Goal: Task Accomplishment & Management: Use online tool/utility

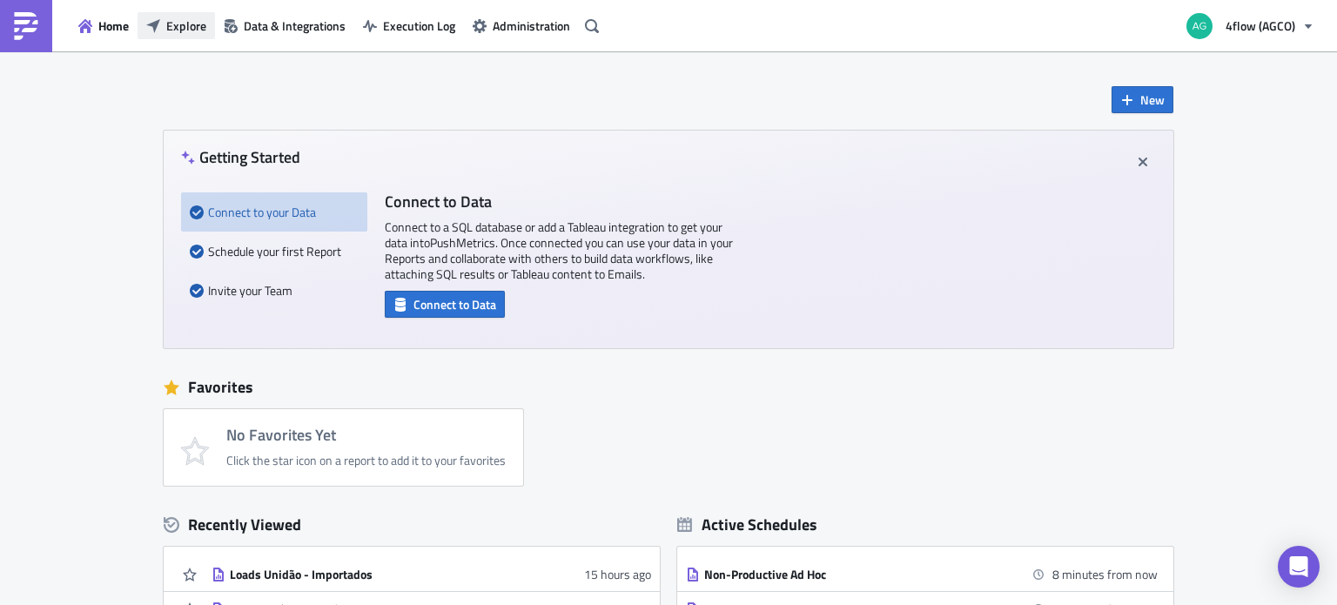
click at [193, 17] on span "Explore" at bounding box center [186, 26] width 40 height 18
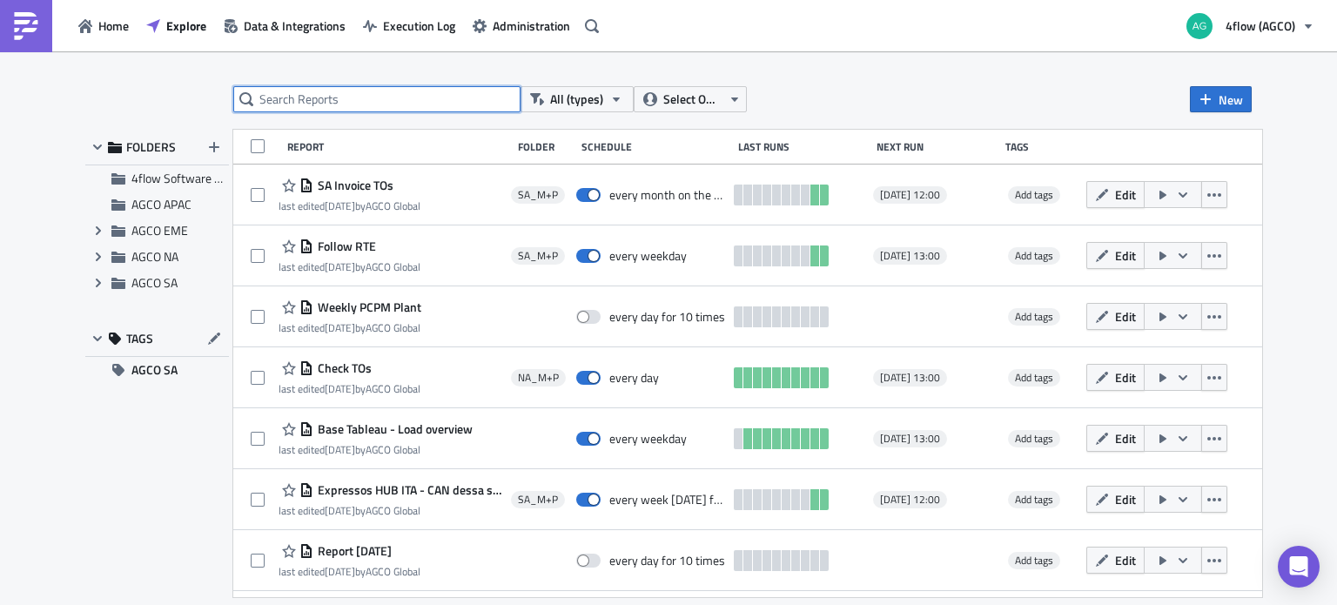
click at [313, 101] on input "text" at bounding box center [376, 99] width 287 height 26
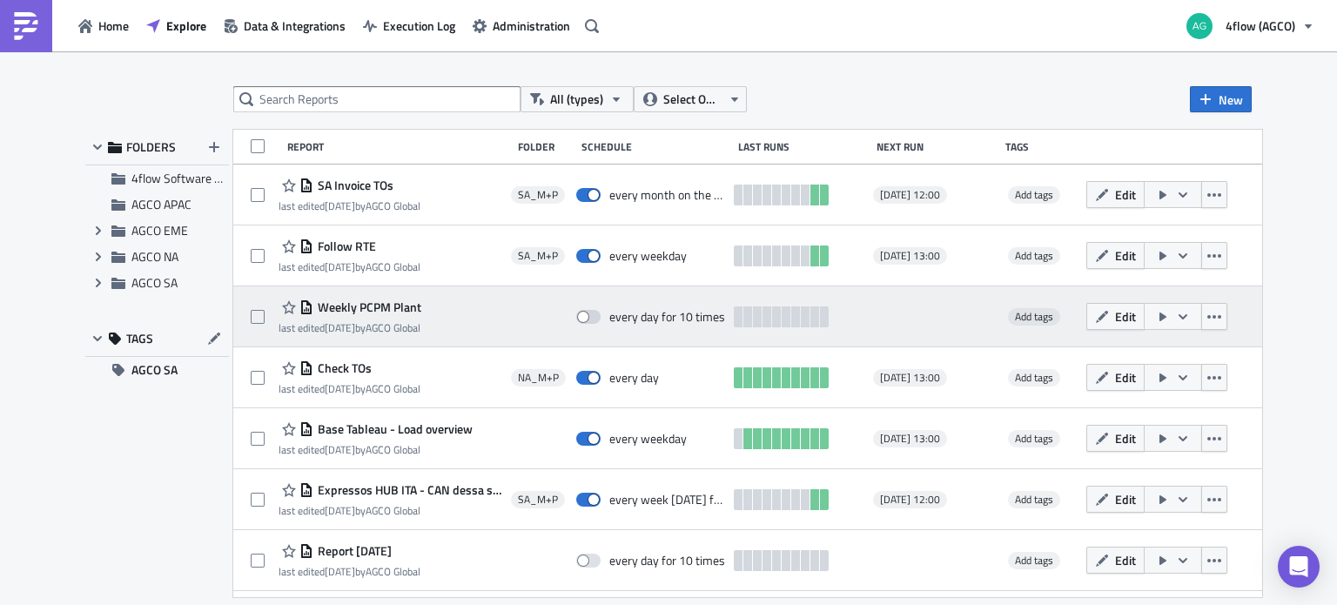
click at [414, 304] on span "Weekly PCPM Plant" at bounding box center [367, 307] width 108 height 16
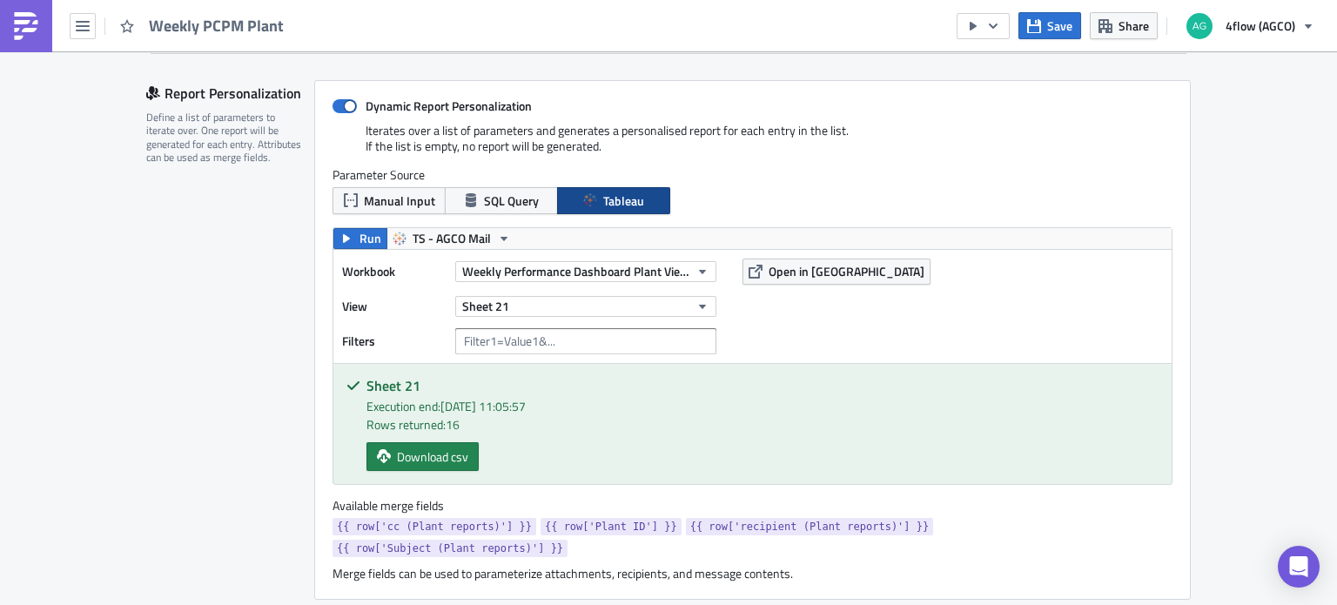
scroll to position [348, 0]
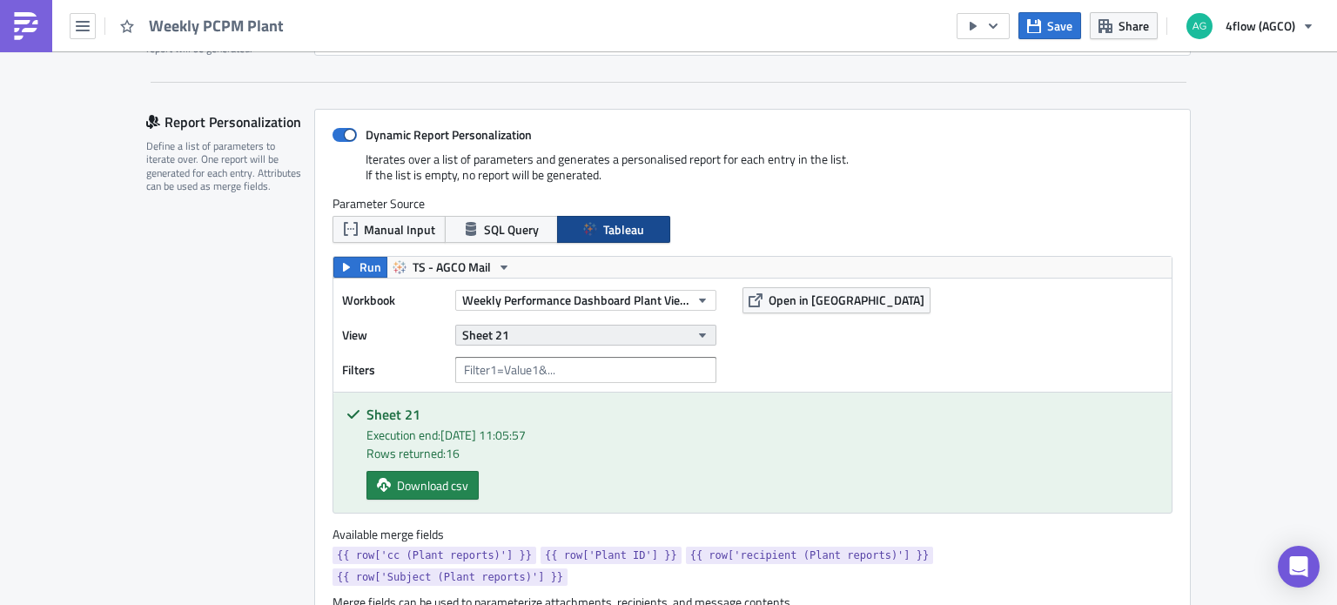
click at [625, 332] on button "Sheet 21" at bounding box center [585, 335] width 261 height 21
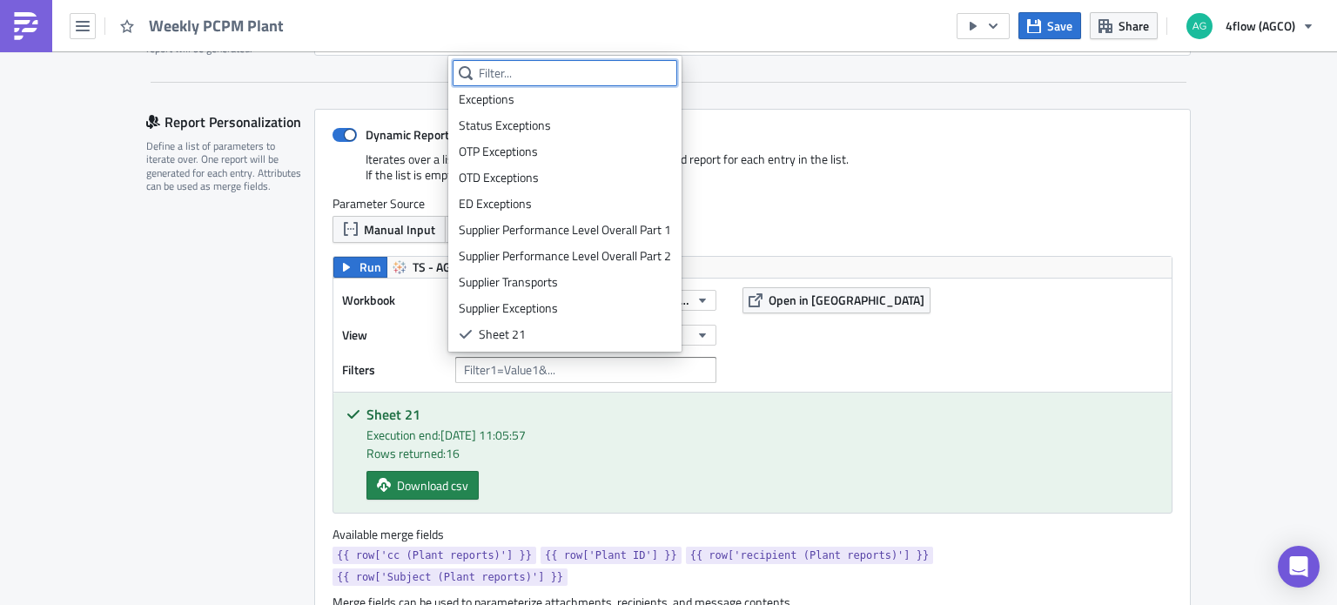
scroll to position [0, 0]
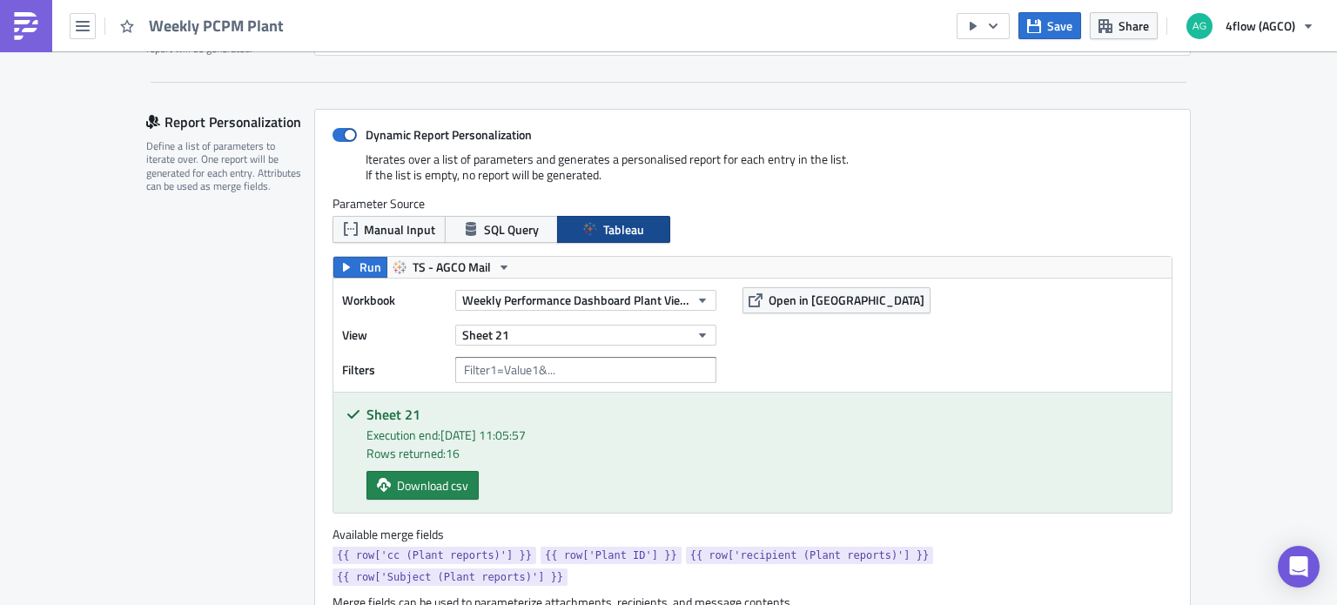
click at [1013, 305] on div "Workbook Weekly Performance Dashboard Plant View (PCPM) View Sheet 21 Filters O…" at bounding box center [752, 335] width 838 height 113
click at [592, 299] on span "Weekly Performance Dashboard Plant View (PCPM)" at bounding box center [575, 300] width 227 height 18
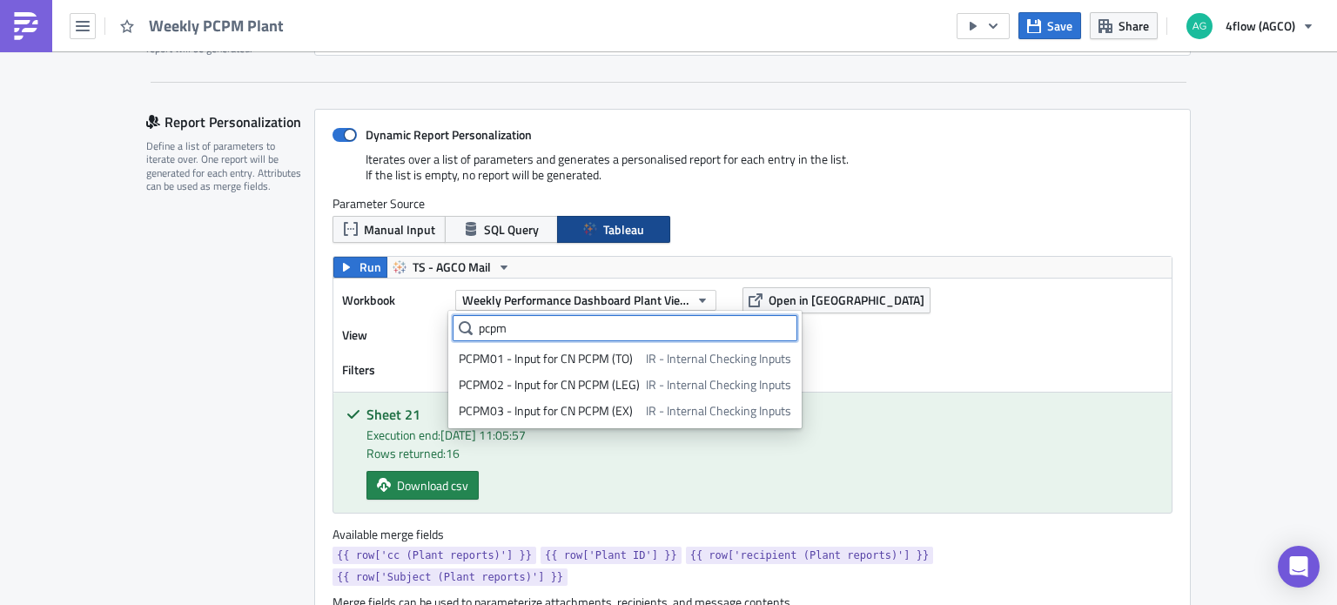
scroll to position [30, 0]
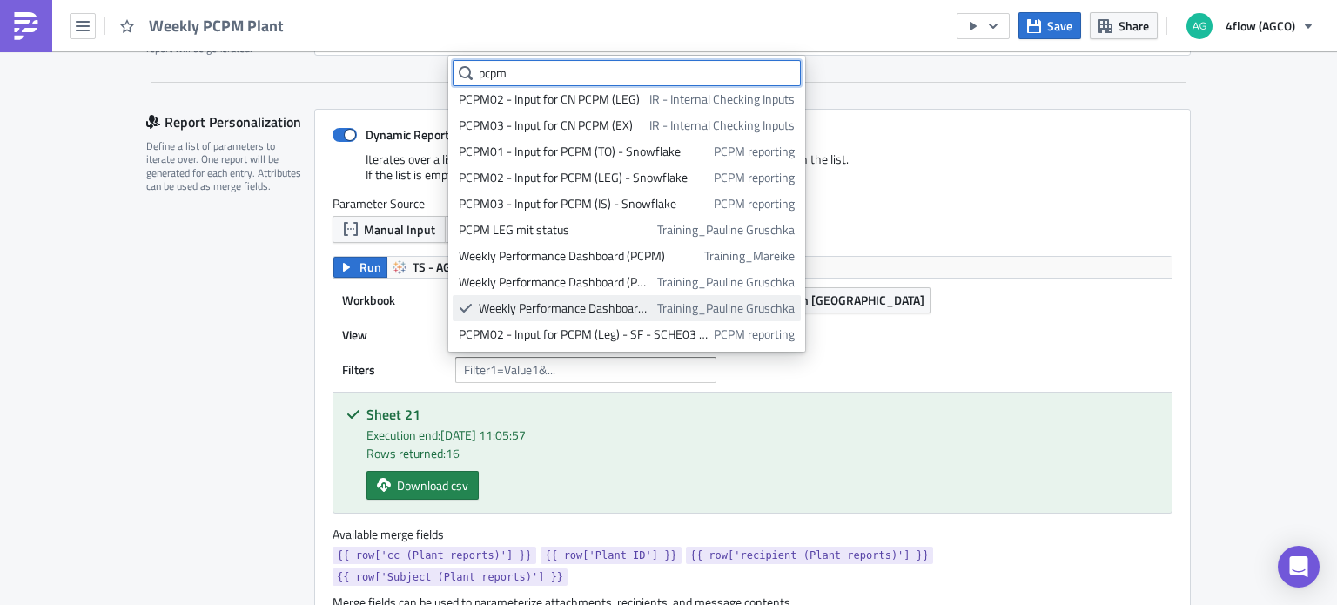
type input "pcpm"
click at [624, 308] on div "Weekly Performance Dashboard Plant View (PCPM)" at bounding box center [565, 307] width 172 height 17
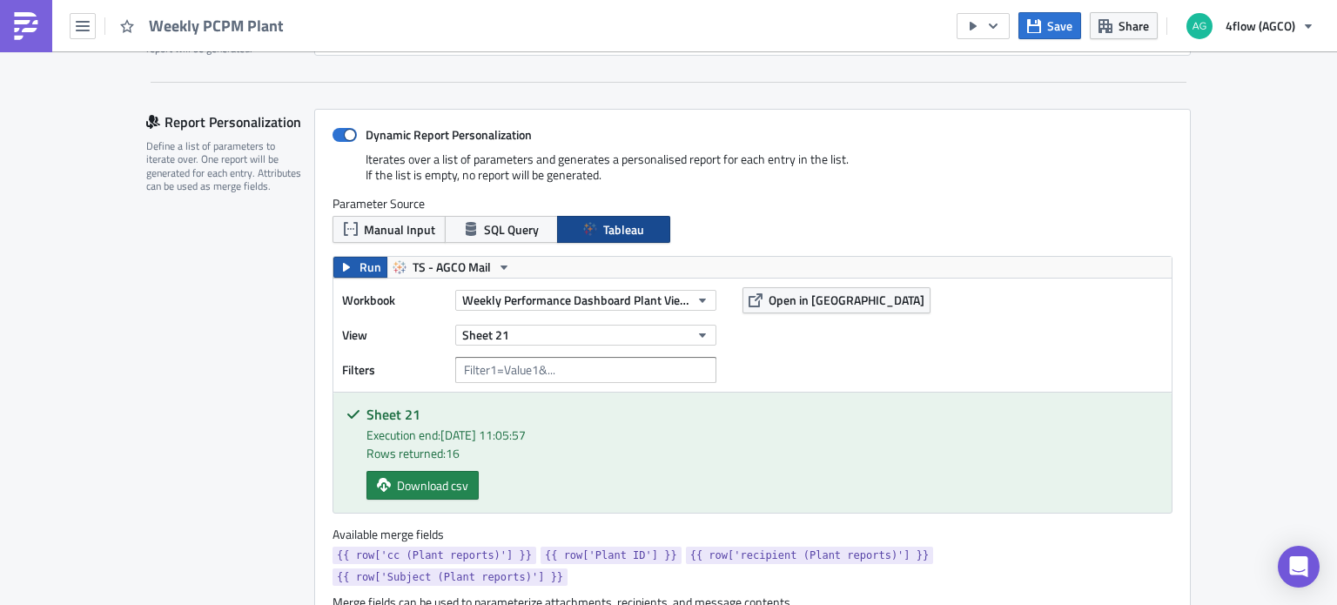
click at [359, 269] on span "Run" at bounding box center [370, 267] width 22 height 21
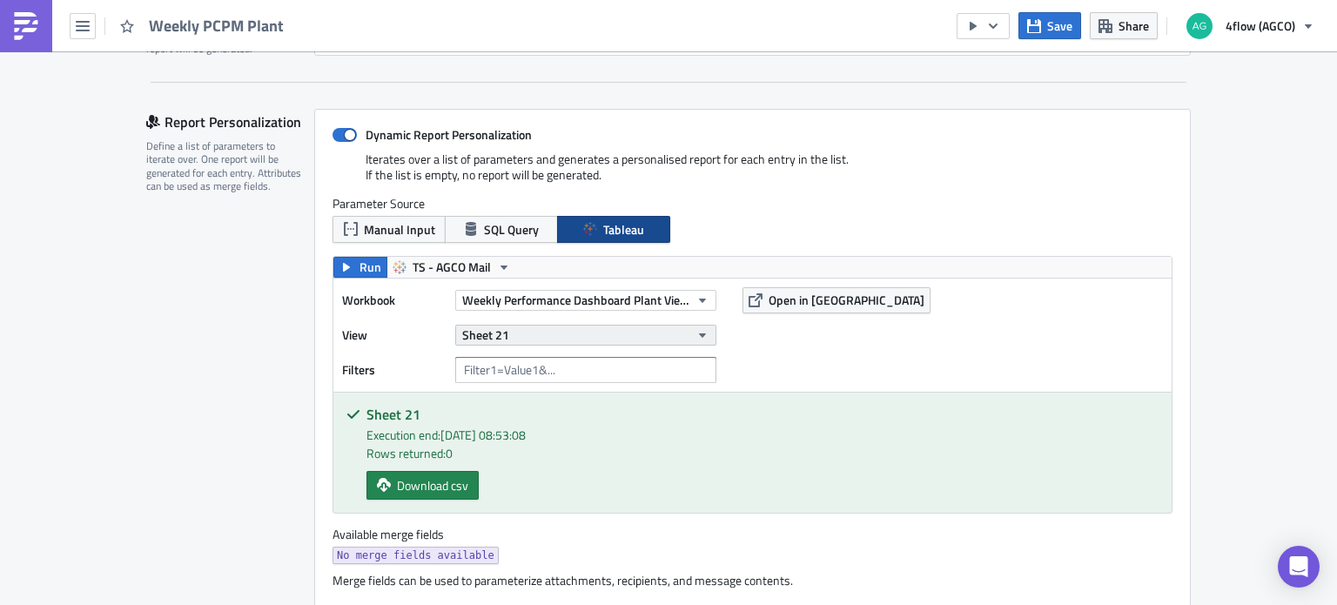
click at [534, 331] on button "Sheet 21" at bounding box center [585, 335] width 261 height 21
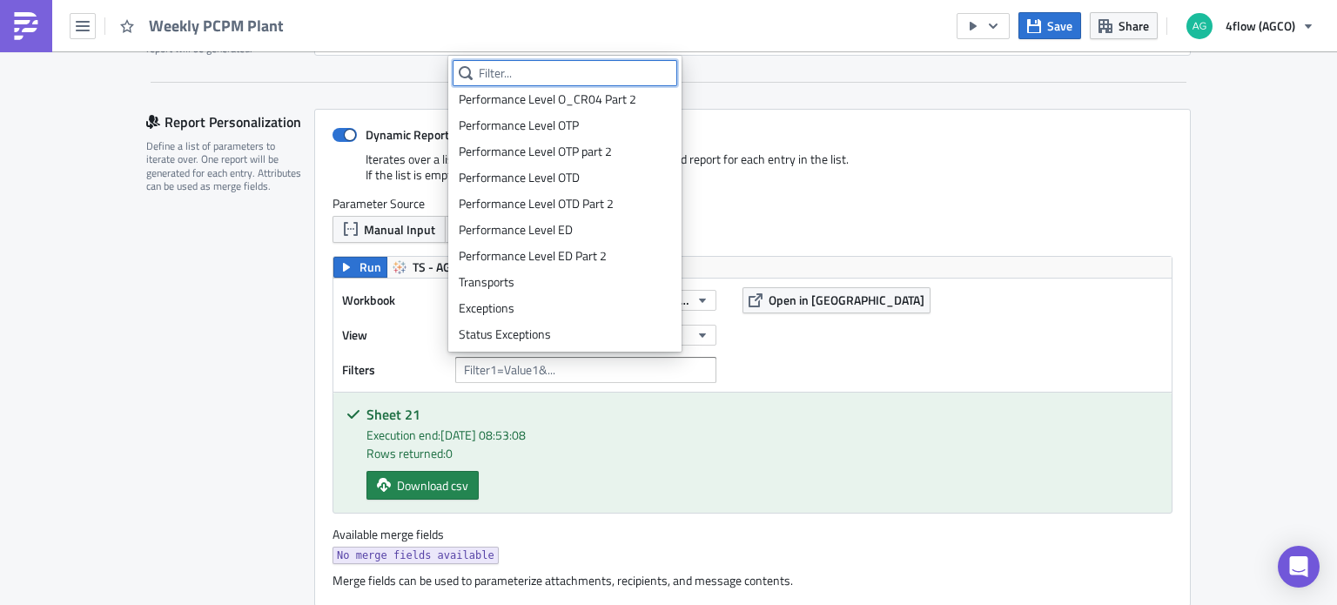
scroll to position [0, 0]
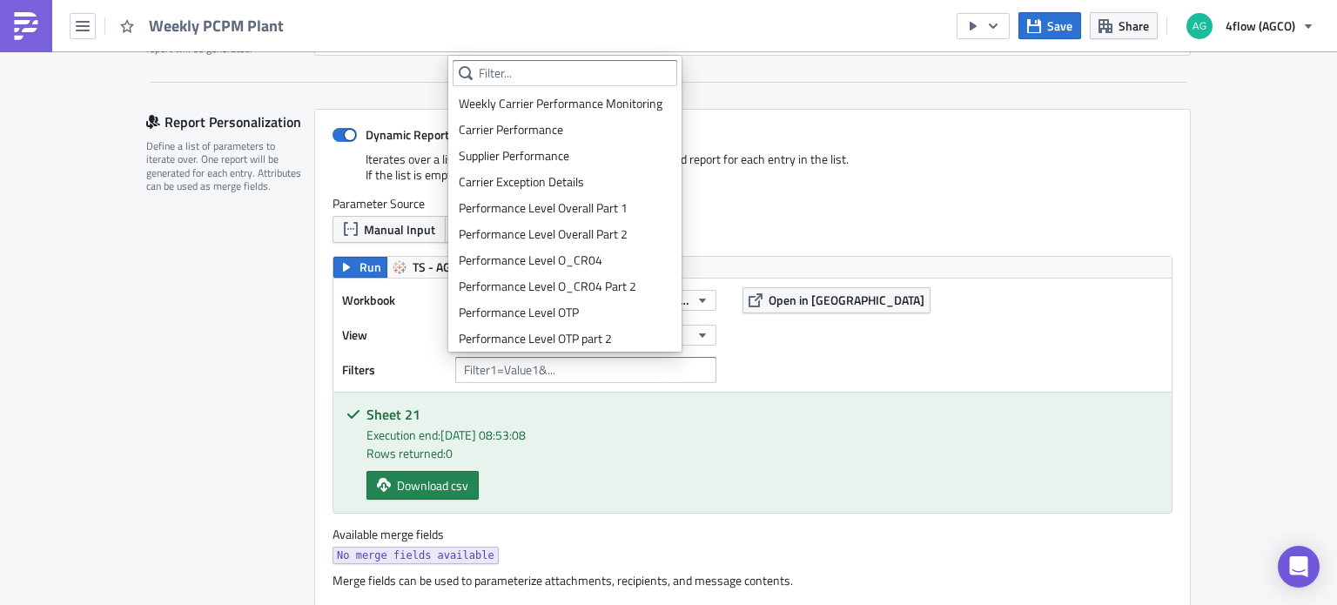
click at [963, 329] on div "Workbook Weekly Performance Dashboard Plant View (PCPM) View Sheet 21 Filters O…" at bounding box center [752, 335] width 838 height 113
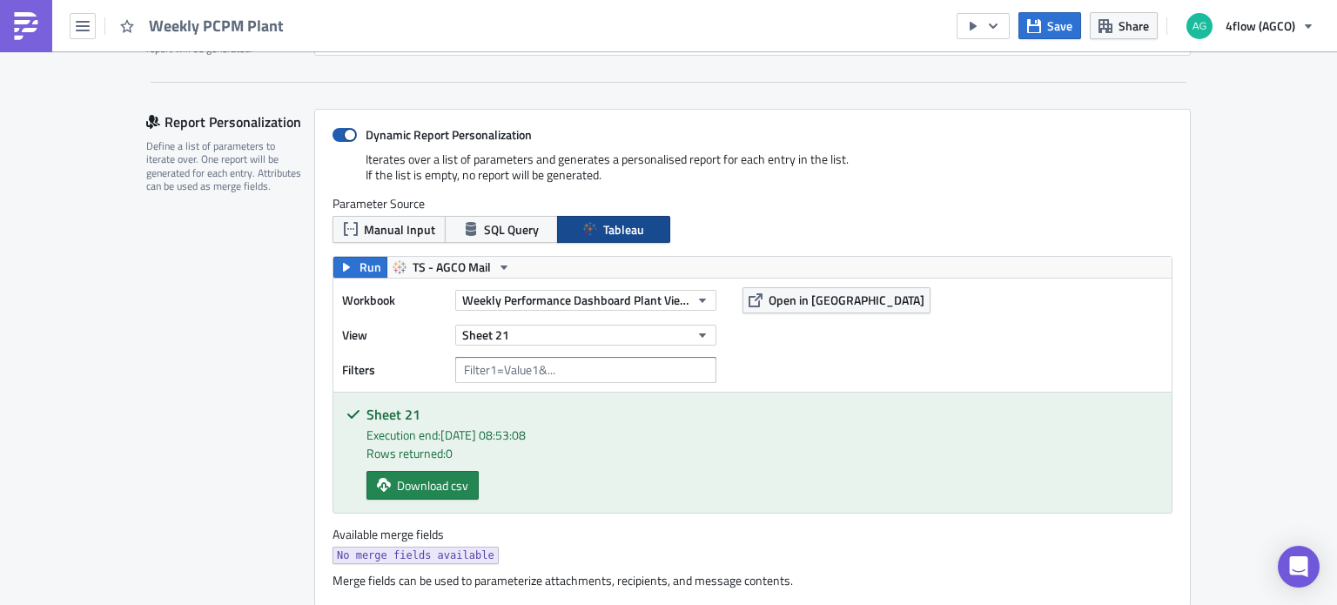
click at [343, 135] on span at bounding box center [344, 135] width 24 height 14
click at [343, 135] on input "Dynamic Report Personalization" at bounding box center [341, 135] width 11 height 11
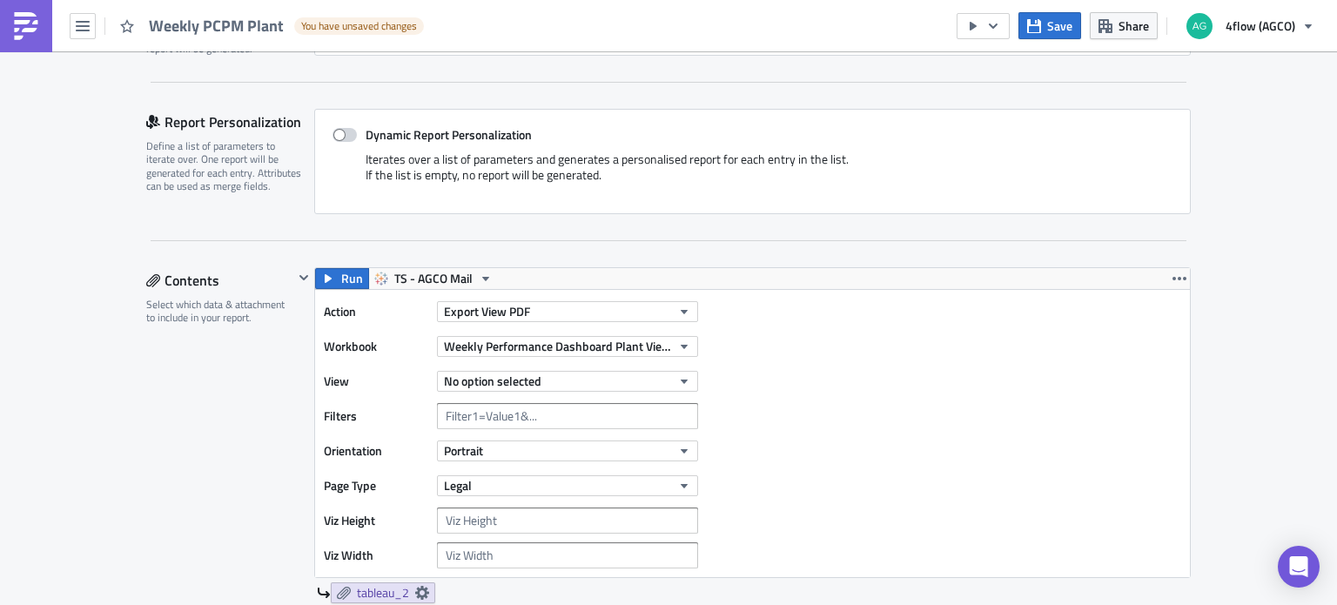
click at [342, 134] on span at bounding box center [344, 135] width 24 height 14
click at [342, 134] on input "Dynamic Report Personalization" at bounding box center [341, 135] width 11 height 11
checkbox input "true"
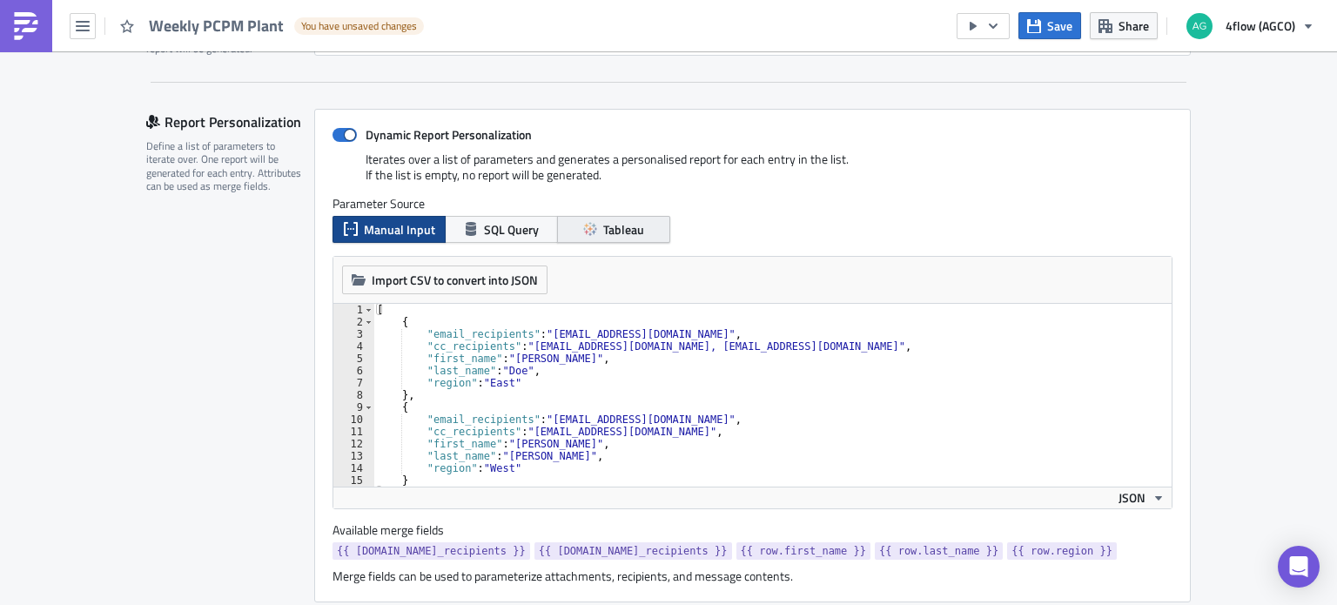
click at [633, 221] on span "Tableau" at bounding box center [623, 229] width 41 height 18
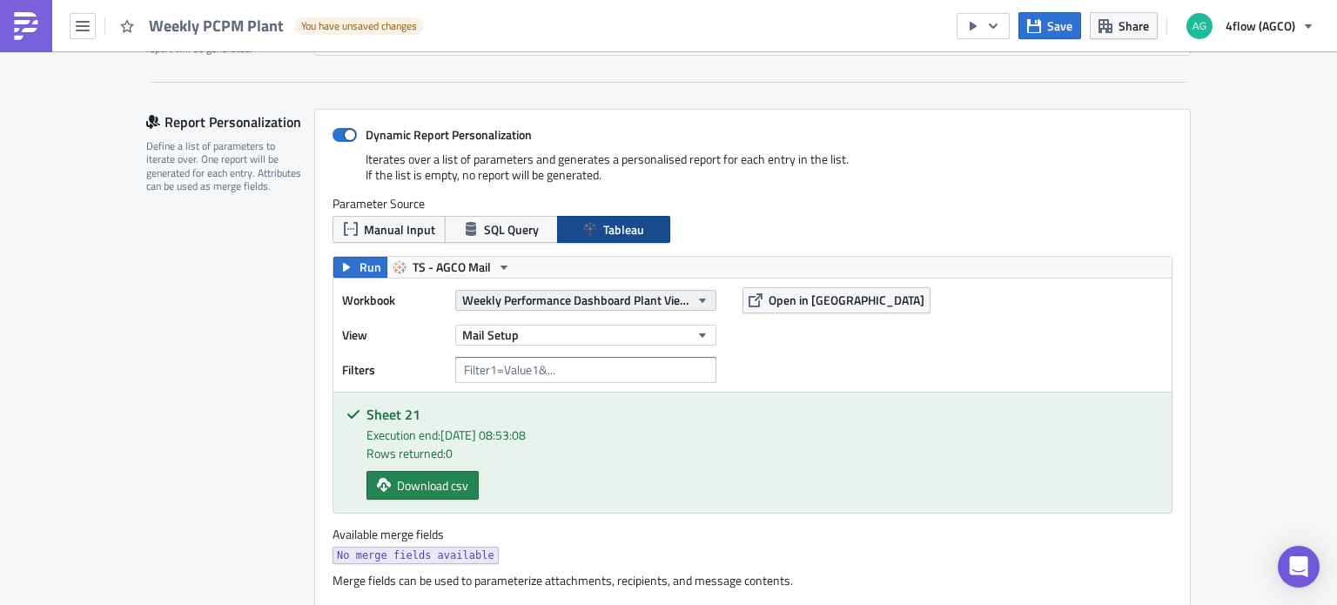
click at [695, 298] on icon "button" at bounding box center [702, 300] width 14 height 14
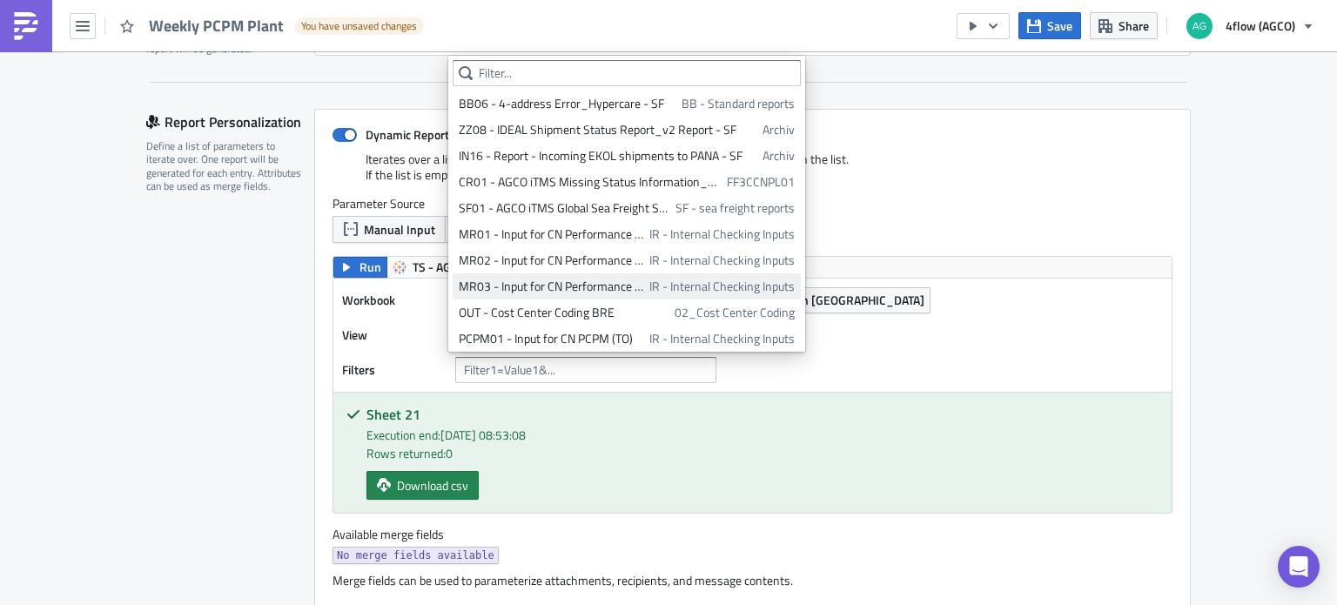
click at [603, 287] on div "MR03 - Input for CN Performance Report (IS)" at bounding box center [551, 286] width 185 height 17
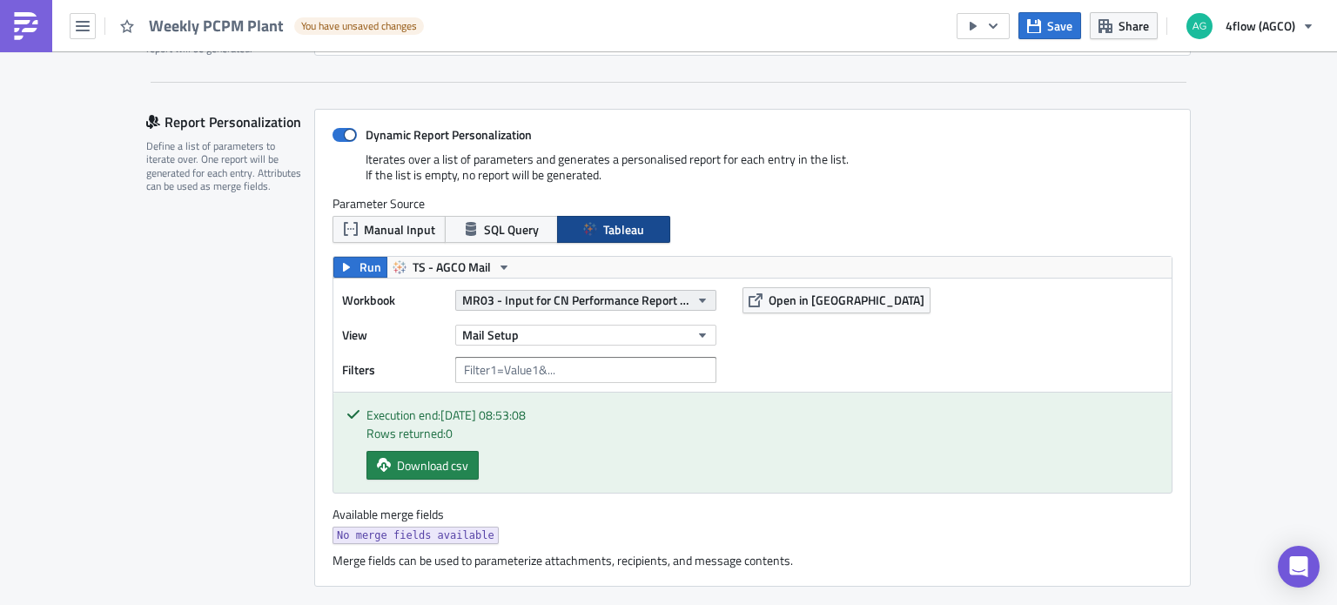
click at [635, 302] on span "MR03 - Input for CN Performance Report (IS)" at bounding box center [575, 300] width 227 height 18
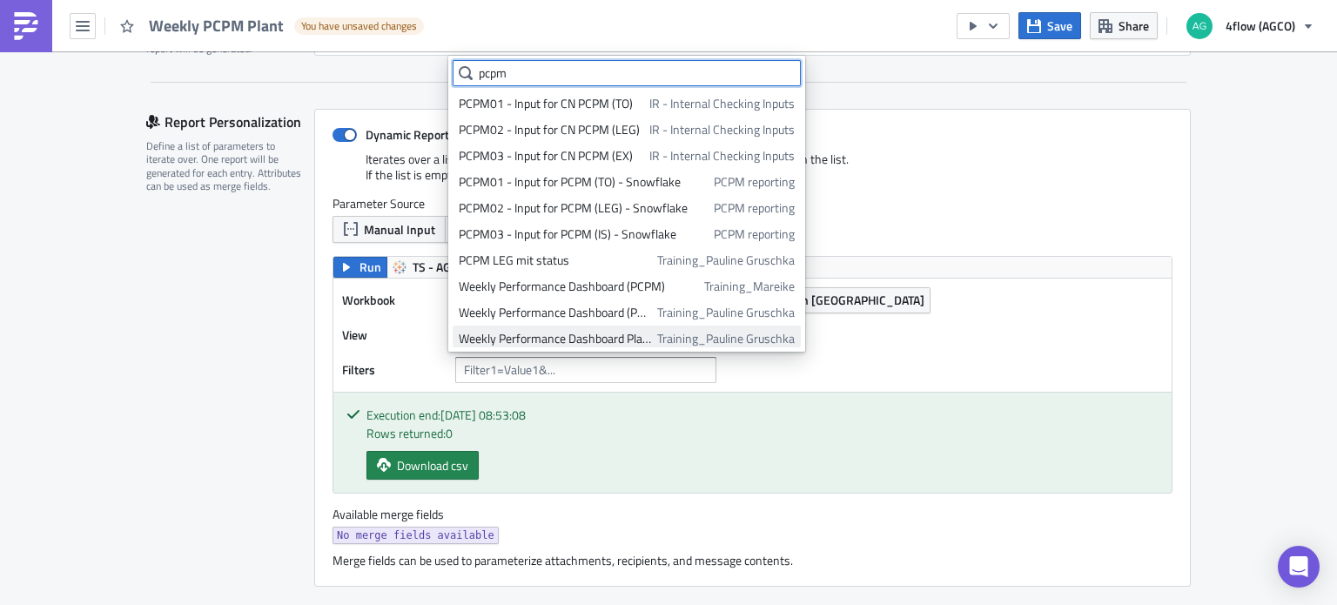
type input "pcpm"
click at [598, 338] on div "Weekly Performance Dashboard Plant View (PCPM)" at bounding box center [555, 338] width 192 height 17
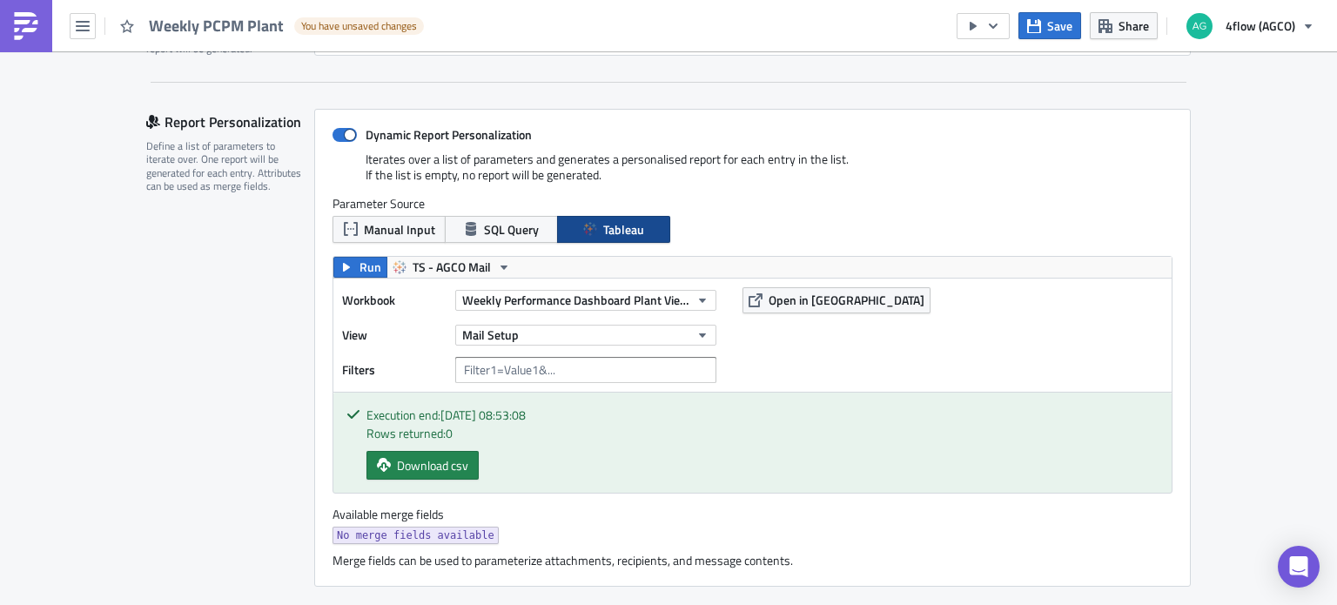
scroll to position [30, 0]
click at [364, 269] on span "Run" at bounding box center [370, 267] width 22 height 21
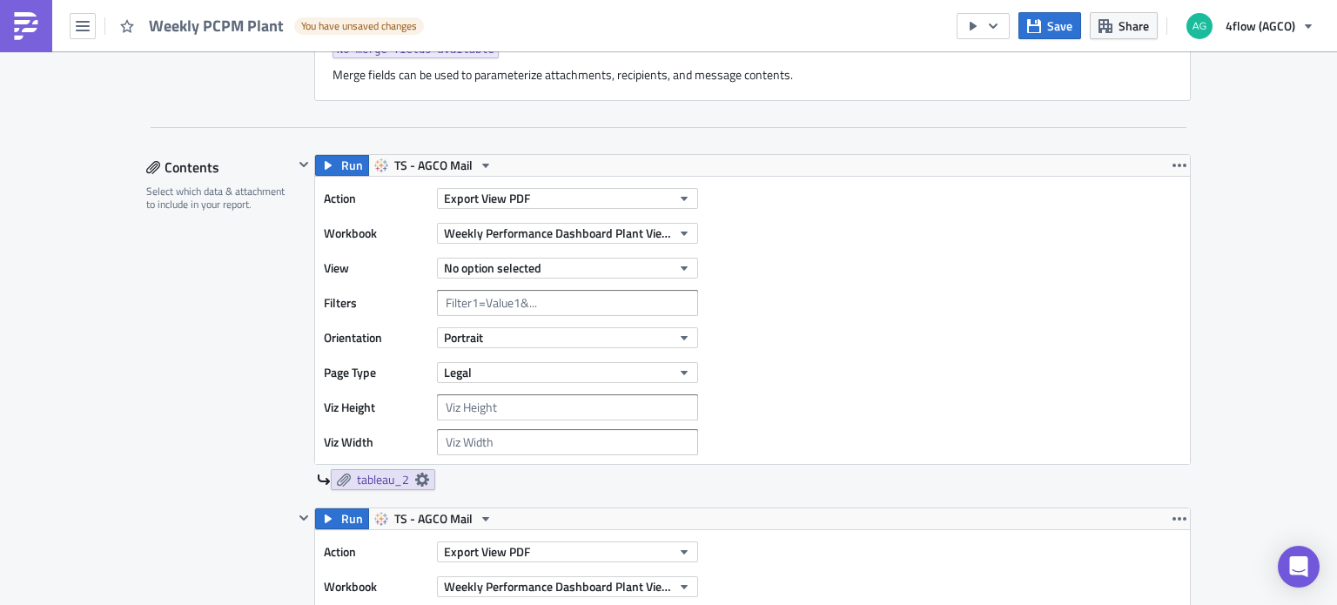
scroll to position [870, 0]
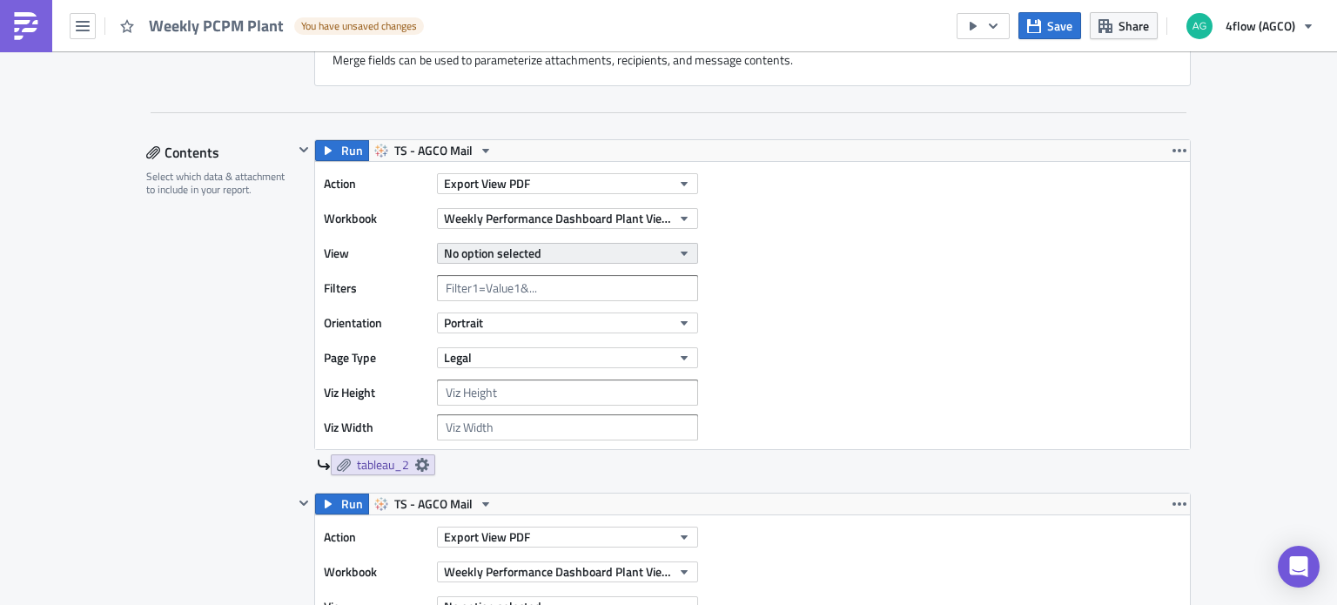
click at [568, 253] on button "No option selected" at bounding box center [567, 253] width 261 height 21
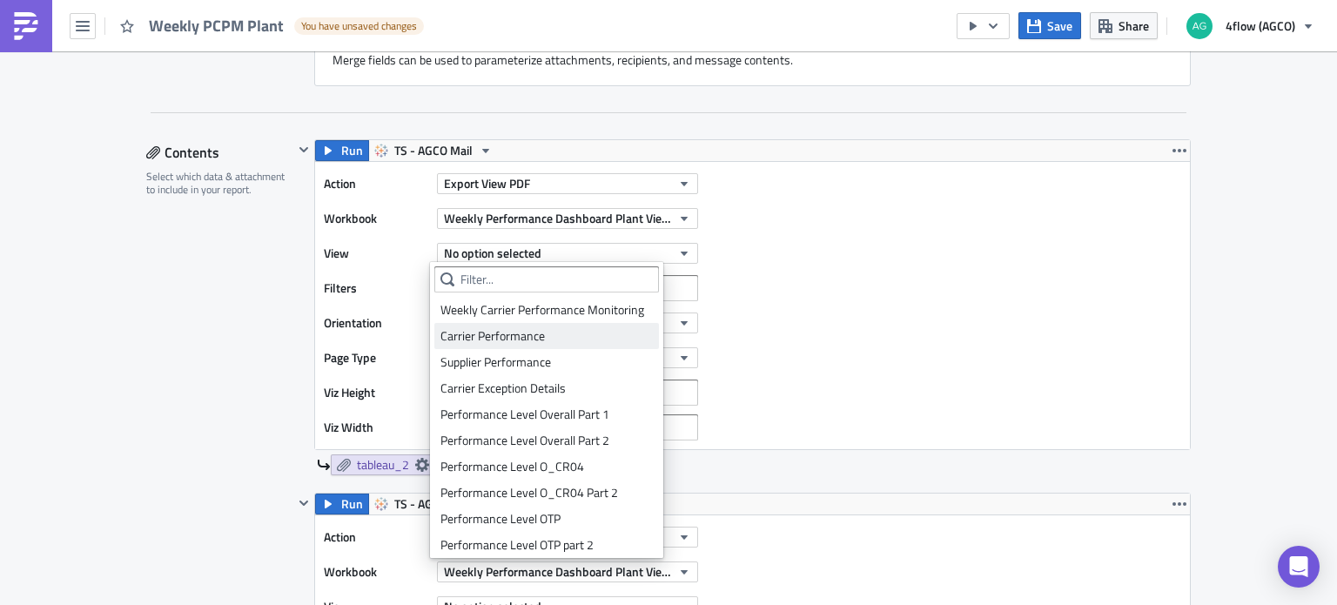
click at [527, 337] on div "Carrier Performance" at bounding box center [546, 335] width 212 height 17
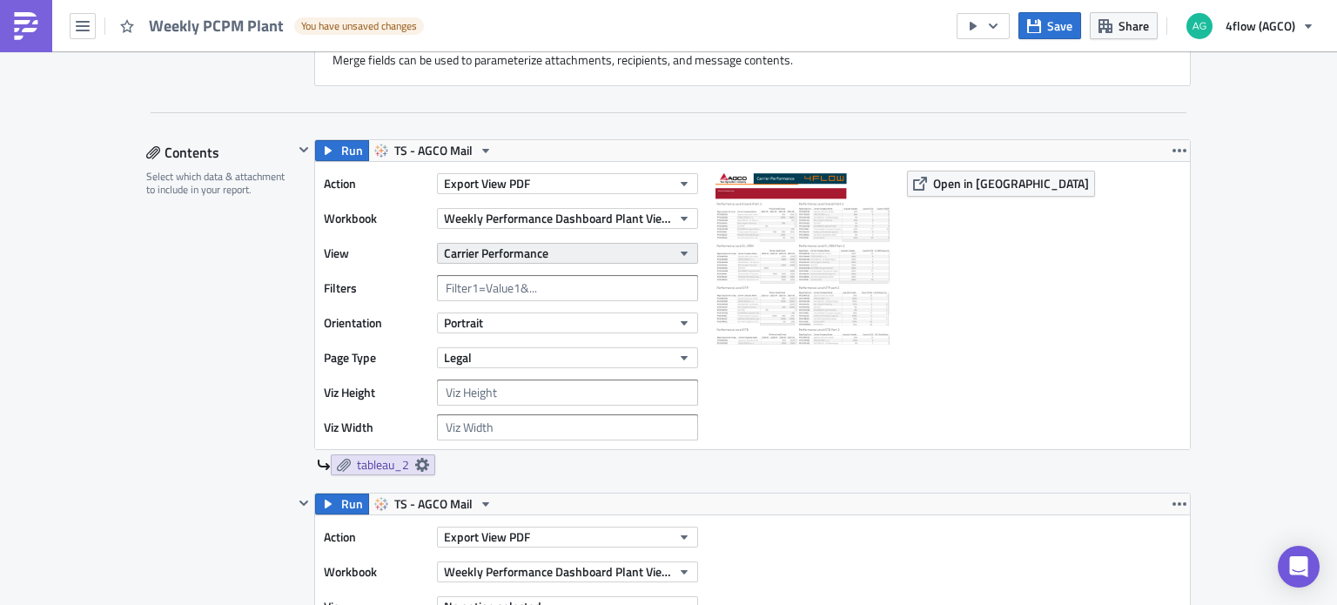
click at [494, 252] on span "Carrier Performance" at bounding box center [496, 253] width 104 height 18
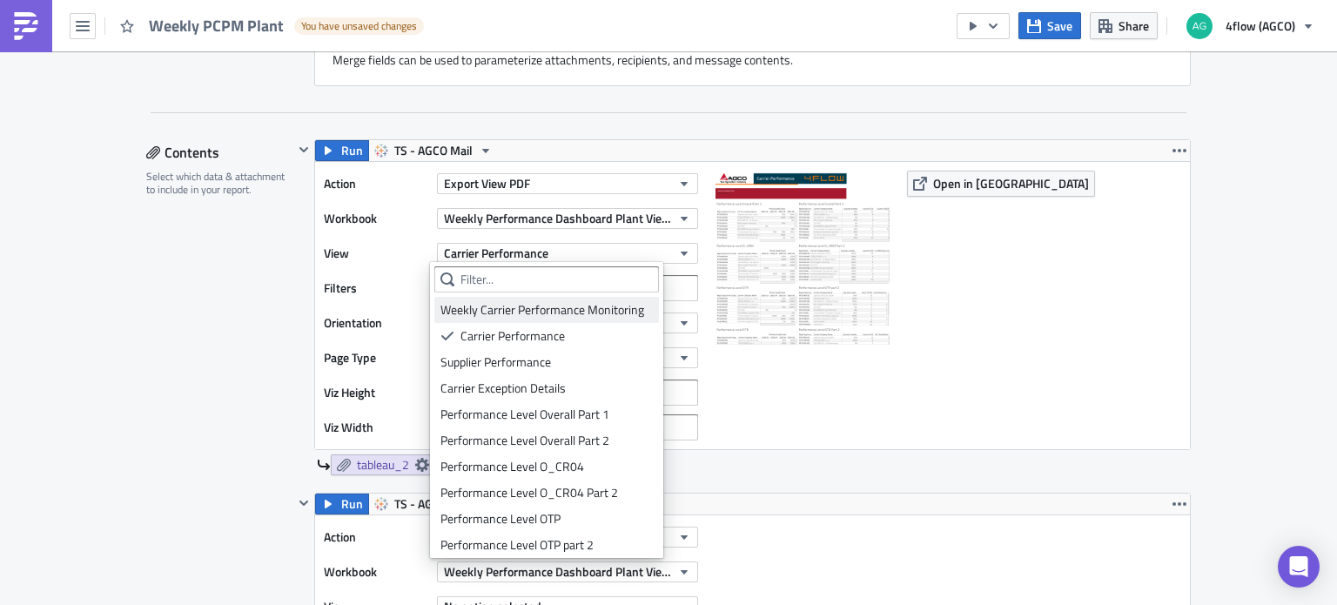
click at [502, 303] on div "Weekly Carrier Performance Monitoring" at bounding box center [546, 309] width 212 height 17
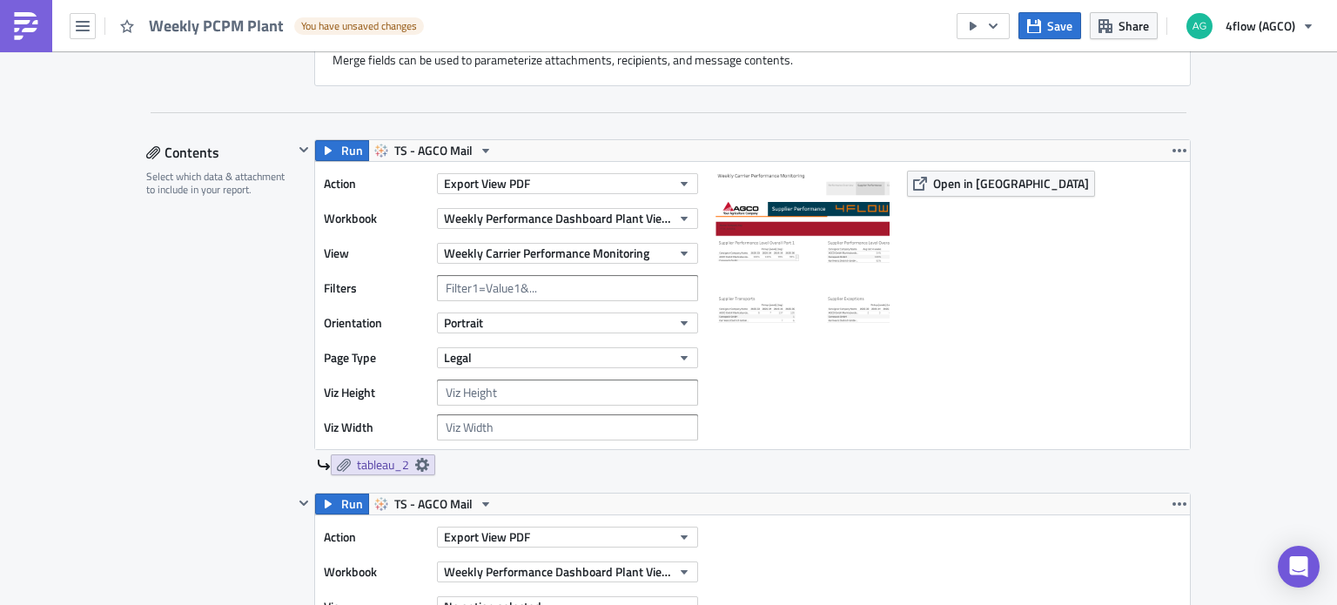
click at [492, 263] on div "Weekly Carrier Performance Monitoring" at bounding box center [567, 253] width 261 height 26
click at [494, 256] on span "Weekly Carrier Performance Monitoring" at bounding box center [546, 253] width 205 height 18
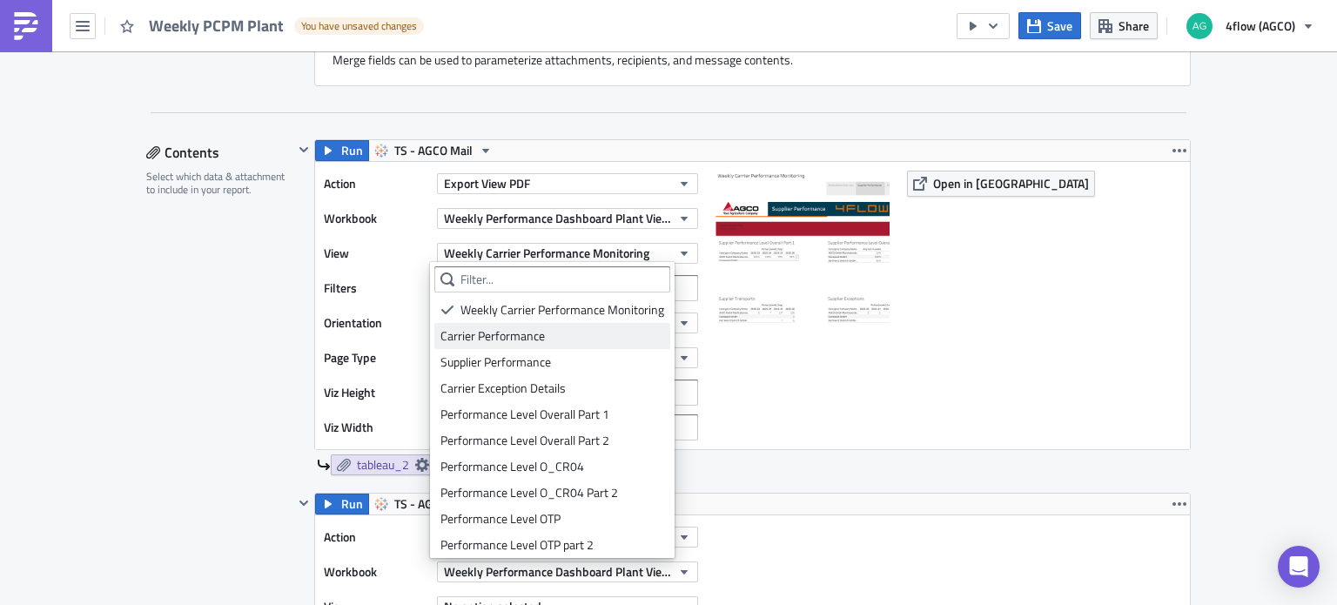
click at [506, 334] on div "Carrier Performance" at bounding box center [552, 335] width 224 height 17
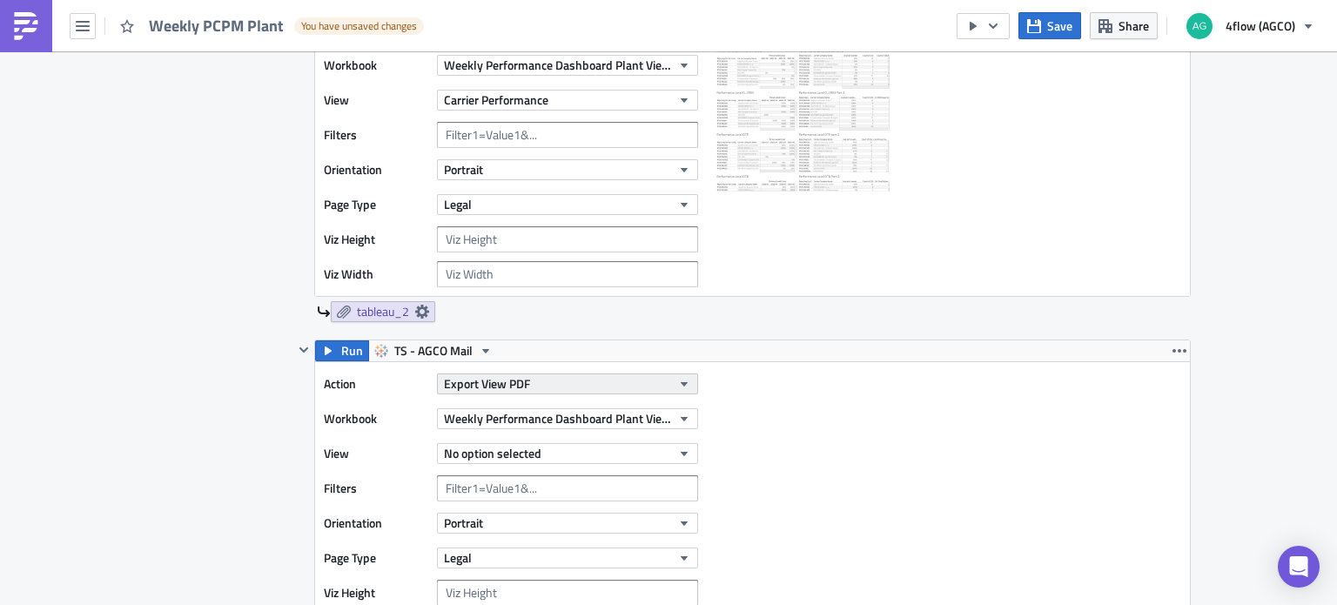
scroll to position [1044, 0]
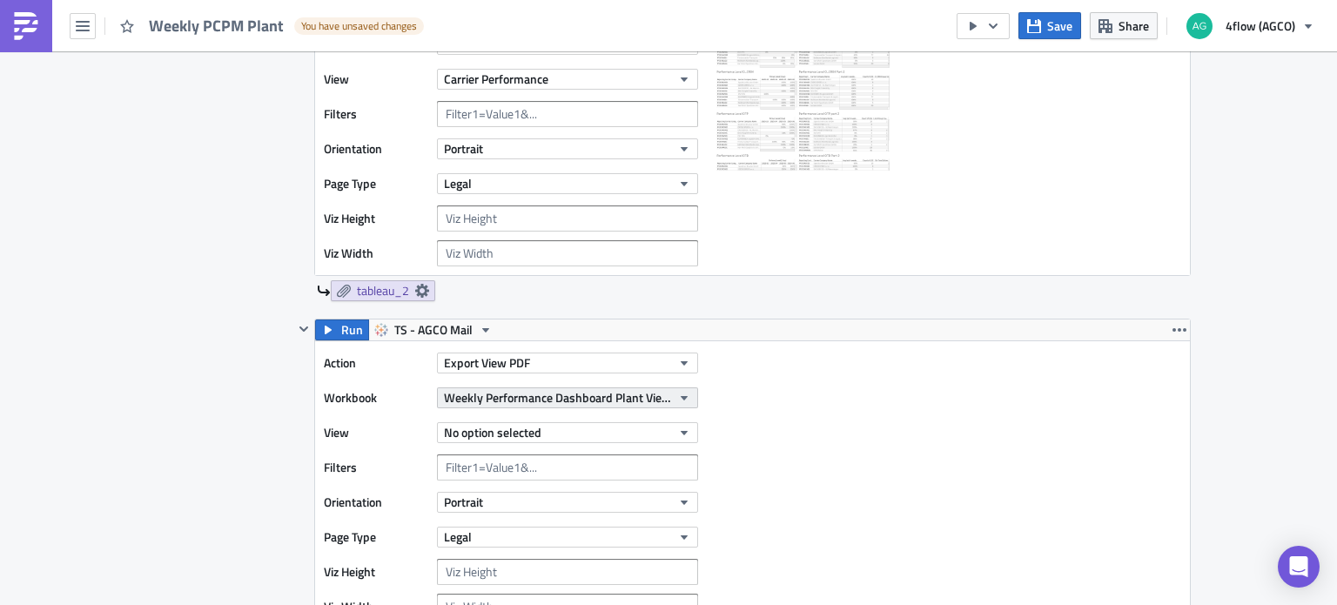
click at [541, 397] on span "Weekly Performance Dashboard Plant View (PCPM)" at bounding box center [557, 397] width 227 height 18
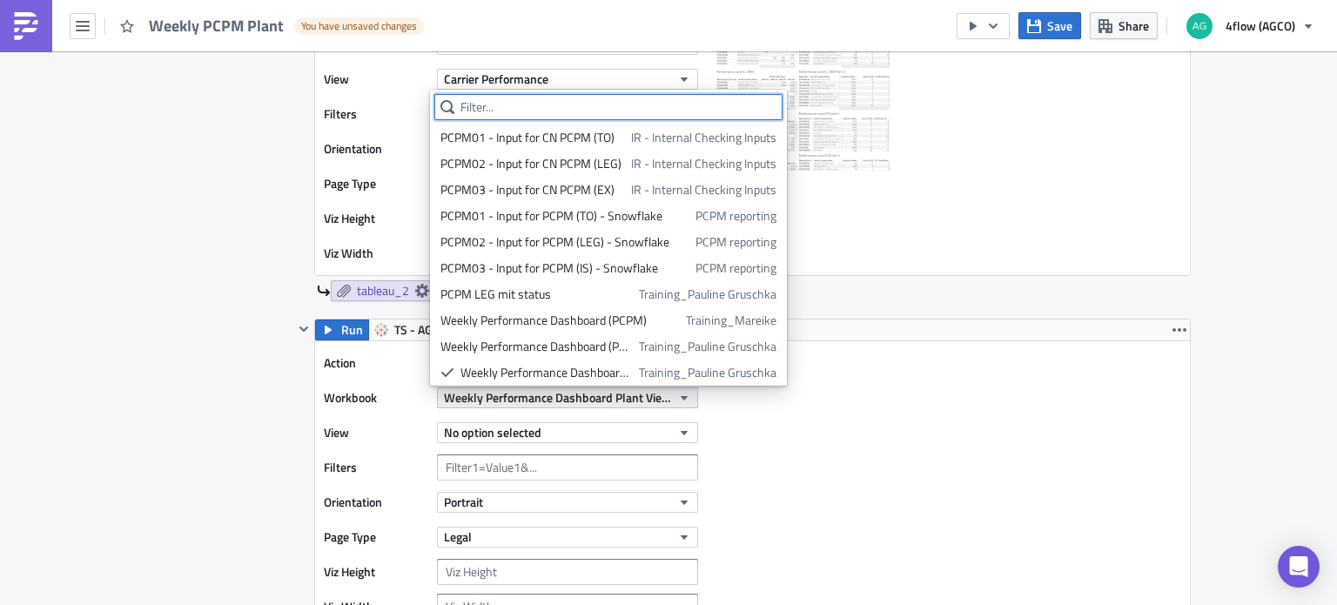
scroll to position [30, 0]
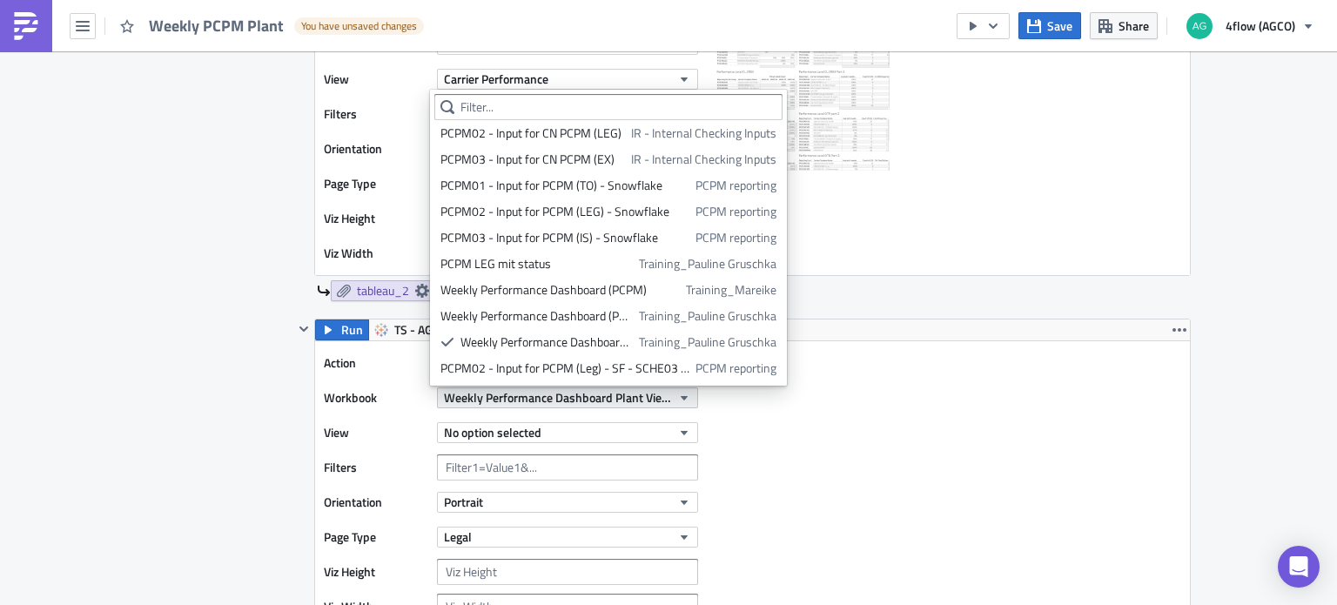
click at [547, 397] on span "Weekly Performance Dashboard Plant View (PCPM)" at bounding box center [557, 397] width 227 height 18
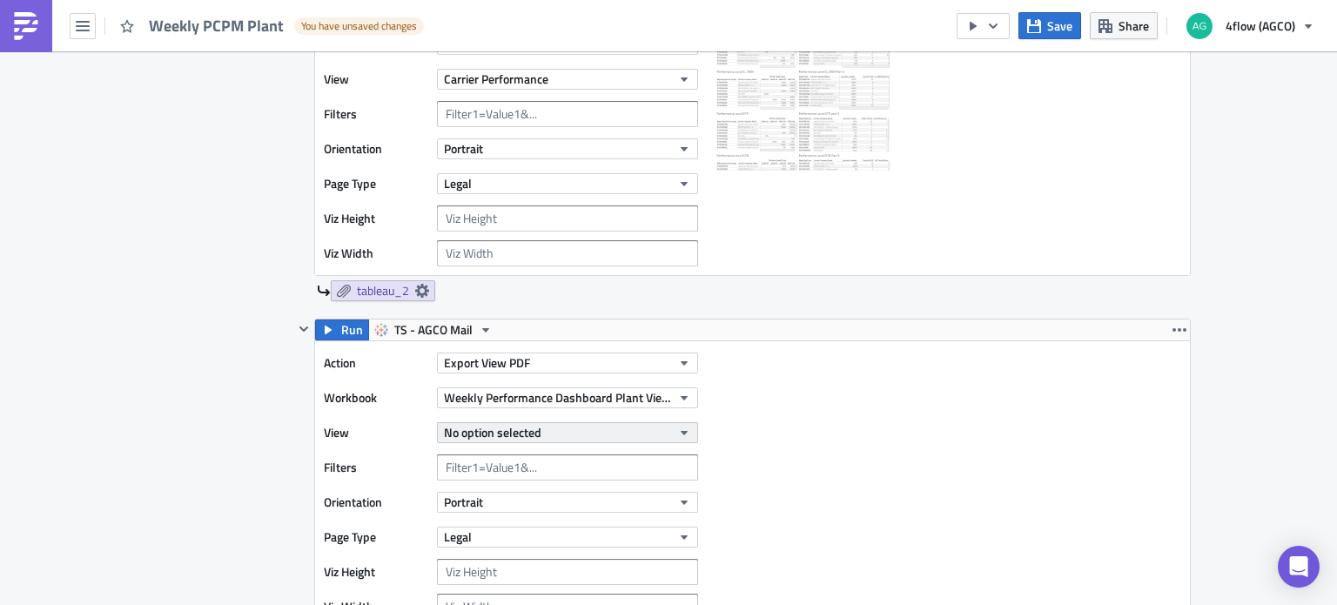
click at [537, 430] on button "No option selected" at bounding box center [567, 432] width 261 height 21
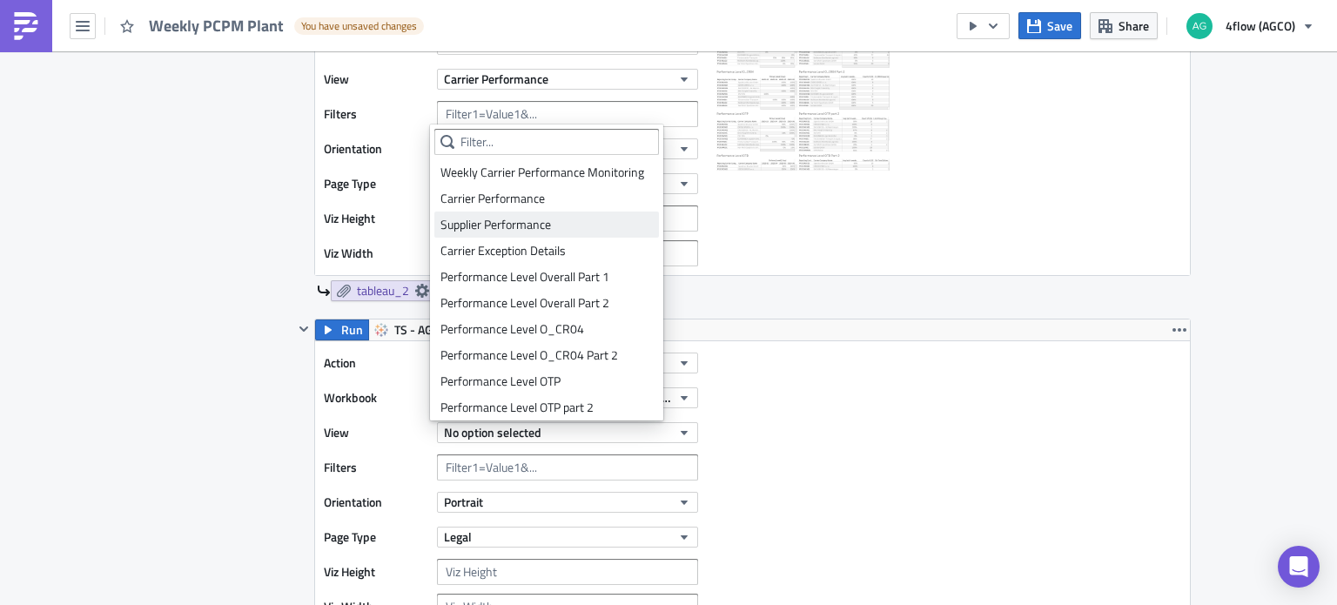
click at [523, 232] on div "Supplier Performance" at bounding box center [546, 224] width 212 height 17
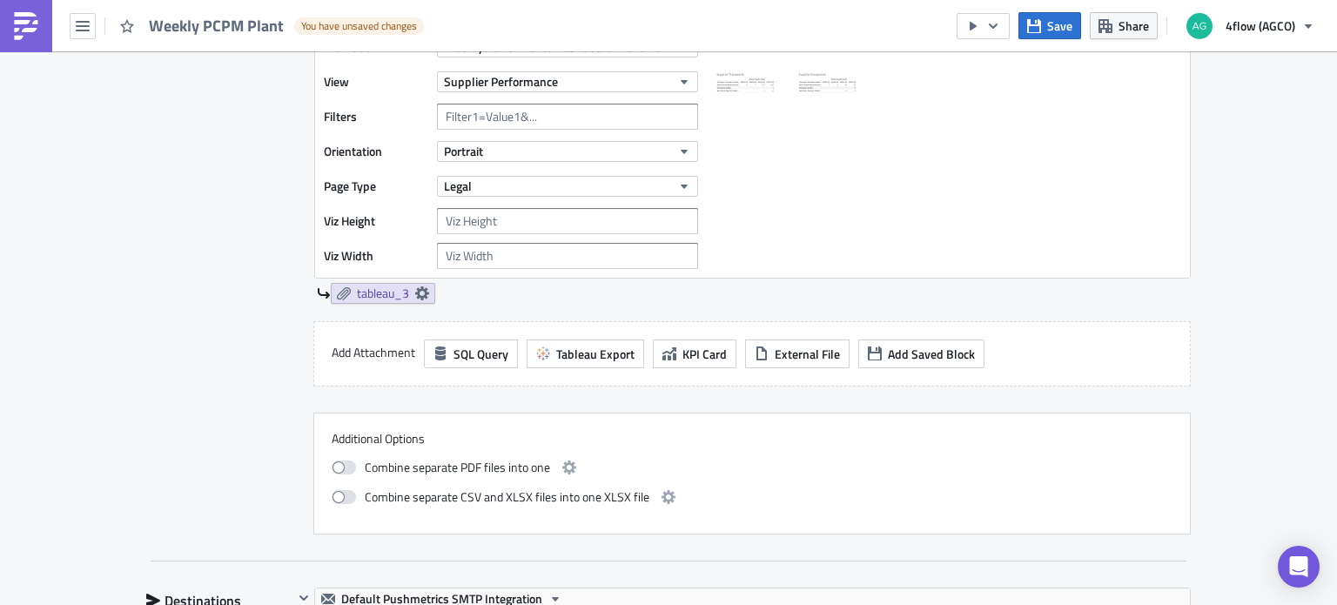
scroll to position [1305, 0]
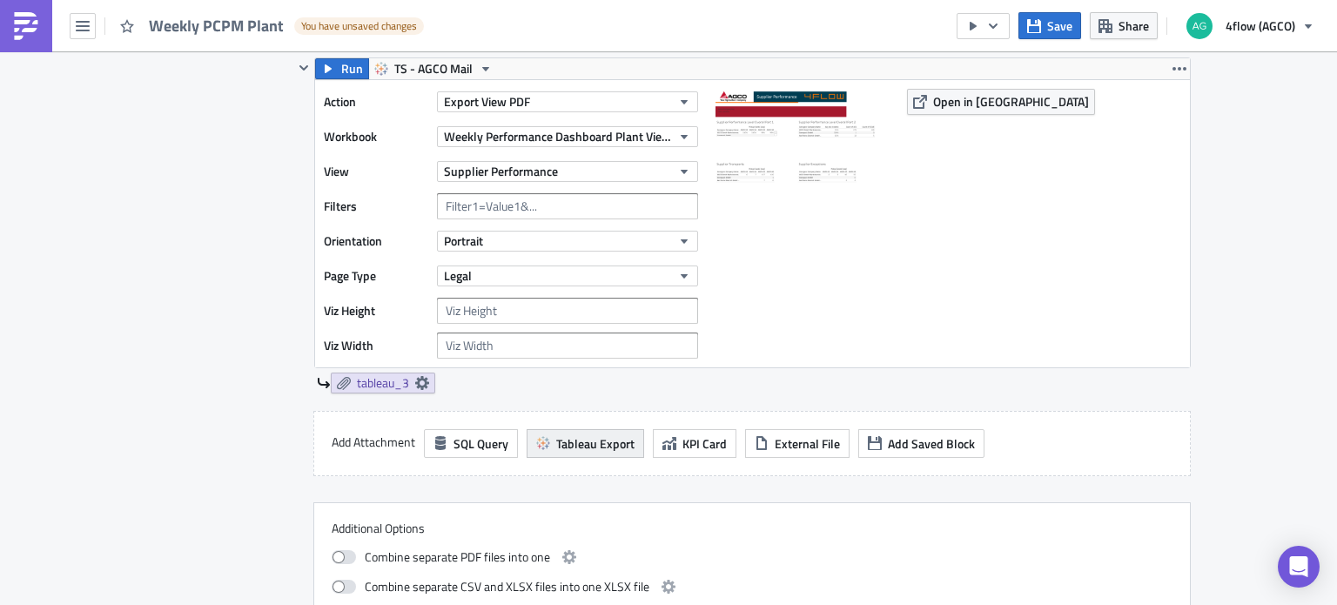
click at [578, 445] on span "Tableau Export" at bounding box center [595, 443] width 78 height 18
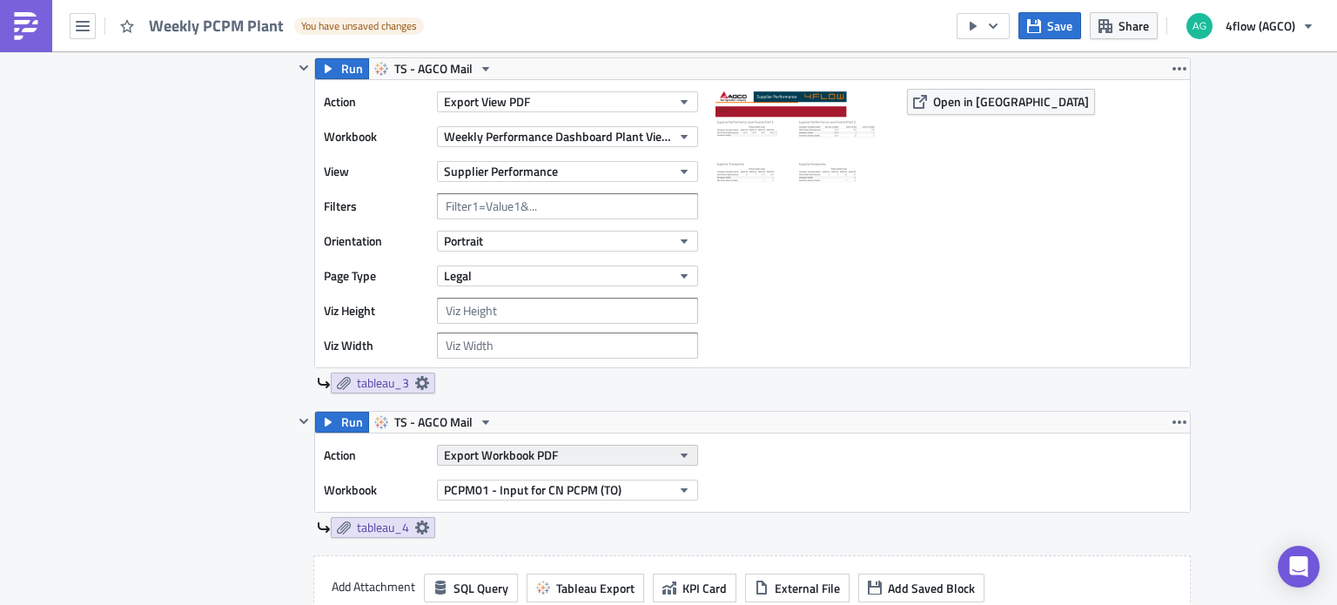
click at [554, 453] on button "Export Workbook PDF" at bounding box center [567, 455] width 261 height 21
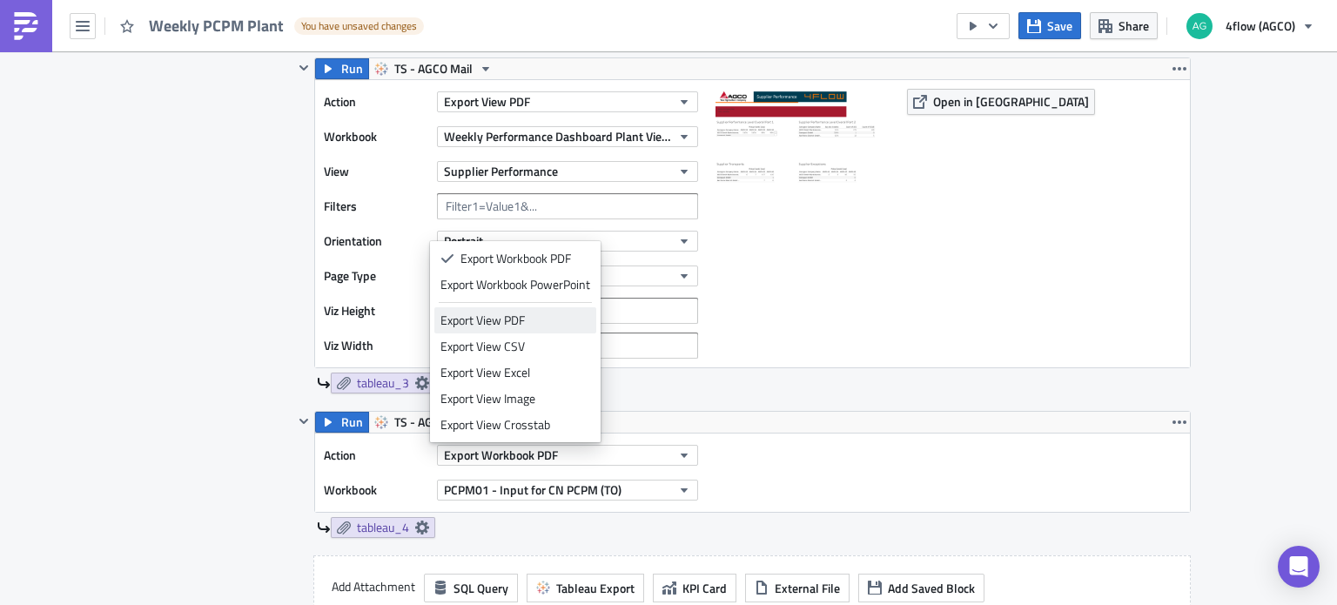
click at [522, 318] on div "Export View PDF" at bounding box center [515, 320] width 150 height 17
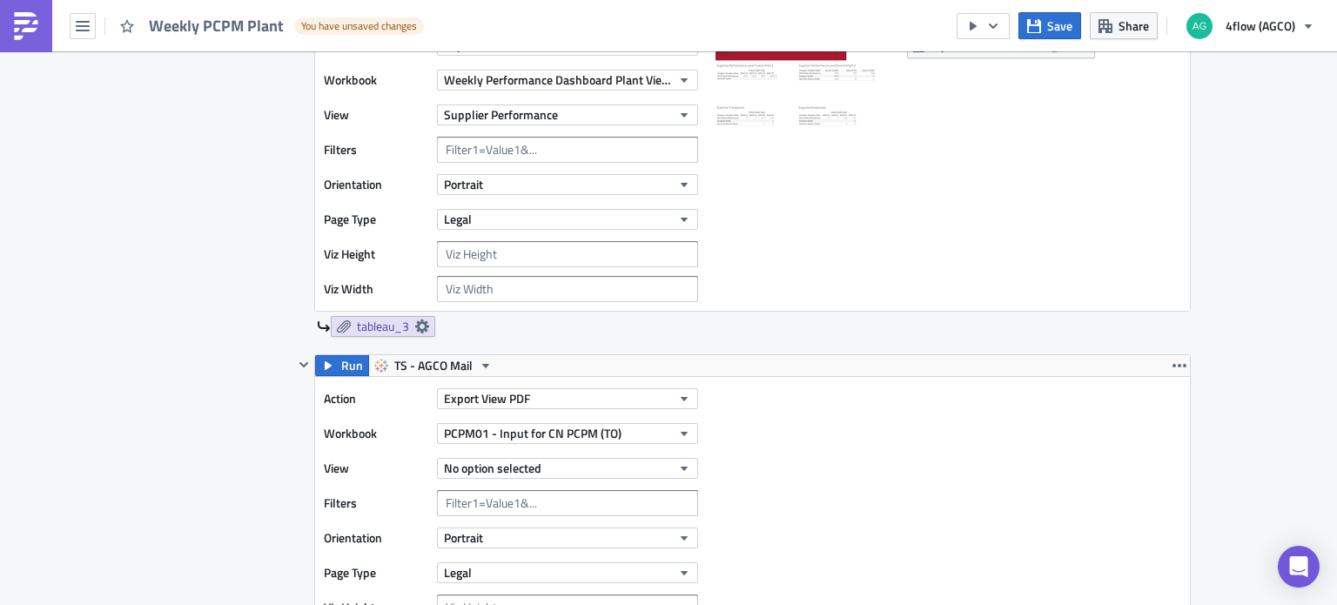
scroll to position [1393, 0]
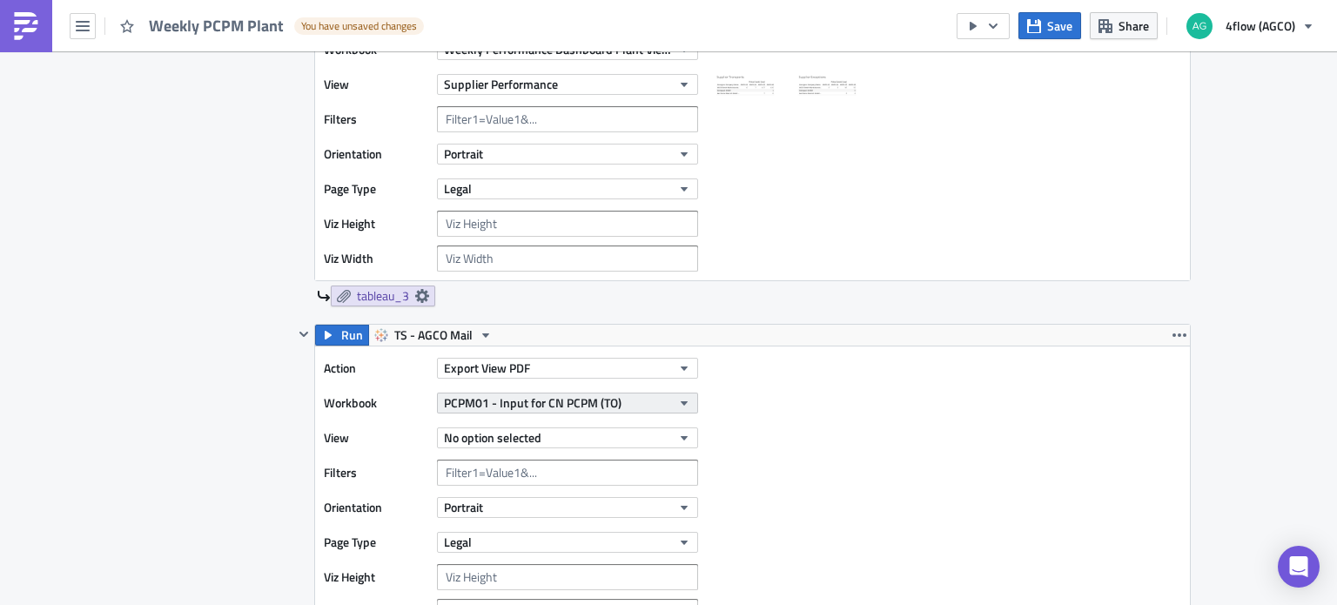
click at [591, 406] on span "PCPM01 - Input for CN PCPM (TO)" at bounding box center [533, 402] width 178 height 18
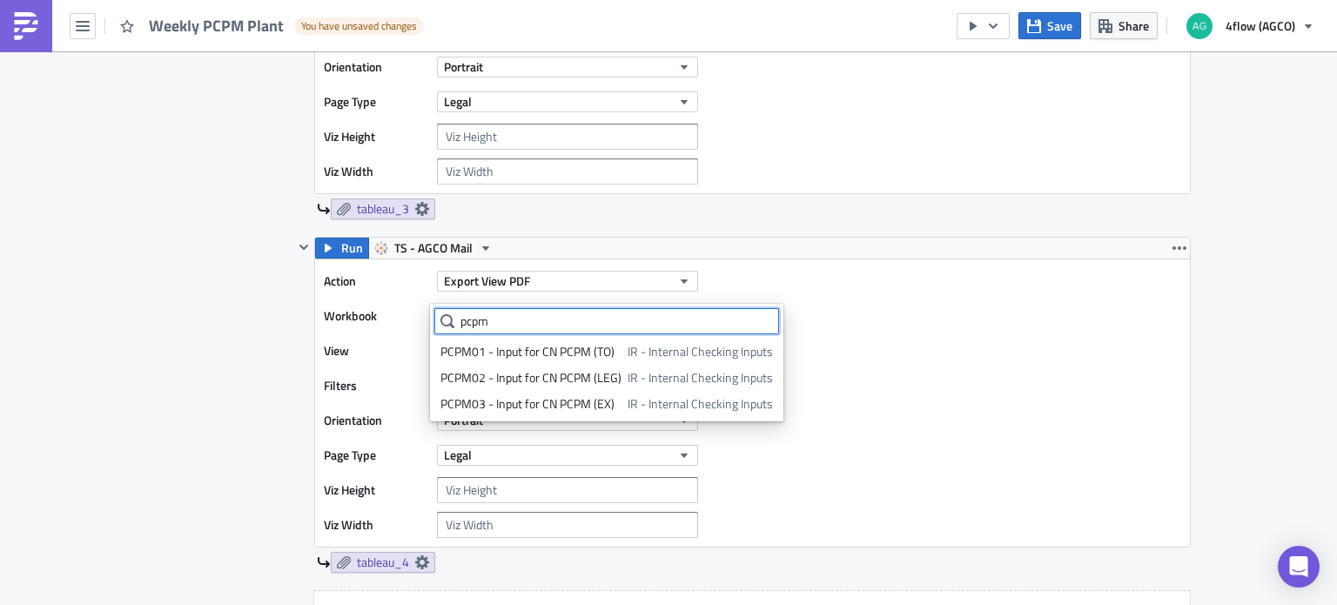
scroll to position [1567, 0]
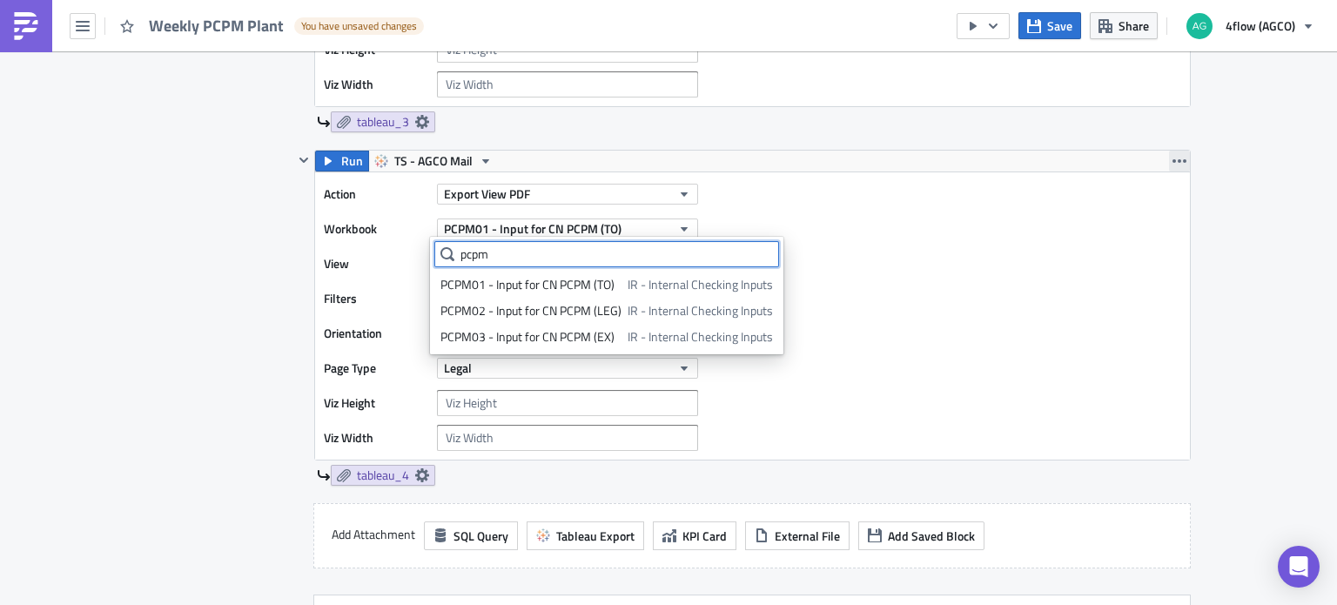
type input "pcpm"
click at [1172, 163] on icon "button" at bounding box center [1179, 161] width 14 height 14
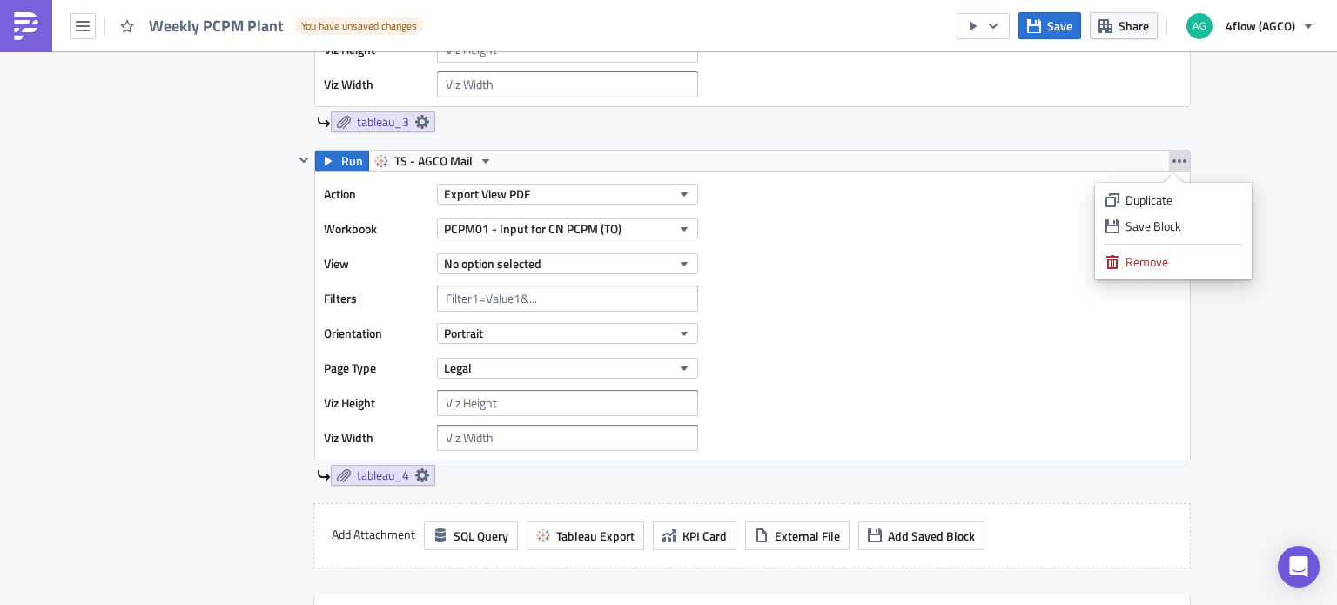
click at [1135, 264] on div "Remove" at bounding box center [1183, 261] width 116 height 17
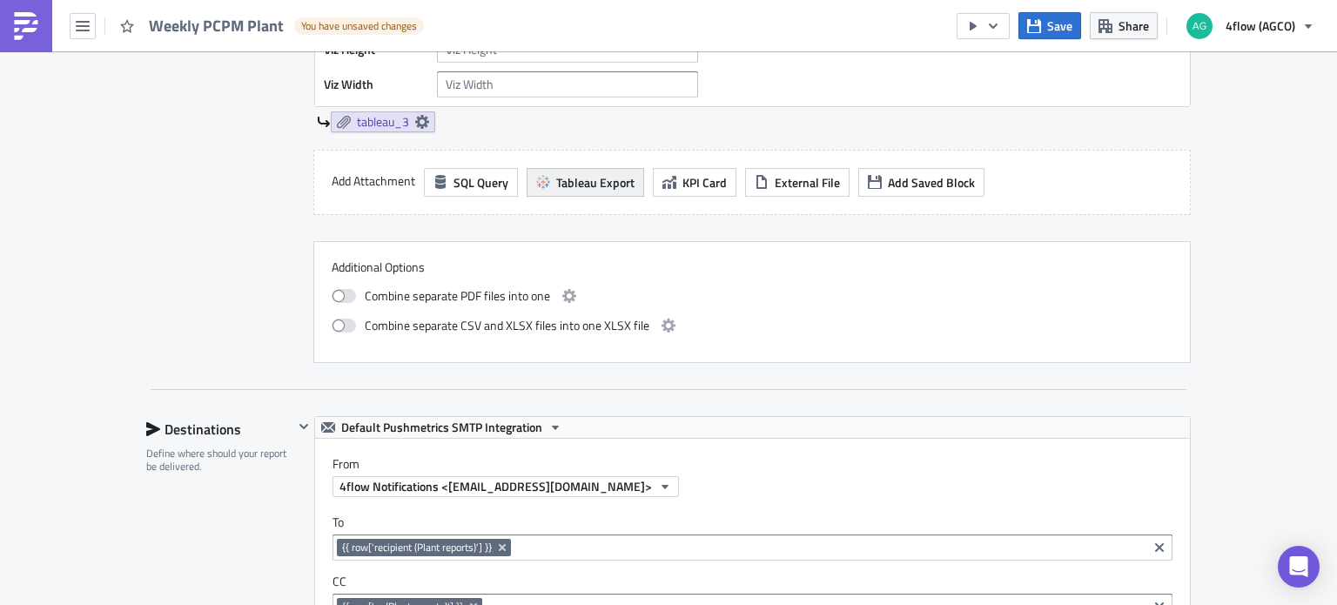
click at [594, 178] on span "Tableau Export" at bounding box center [595, 182] width 78 height 18
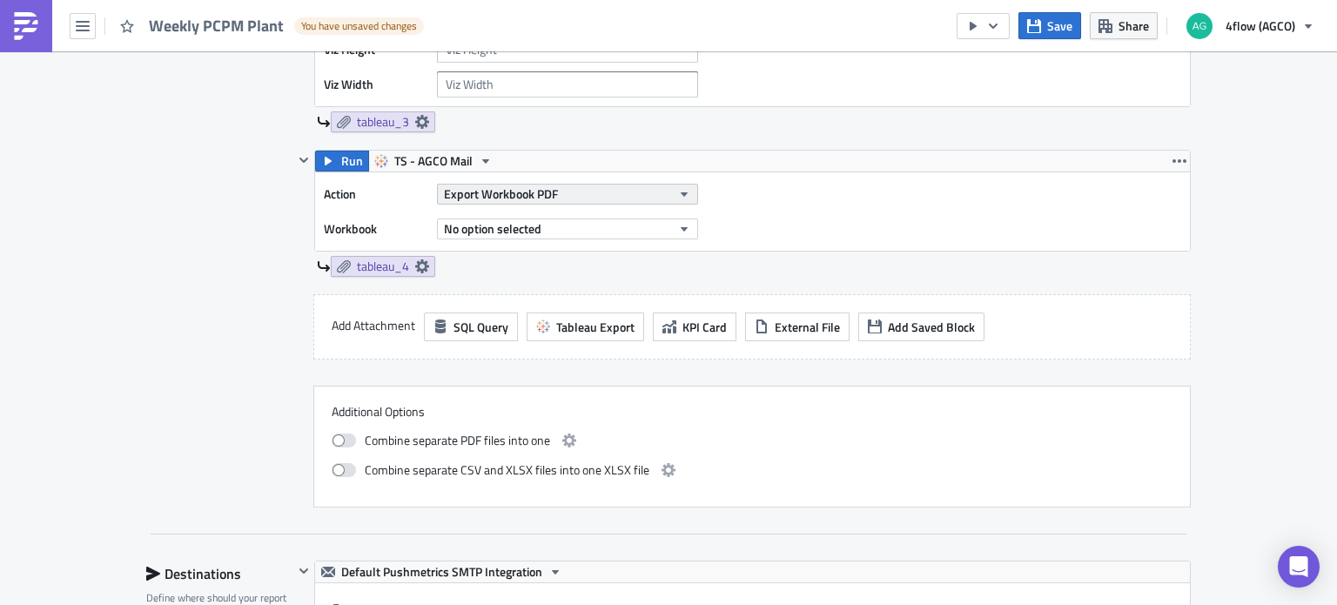
click at [538, 198] on span "Export Workbook PDF" at bounding box center [501, 194] width 114 height 18
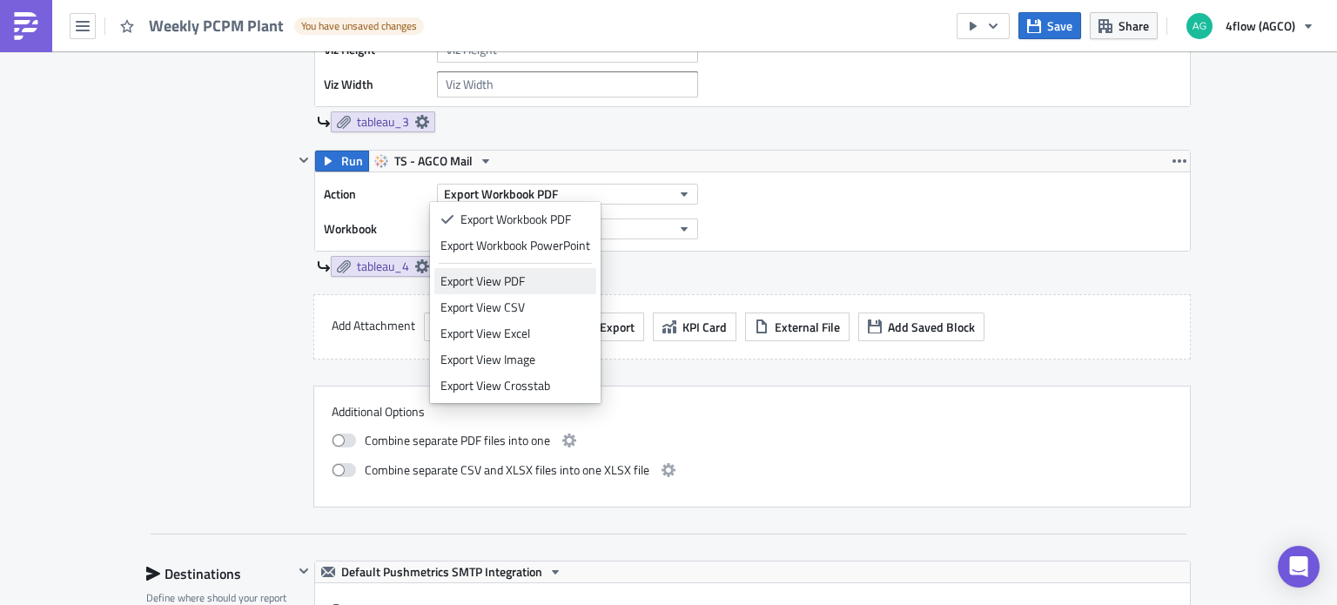
click at [538, 281] on div "Export View PDF" at bounding box center [515, 280] width 150 height 17
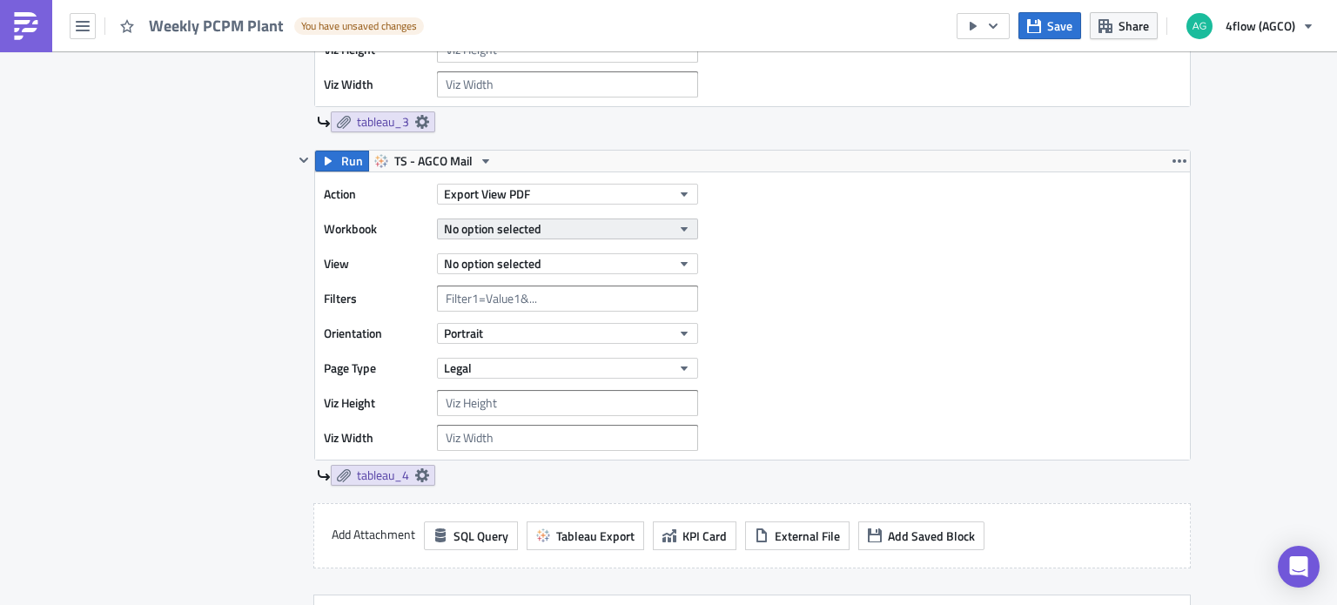
click at [518, 229] on span "No option selected" at bounding box center [492, 228] width 97 height 18
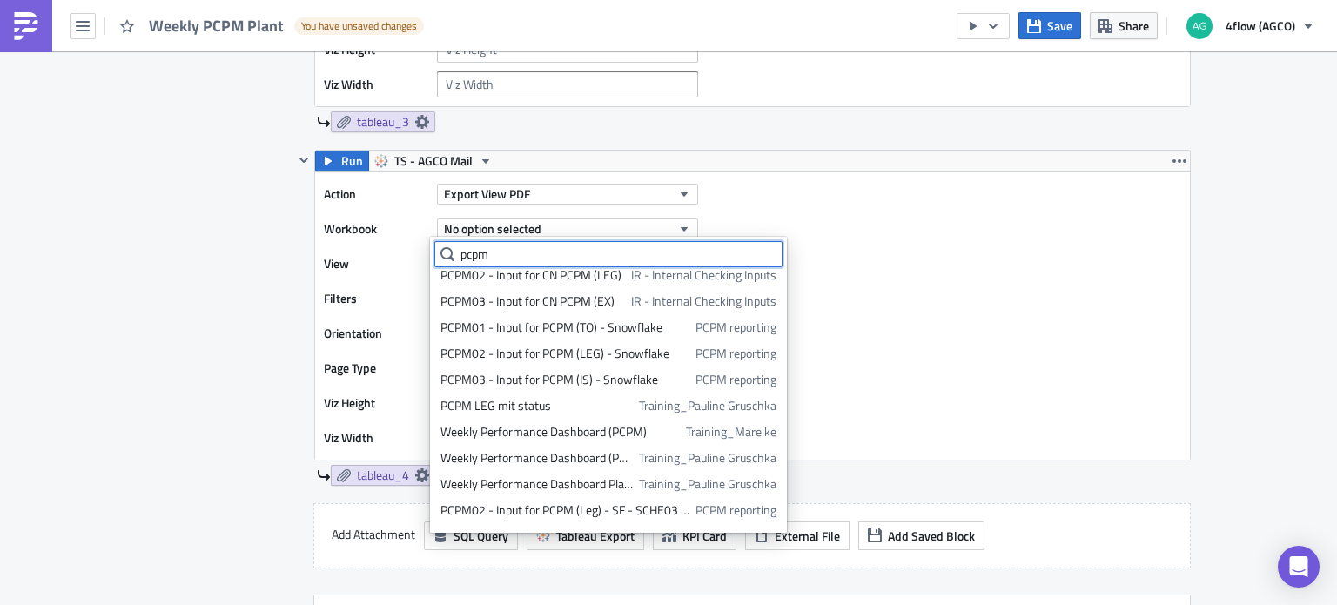
scroll to position [56, 0]
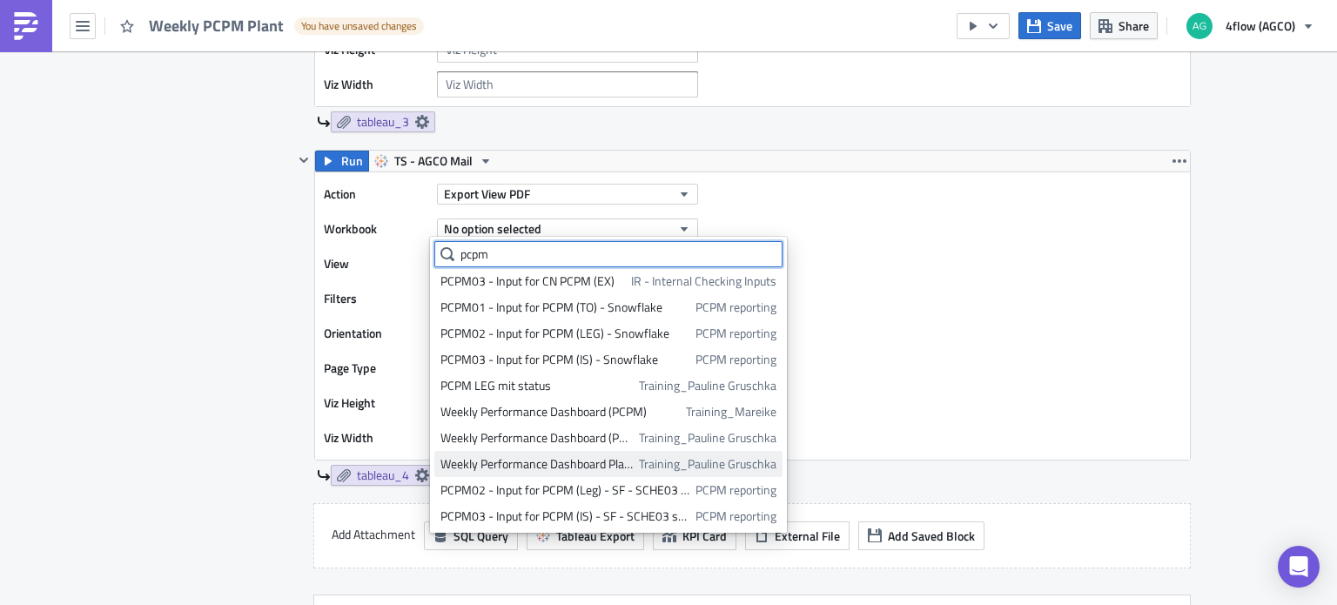
type input "pcpm"
click at [584, 459] on div "Weekly Performance Dashboard Plant View (PCPM)" at bounding box center [536, 463] width 192 height 17
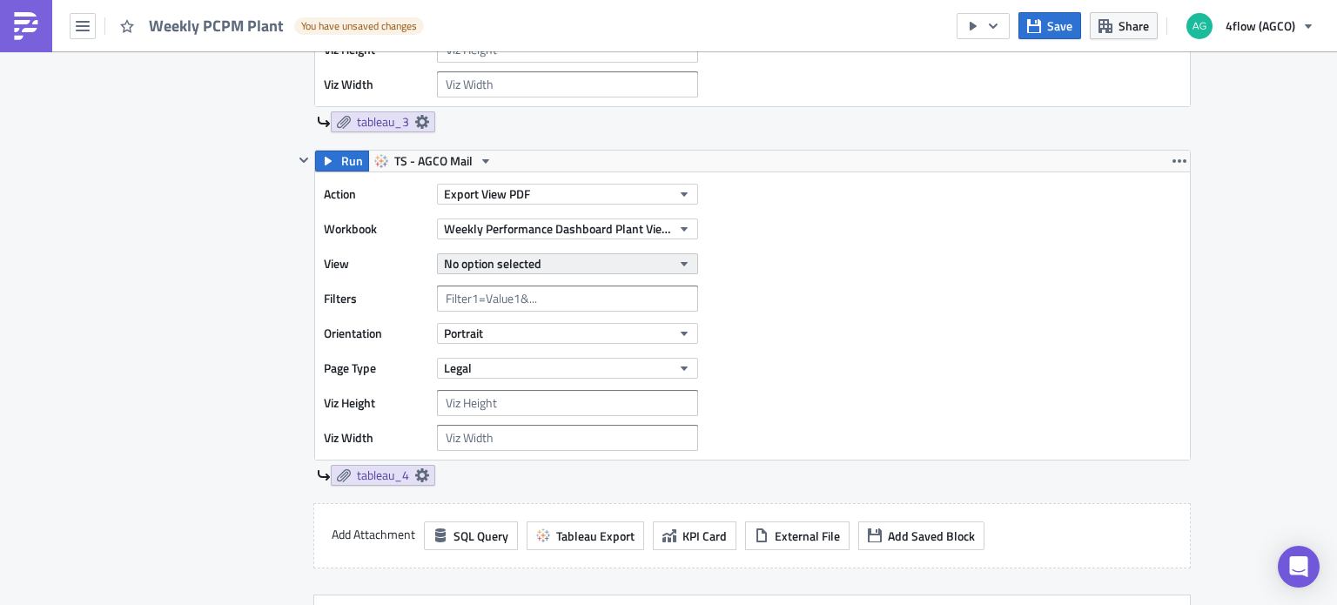
click at [503, 254] on span "No option selected" at bounding box center [492, 263] width 97 height 18
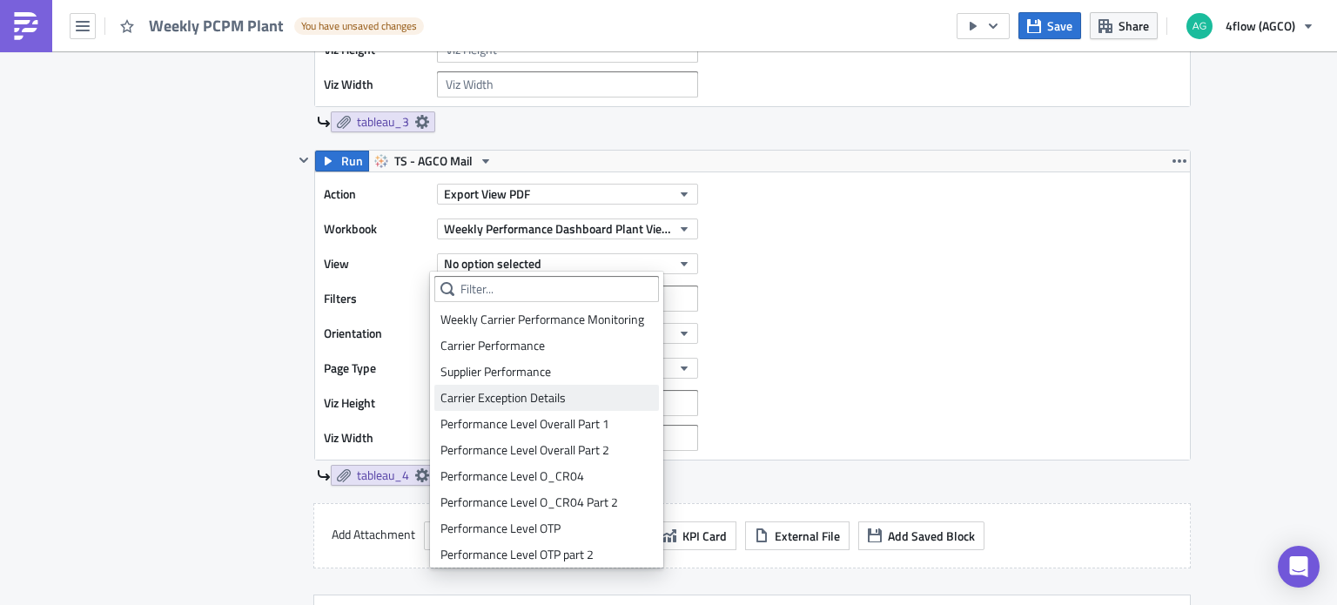
click at [571, 401] on div "Carrier Exception Details" at bounding box center [546, 397] width 212 height 17
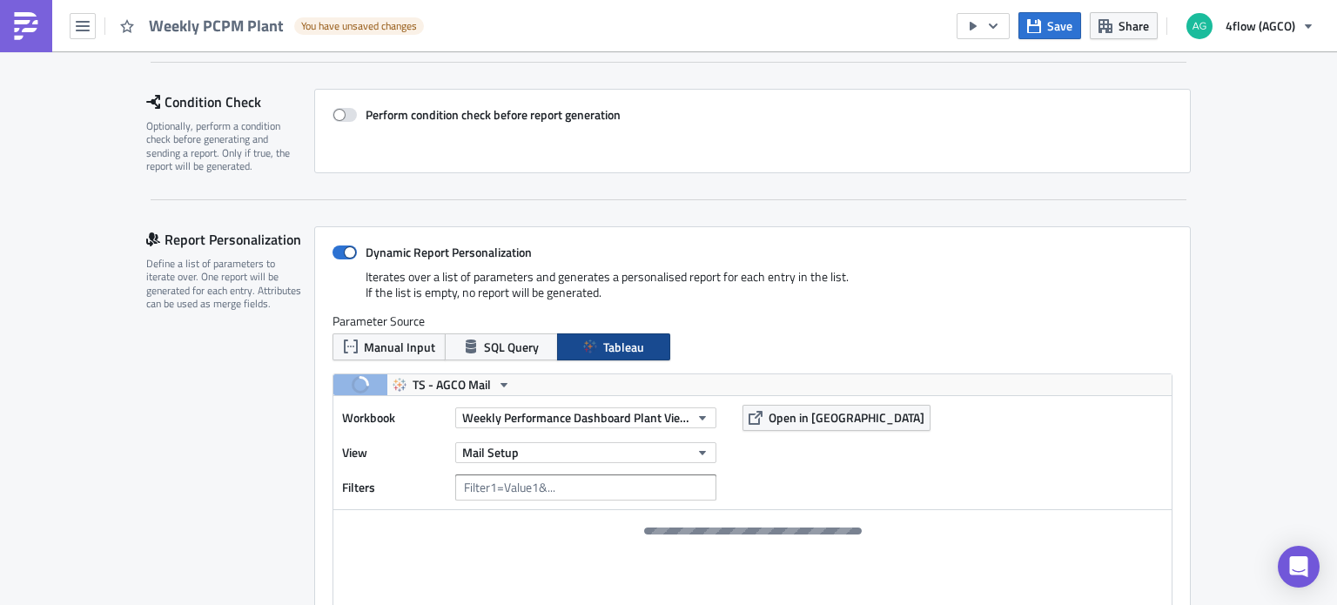
scroll to position [261, 0]
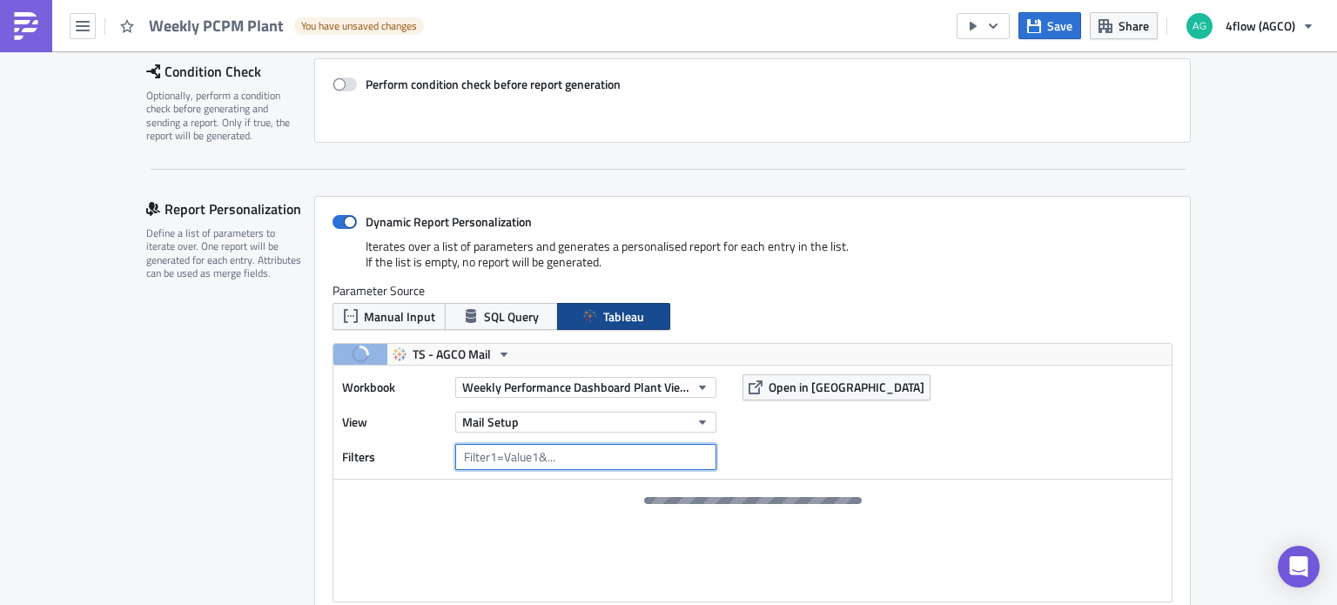
click at [553, 461] on input "text" at bounding box center [585, 457] width 261 height 26
click at [346, 219] on span at bounding box center [344, 222] width 24 height 14
click at [346, 219] on input "Dynamic Report Personalization" at bounding box center [341, 222] width 11 height 11
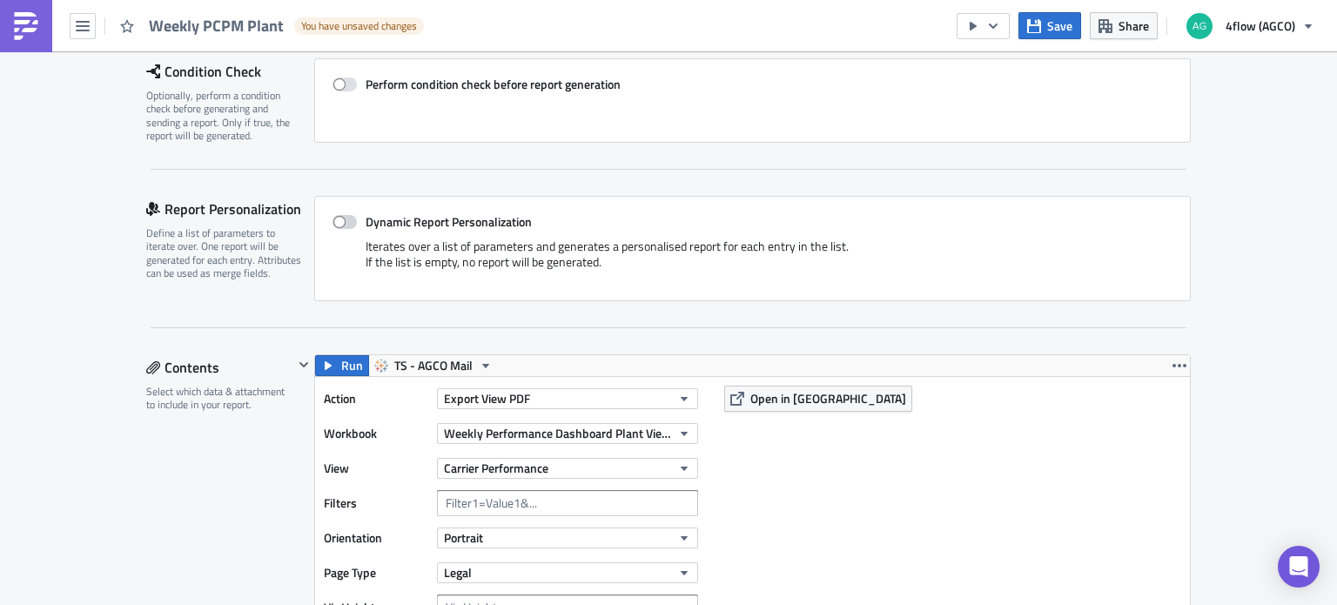
click at [344, 218] on span at bounding box center [344, 222] width 24 height 14
click at [344, 218] on input "Dynamic Report Personalization" at bounding box center [341, 222] width 11 height 11
checkbox input "true"
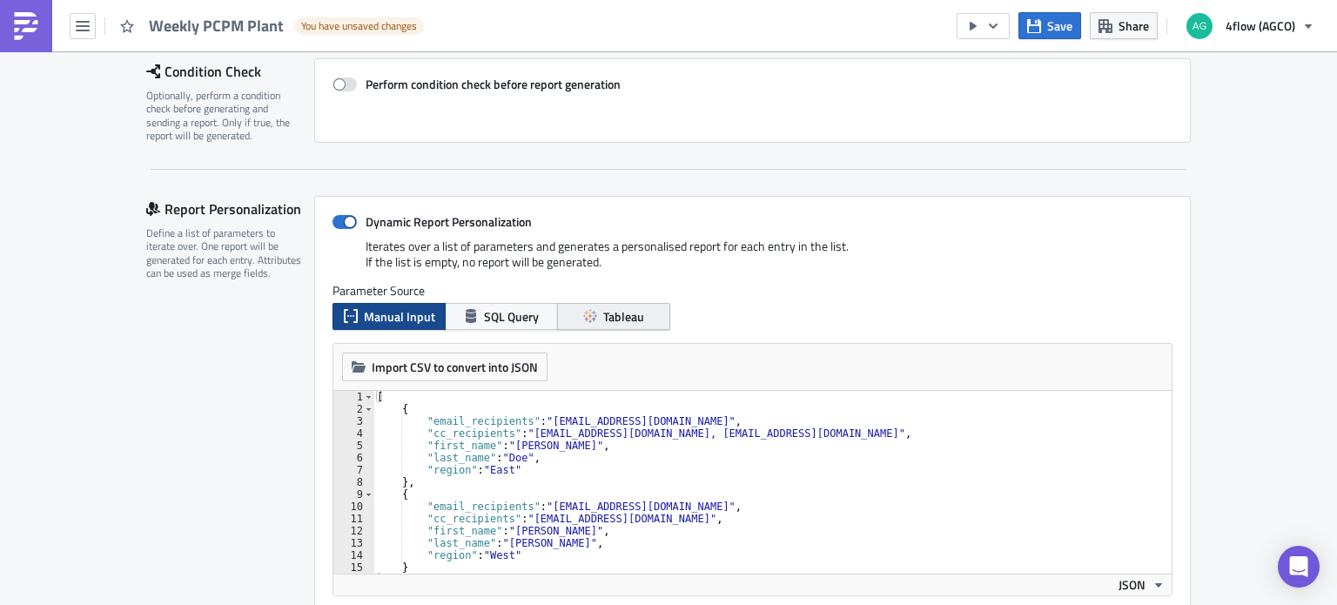
click at [609, 329] on button "Tableau" at bounding box center [613, 316] width 113 height 27
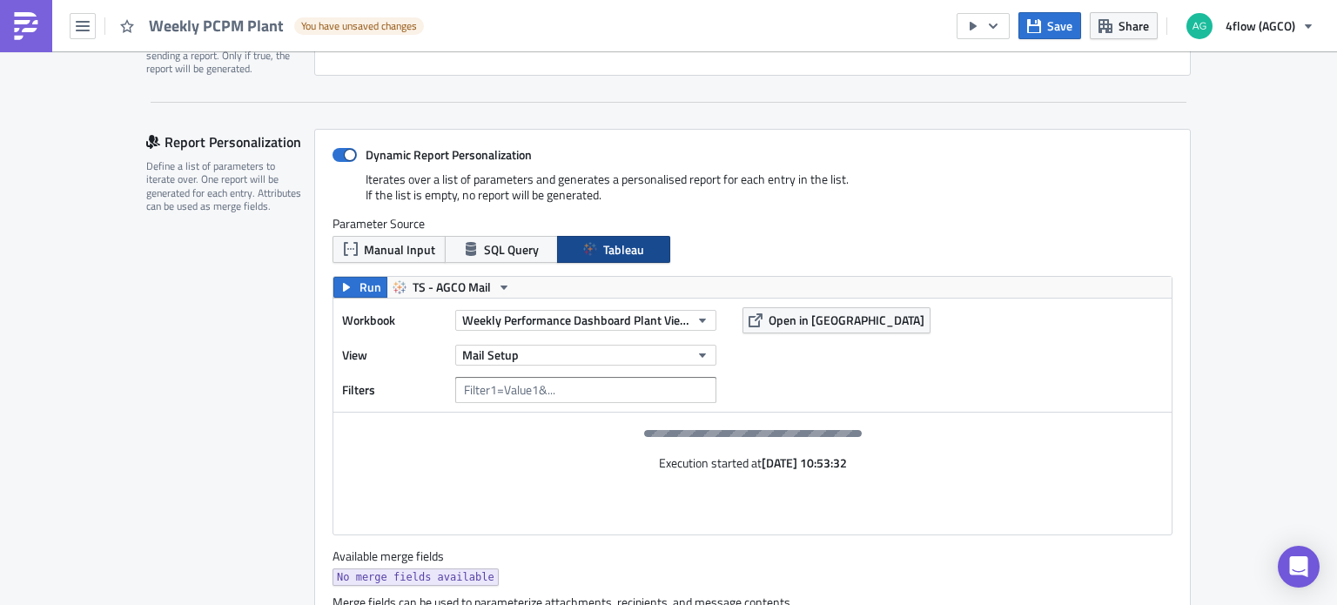
scroll to position [435, 0]
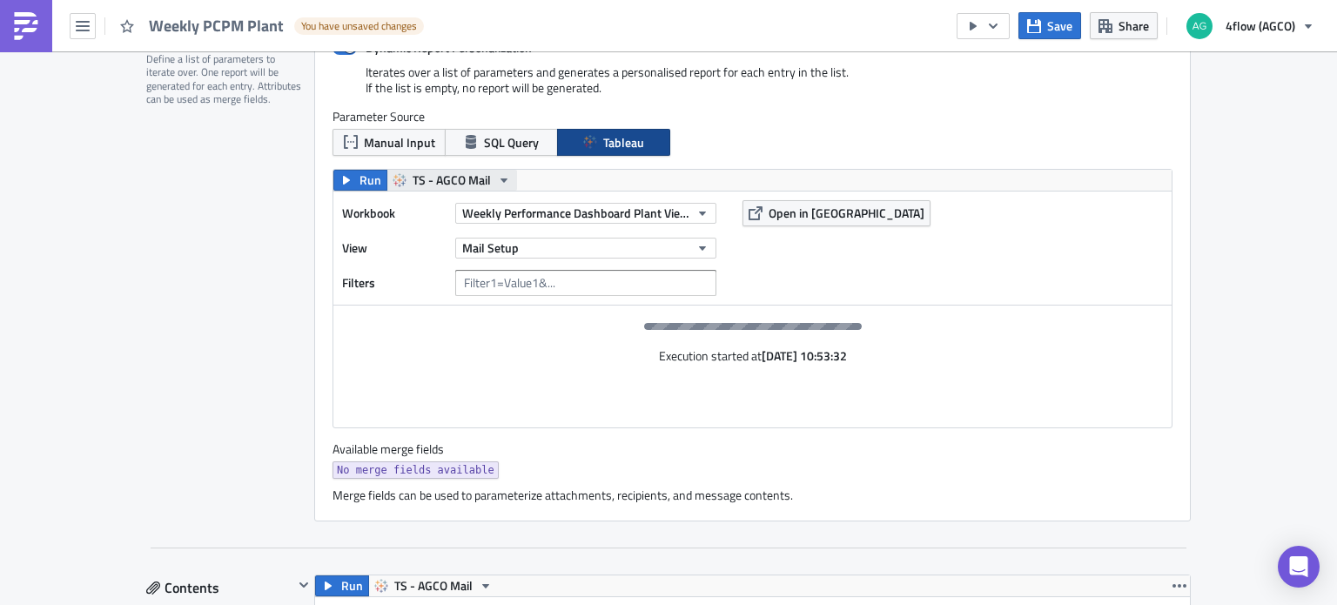
click at [480, 178] on span "TS - AGCO Mail" at bounding box center [452, 180] width 78 height 21
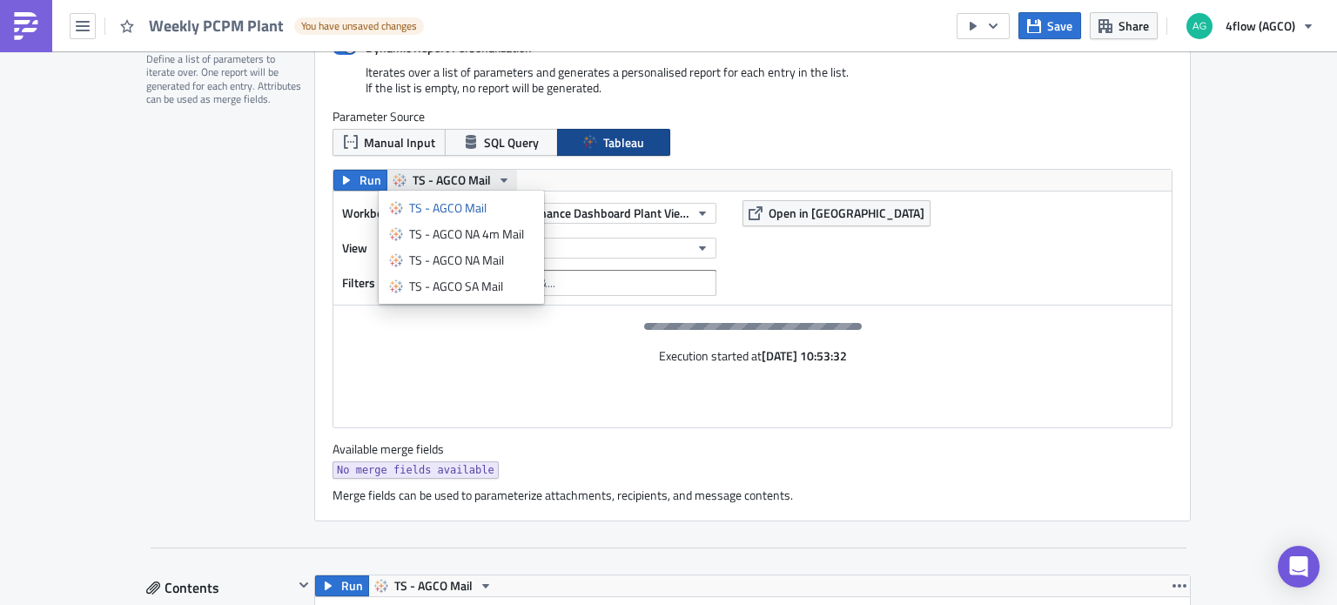
click at [497, 181] on icon "button" at bounding box center [504, 180] width 14 height 14
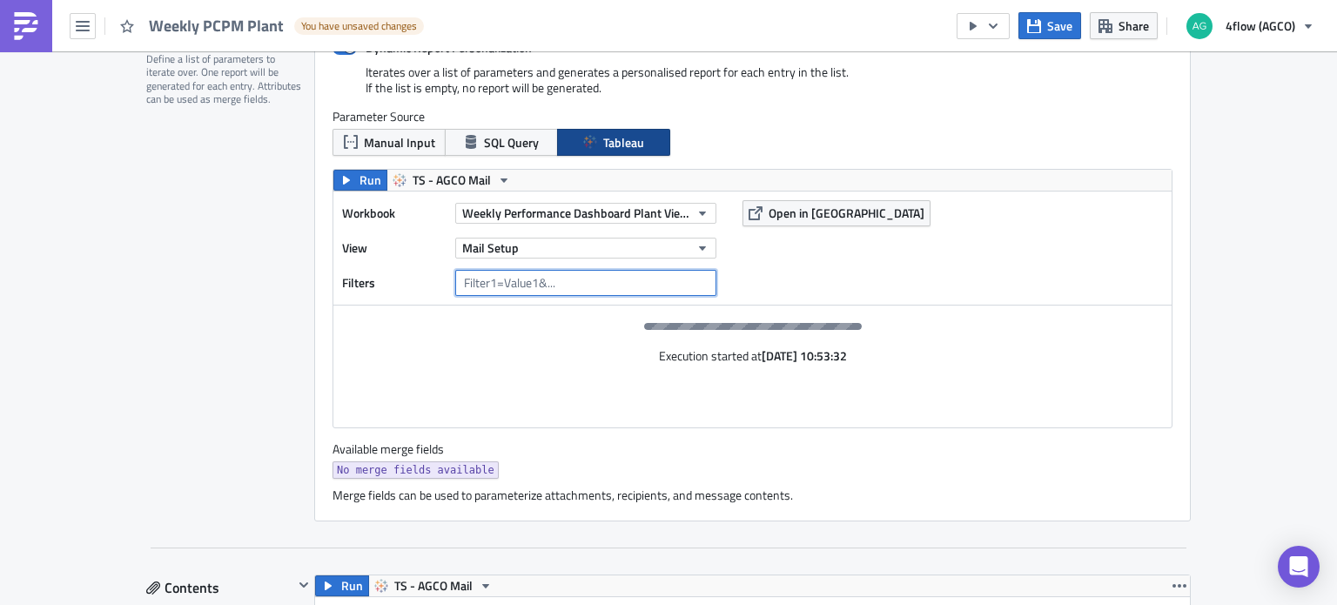
click at [522, 282] on input "text" at bounding box center [585, 283] width 261 height 26
click at [479, 288] on input "text" at bounding box center [585, 283] width 261 height 26
type input "Owner Company Key="
click at [889, 273] on div "Workbook Weekly Performance Dashboard Plant View (PCPM) View Mail Setup Filters…" at bounding box center [752, 247] width 838 height 113
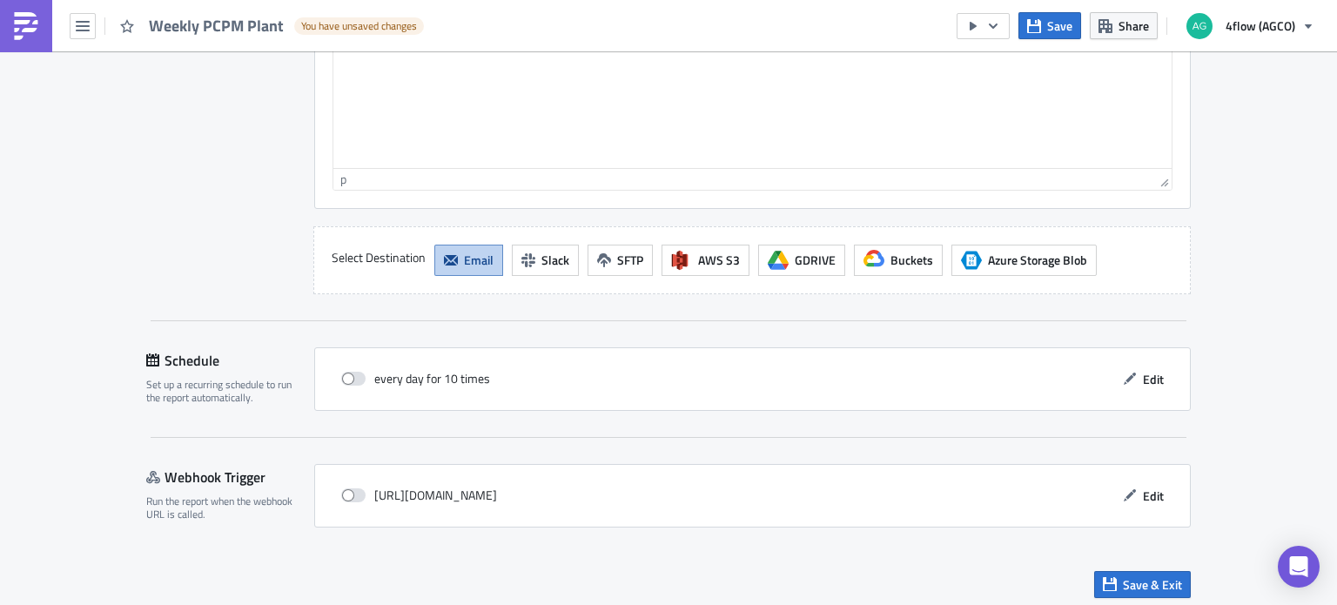
scroll to position [2813, 0]
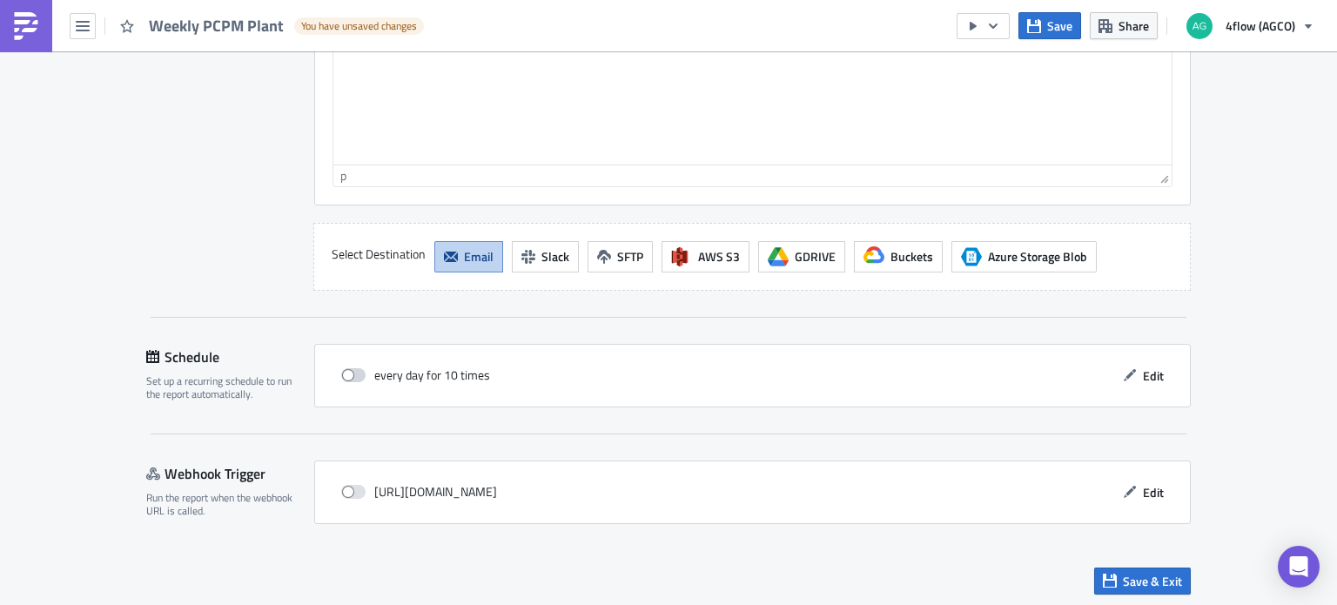
click at [350, 368] on span at bounding box center [353, 375] width 24 height 14
click at [350, 370] on input "checkbox" at bounding box center [350, 375] width 11 height 11
checkbox input "true"
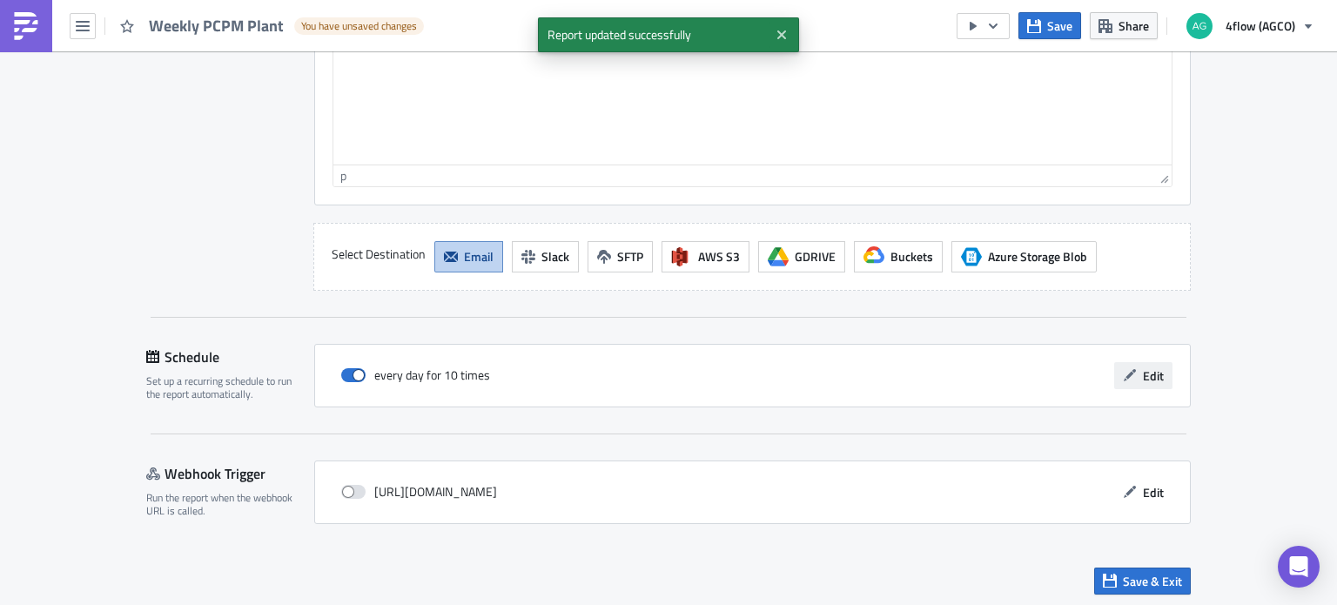
click at [1145, 370] on span "Edit" at bounding box center [1153, 375] width 21 height 18
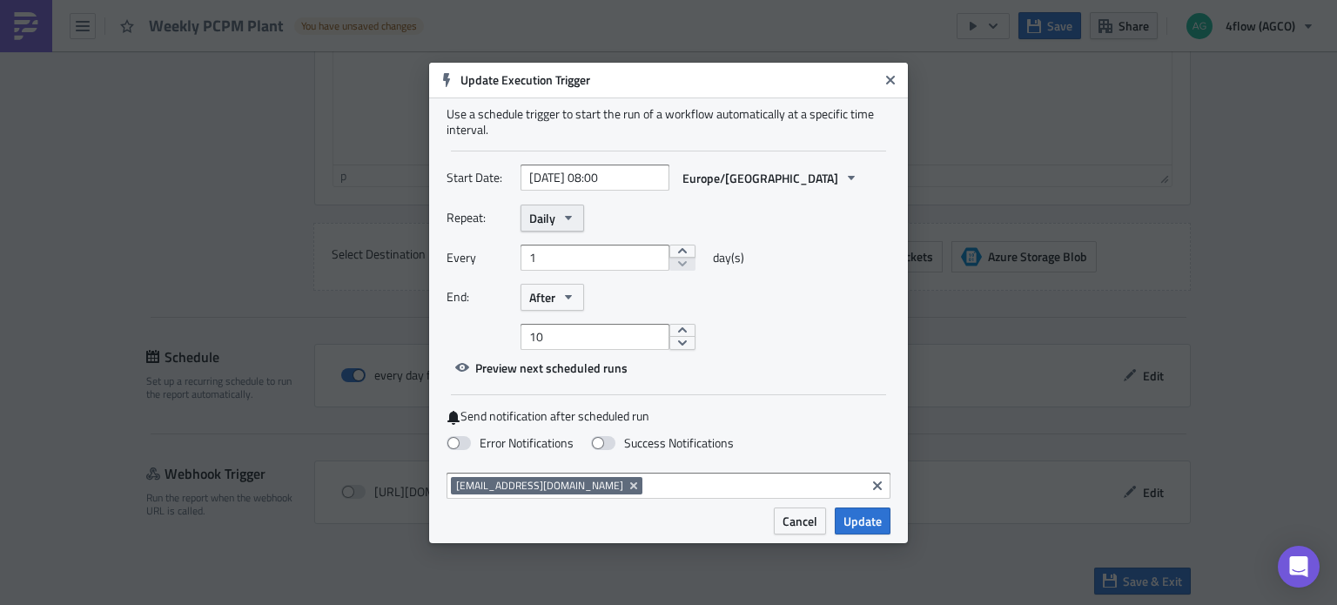
click at [564, 218] on icon "button" at bounding box center [568, 218] width 14 height 14
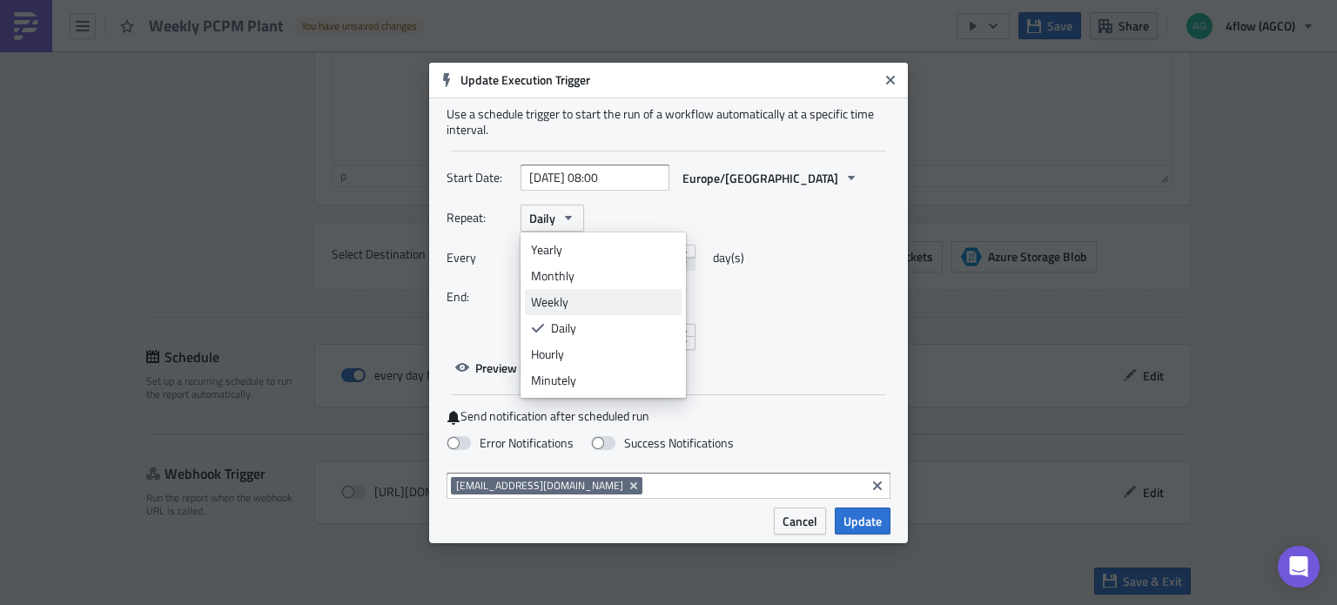
click at [558, 304] on div "Weekly" at bounding box center [603, 301] width 144 height 17
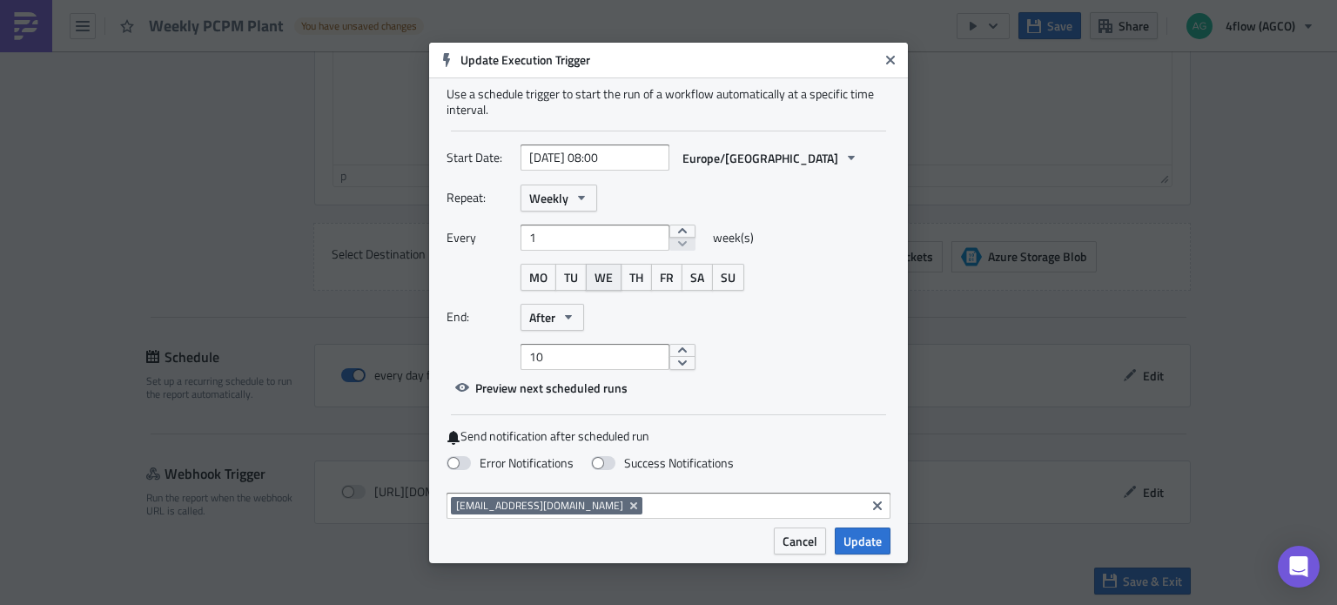
click at [599, 277] on span "WE" at bounding box center [603, 277] width 18 height 18
click at [572, 316] on icon "button" at bounding box center [568, 317] width 7 height 4
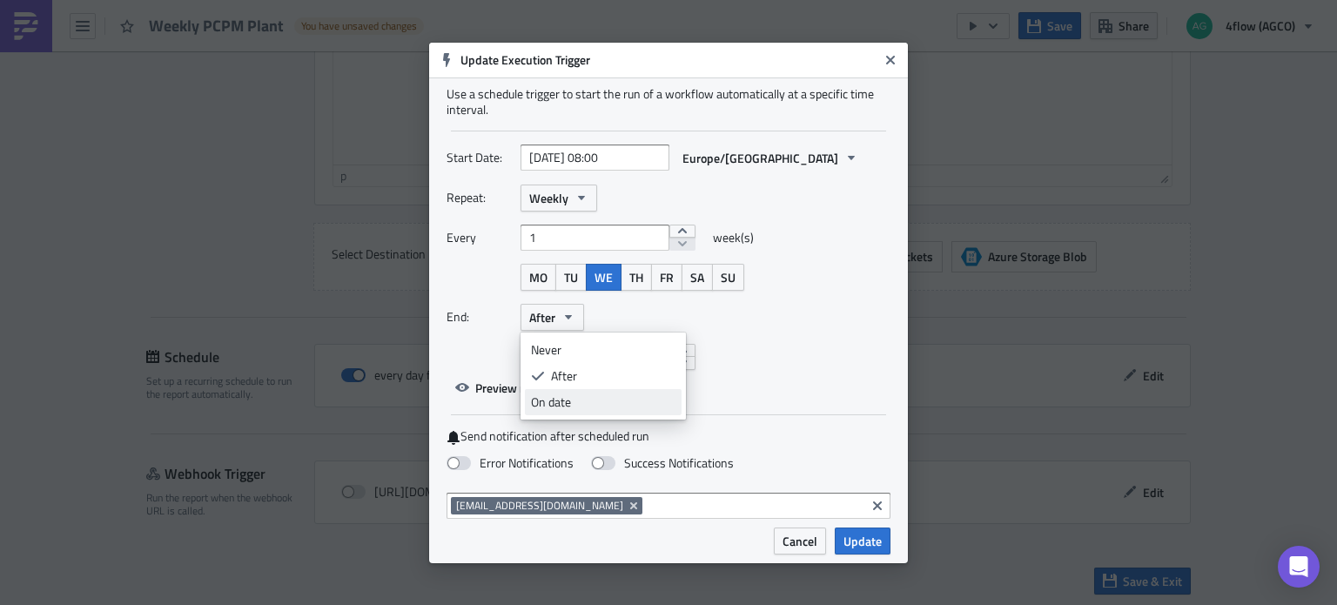
click at [570, 396] on div "On date" at bounding box center [603, 401] width 144 height 17
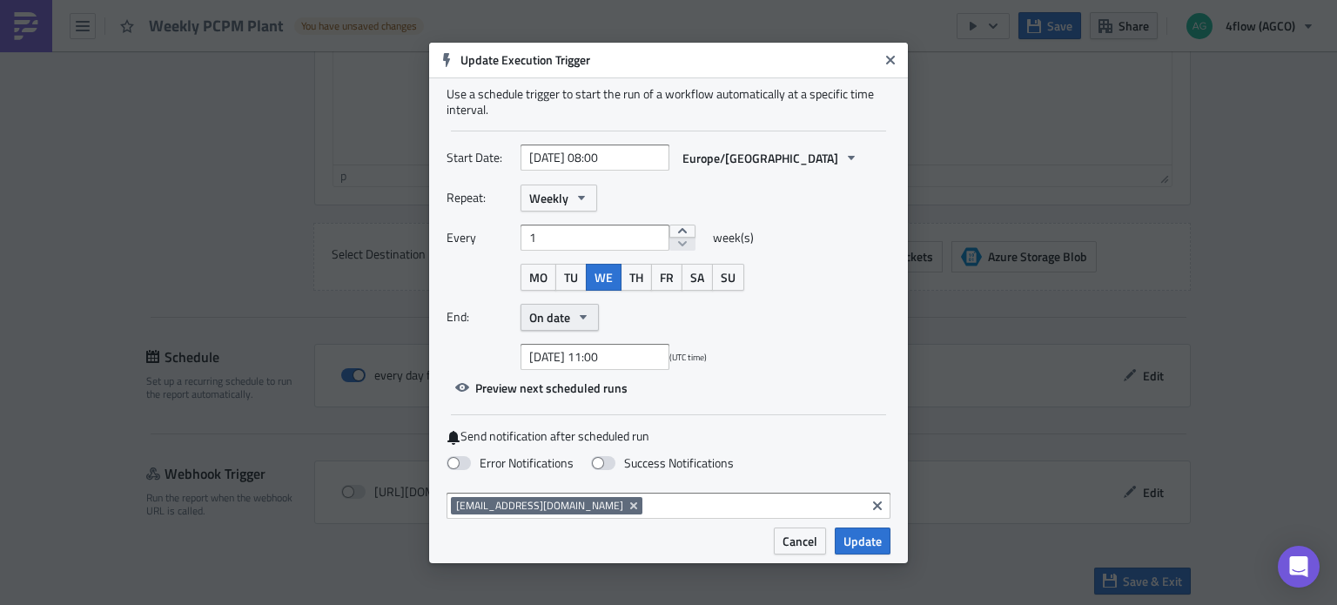
click at [578, 310] on icon "button" at bounding box center [583, 317] width 14 height 14
click at [594, 367] on div "After" at bounding box center [603, 375] width 144 height 17
click at [569, 325] on button "After" at bounding box center [552, 317] width 64 height 27
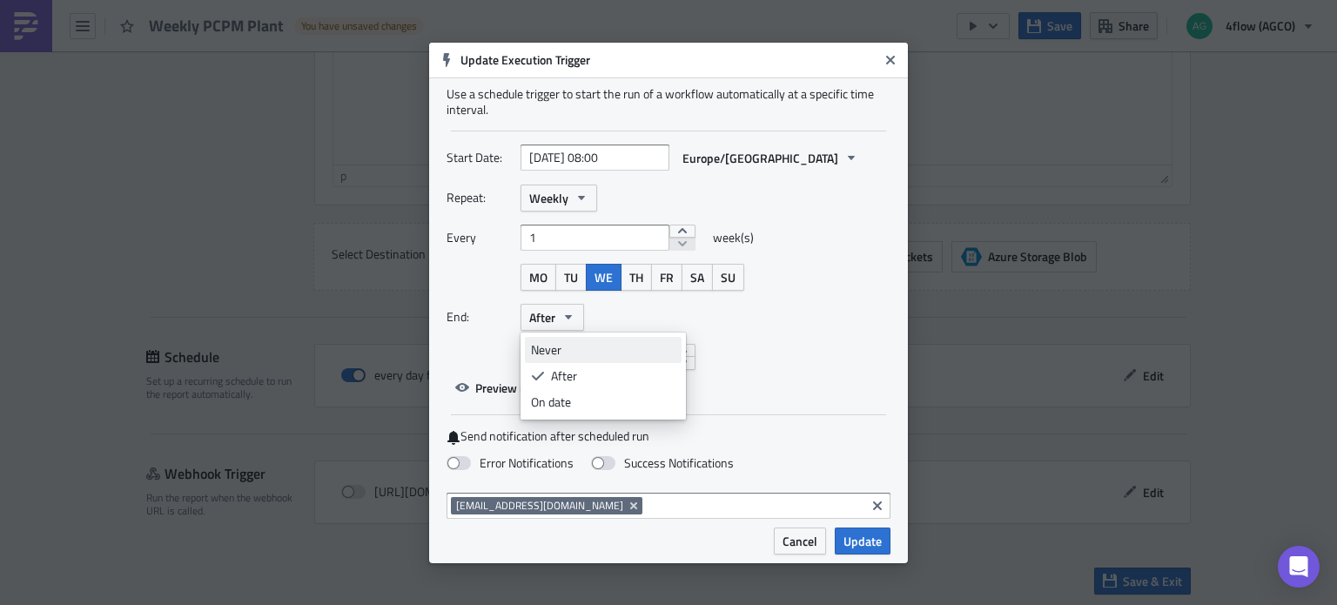
click at [573, 347] on div "Never" at bounding box center [603, 349] width 144 height 17
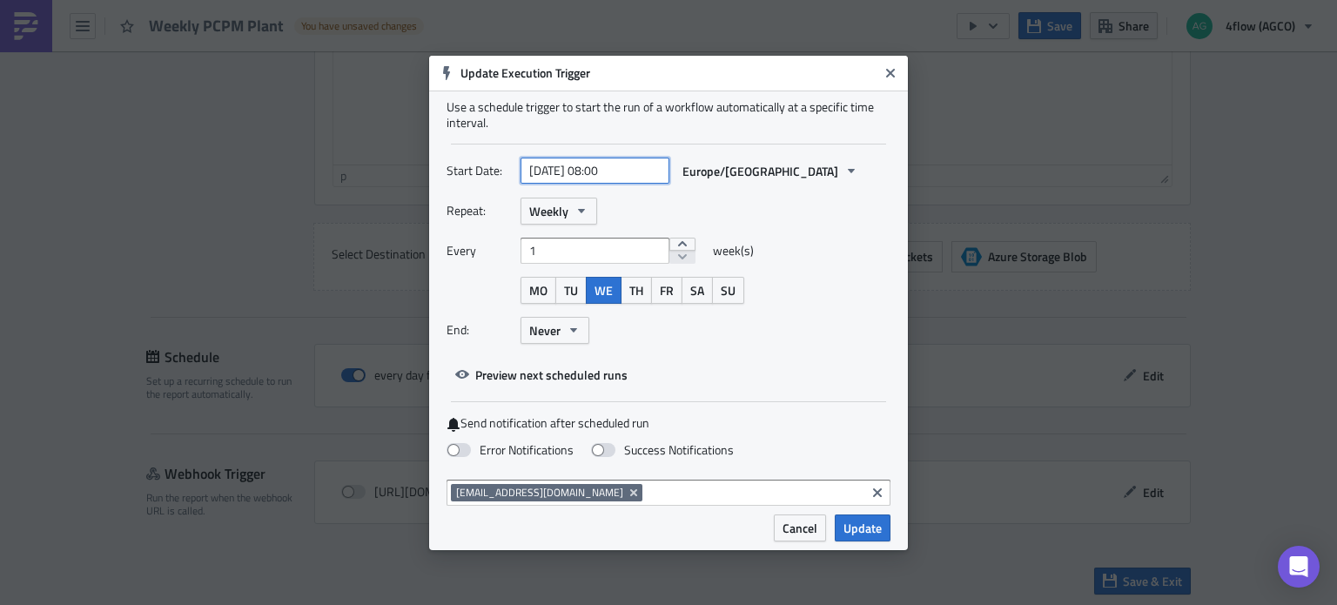
select select "8"
select select "2025"
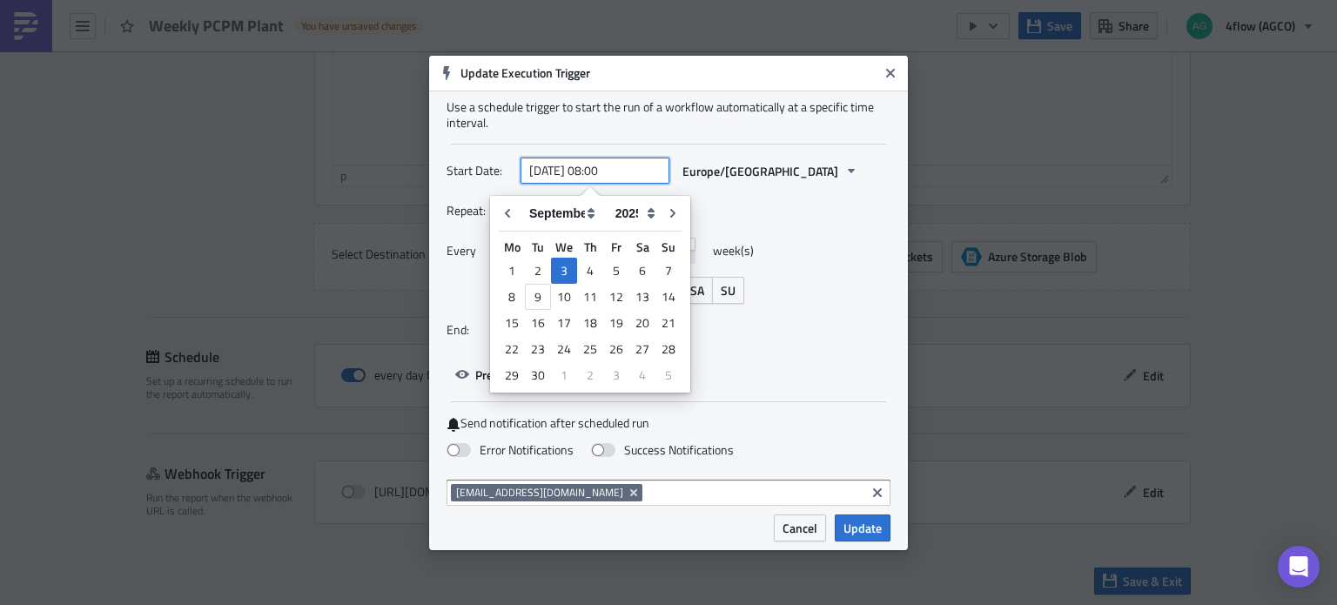
drag, startPoint x: 637, startPoint y: 173, endPoint x: 609, endPoint y: 174, distance: 27.9
click at [609, 174] on input "2025-09-03 08:00" at bounding box center [594, 171] width 149 height 26
click at [565, 299] on div "10" at bounding box center [564, 297] width 26 height 24
type input "2025-09-10 08:00"
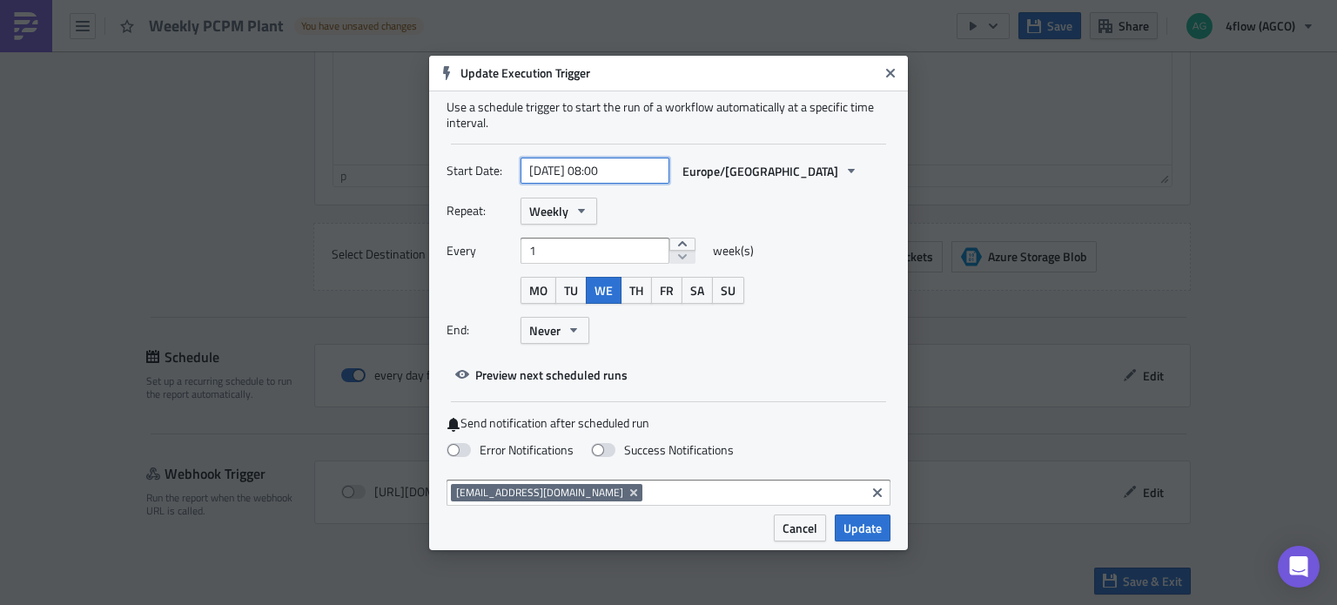
select select "8"
select select "2025"
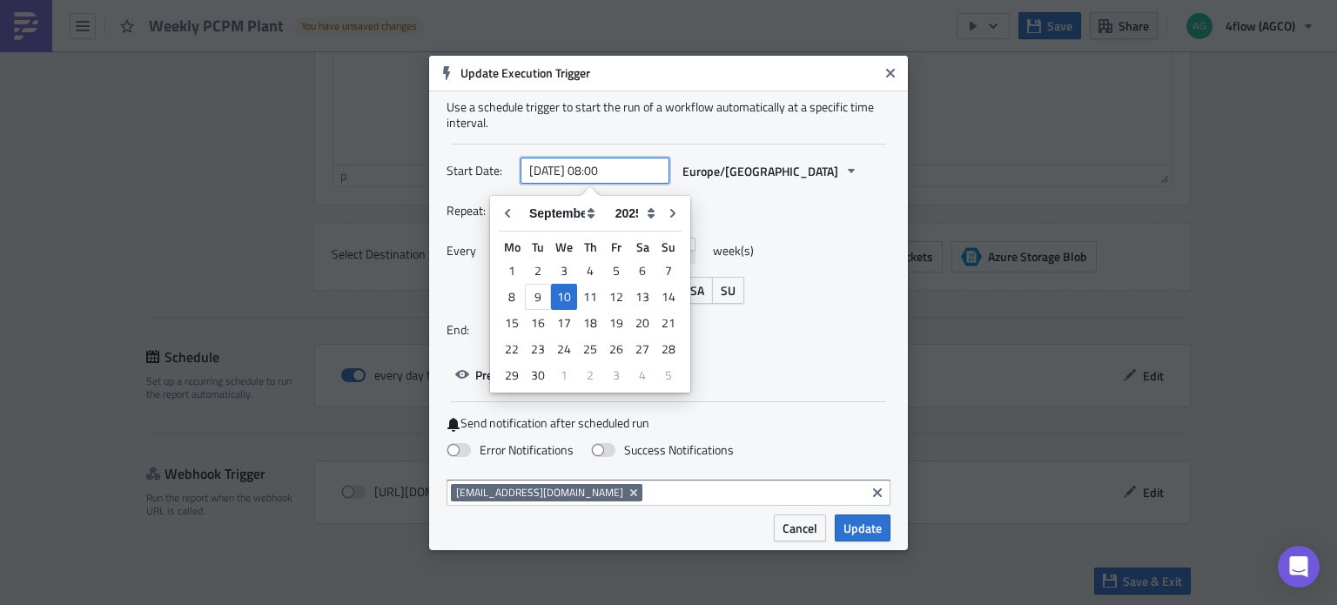
drag, startPoint x: 634, startPoint y: 172, endPoint x: 599, endPoint y: 182, distance: 36.9
click at [599, 182] on input "2025-09-10 08:00" at bounding box center [594, 171] width 149 height 26
type input "[DATE] 12:00"
click at [823, 244] on div "Every 1 week(s)" at bounding box center [668, 257] width 444 height 39
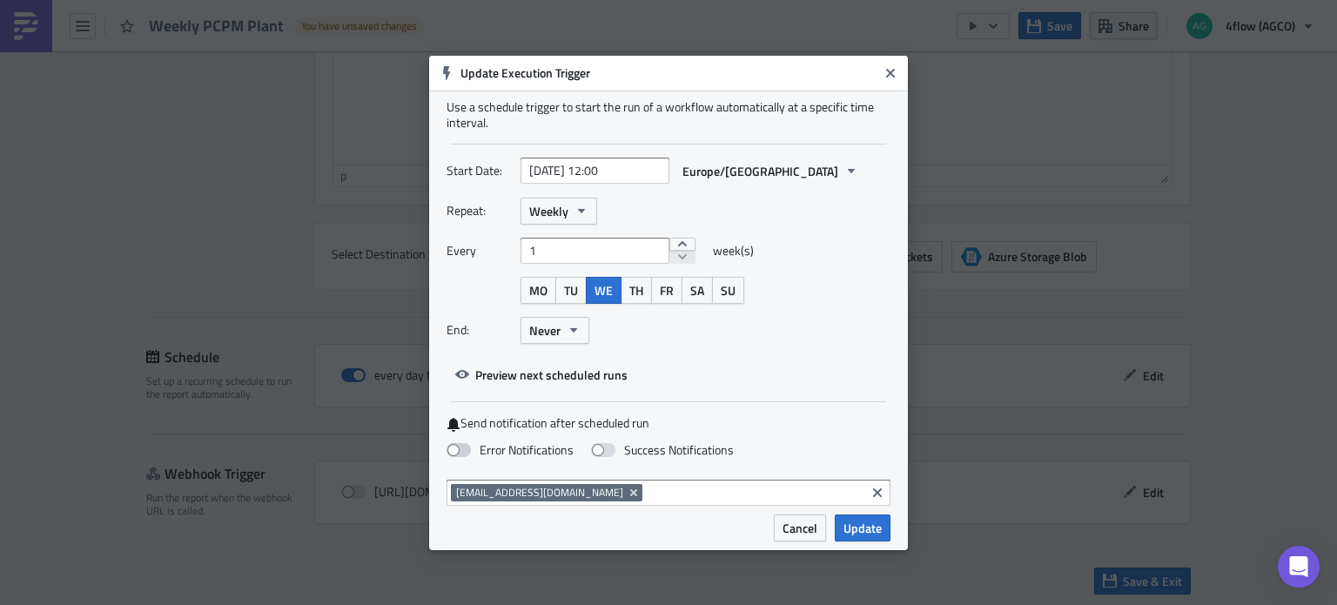
click at [460, 453] on span at bounding box center [458, 450] width 24 height 14
click at [15, 14] on input "Error Notifications" at bounding box center [8, 8] width 11 height 11
checkbox input "true"
click at [876, 528] on span "Update" at bounding box center [862, 528] width 38 height 18
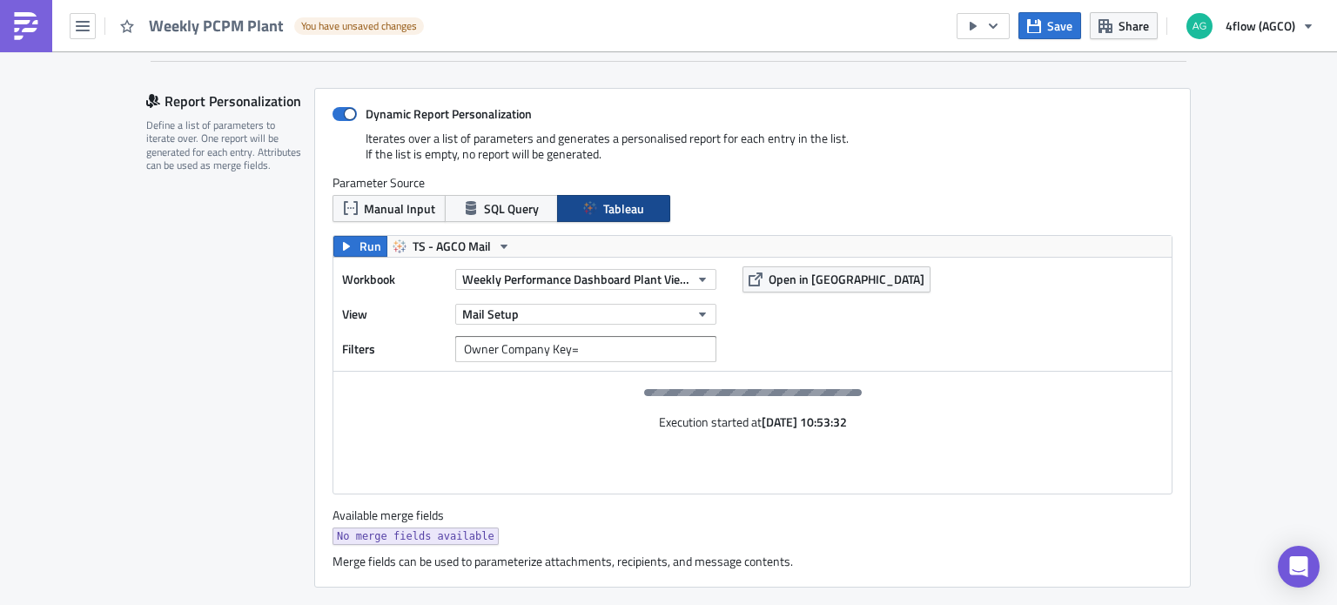
scroll to position [463, 0]
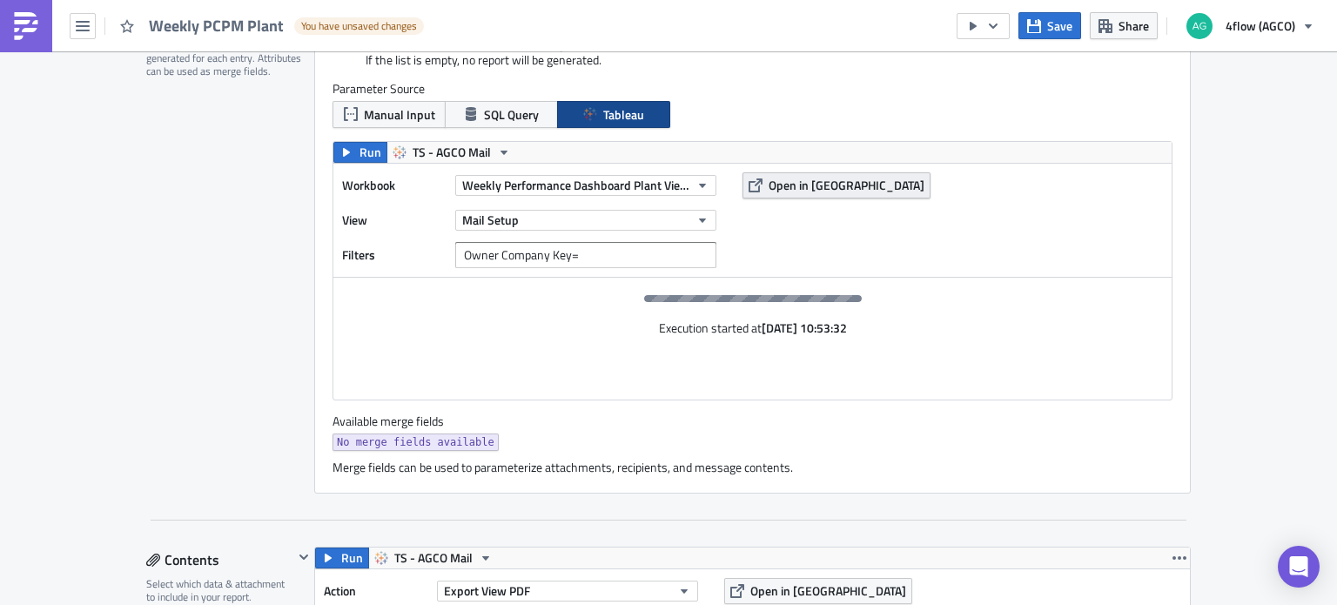
click at [825, 177] on span "Open in Tableau" at bounding box center [846, 185] width 156 height 18
click at [1002, 34] on button "button" at bounding box center [982, 26] width 53 height 26
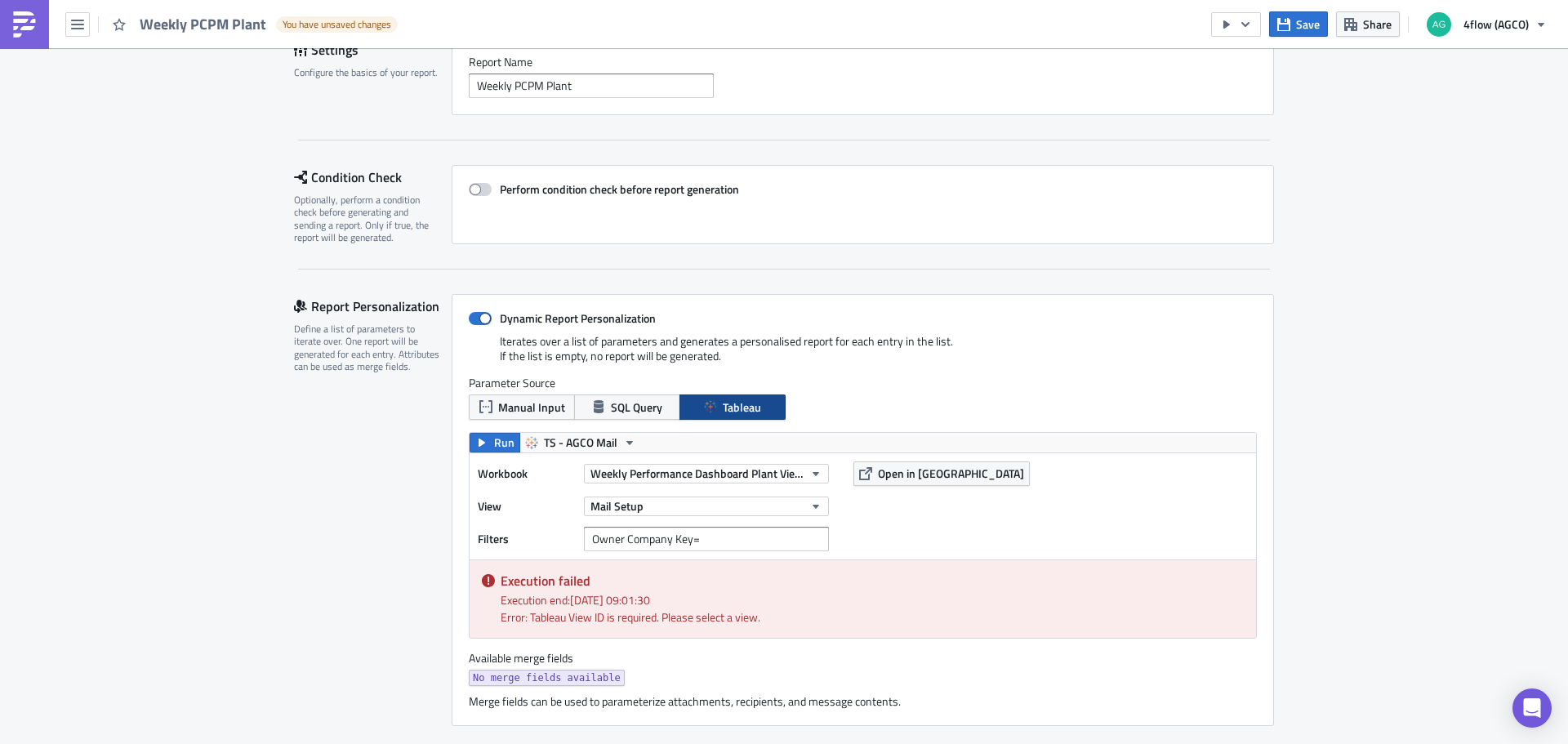
scroll to position [163, 0]
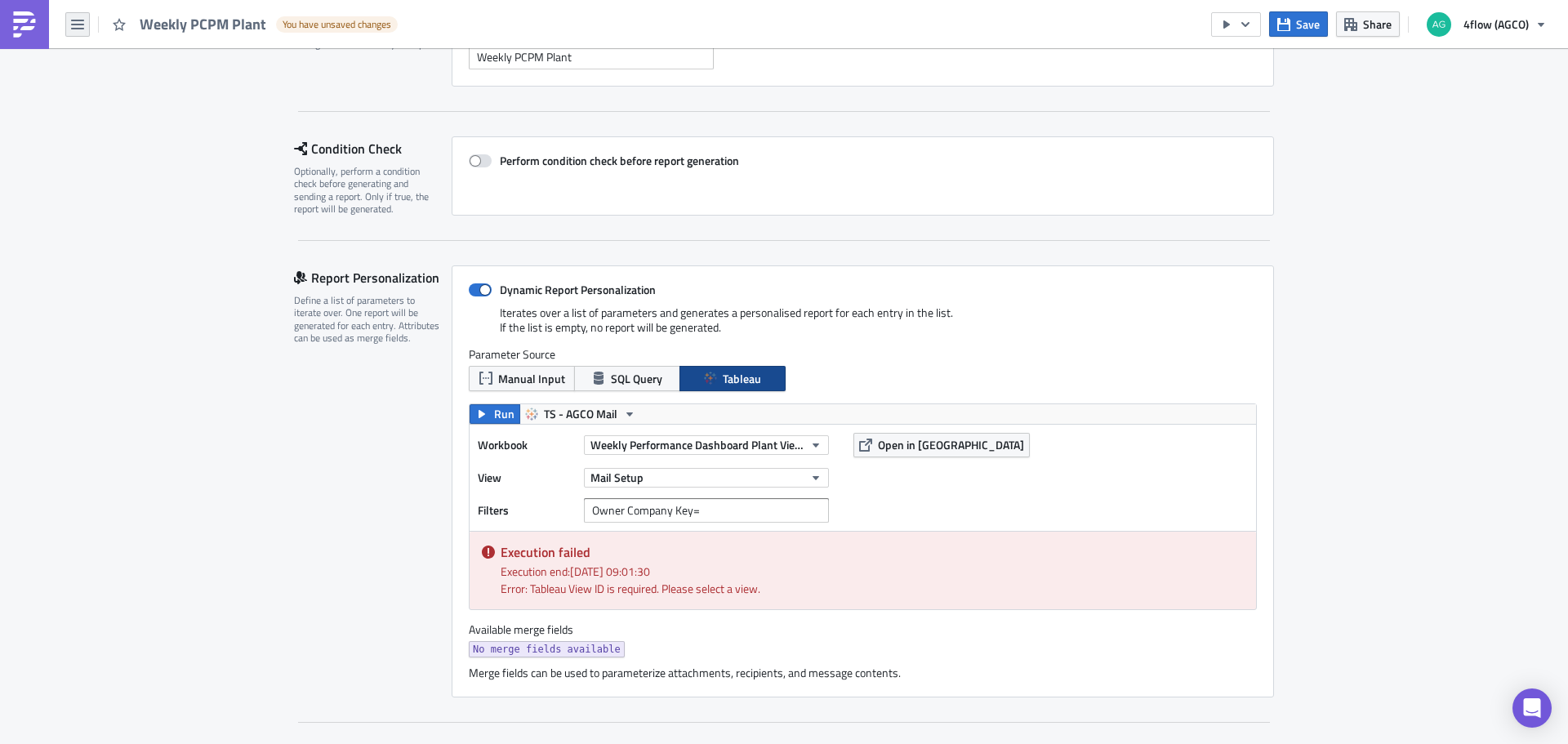
click at [67, 24] on button "button" at bounding box center [78, 24] width 24 height 24
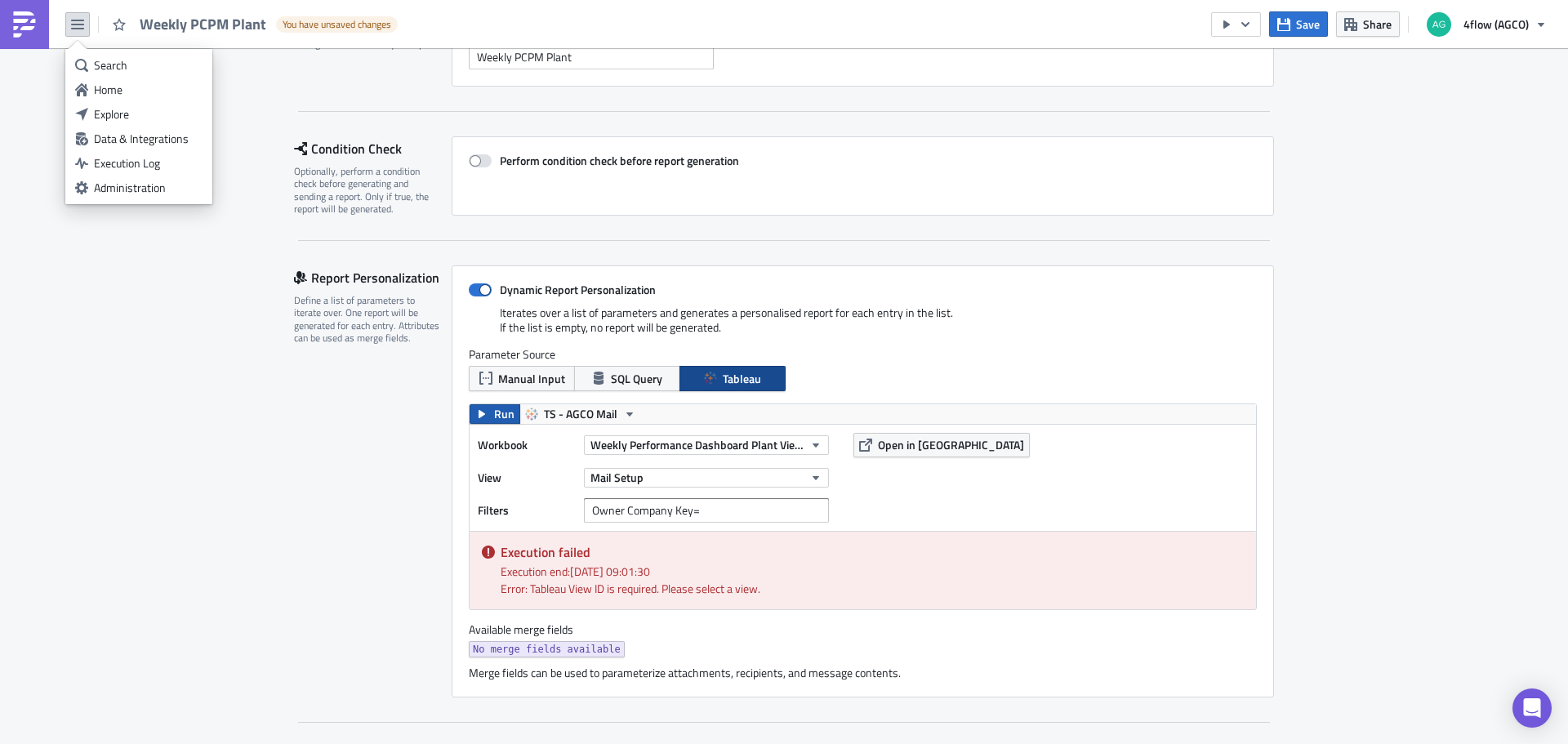
click at [495, 411] on span "Run" at bounding box center [505, 414] width 21 height 20
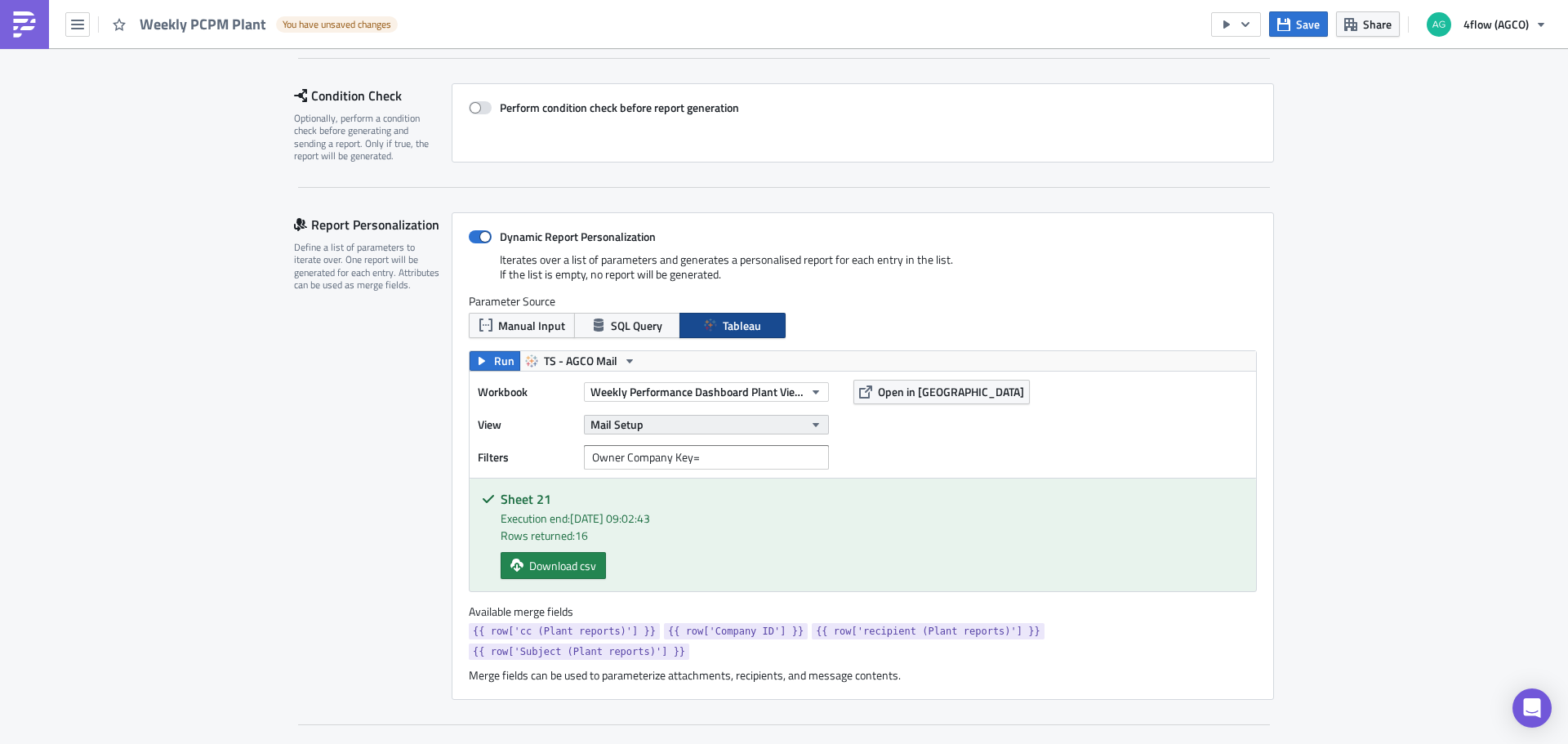
scroll to position [245, 0]
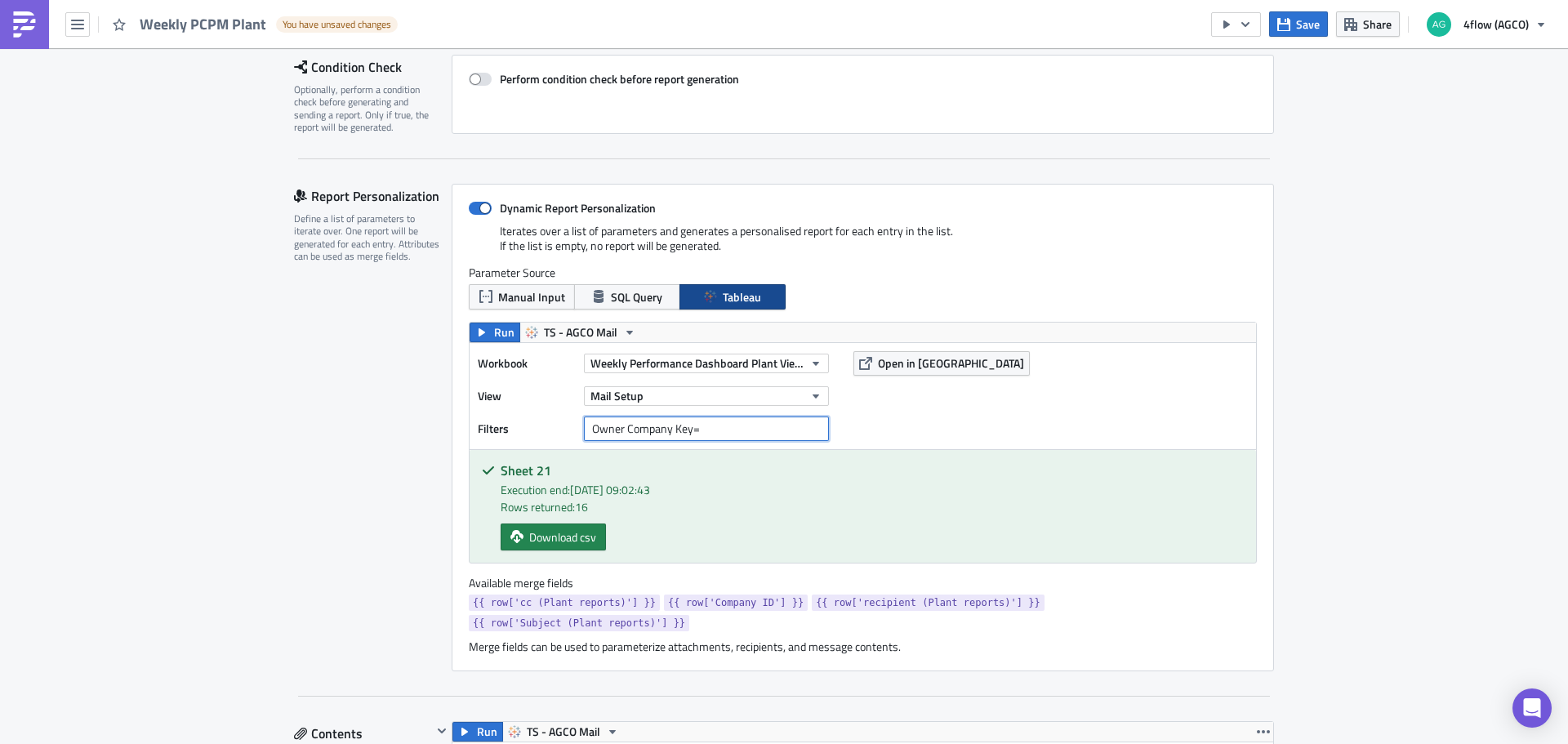
click at [717, 431] on input "Owner Company Key=" at bounding box center [706, 429] width 245 height 24
drag, startPoint x: 768, startPoint y: 602, endPoint x: 686, endPoint y: 581, distance: 84.6
click at [705, 566] on div "Import CSV to convert into JSON Choose CSV file... (max 10MB) 1 2 3 4 5 6 7 8 9…" at bounding box center [863, 448] width 788 height 254
drag, startPoint x: 641, startPoint y: 603, endPoint x: 771, endPoint y: 604, distance: 130.0
click at [771, 567] on div "{{ row['cc (Plant reports)'] }} {{ row['Company ID'] }} {{ row['recipient (Plan…" at bounding box center [863, 615] width 788 height 41
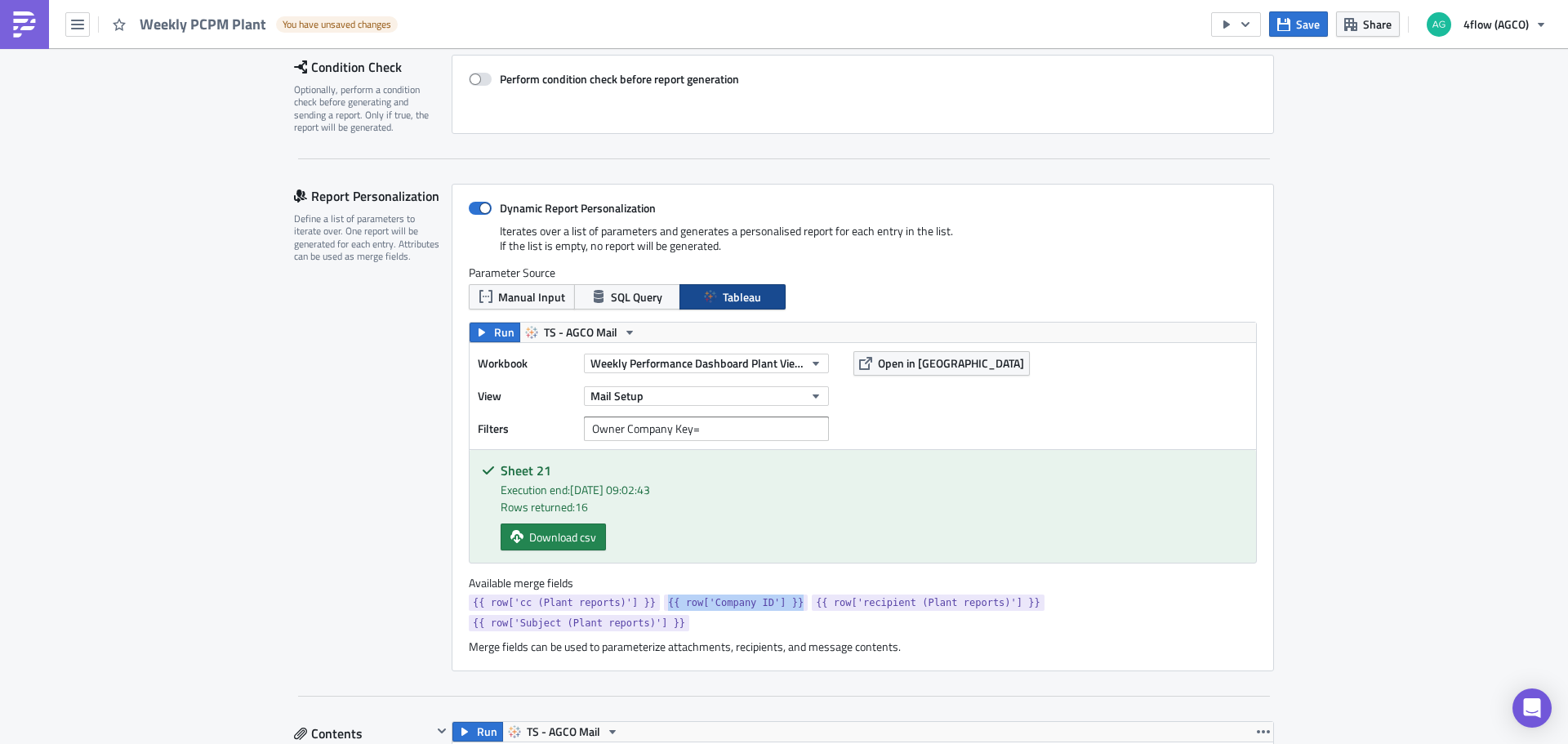
copy span "{{ row['Company ID'] }}"
click at [713, 427] on input "Owner Company Key=" at bounding box center [706, 429] width 245 height 24
paste input "{{ row['Company ID'] }}"
type input "Owner Company Key={{ row['Company ID'] }}"
click at [901, 437] on div "Workbook Weekly Performance Dashboard Plant View (PCPM) View Mail Setup Filters…" at bounding box center [862, 396] width 786 height 106
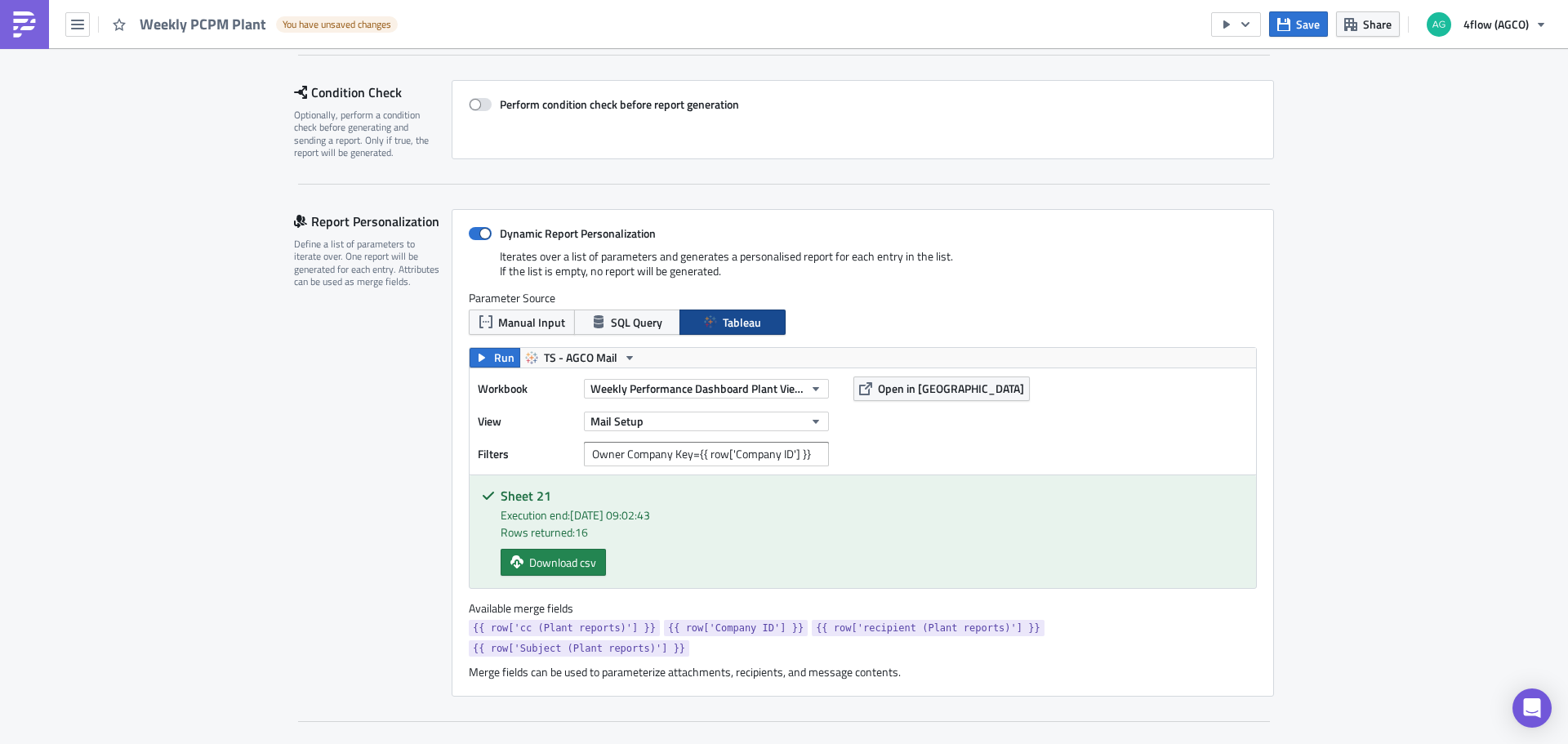
scroll to position [82, 0]
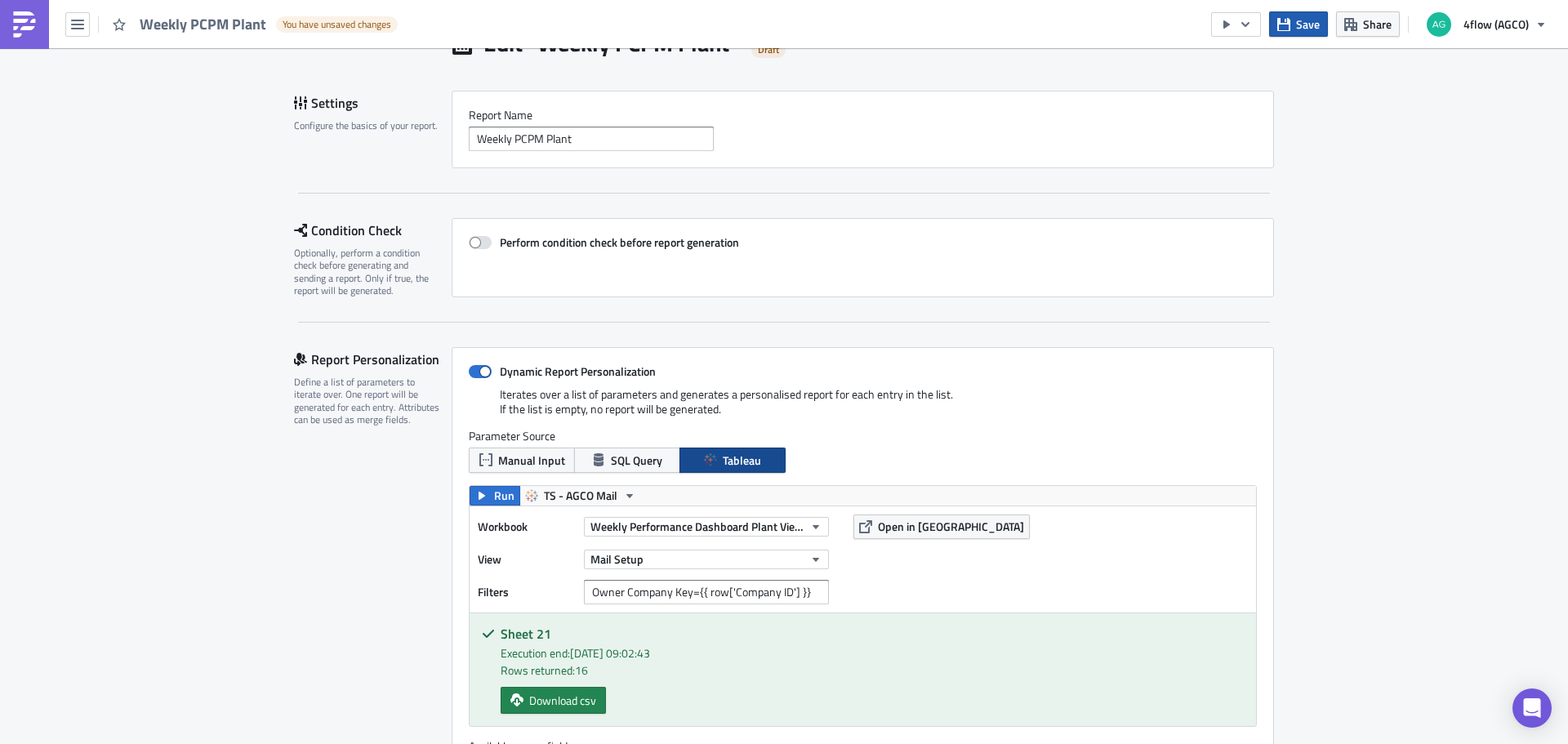
click at [1254, 25] on span "Save" at bounding box center [1307, 24] width 23 height 17
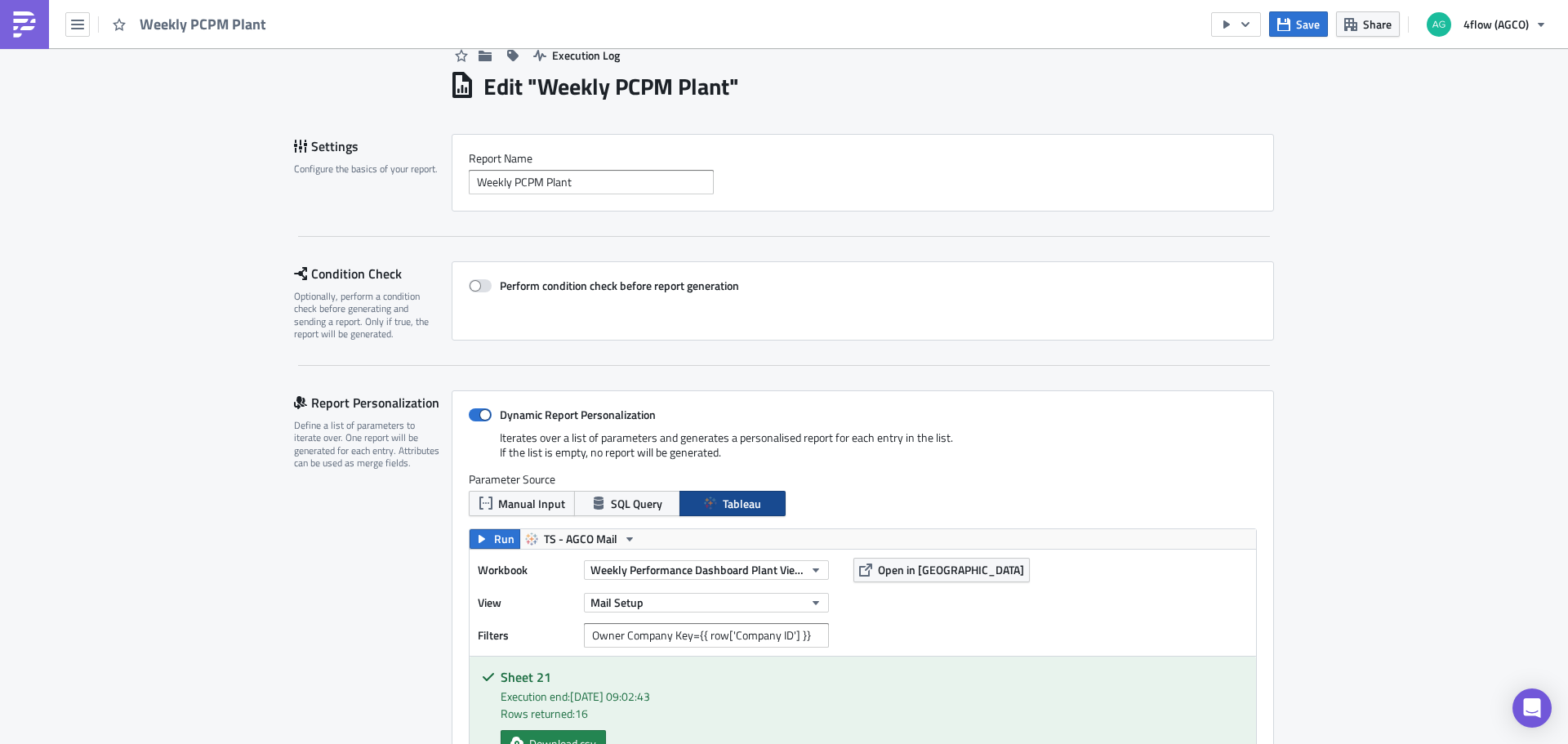
scroll to position [0, 0]
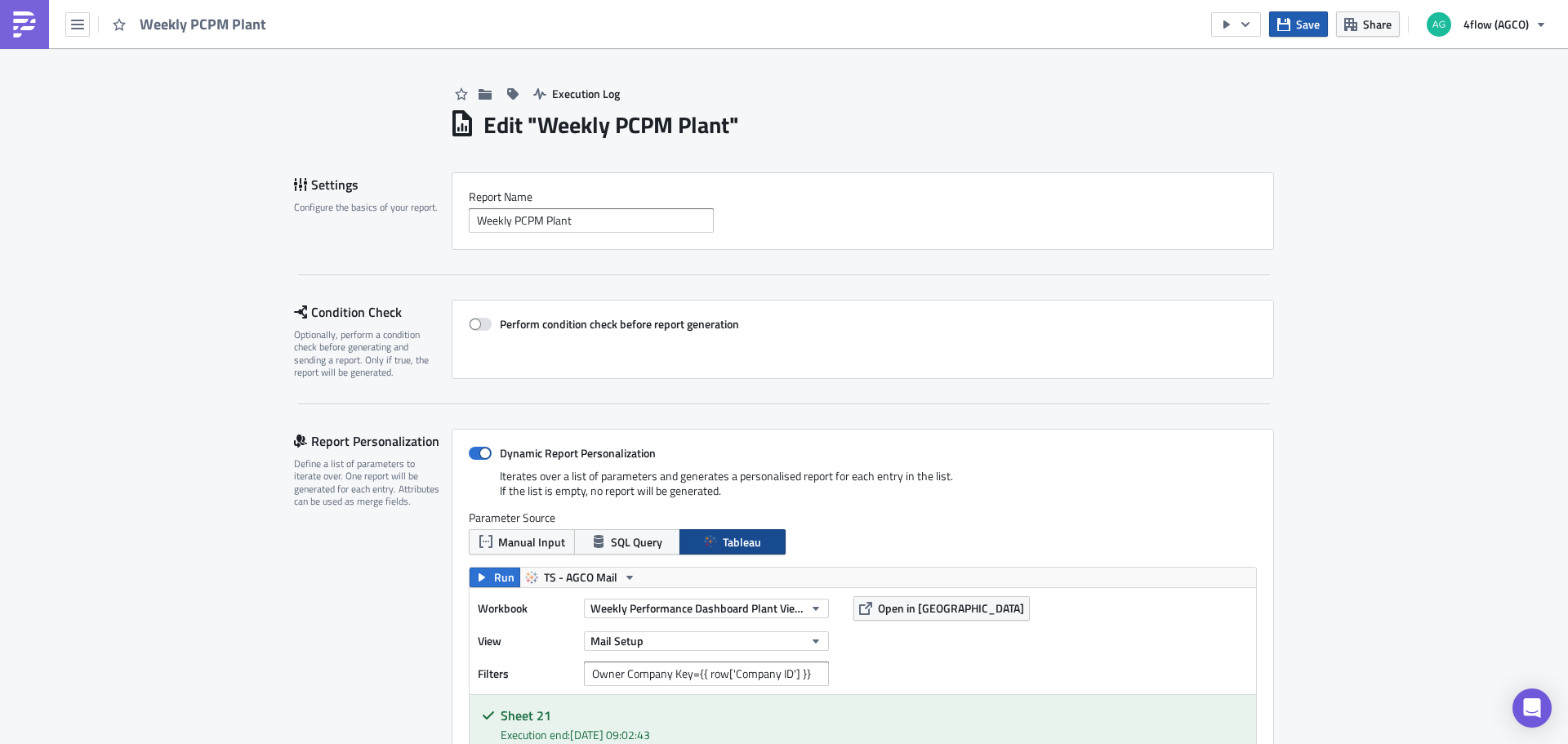
click at [1254, 27] on span "Save" at bounding box center [1307, 24] width 23 height 17
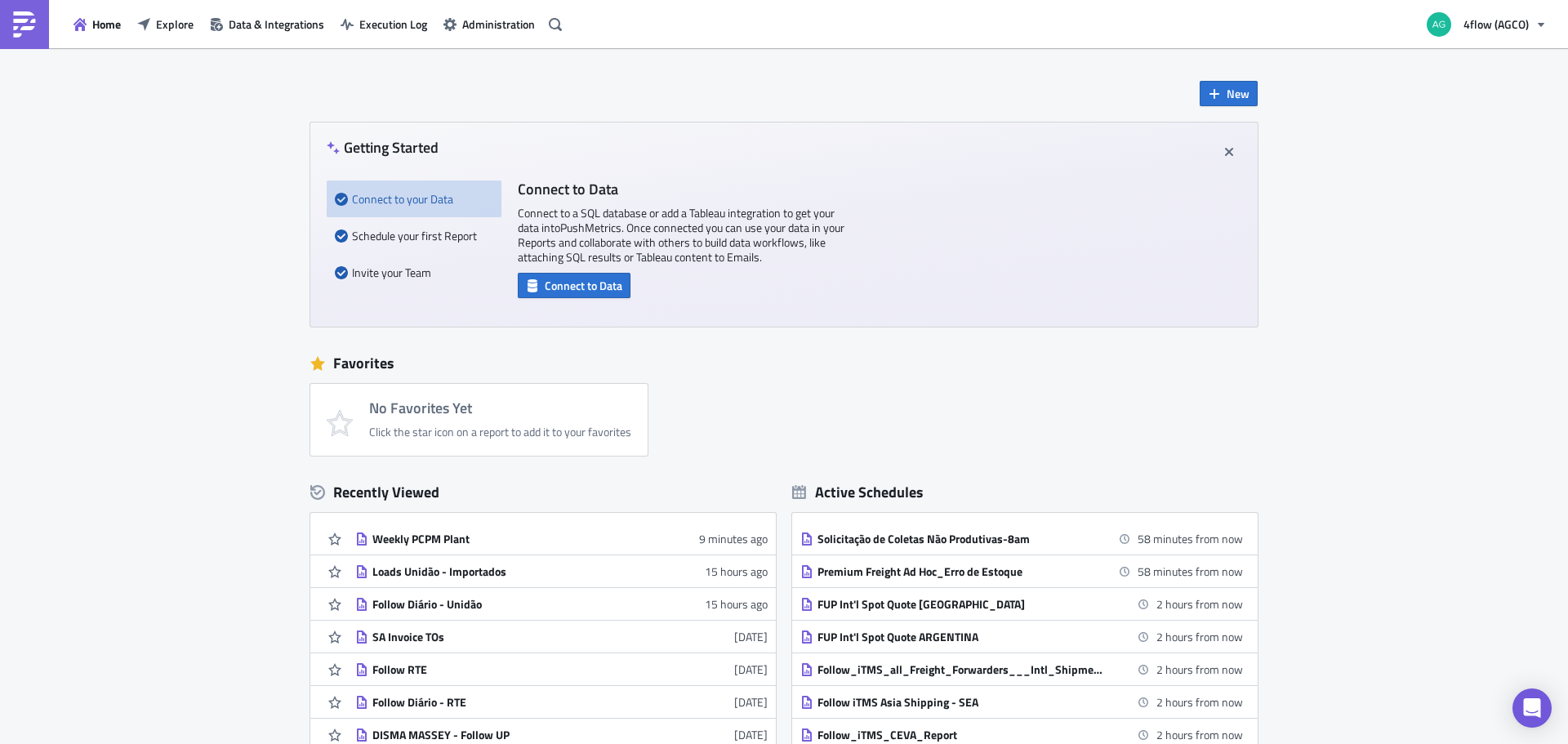
drag, startPoint x: 498, startPoint y: 535, endPoint x: 195, endPoint y: 243, distance: 420.8
click at [216, 360] on div "New Getting Started Connect to your Data Schedule your first Report Invite your…" at bounding box center [784, 485] width 1568 height 875
click at [179, 25] on span "Explore" at bounding box center [175, 24] width 38 height 17
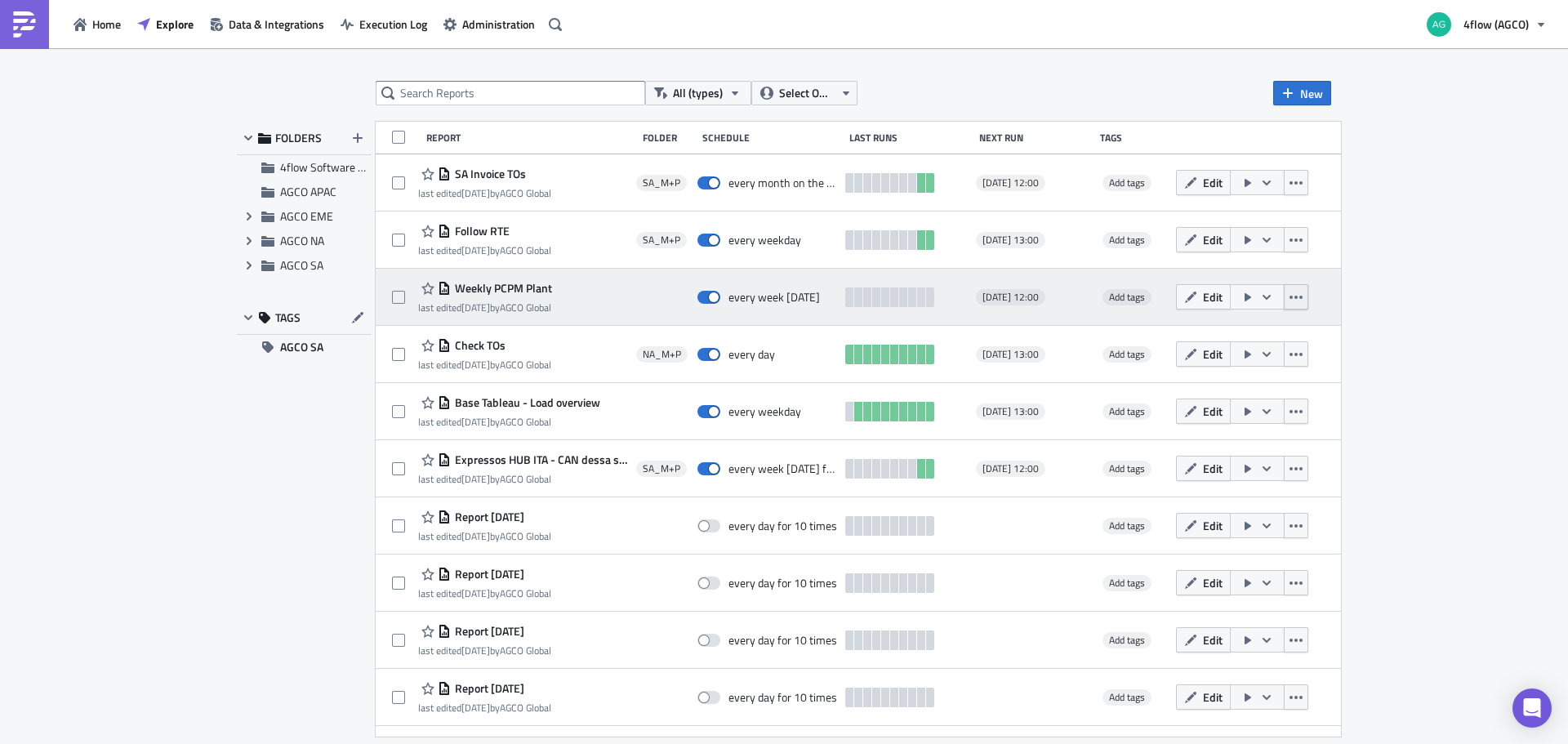
click at [1302, 302] on icon "button" at bounding box center [1296, 297] width 13 height 13
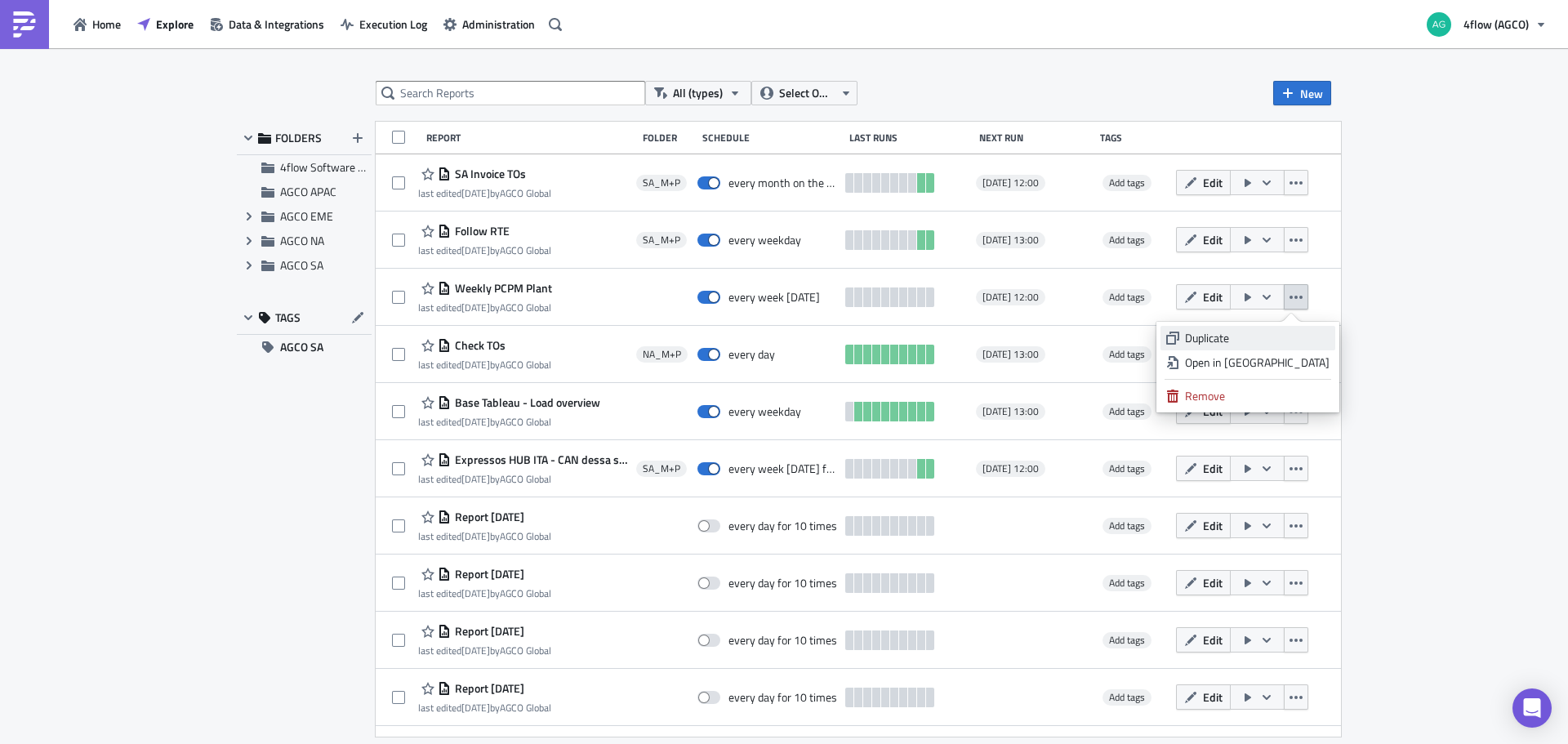
click at [1276, 340] on div "Duplicate" at bounding box center [1257, 338] width 145 height 16
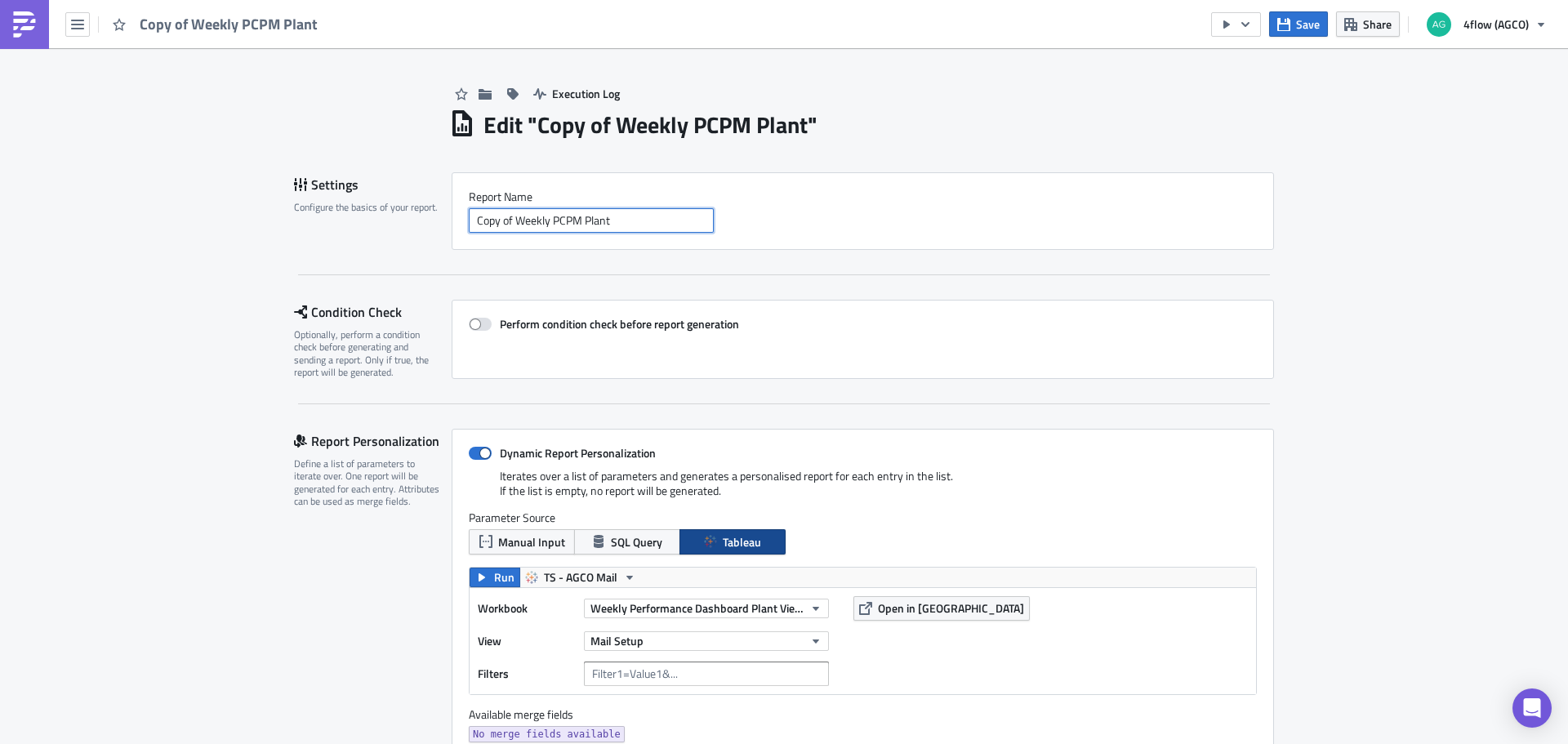
drag, startPoint x: 509, startPoint y: 227, endPoint x: 278, endPoint y: 227, distance: 231.0
type input "Weekly PCPM Carrier"
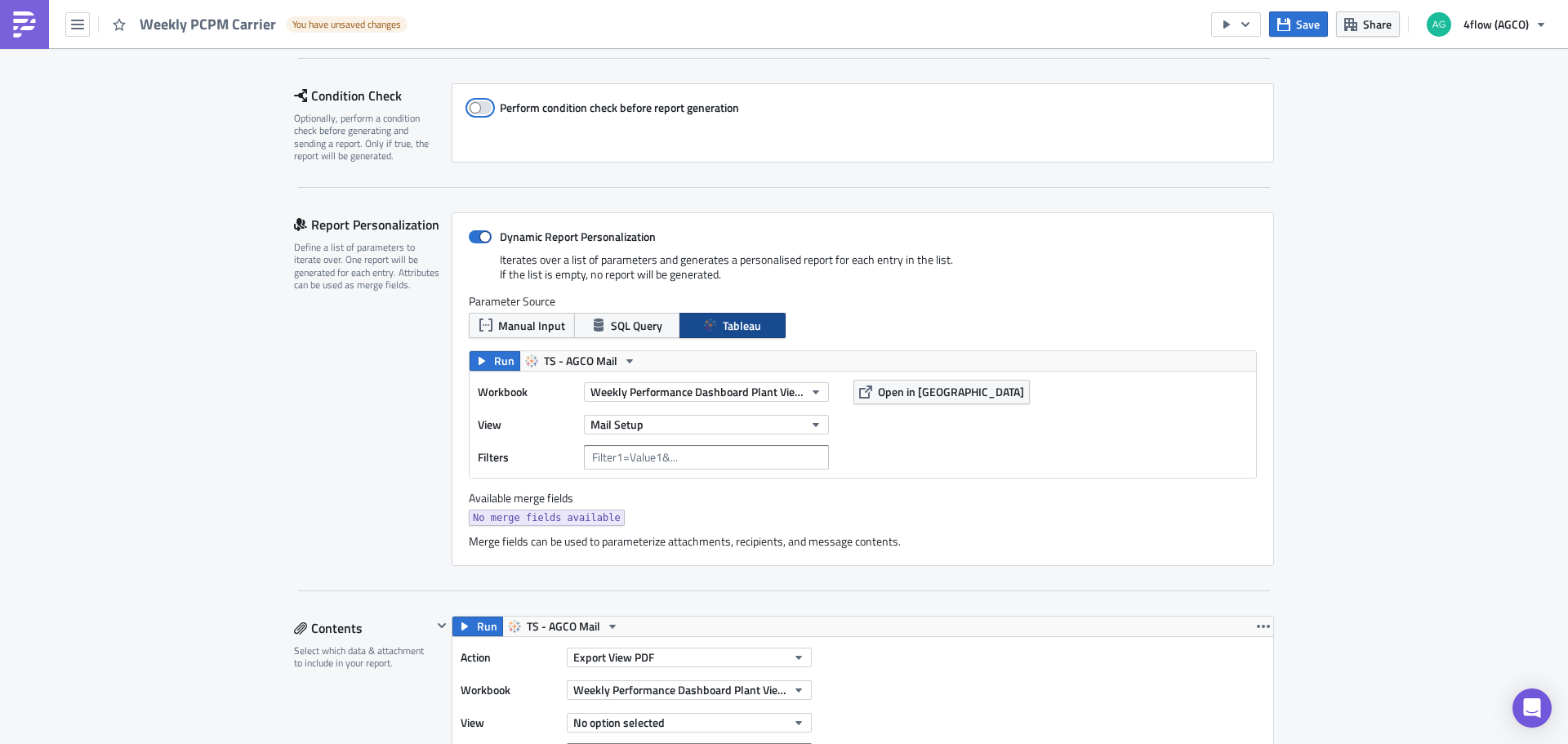
scroll to position [245, 0]
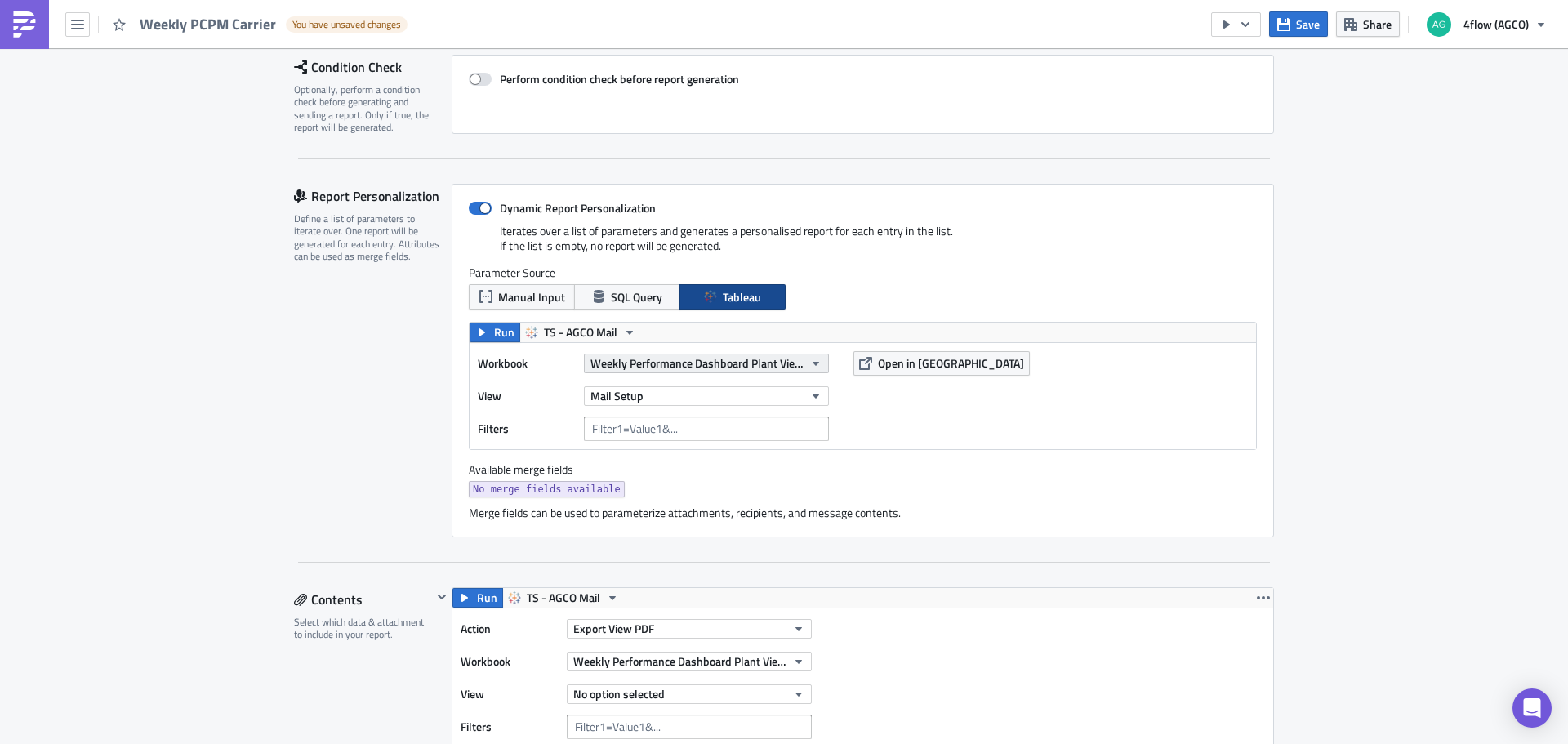
click at [753, 369] on span "Weekly Performance Dashboard Plant View (PCPM)" at bounding box center [696, 363] width 213 height 17
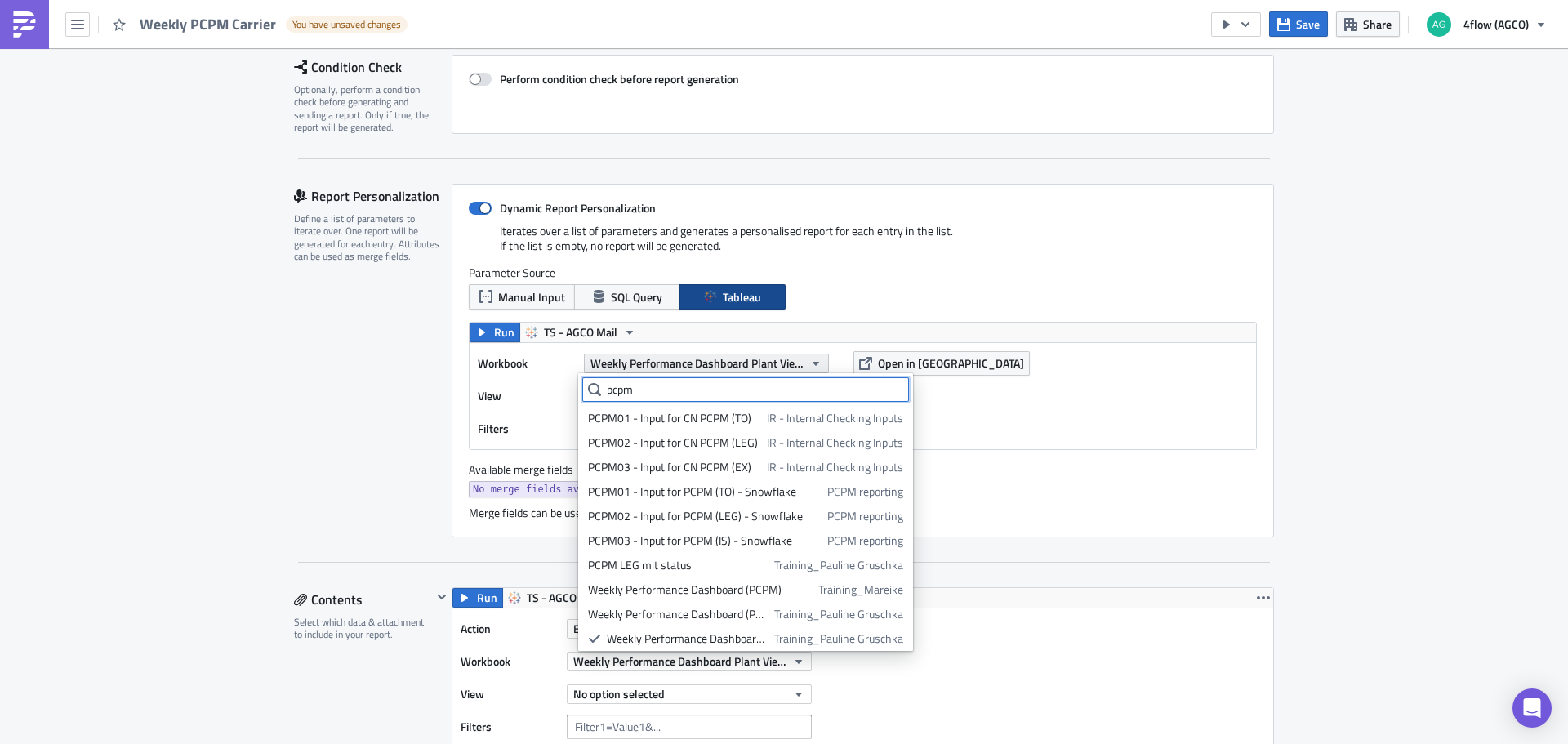
scroll to position [28, 0]
type input "pcpm"
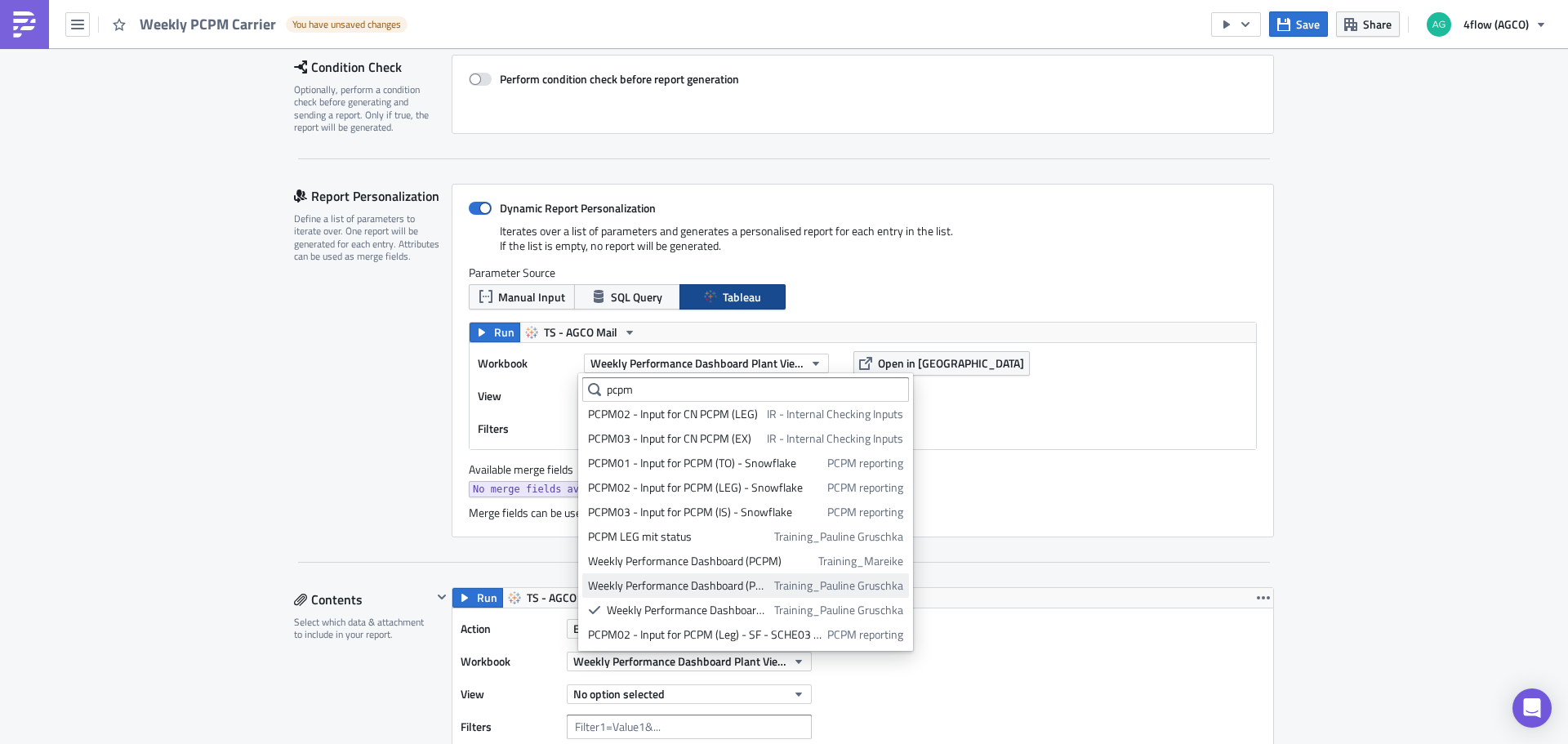
drag, startPoint x: 728, startPoint y: 585, endPoint x: 716, endPoint y: 585, distance: 12.0
click at [727, 586] on div "Weekly Performance Dashboard (PCPM)" at bounding box center [678, 585] width 180 height 16
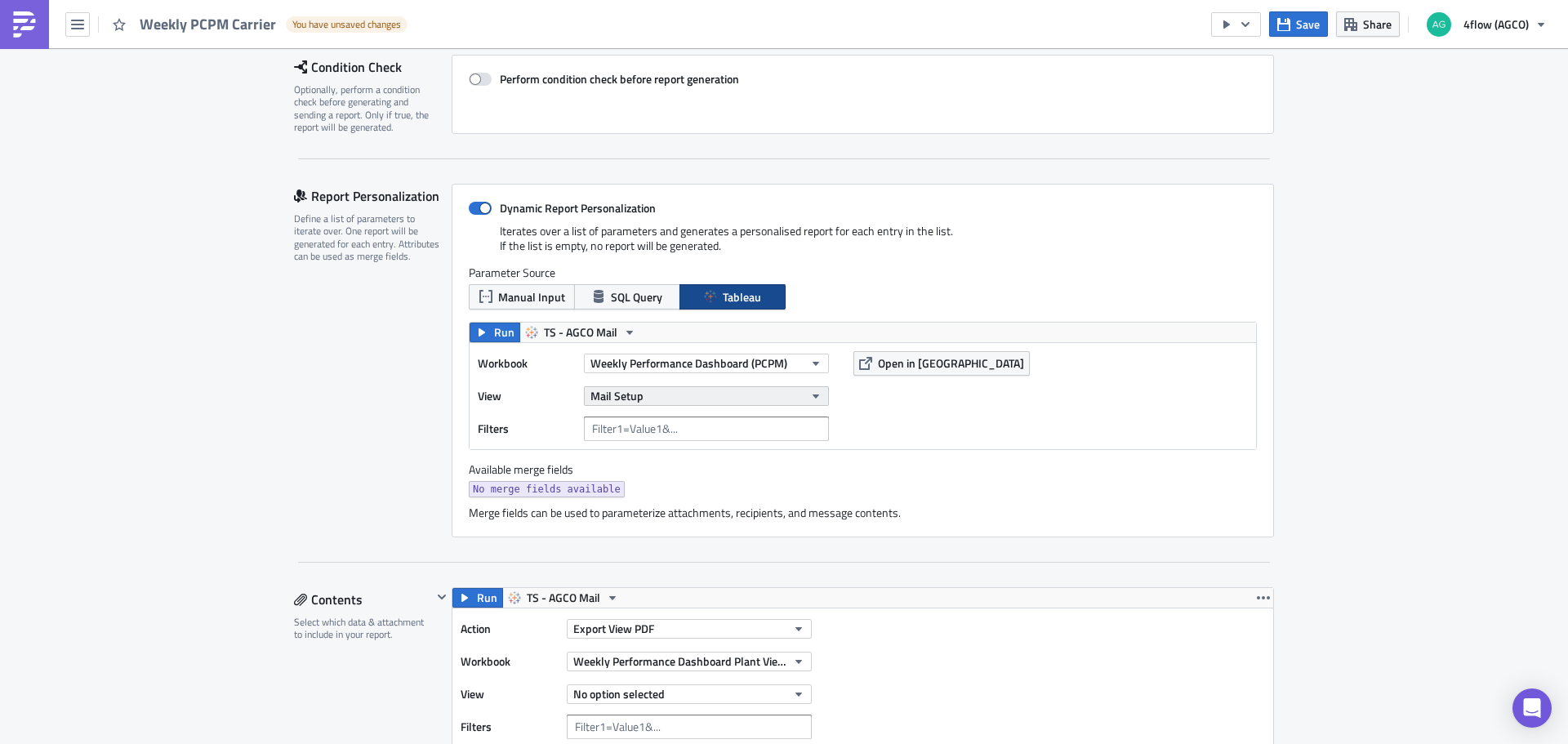
click at [664, 393] on button "Mail Setup" at bounding box center [706, 396] width 245 height 20
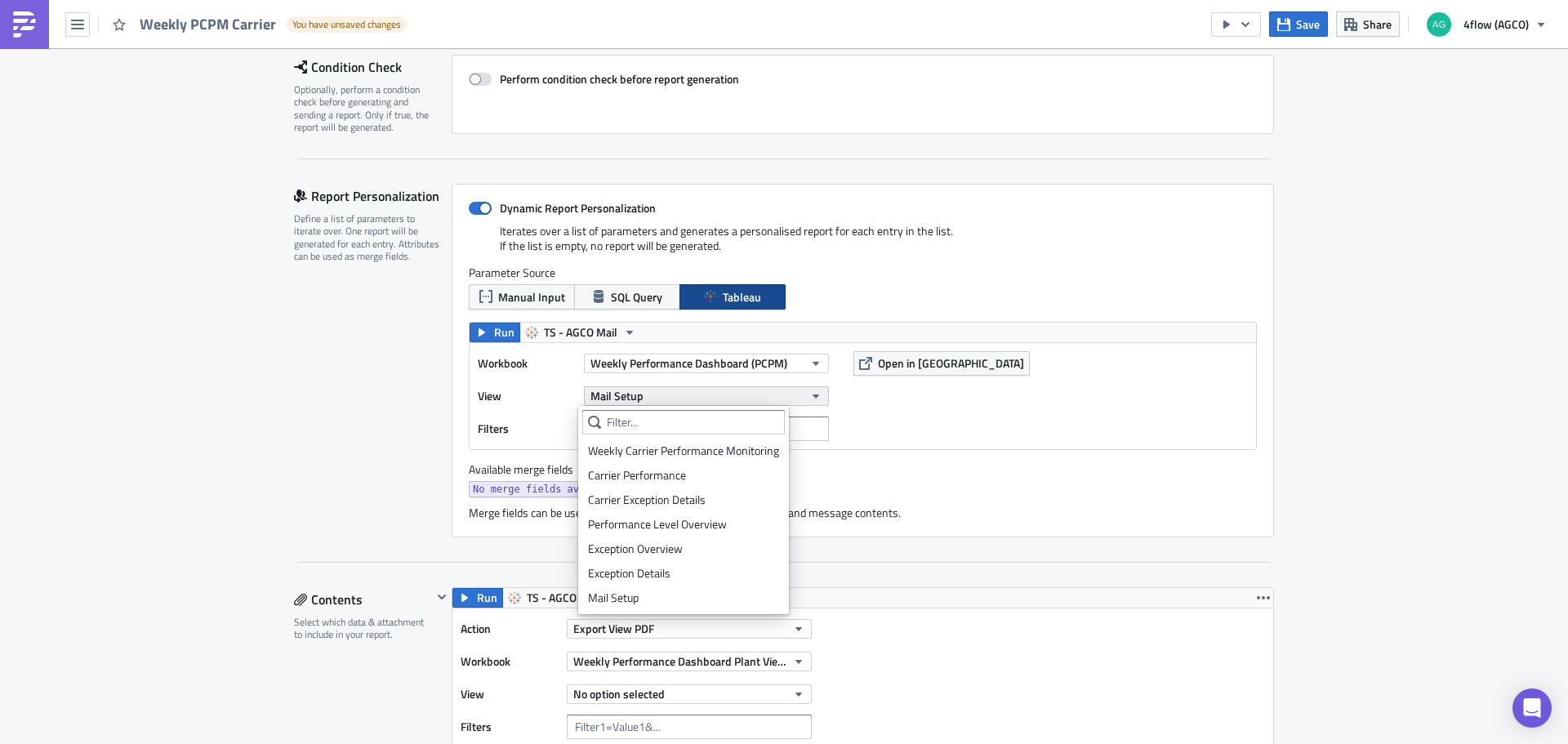
click at [661, 394] on button "Mail Setup" at bounding box center [706, 396] width 245 height 20
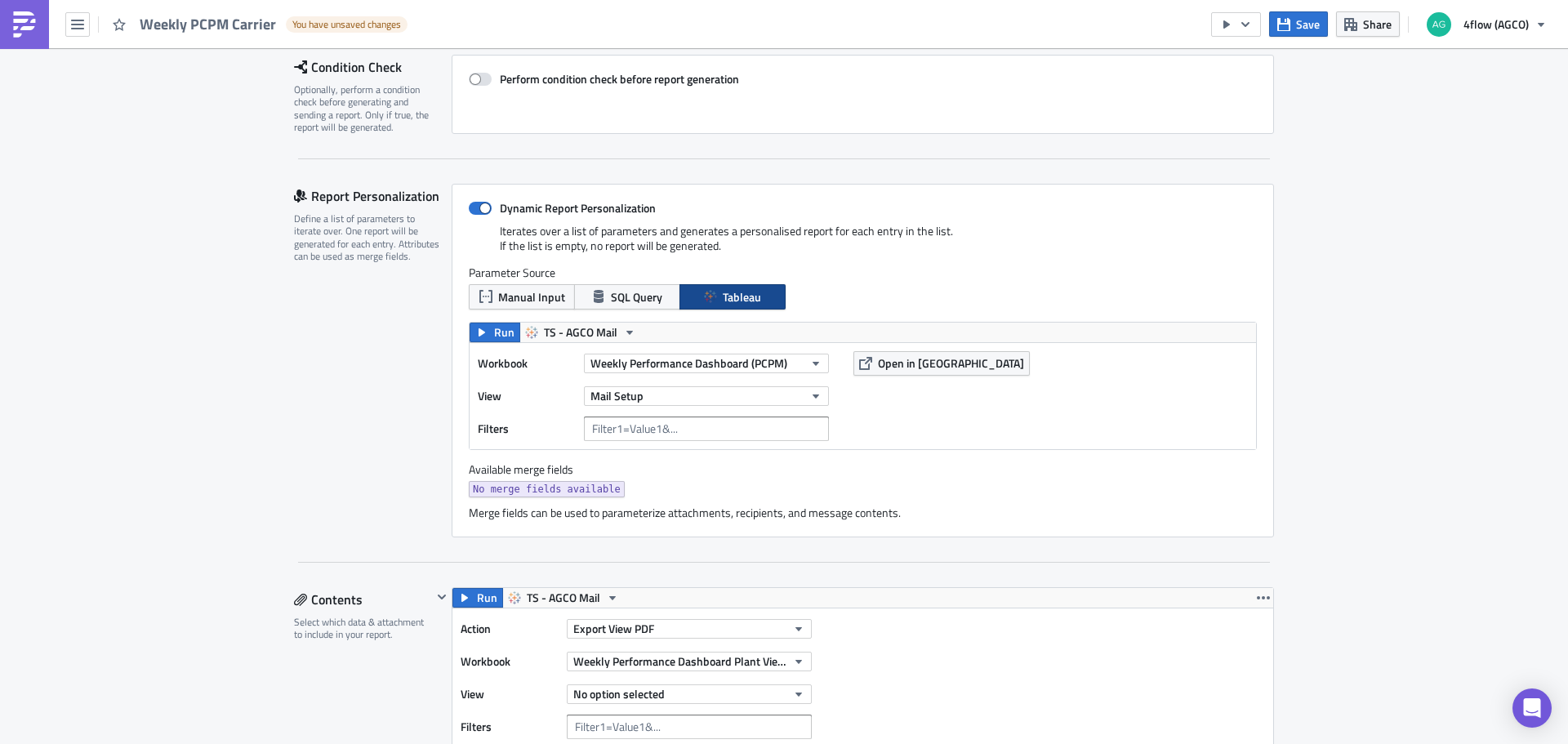
scroll to position [326, 0]
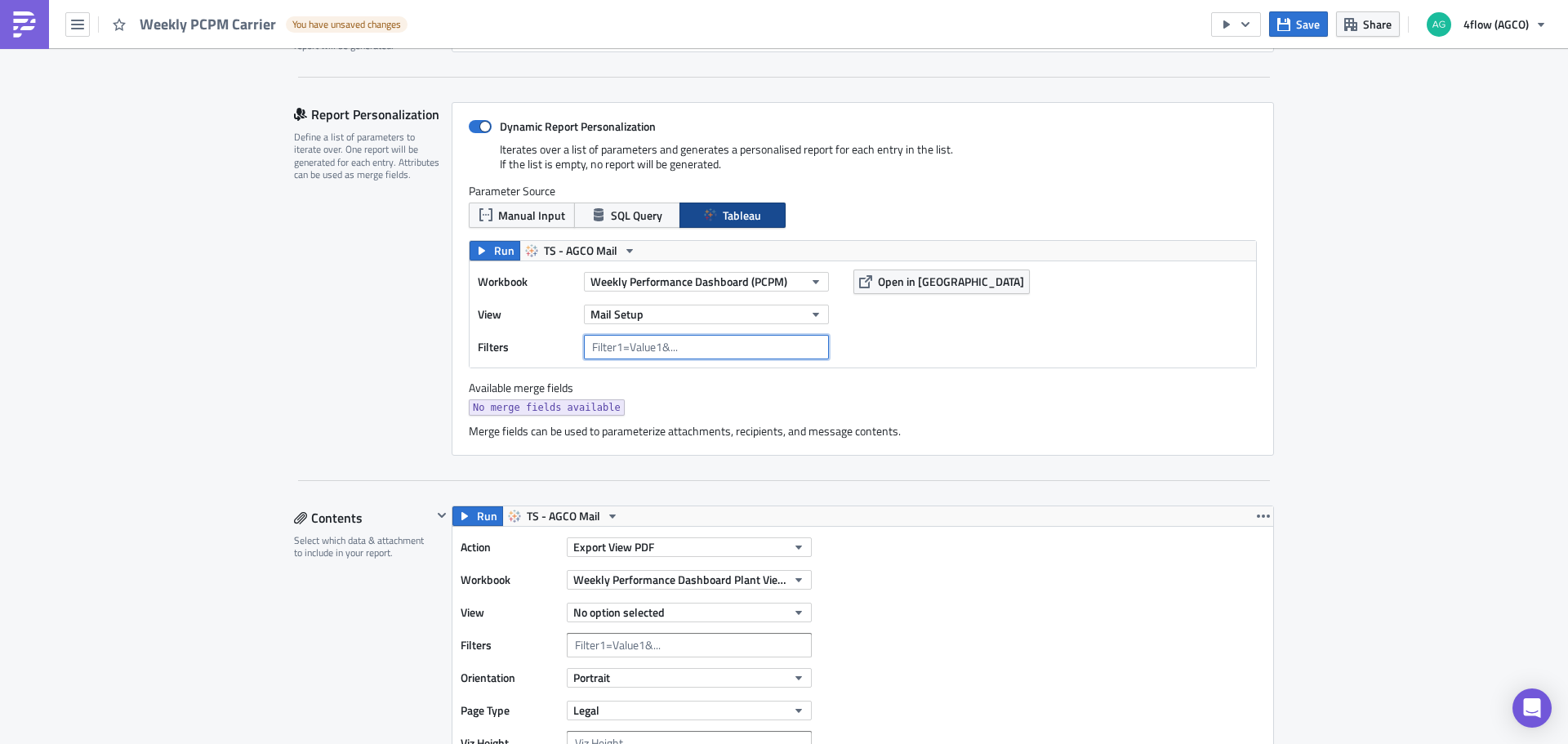
click at [639, 352] on input "text" at bounding box center [706, 347] width 245 height 24
type input "Rejecting Carrier Company Key="
click at [501, 252] on span "Run" at bounding box center [505, 251] width 21 height 20
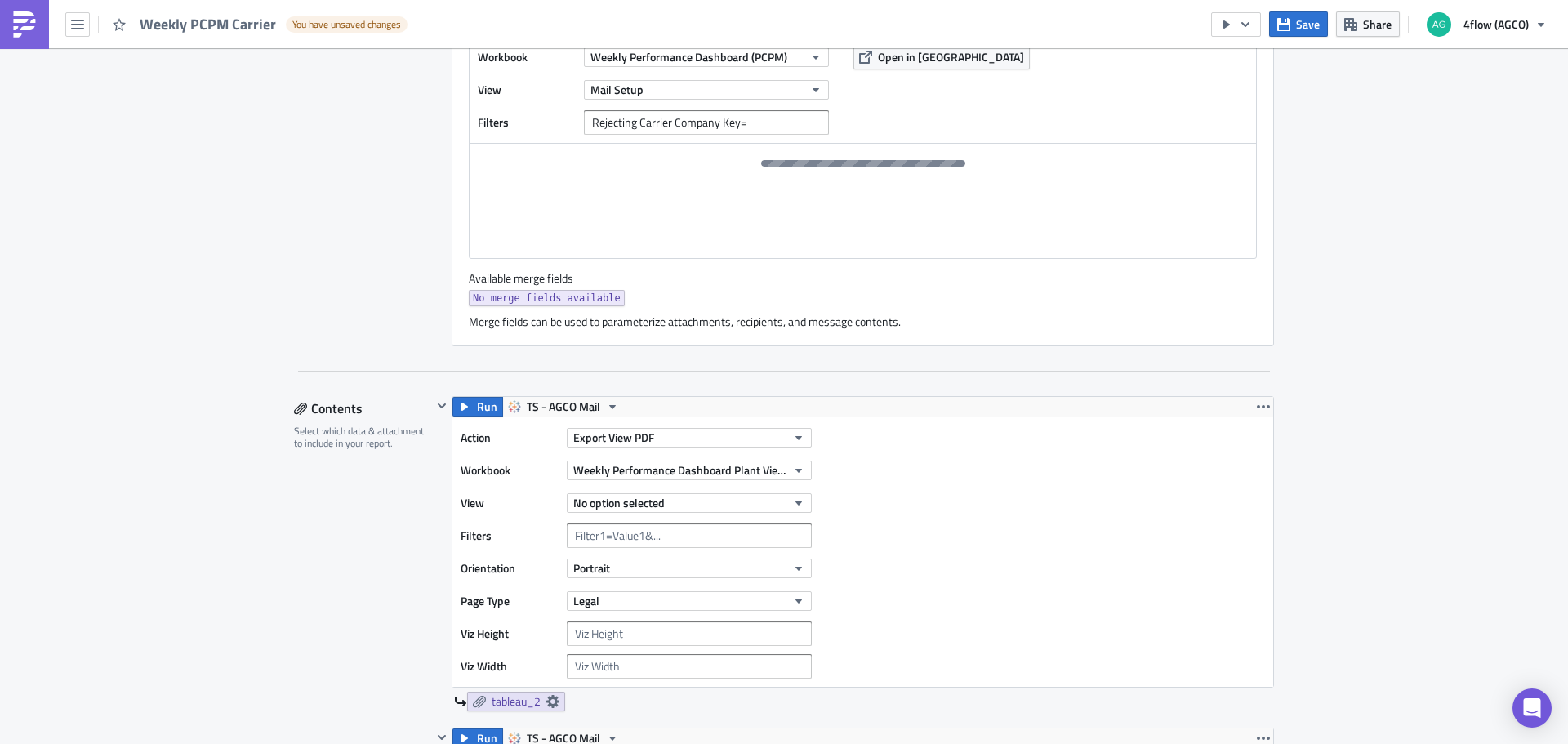
scroll to position [571, 0]
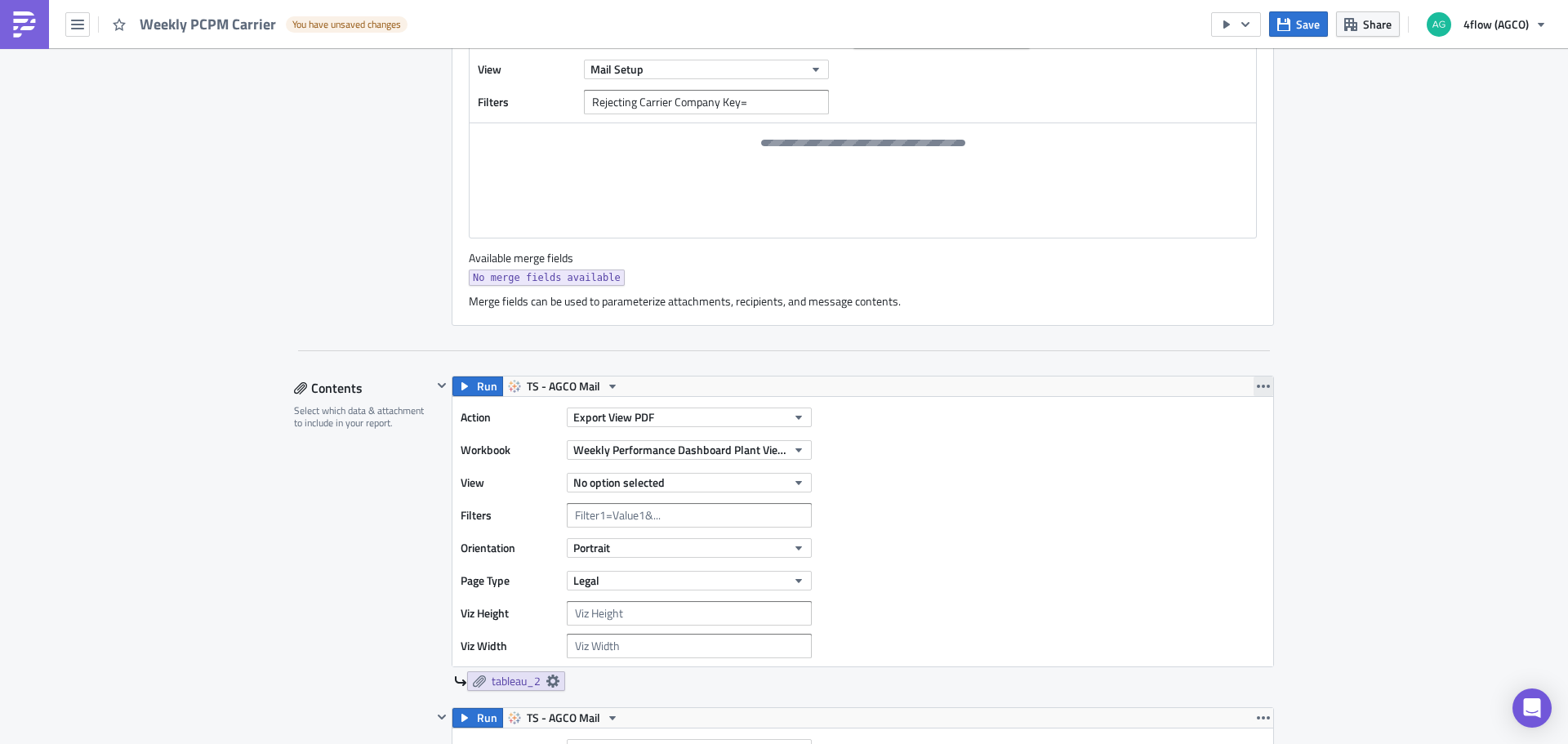
click at [1259, 388] on icon "button" at bounding box center [1263, 387] width 13 height 13
drag, startPoint x: 893, startPoint y: 528, endPoint x: 843, endPoint y: 498, distance: 58.3
click at [891, 528] on div "Action Export View PDF Workbook Weekly Performance Dashboard Plant View (PCPM) …" at bounding box center [862, 531] width 821 height 269
click at [773, 451] on span "Weekly Performance Dashboard Plant View (PCPM)" at bounding box center [679, 449] width 213 height 17
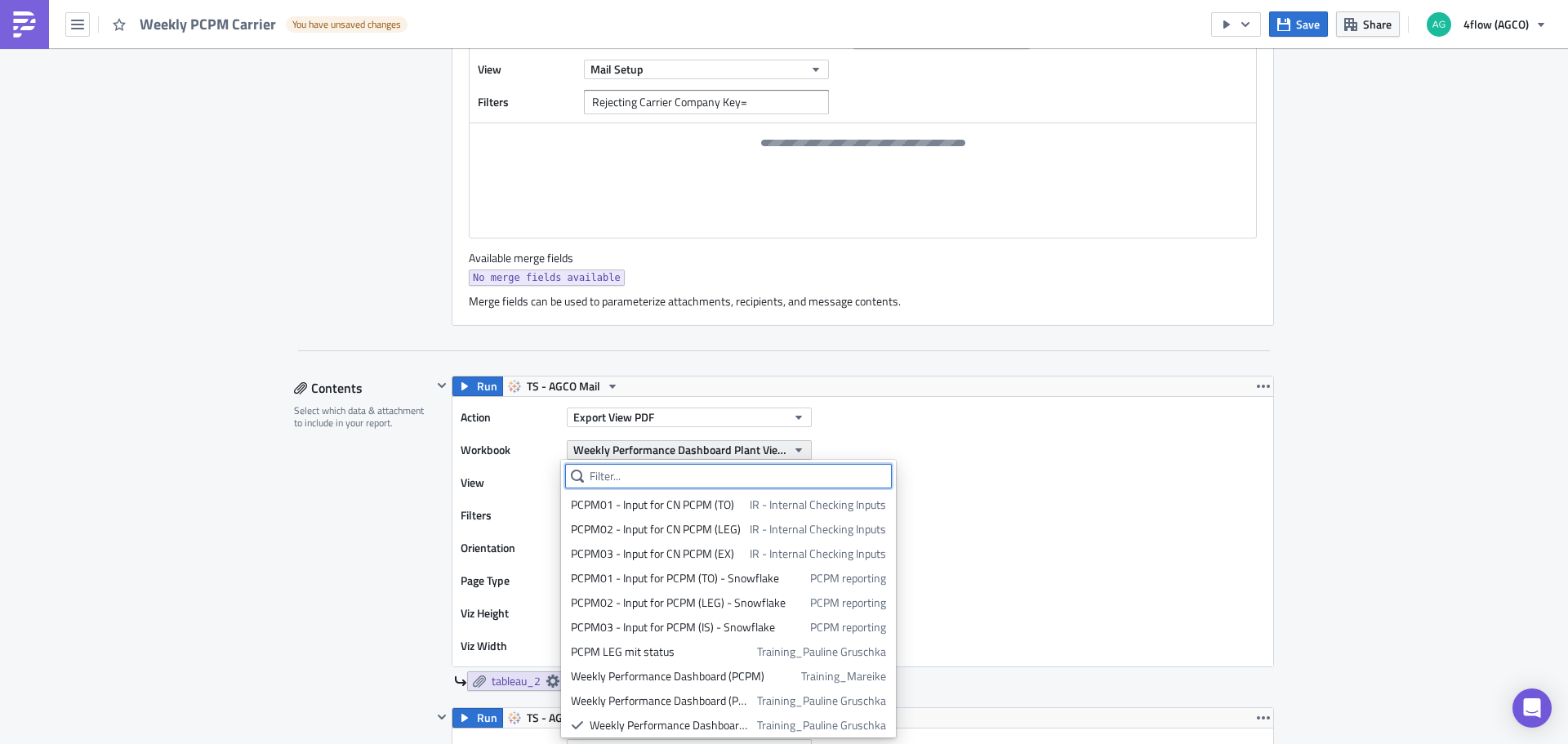
scroll to position [28, 0]
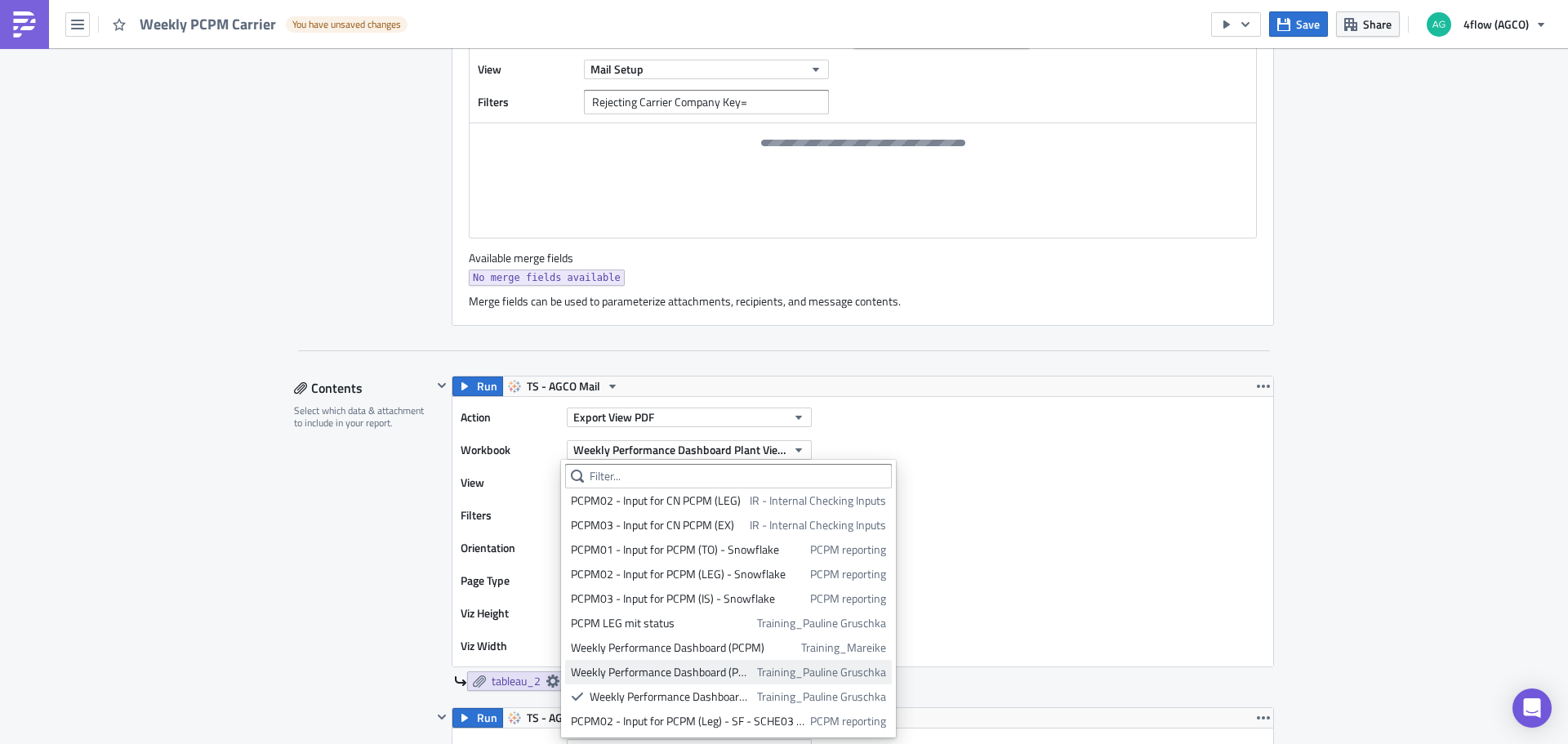
click at [712, 673] on div "Weekly Performance Dashboard (PCPM)" at bounding box center [661, 672] width 180 height 16
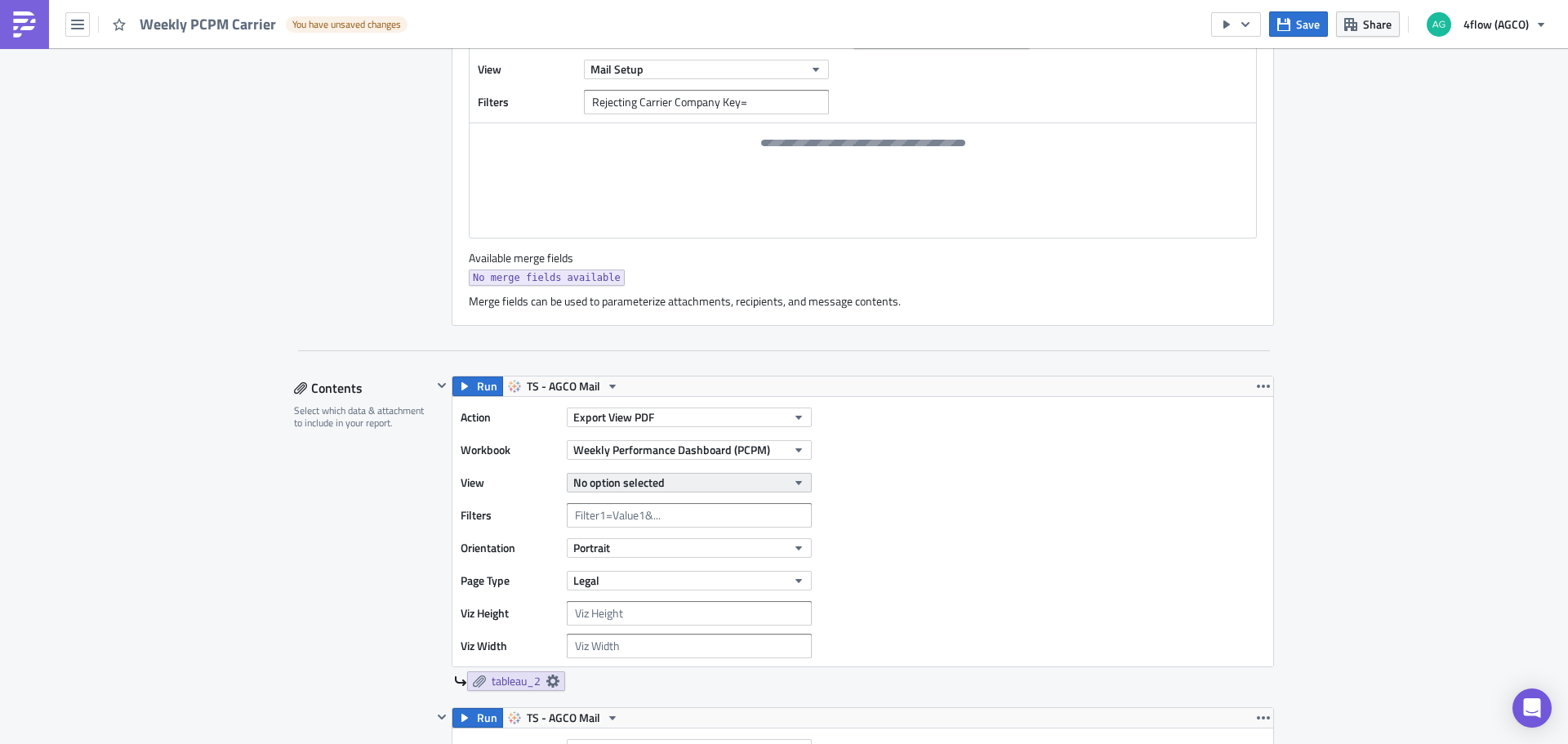
click at [650, 484] on span "No option selected" at bounding box center [618, 482] width 91 height 17
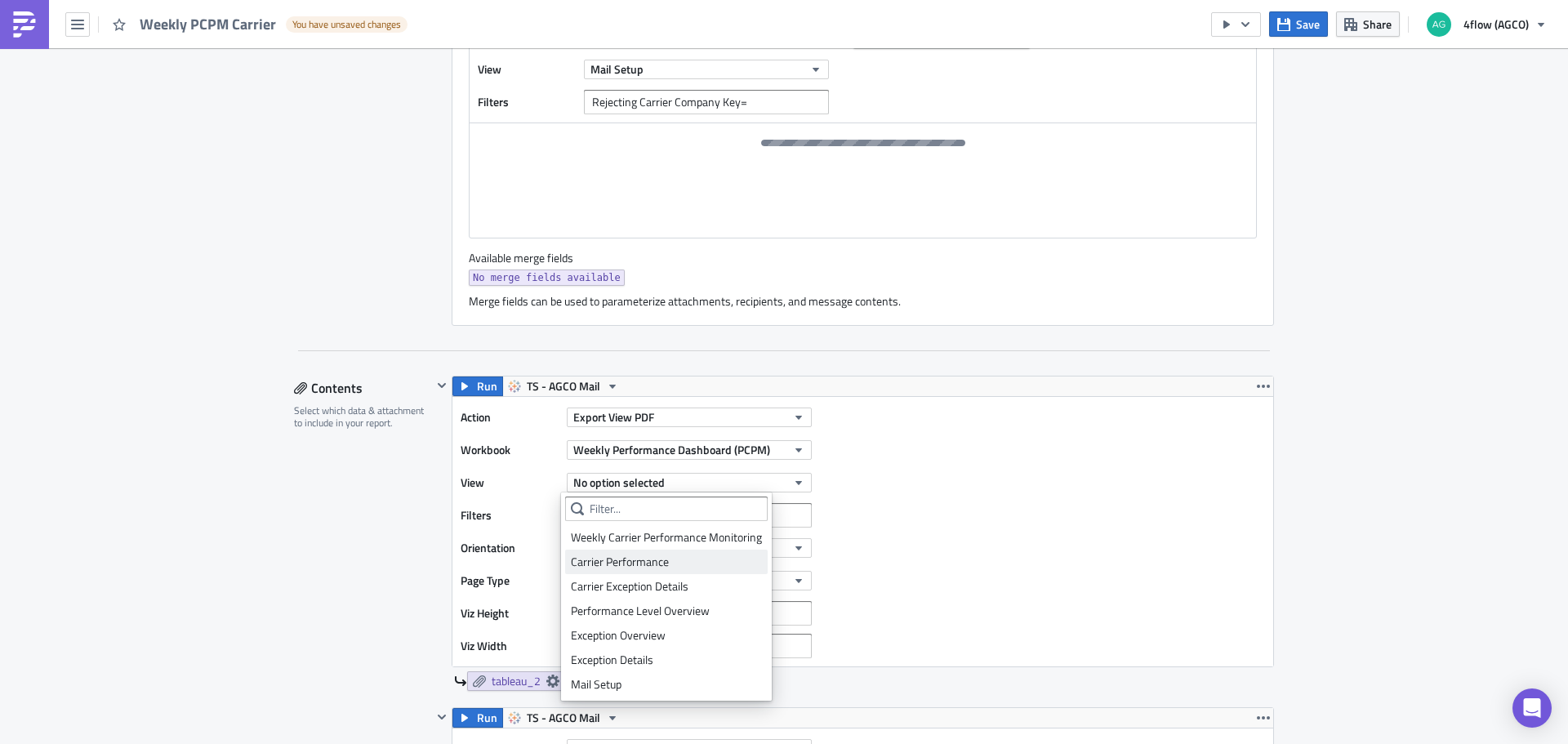
click at [661, 562] on div "Carrier Performance" at bounding box center [666, 561] width 191 height 16
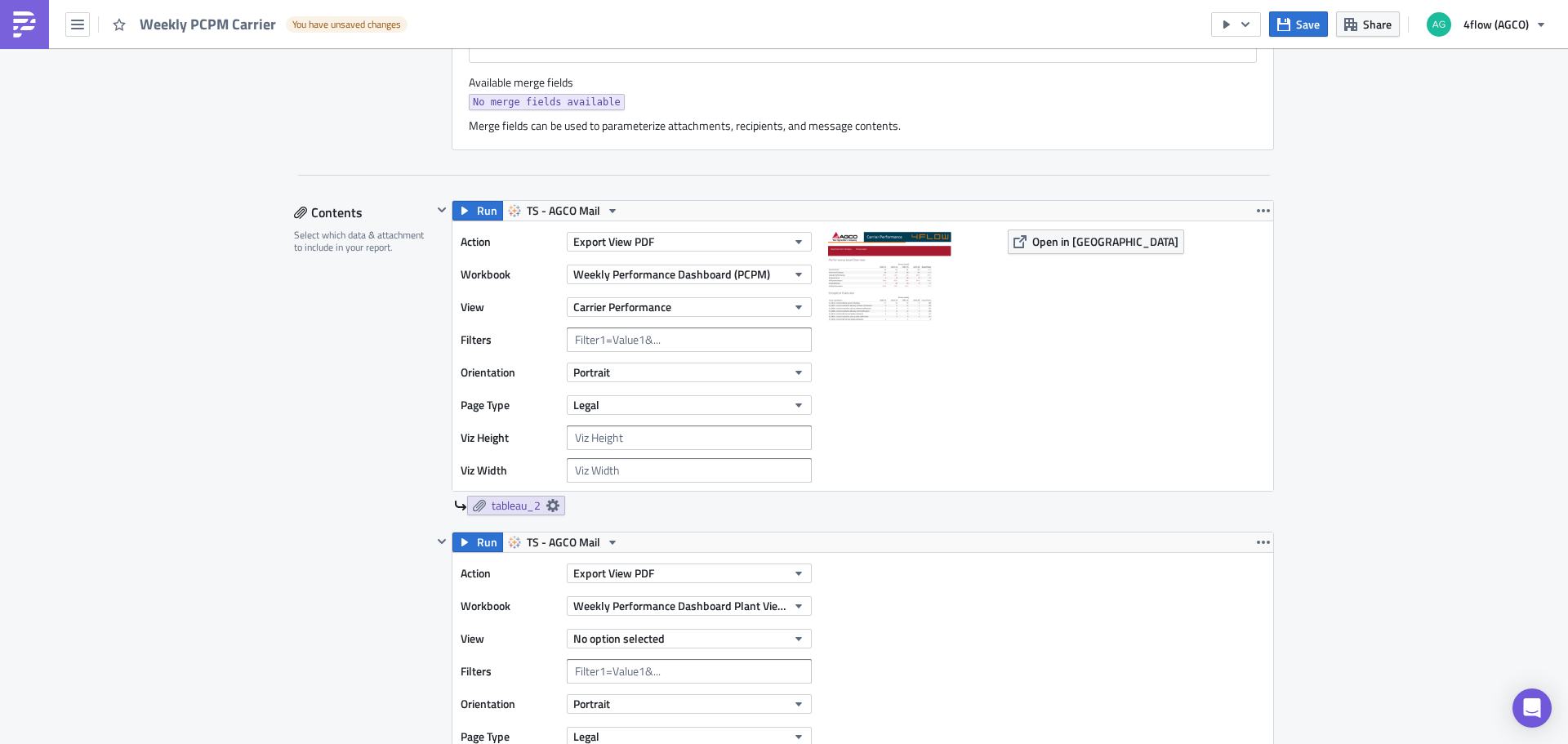
scroll to position [816, 0]
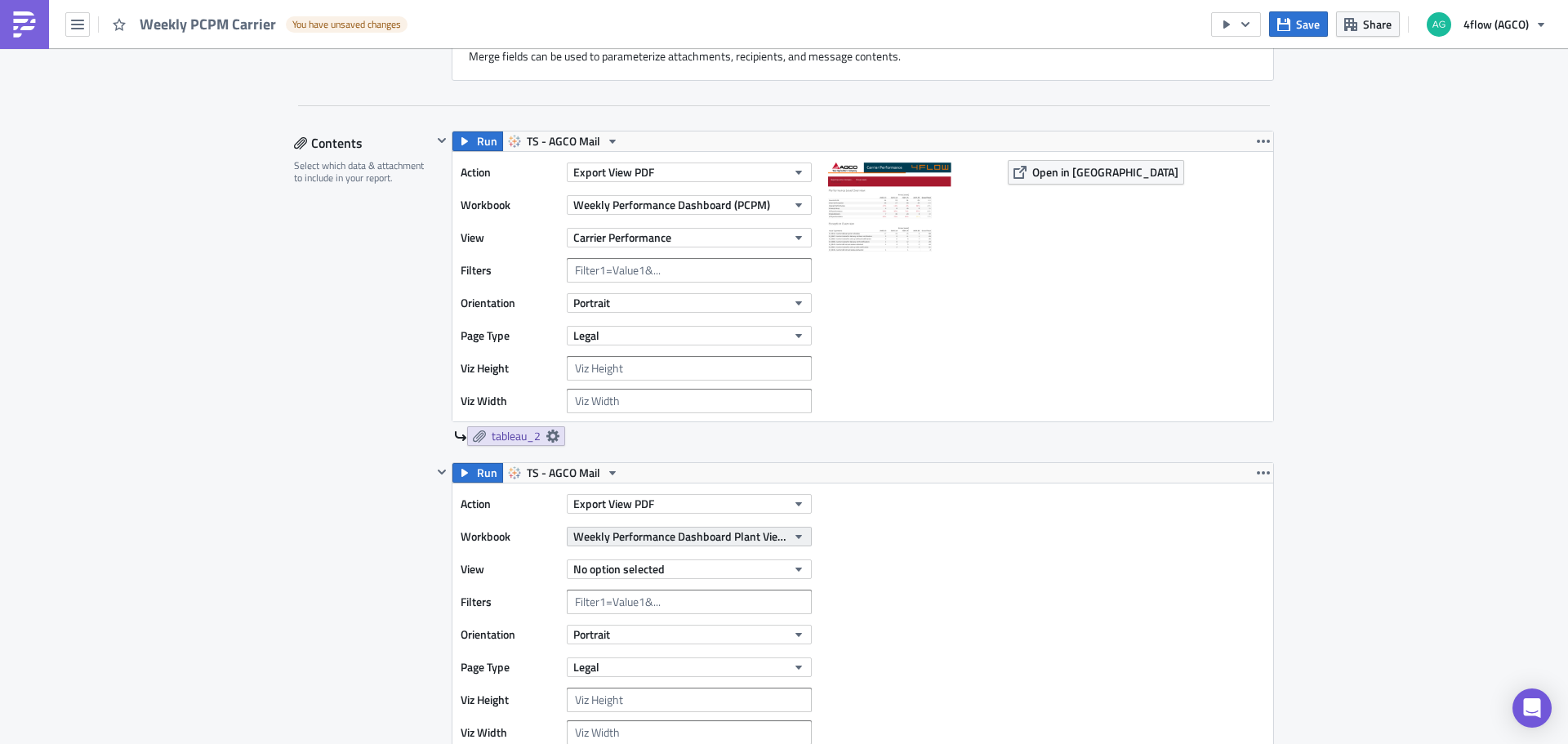
click at [676, 544] on span "Weekly Performance Dashboard Plant View (PCPM)" at bounding box center [679, 536] width 213 height 17
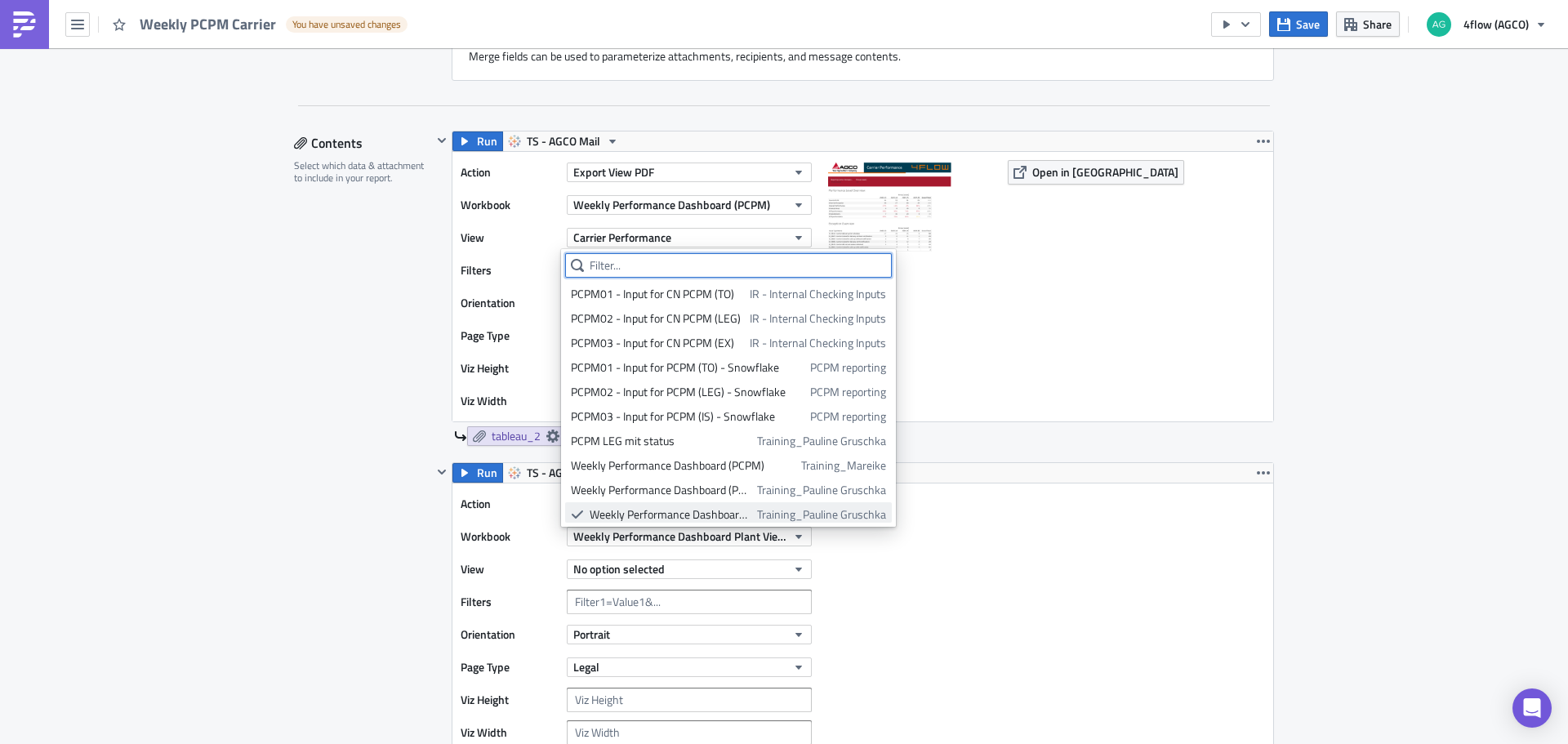
scroll to position [28, 0]
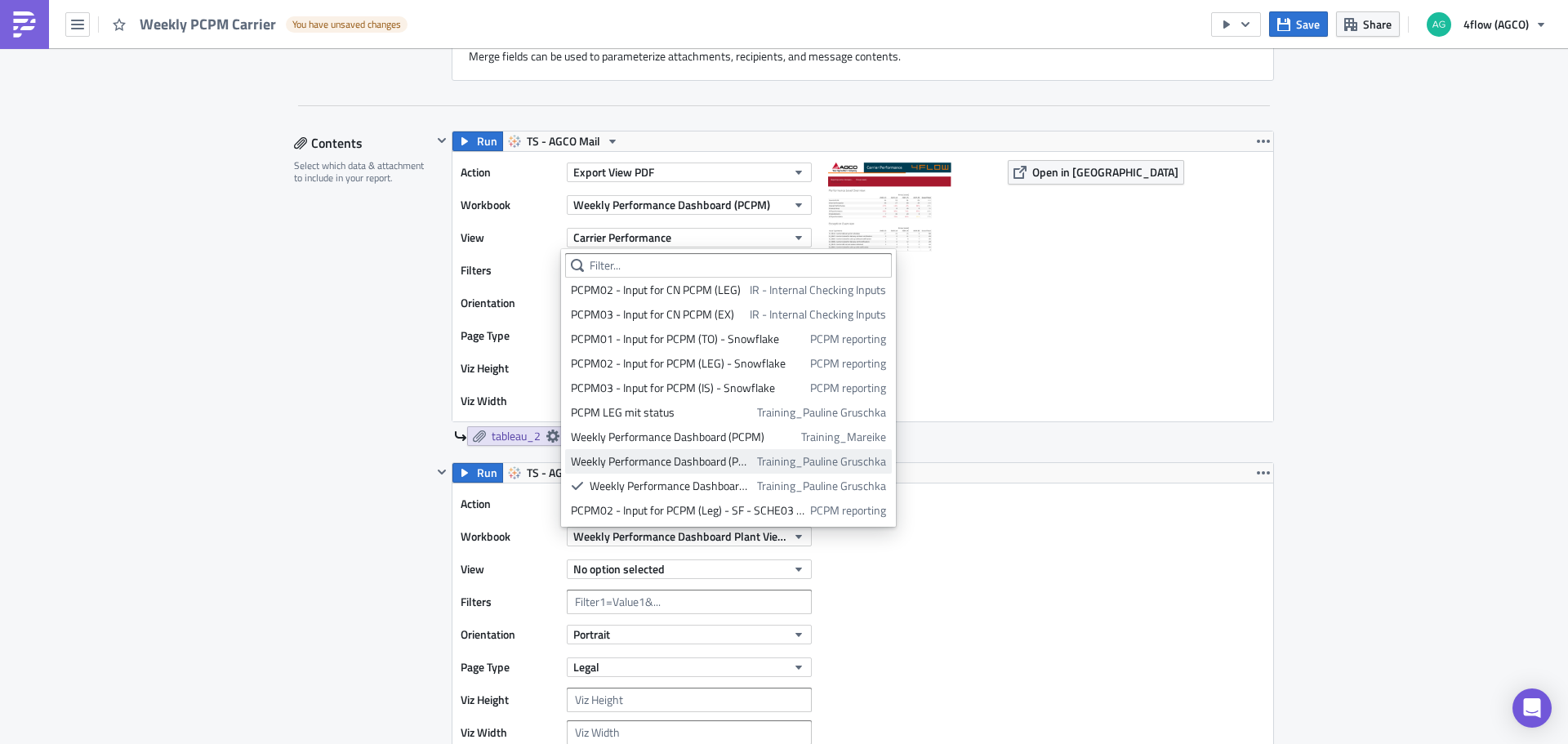
click at [695, 463] on div "Weekly Performance Dashboard (PCPM)" at bounding box center [661, 461] width 180 height 16
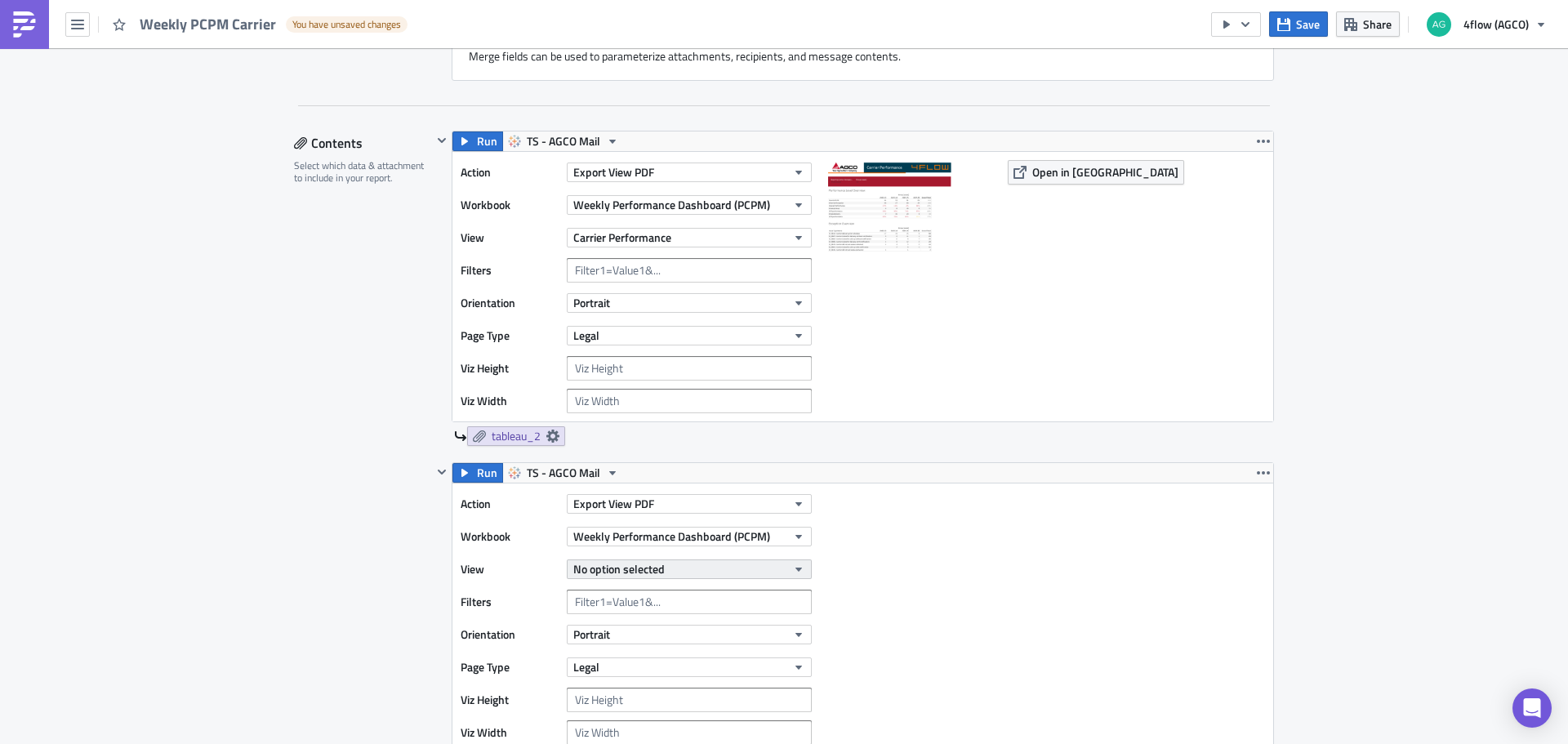
click at [664, 569] on button "No option selected" at bounding box center [689, 569] width 245 height 20
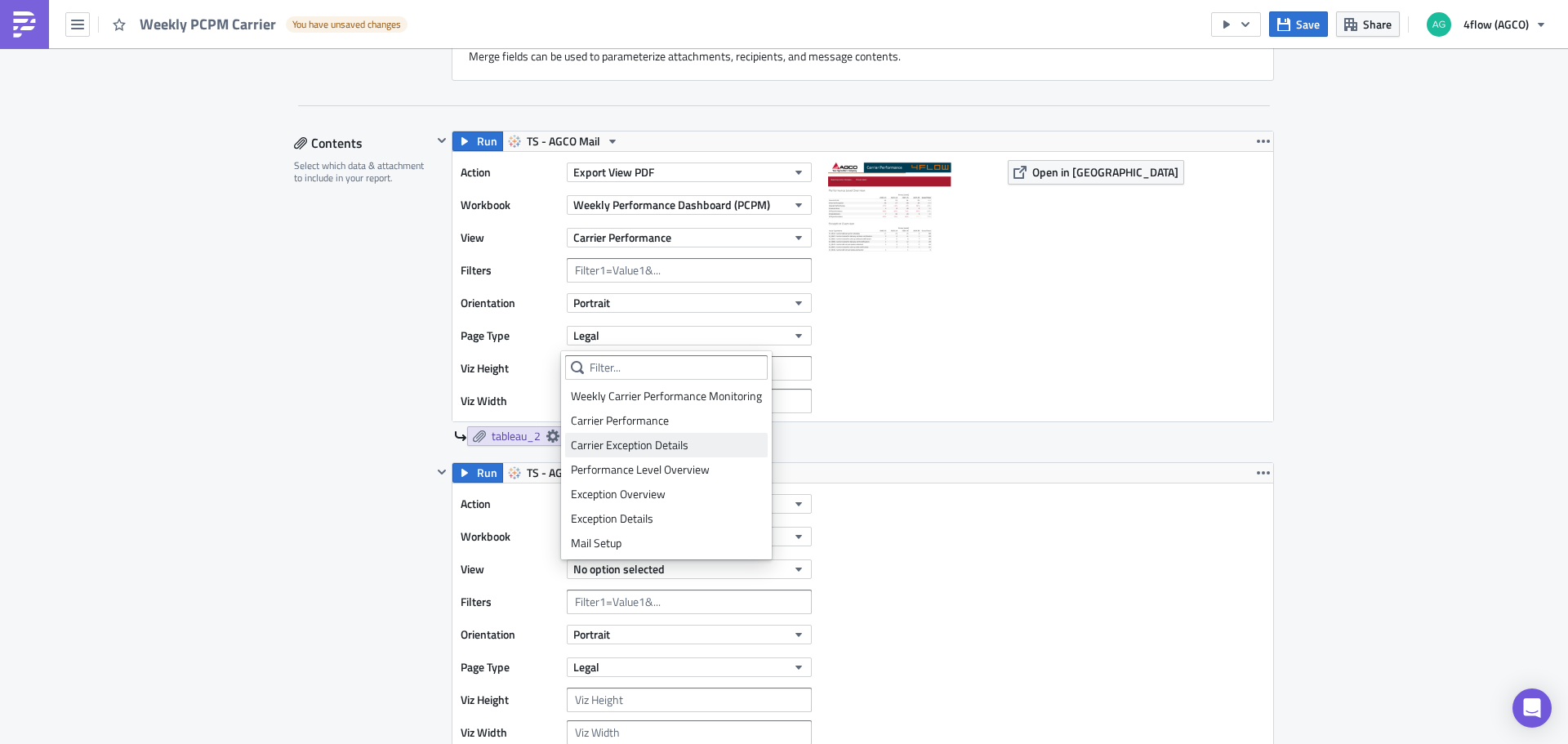
click at [665, 444] on div "Carrier Exception Details" at bounding box center [666, 445] width 191 height 16
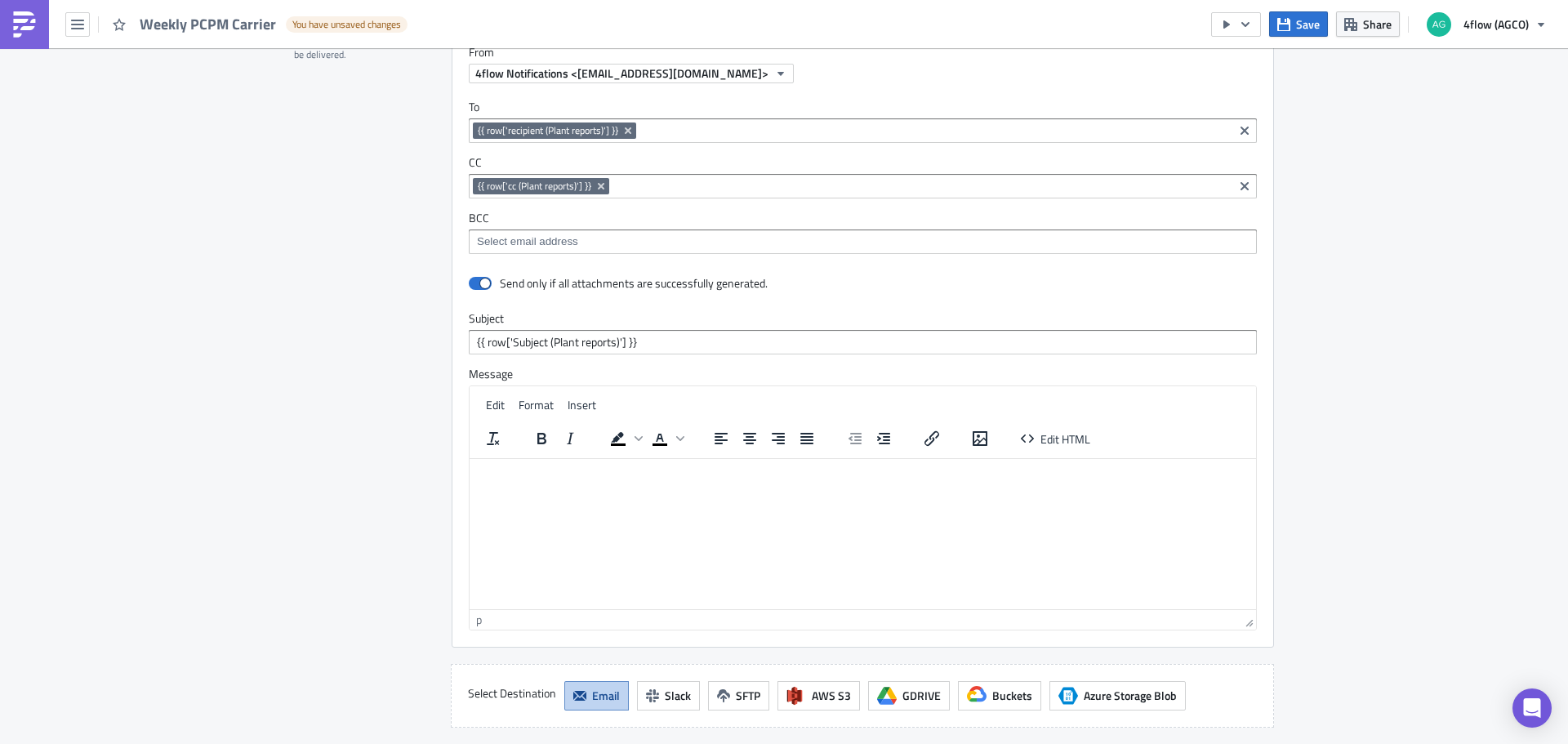
scroll to position [1633, 0]
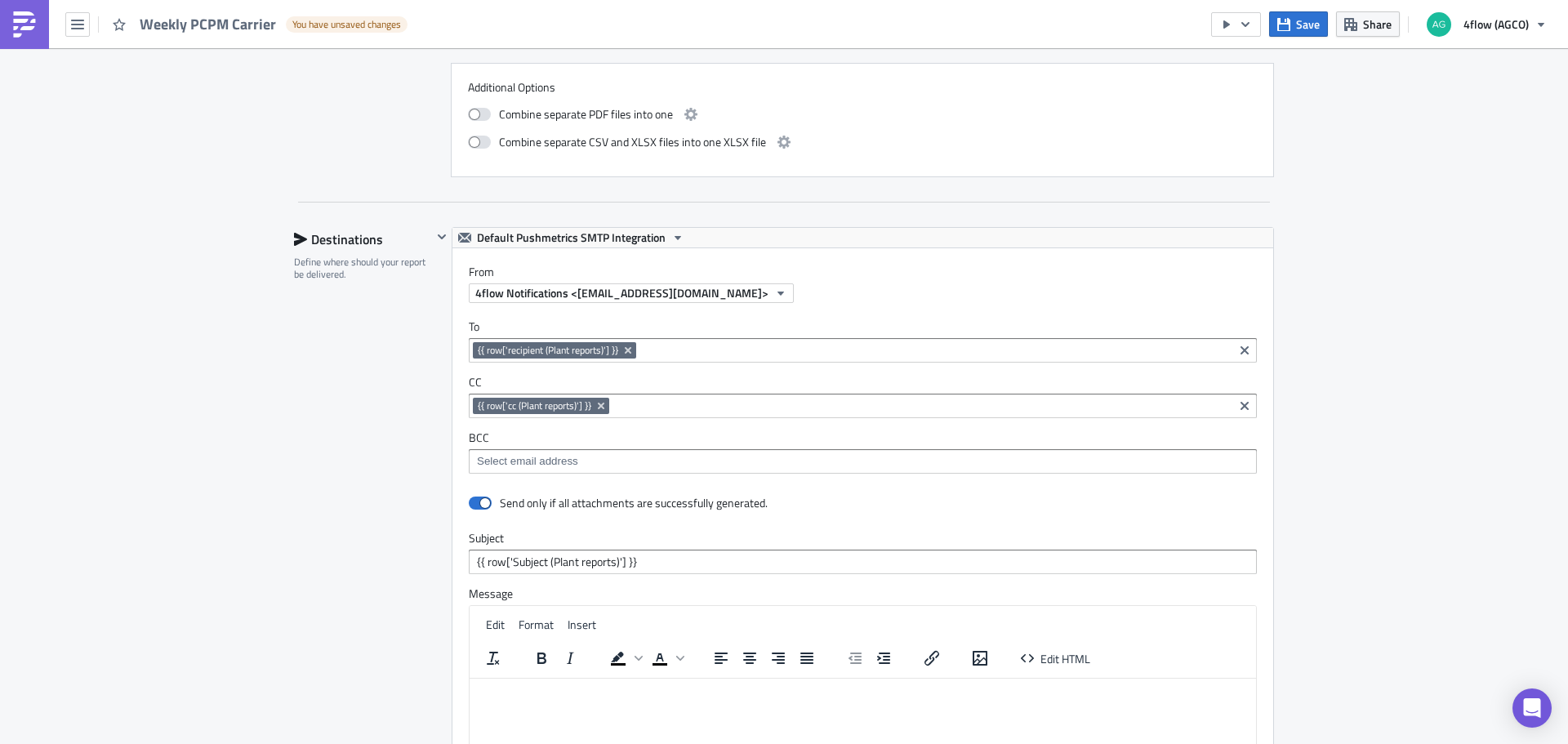
click at [624, 350] on icon "Remove Tag" at bounding box center [628, 350] width 13 height 13
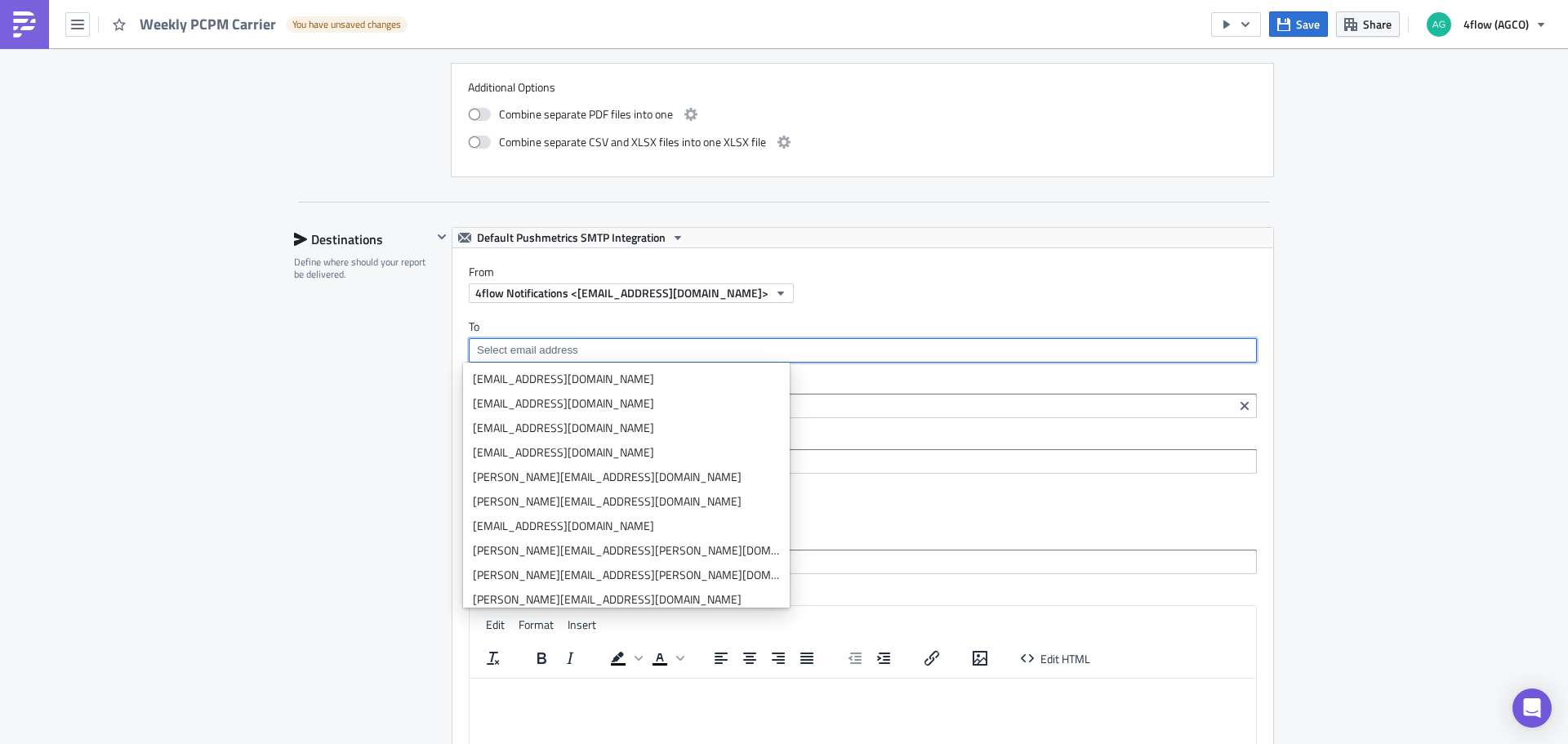
click at [911, 402] on input at bounding box center [921, 405] width 616 height 16
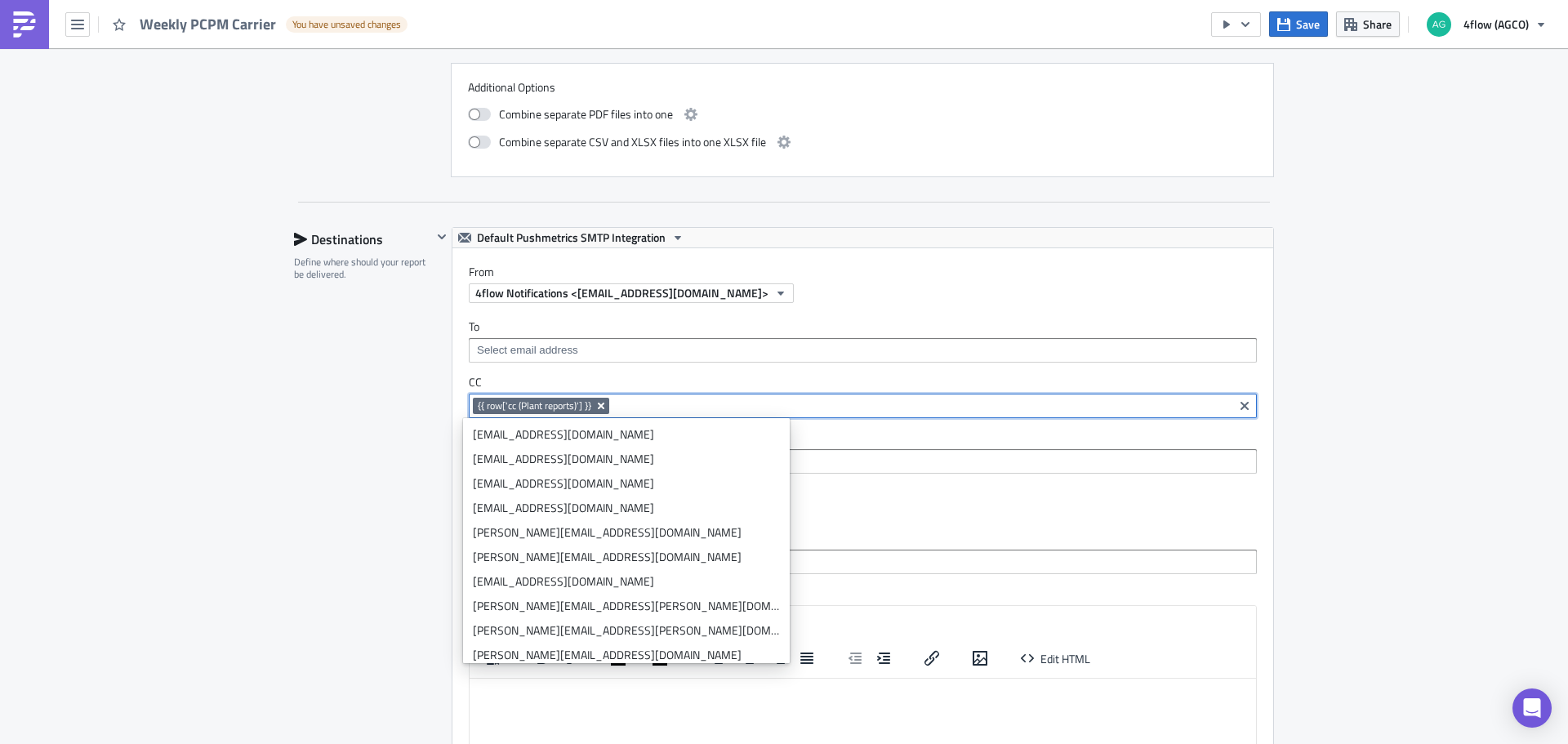
click at [599, 408] on icon "Remove Tag" at bounding box center [601, 406] width 13 height 13
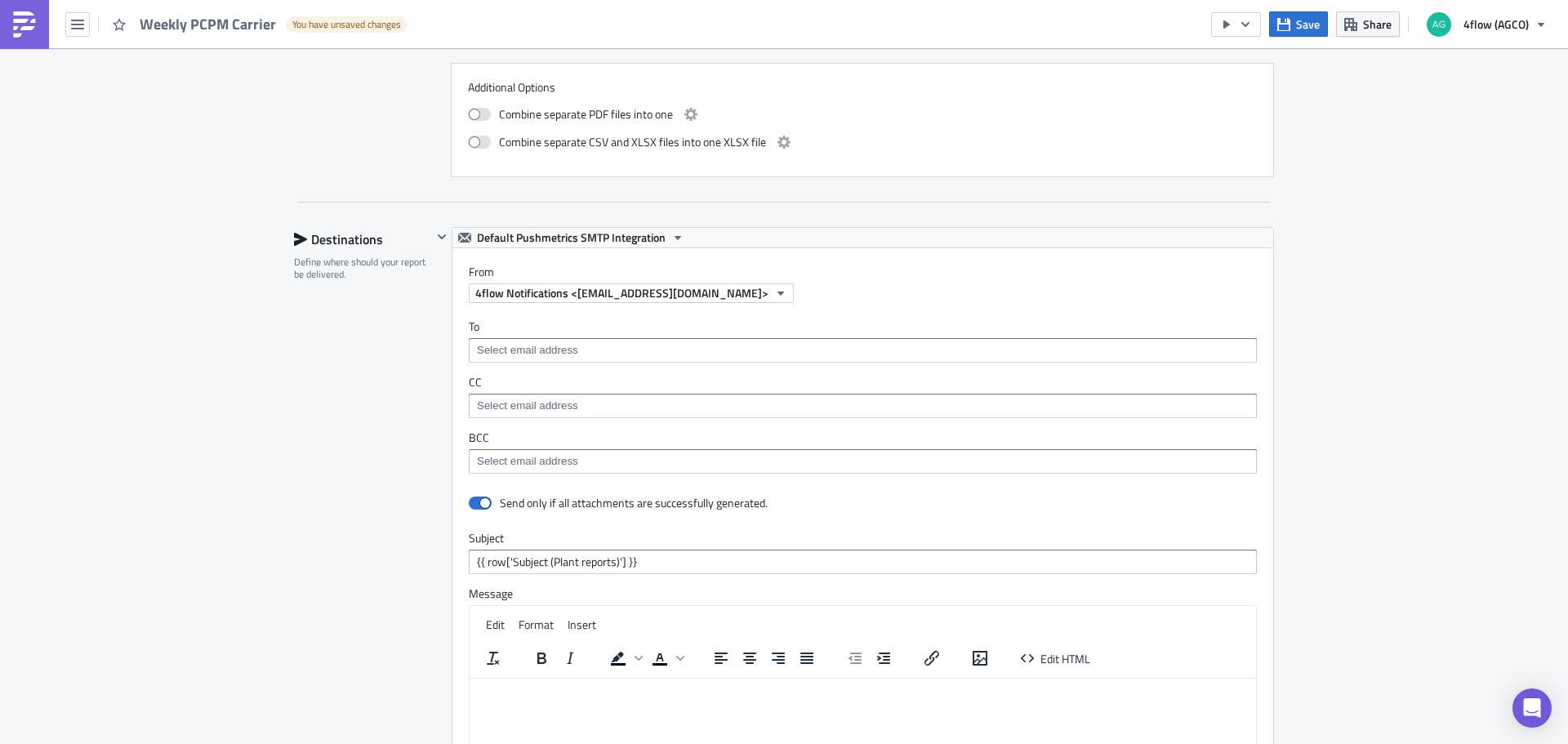
click at [395, 405] on div "Destinations Define where should your report be delivered." at bounding box center [362, 587] width 138 height 721
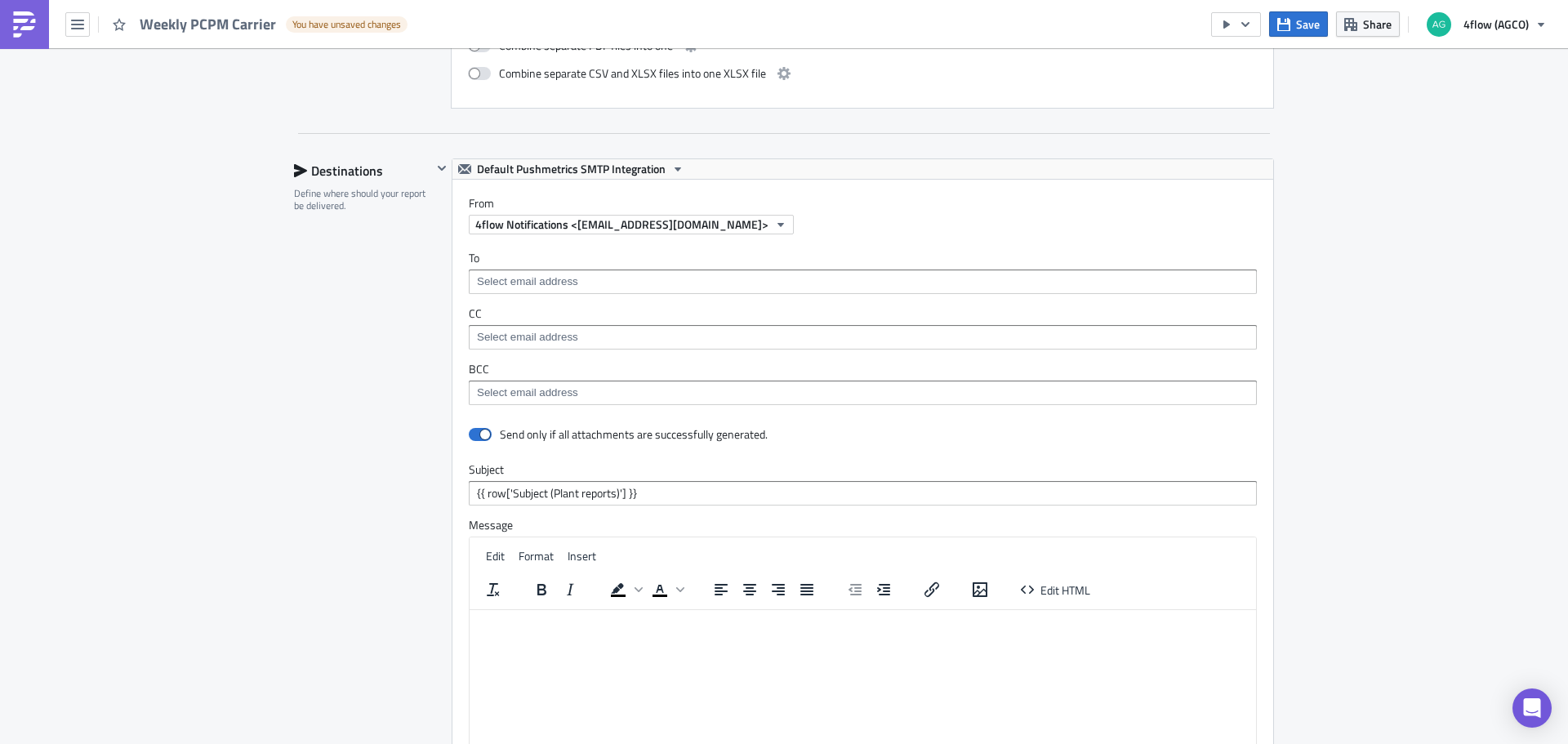
scroll to position [1878, 0]
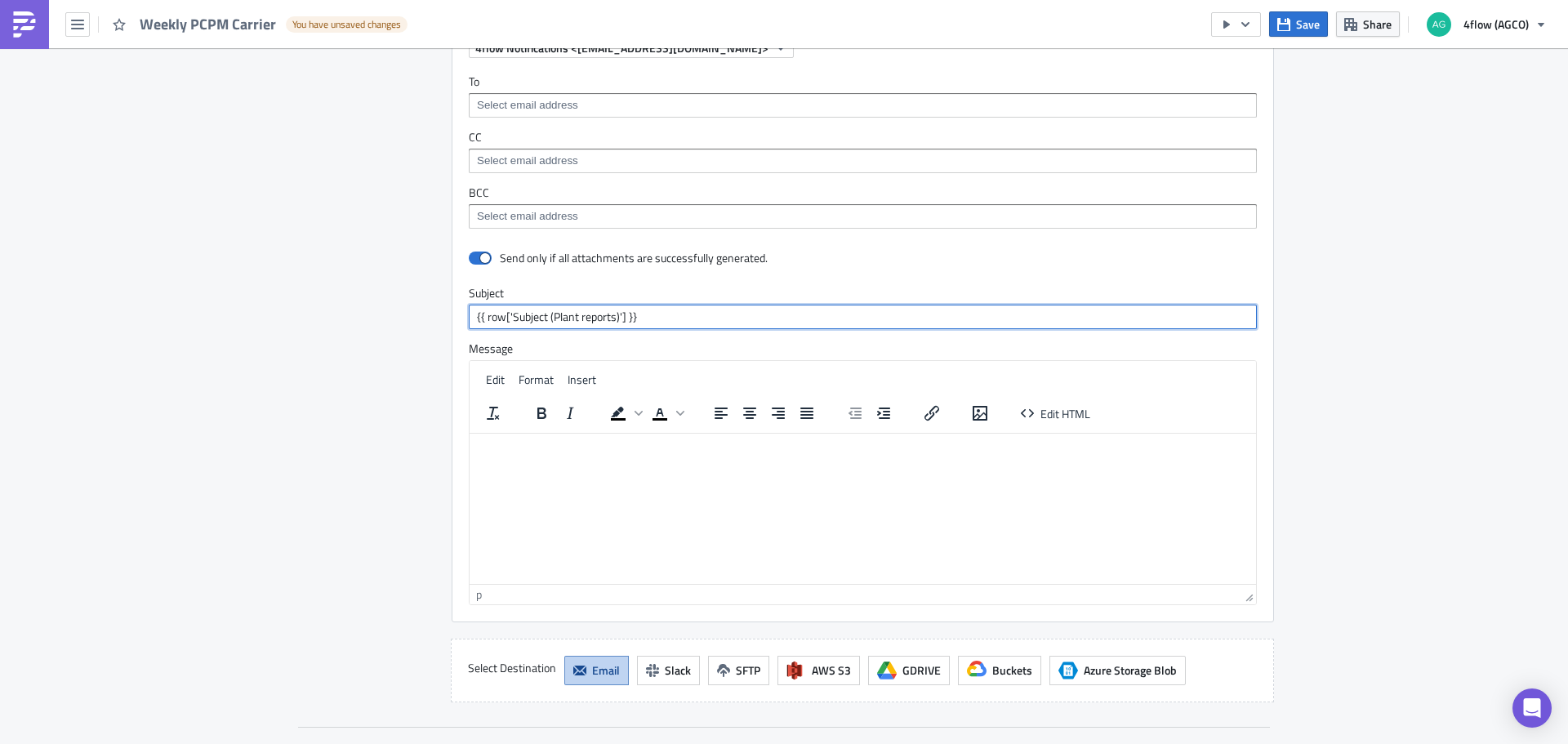
drag, startPoint x: 654, startPoint y: 313, endPoint x: 315, endPoint y: 313, distance: 339.0
click at [315, 313] on div "Destinations Define where should your report be delivered. Default Pushmetrics …" at bounding box center [784, 342] width 980 height 721
click at [367, 407] on div "Destinations Define where should your report be delivered." at bounding box center [362, 342] width 138 height 721
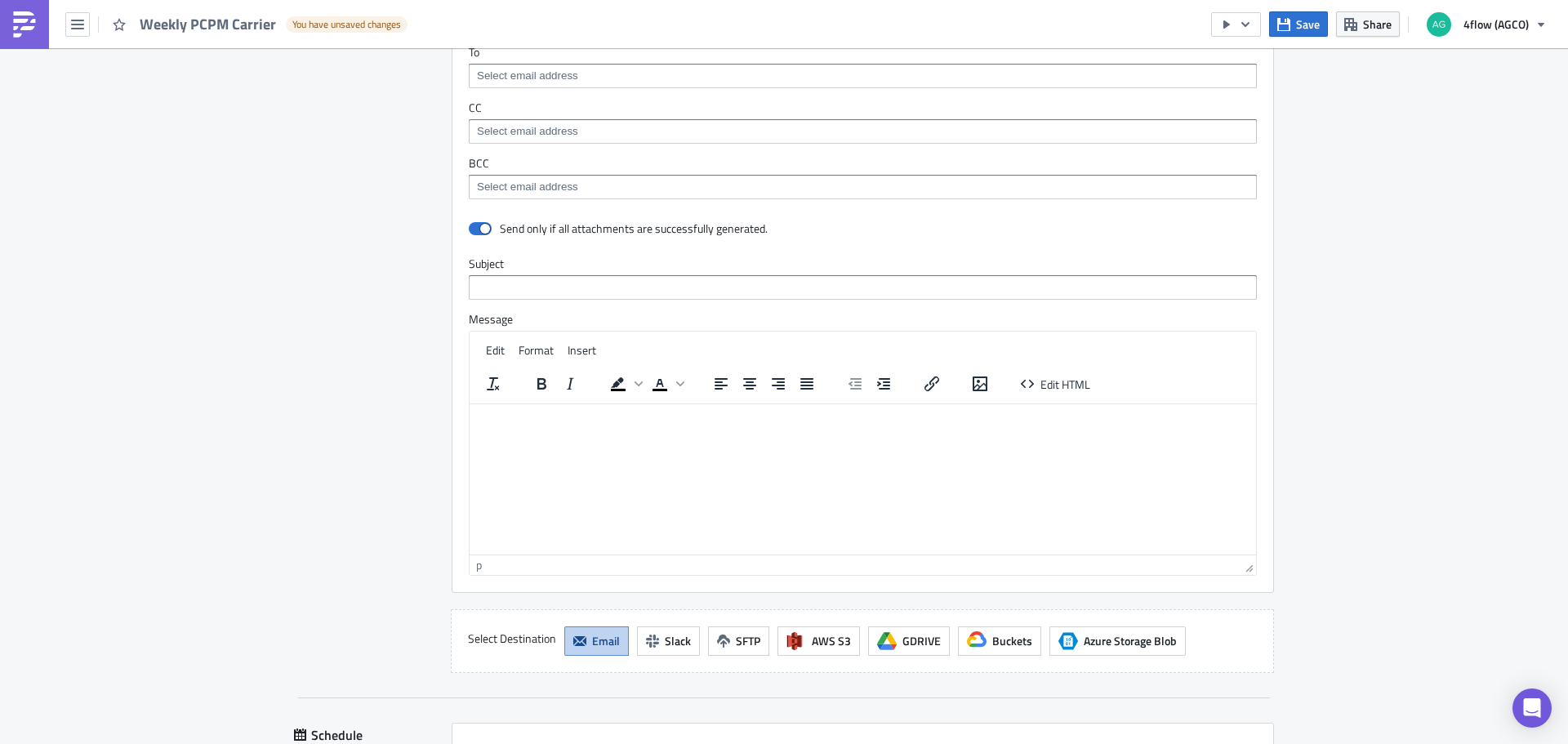
scroll to position [2135, 0]
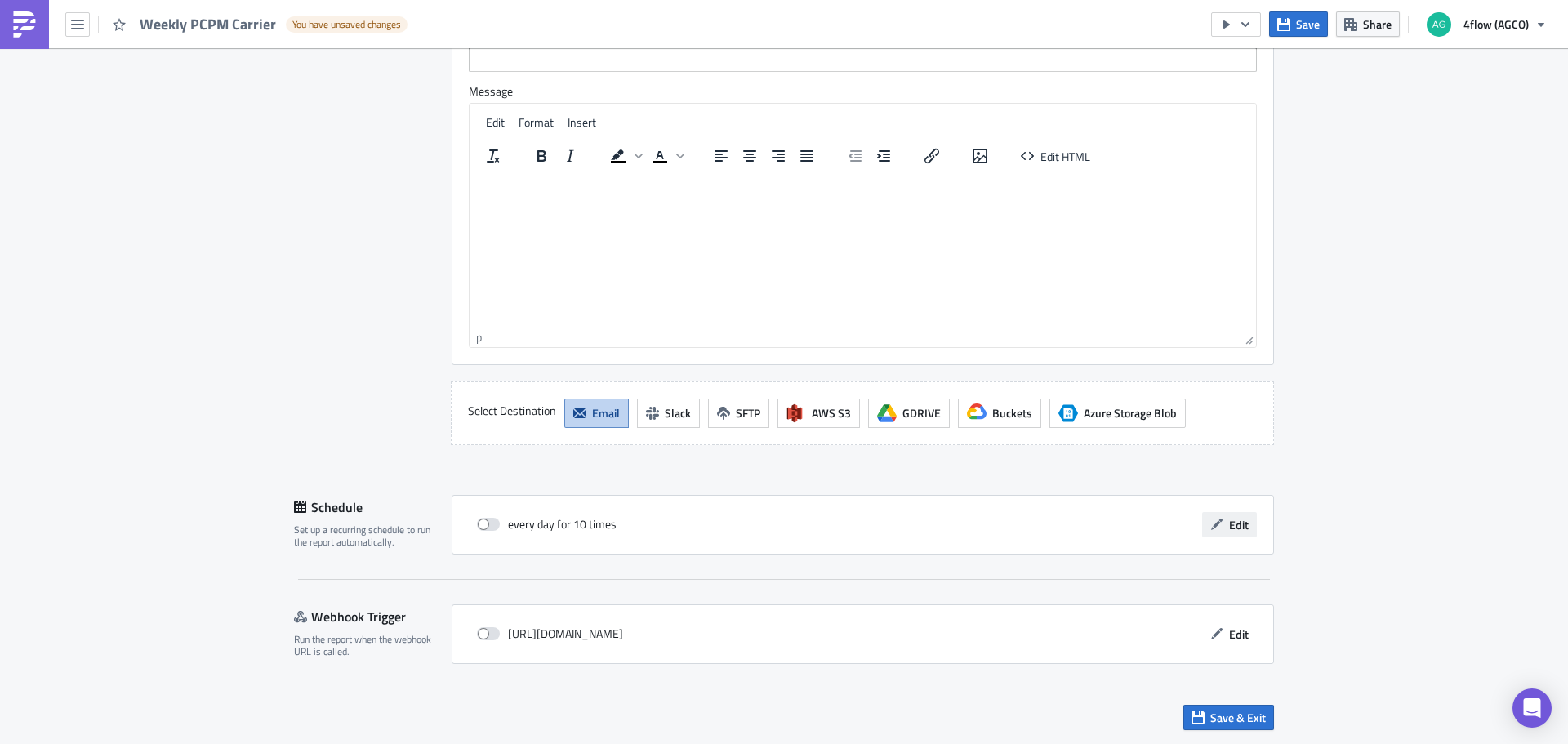
click at [1229, 519] on span "Edit" at bounding box center [1239, 524] width 20 height 17
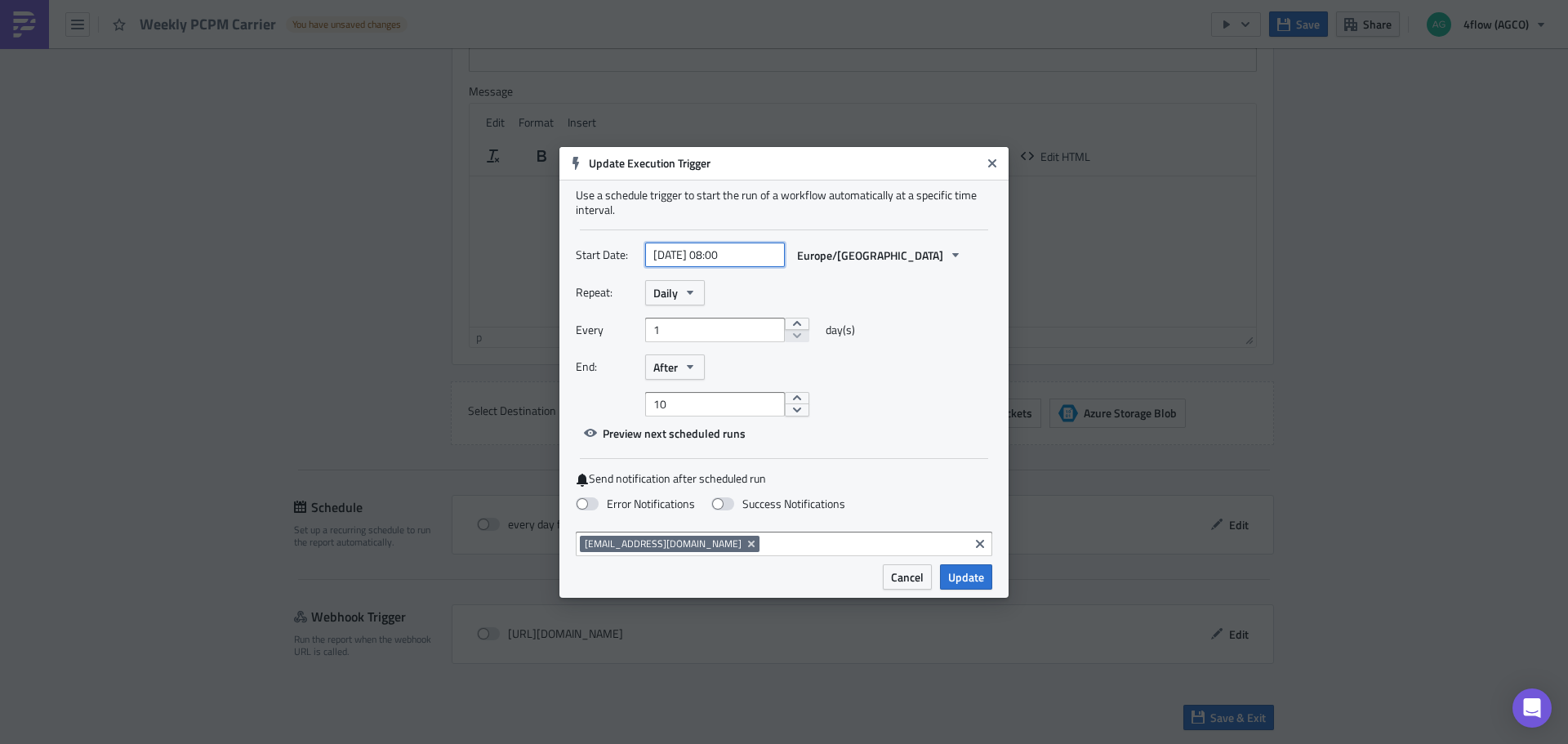
click at [751, 254] on input "2025-09-09 08:00" at bounding box center [715, 254] width 140 height 24
select select "8"
select select "2025"
click at [681, 376] on div "10" at bounding box center [685, 373] width 24 height 23
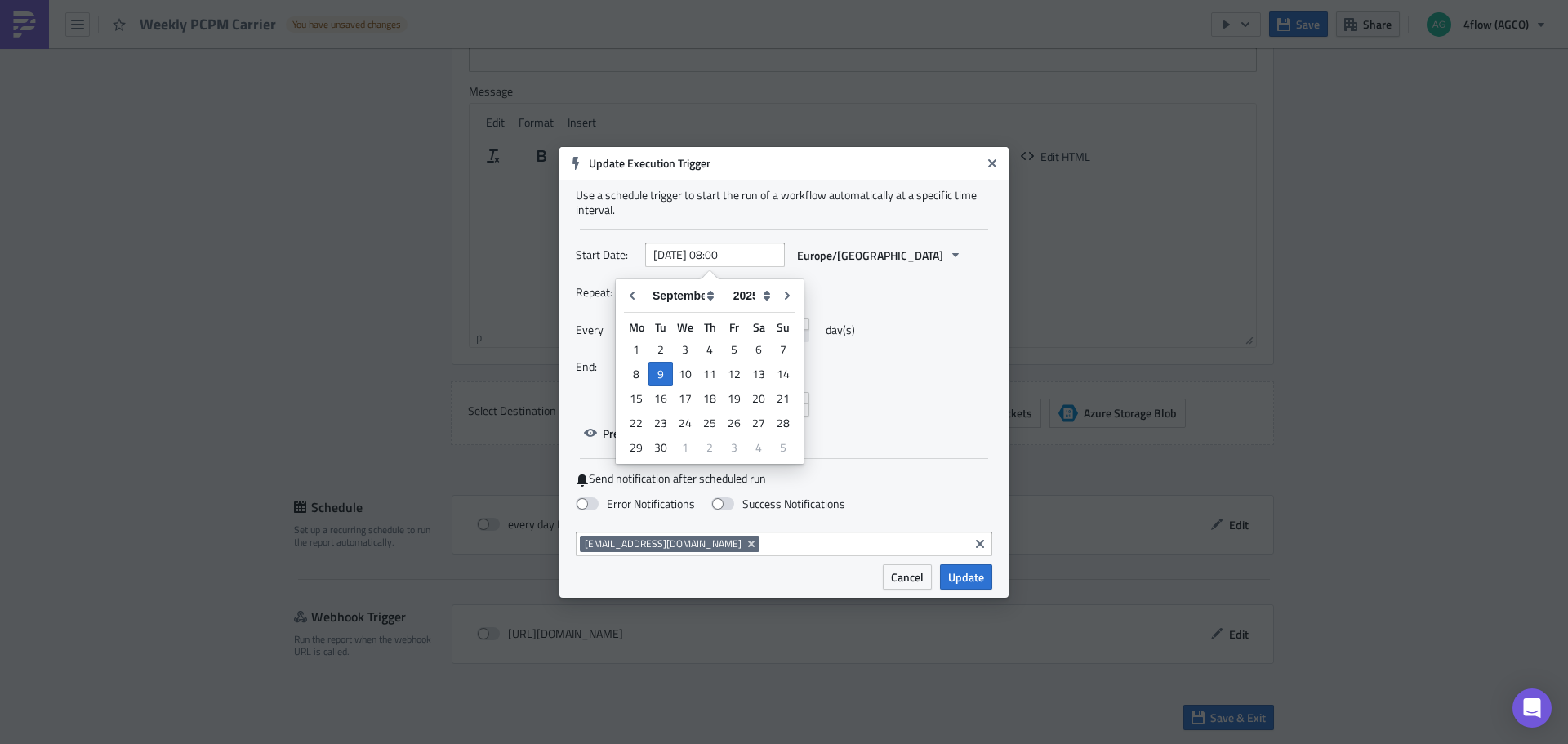
type input "2025-09-10 08:00"
click at [683, 293] on icon "button" at bounding box center [690, 293] width 13 height 13
click at [684, 370] on div "Weekly" at bounding box center [723, 370] width 135 height 16
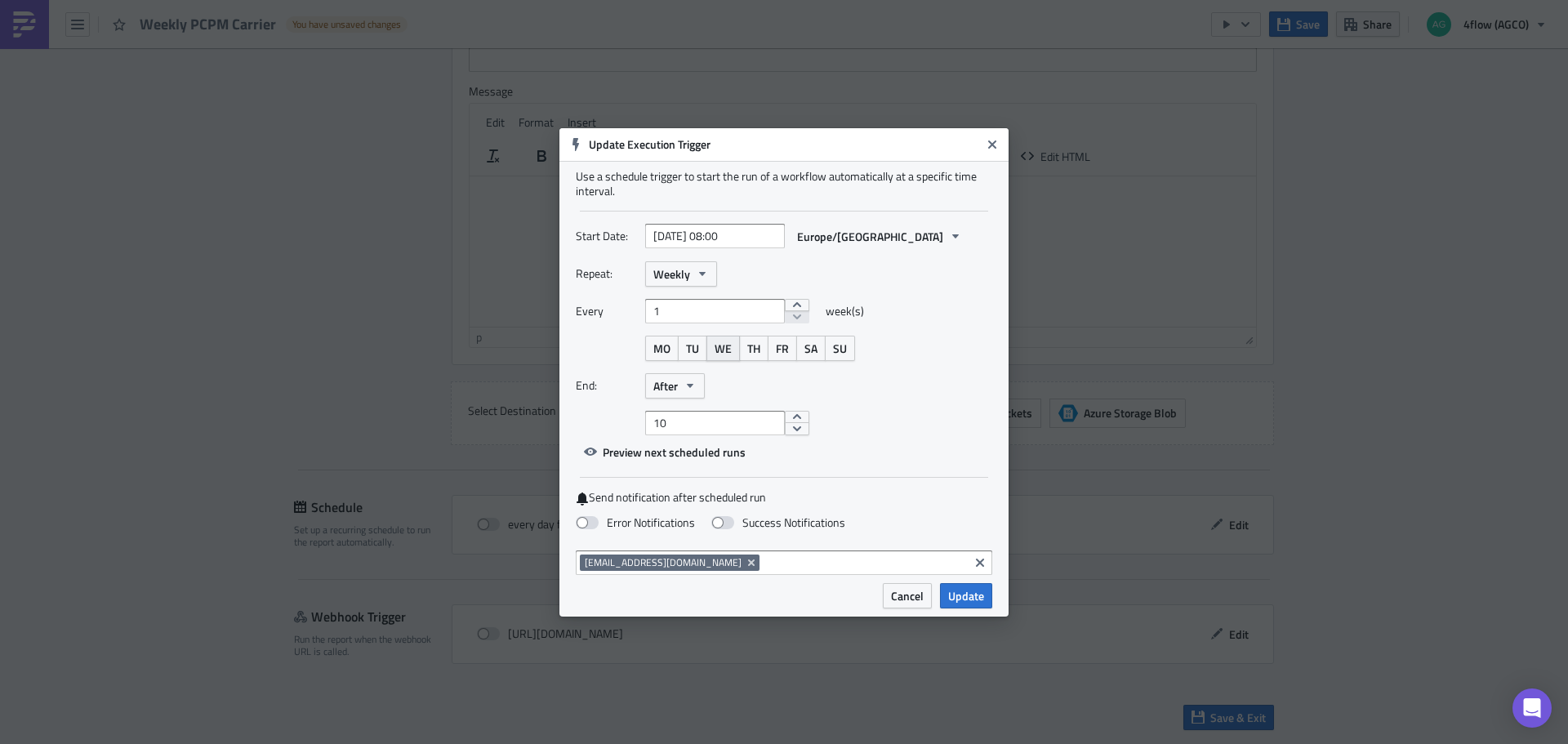
click at [734, 353] on button "WE" at bounding box center [723, 348] width 34 height 25
select select "8"
select select "2025"
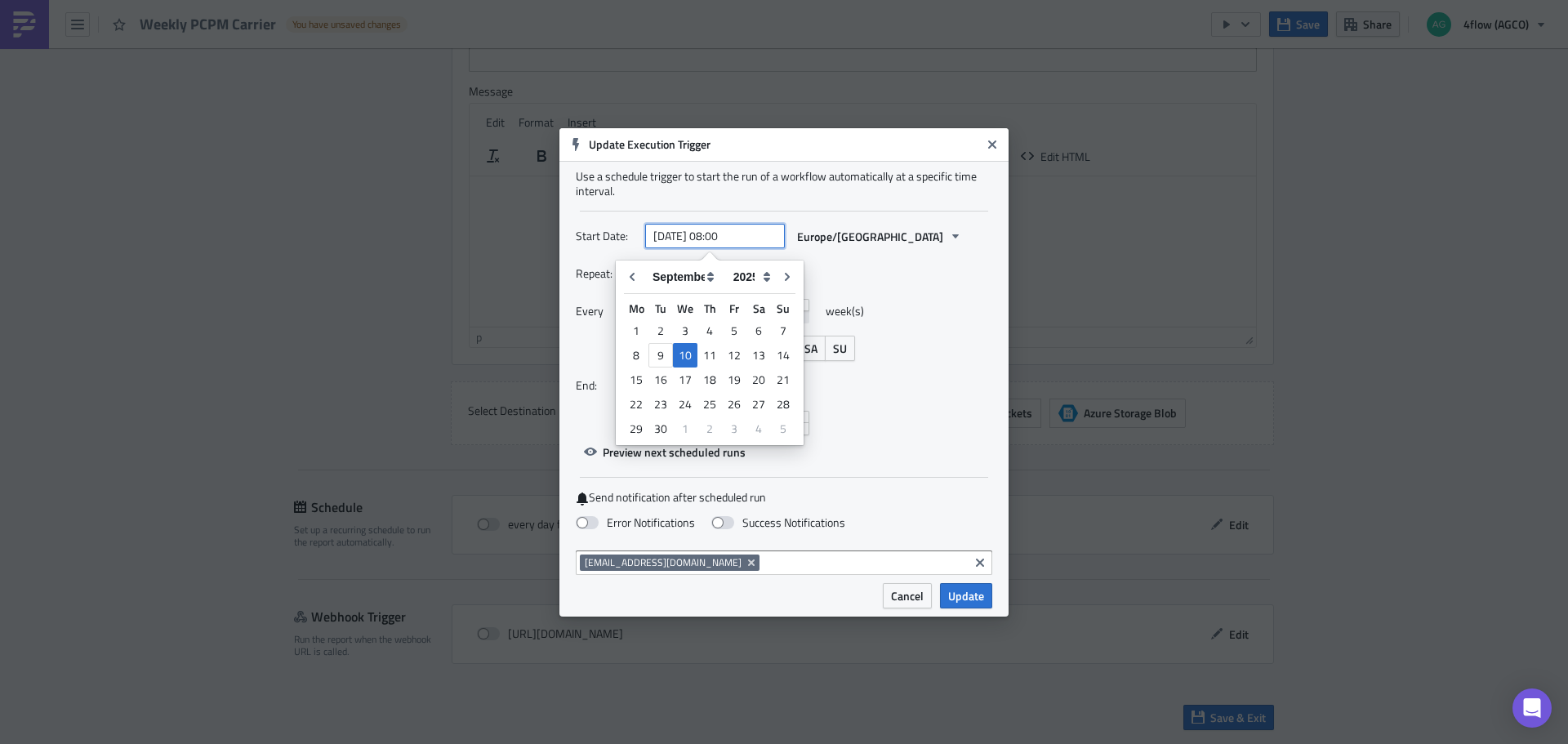
drag, startPoint x: 721, startPoint y: 242, endPoint x: 733, endPoint y: 242, distance: 12.0
click at [733, 242] on input "2025-09-10 08:00" at bounding box center [715, 235] width 140 height 24
type input "[DATE] 12:00"
click at [921, 278] on div "Repeat: Weekly" at bounding box center [784, 274] width 417 height 25
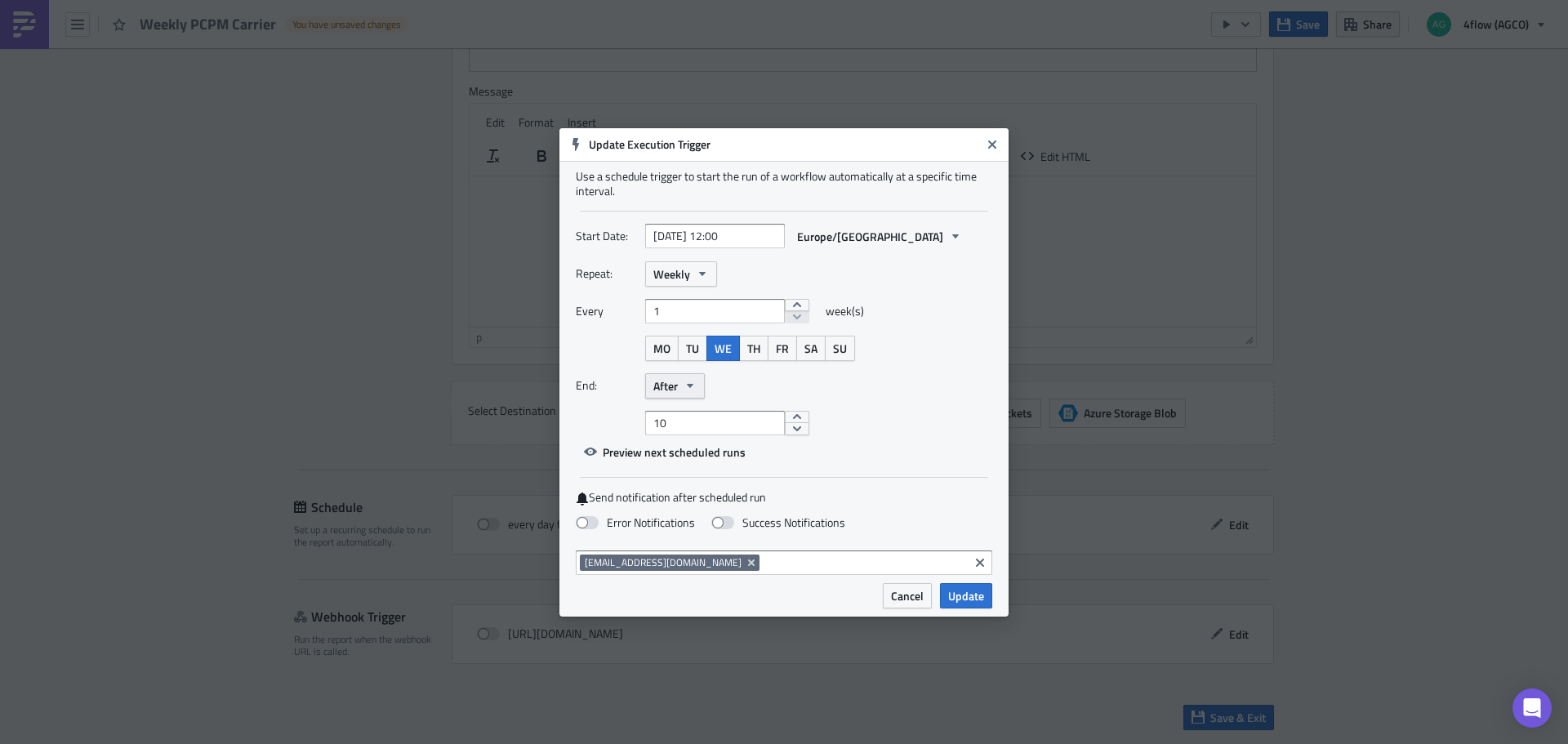
click at [690, 393] on button "After" at bounding box center [676, 386] width 60 height 25
click at [677, 421] on div "Never" at bounding box center [723, 414] width 135 height 16
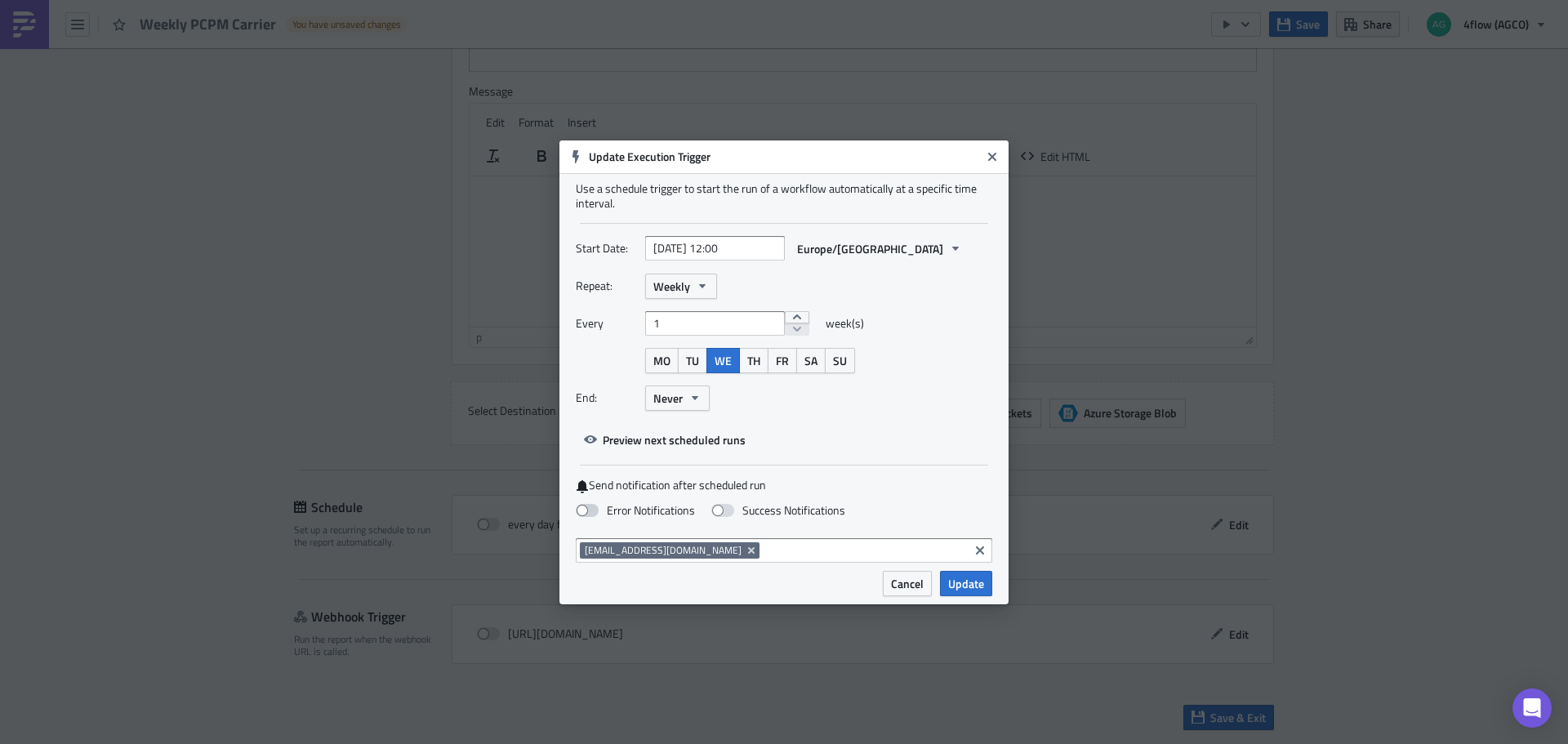
click at [596, 506] on span at bounding box center [587, 510] width 23 height 13
click at [14, 13] on input "Error Notifications" at bounding box center [8, 8] width 10 height 10
checkbox input "true"
click at [977, 583] on span "Update" at bounding box center [966, 584] width 36 height 17
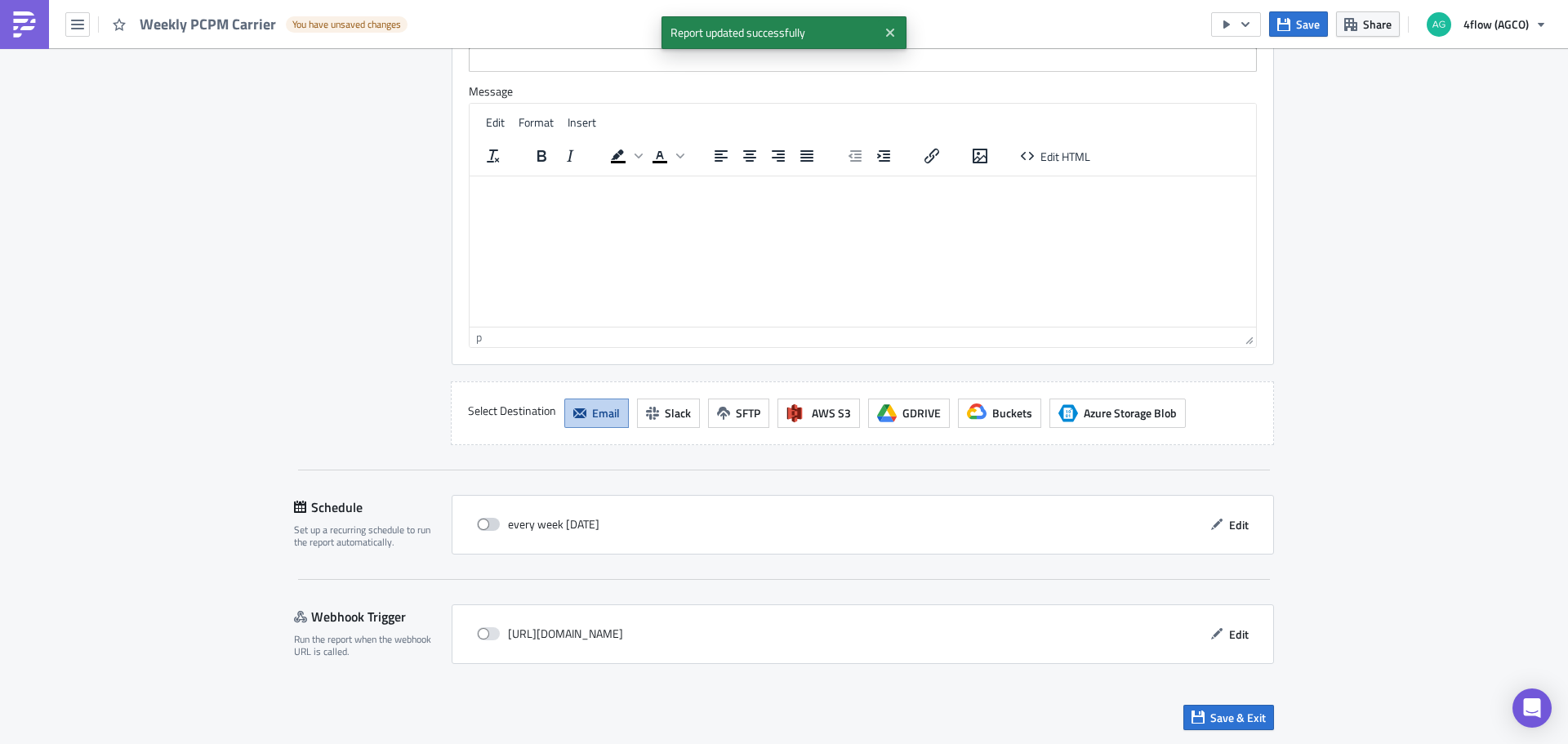
click at [494, 522] on label at bounding box center [492, 524] width 31 height 15
click at [491, 522] on input "checkbox" at bounding box center [485, 524] width 10 height 10
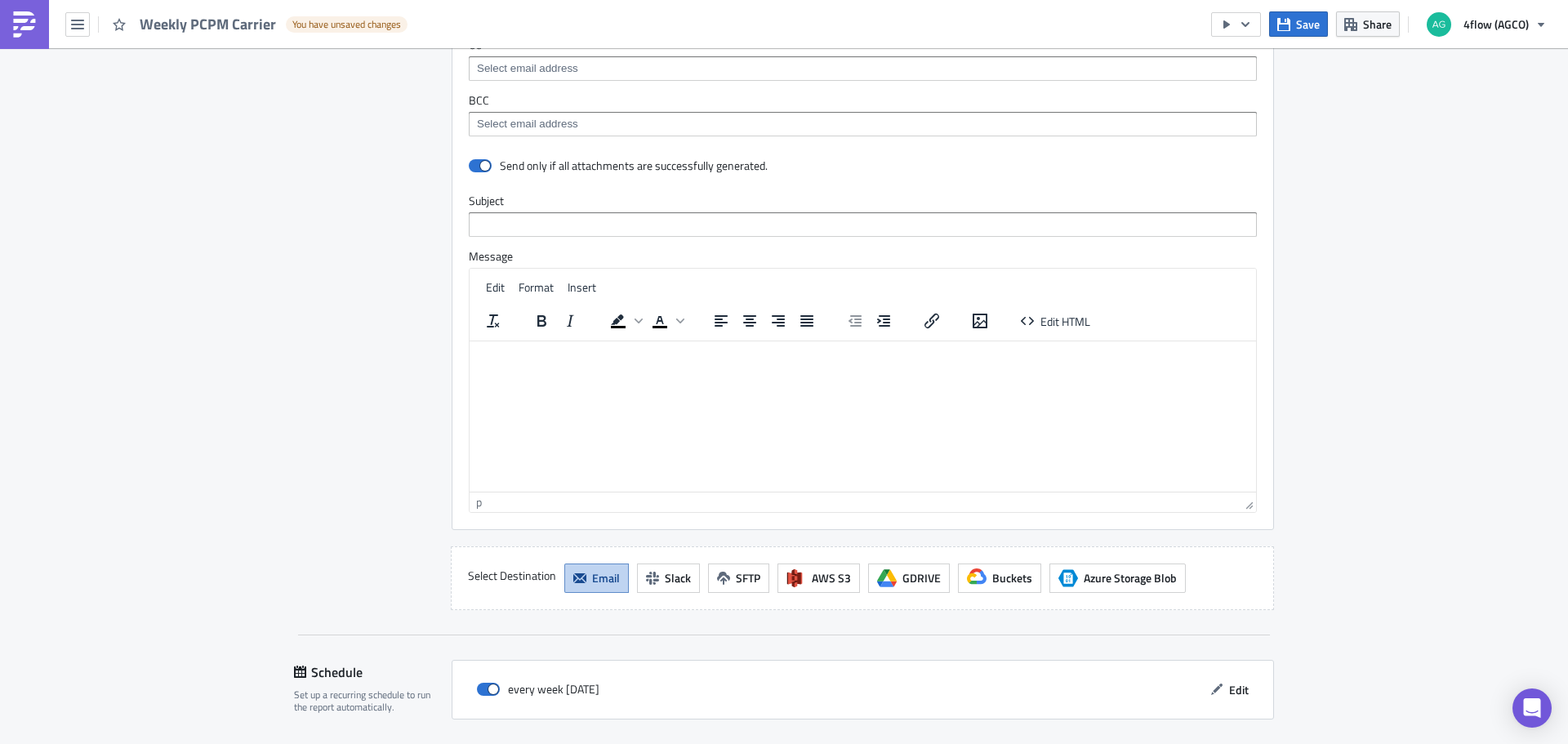
scroll to position [1972, 0]
click at [484, 690] on span at bounding box center [488, 688] width 23 height 13
click at [484, 690] on input "checkbox" at bounding box center [485, 688] width 10 height 10
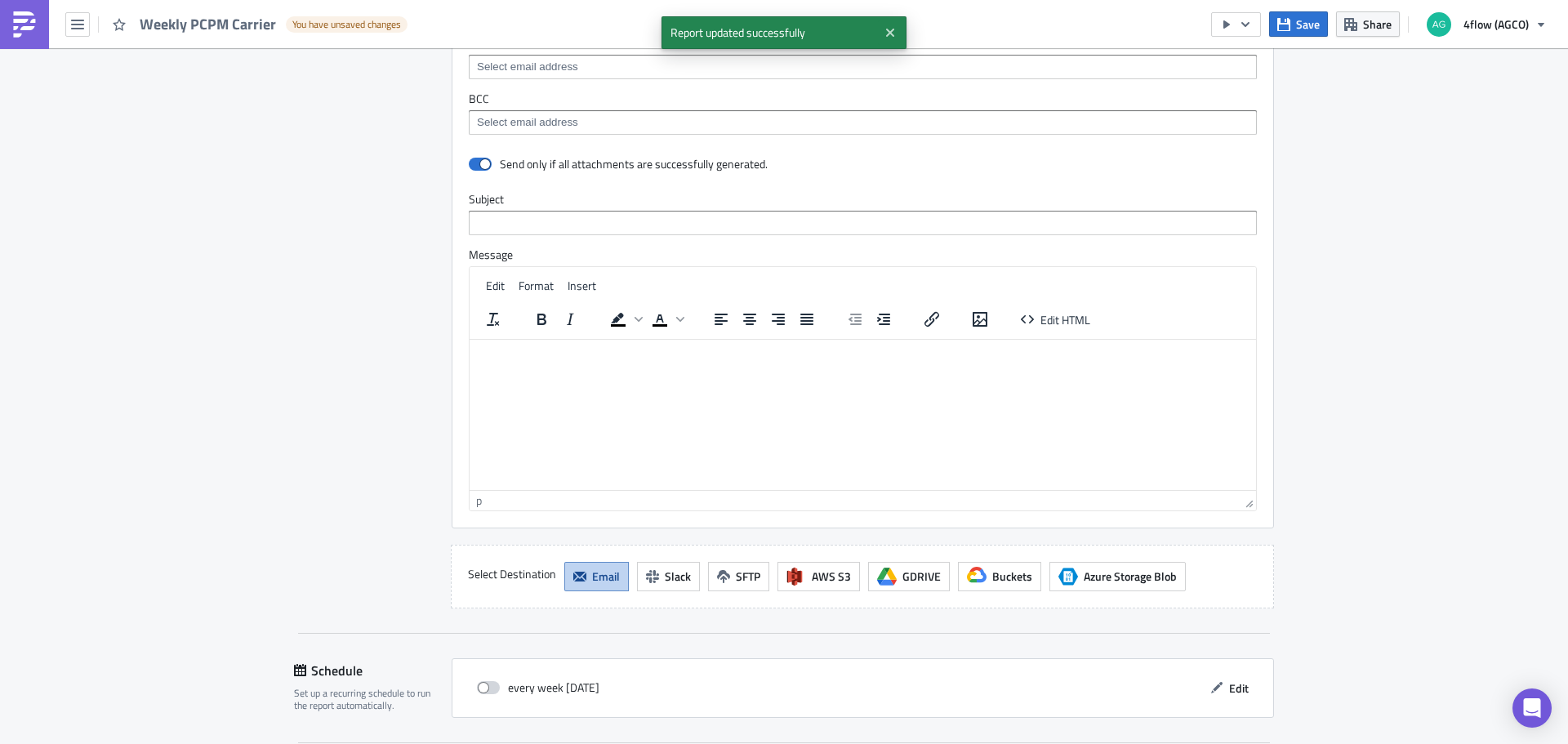
click at [477, 694] on label at bounding box center [492, 688] width 31 height 15
click at [480, 693] on input "checkbox" at bounding box center [485, 688] width 10 height 10
checkbox input "true"
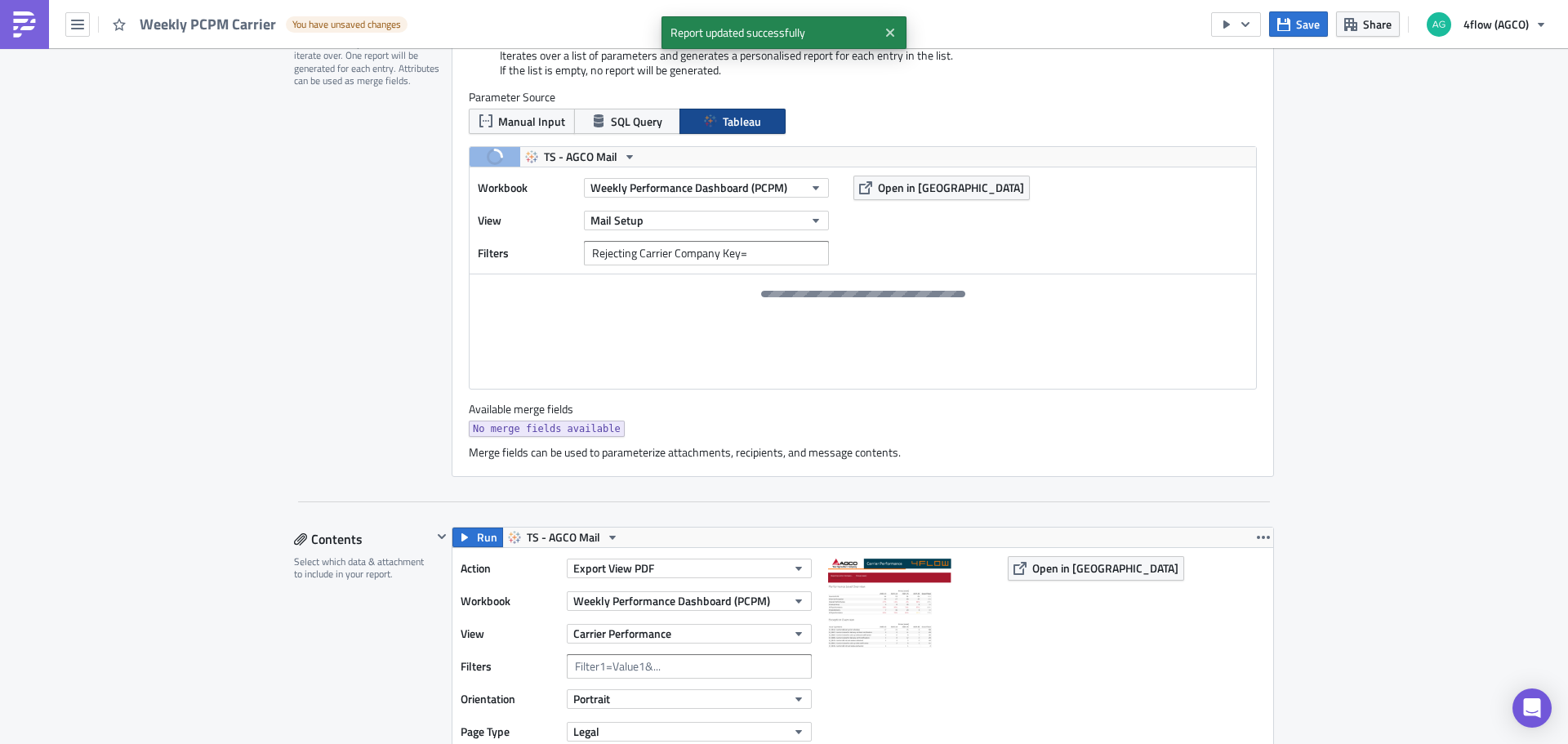
scroll to position [339, 0]
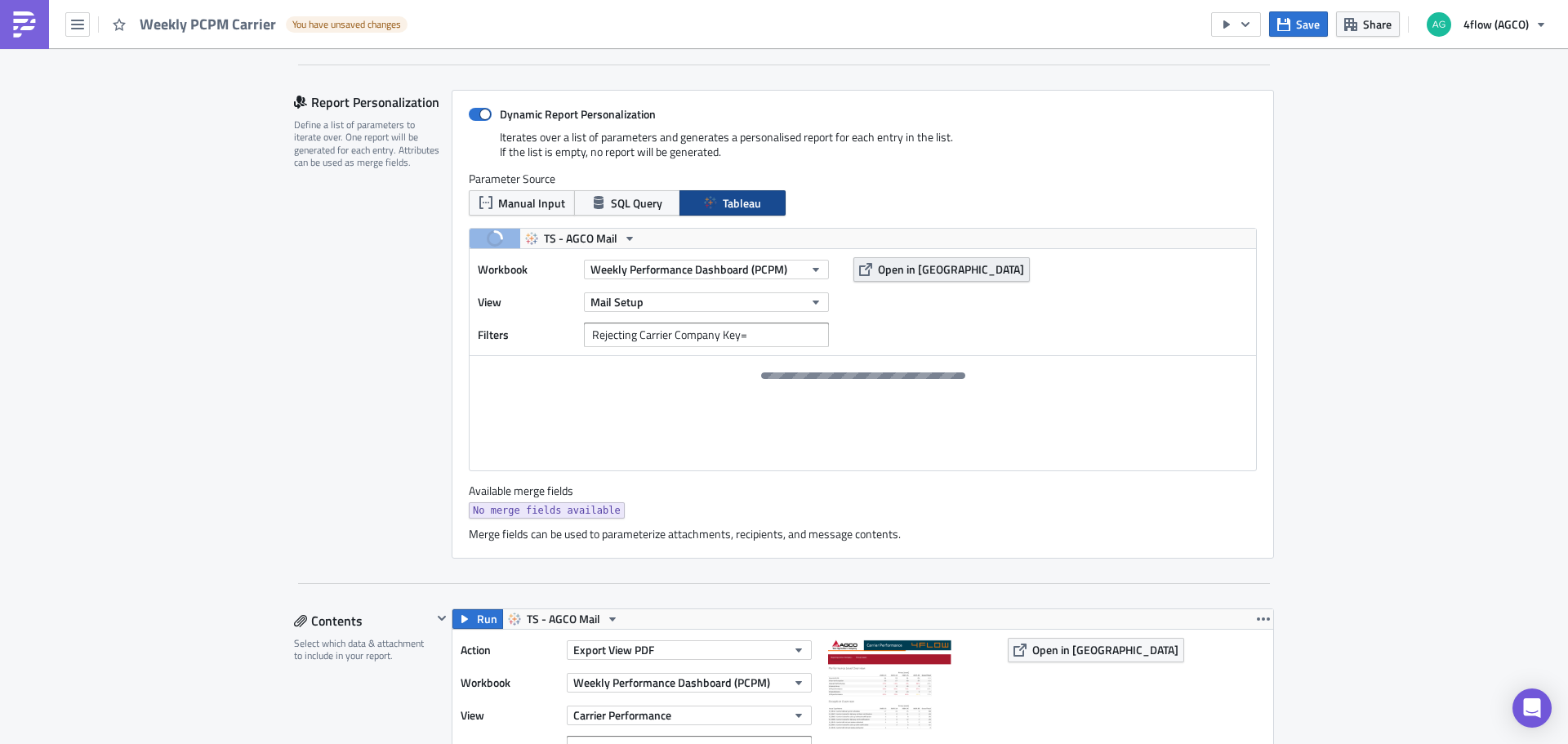
click at [901, 273] on span "Open in Tableau" at bounding box center [951, 269] width 146 height 17
click at [764, 274] on span "Weekly Performance Dashboard (PCPM)" at bounding box center [689, 269] width 197 height 17
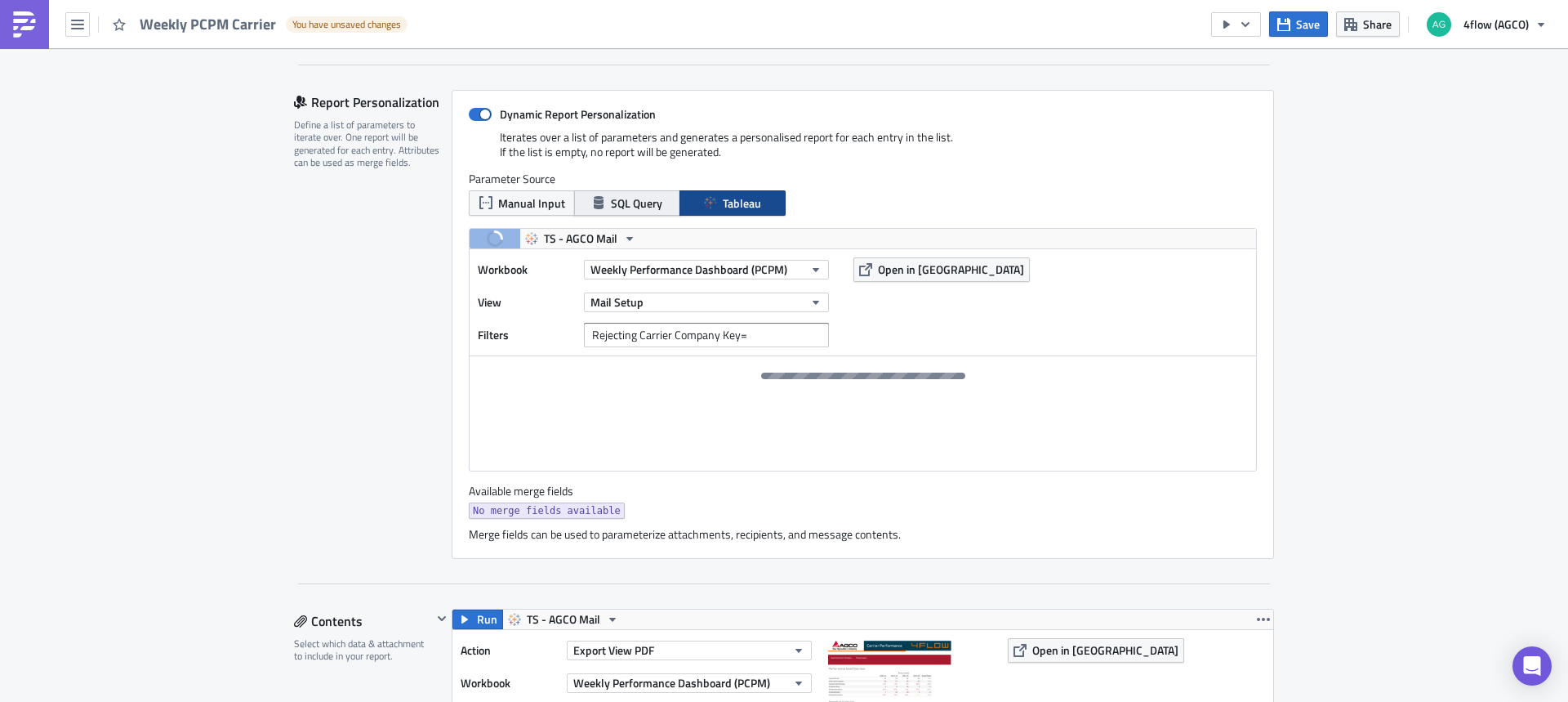
click at [620, 208] on span "SQL Query" at bounding box center [636, 203] width 52 height 17
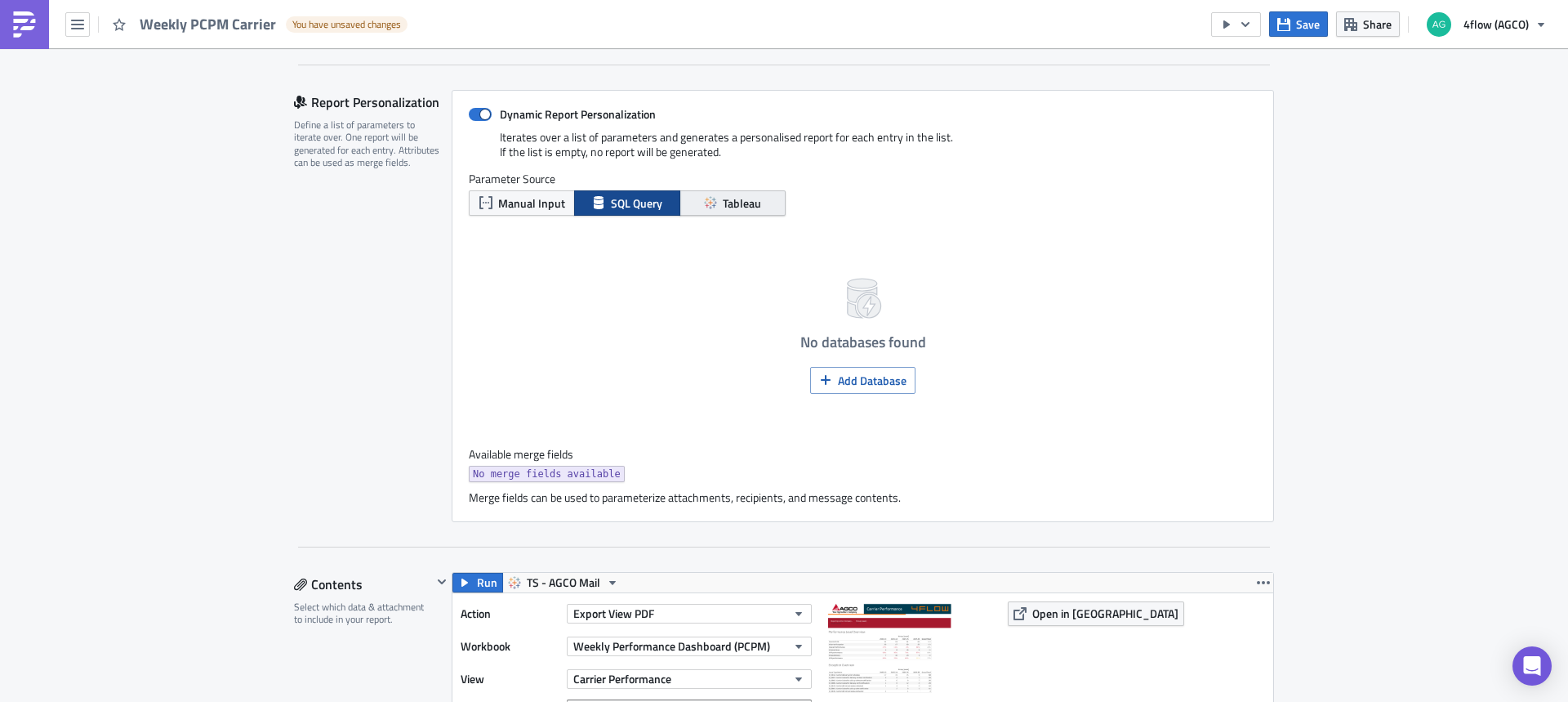
click at [728, 205] on span "Tableau" at bounding box center [741, 203] width 38 height 17
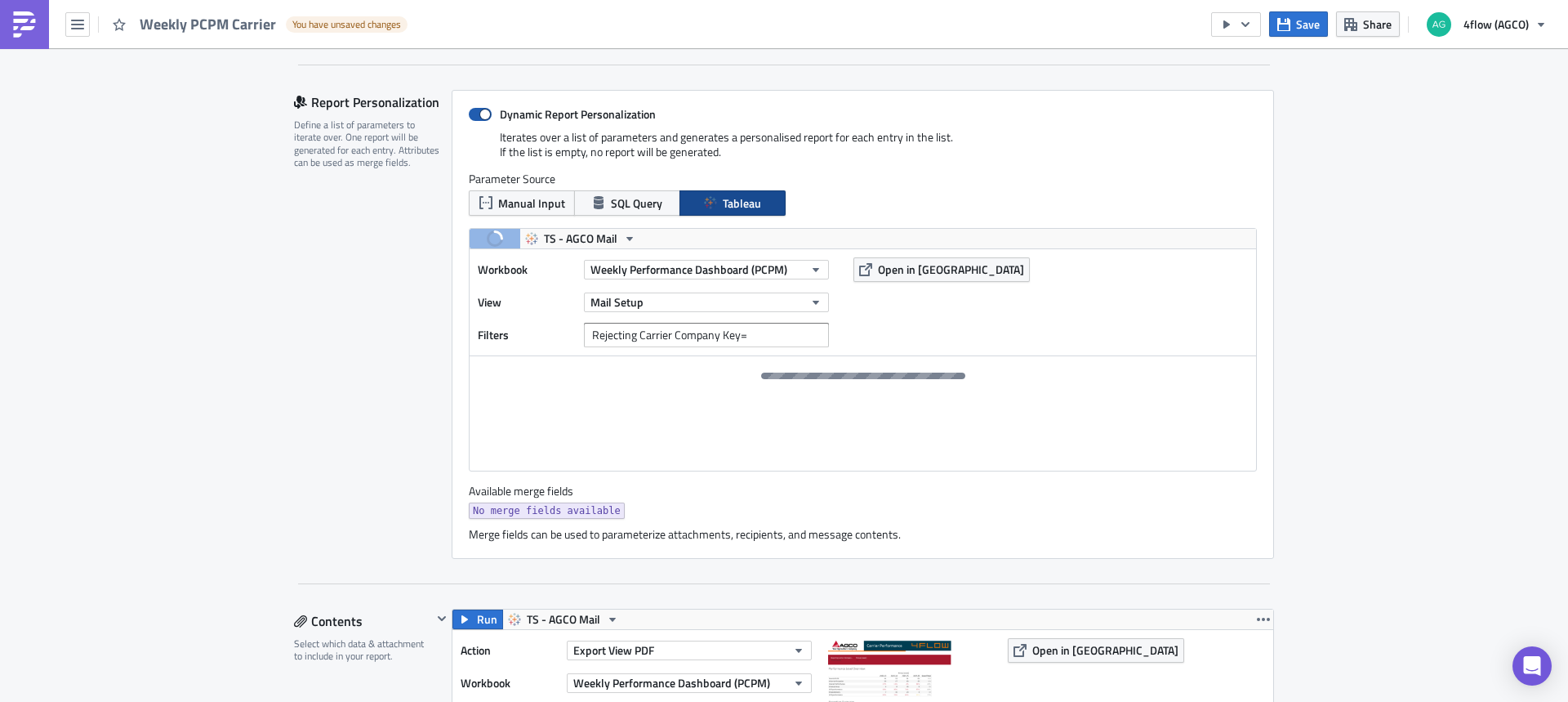
click at [493, 111] on label "Dynamic Report Personalization" at bounding box center [863, 114] width 788 height 15
click at [482, 111] on input "Dynamic Report Personalization" at bounding box center [477, 114] width 10 height 10
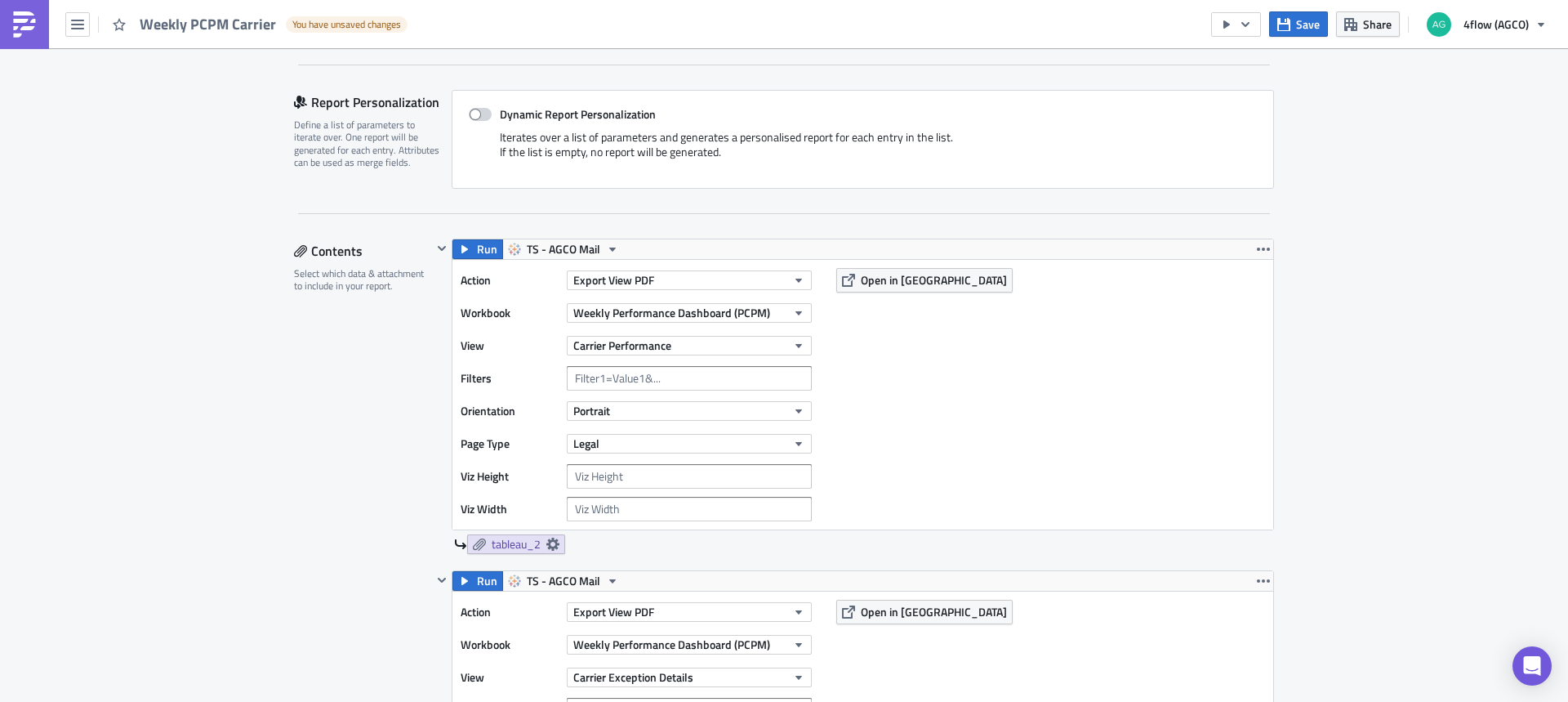
click at [485, 110] on label "Dynamic Report Personalization" at bounding box center [863, 114] width 788 height 15
click at [482, 110] on input "Dynamic Report Personalization" at bounding box center [477, 114] width 10 height 10
checkbox input "true"
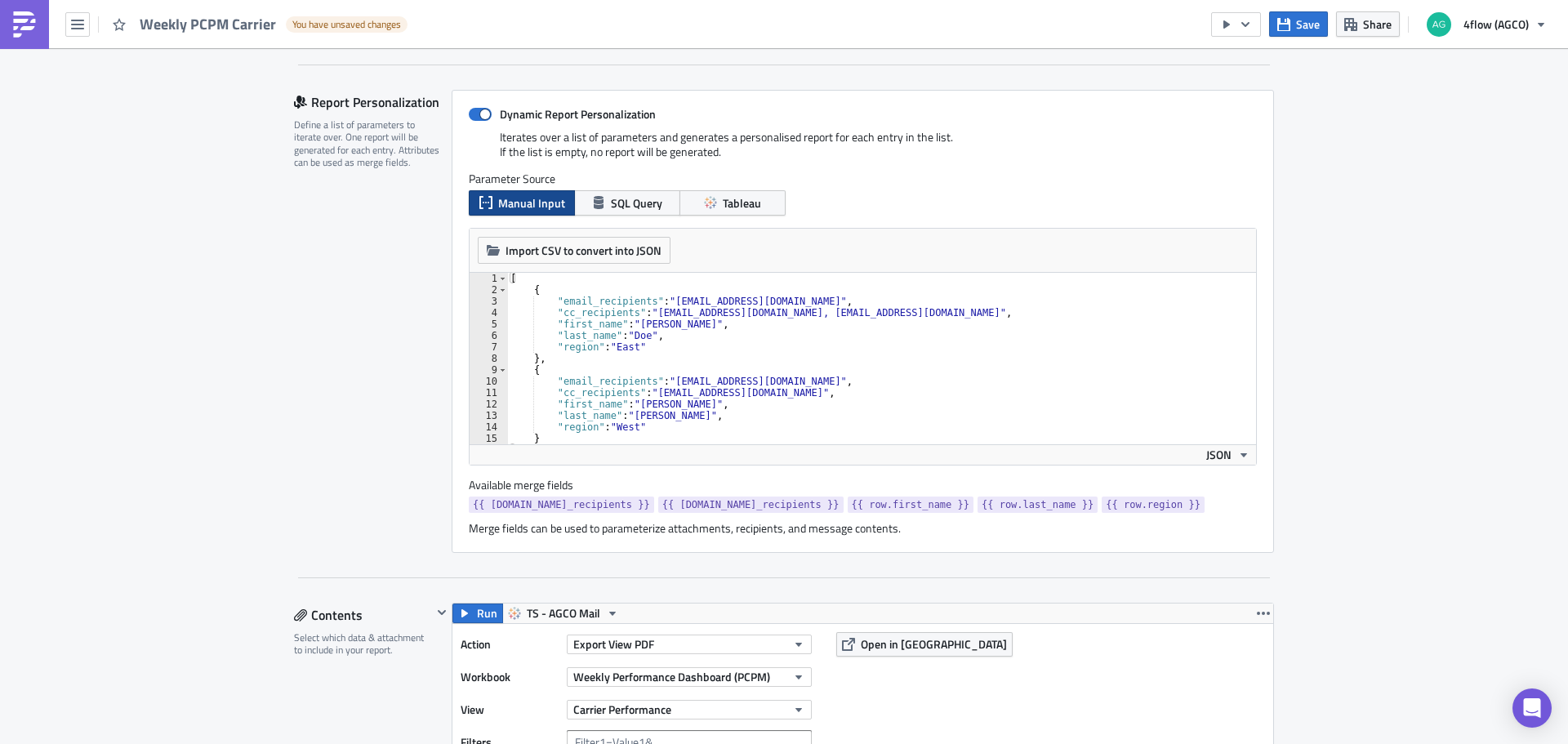
click at [740, 236] on div "Import CSV to convert into JSON Choose CSV file... (max 10MB)" at bounding box center [862, 251] width 786 height 44
click at [738, 202] on span "Tableau" at bounding box center [741, 203] width 38 height 17
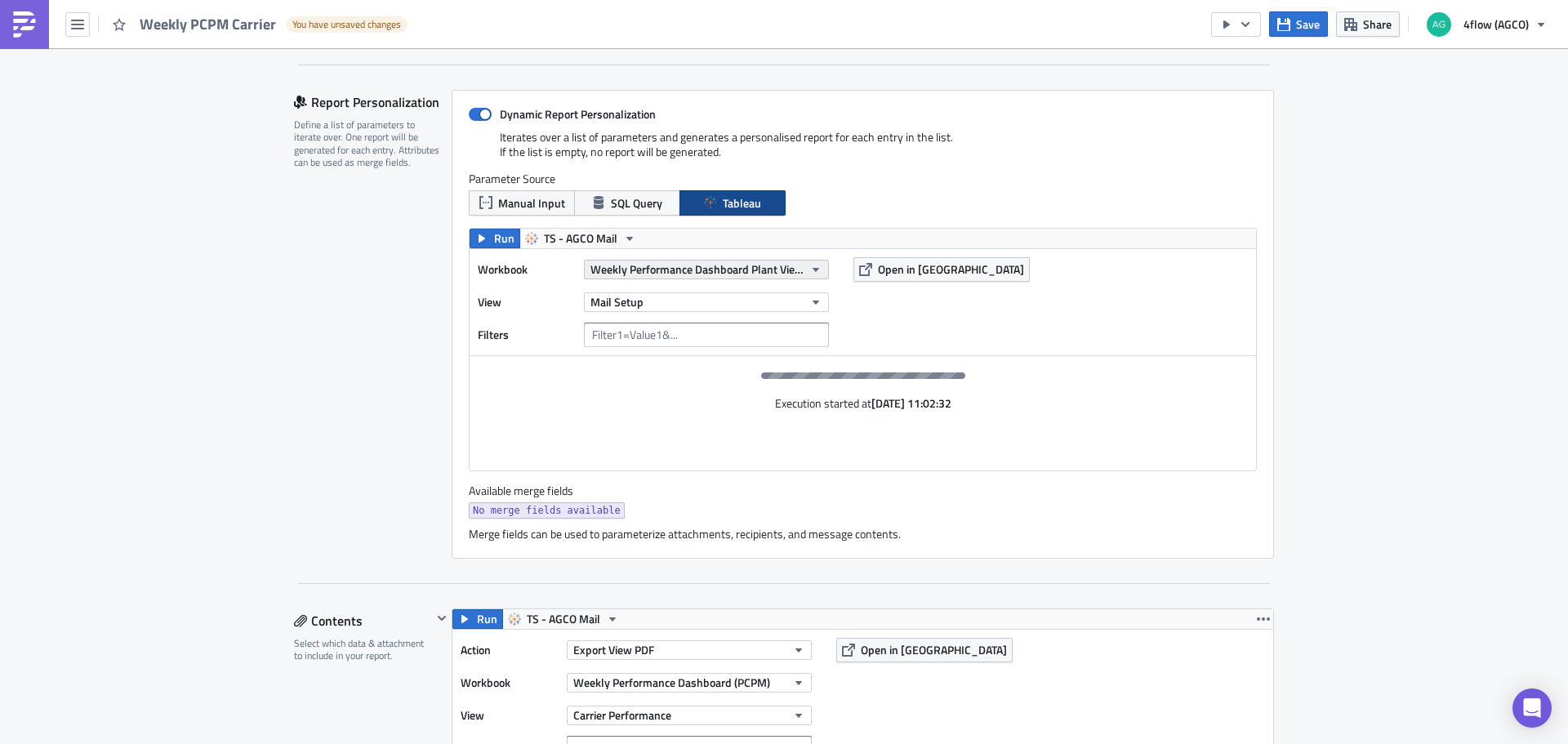
click at [727, 270] on span "Weekly Performance Dashboard Plant View (PCPM)" at bounding box center [696, 269] width 213 height 17
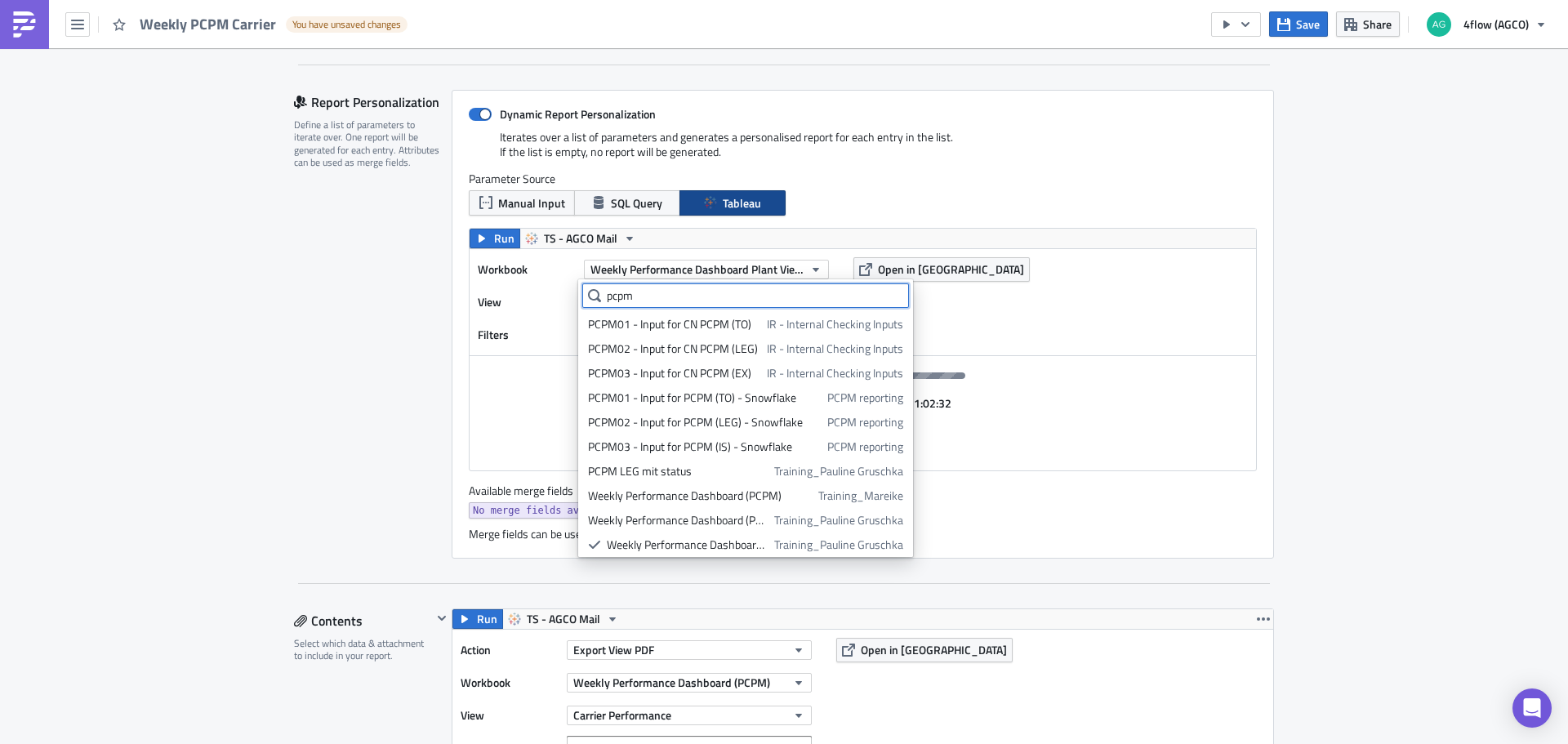
scroll to position [28, 0]
type input "pcpm"
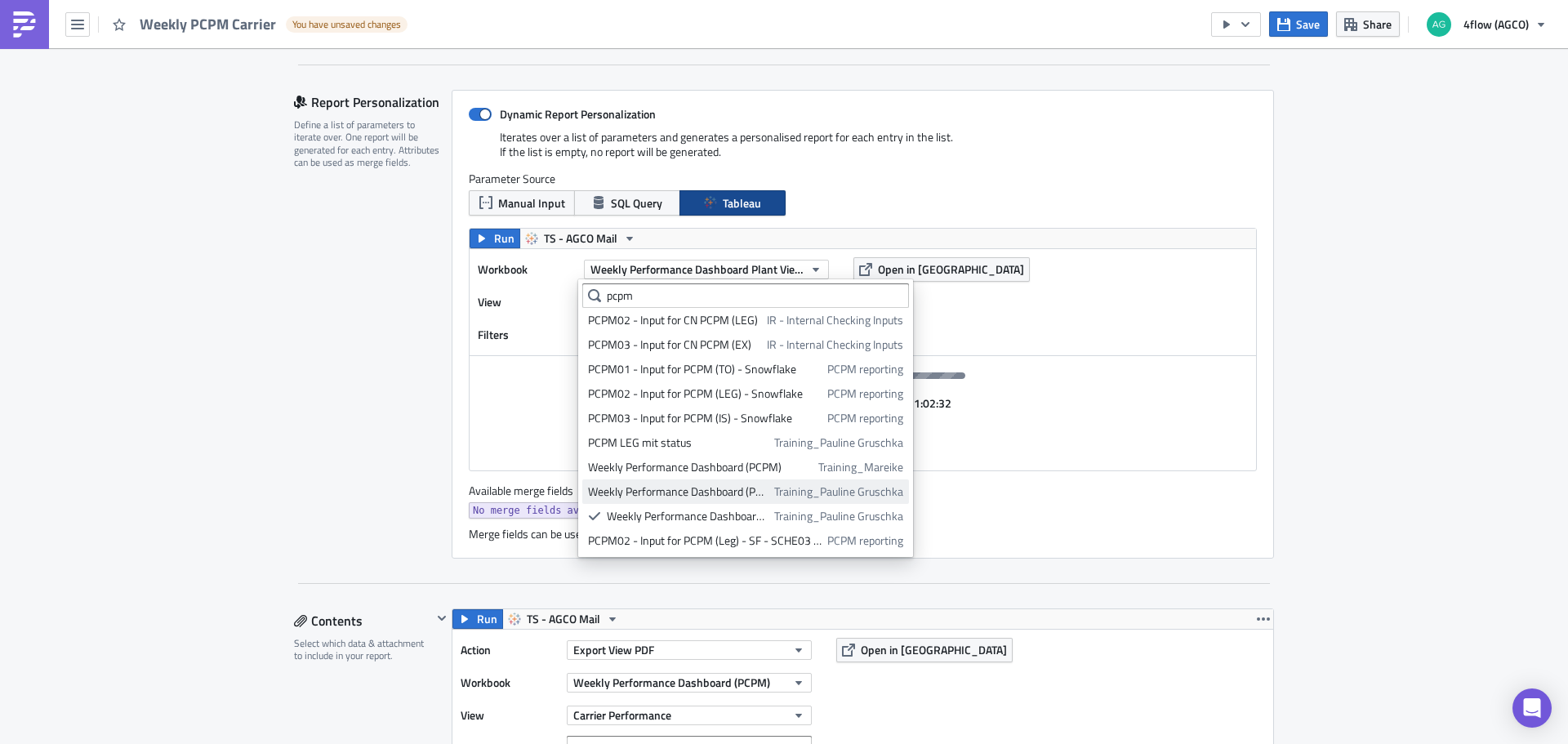
click at [739, 496] on div "Weekly Performance Dashboard (PCPM)" at bounding box center [678, 491] width 180 height 16
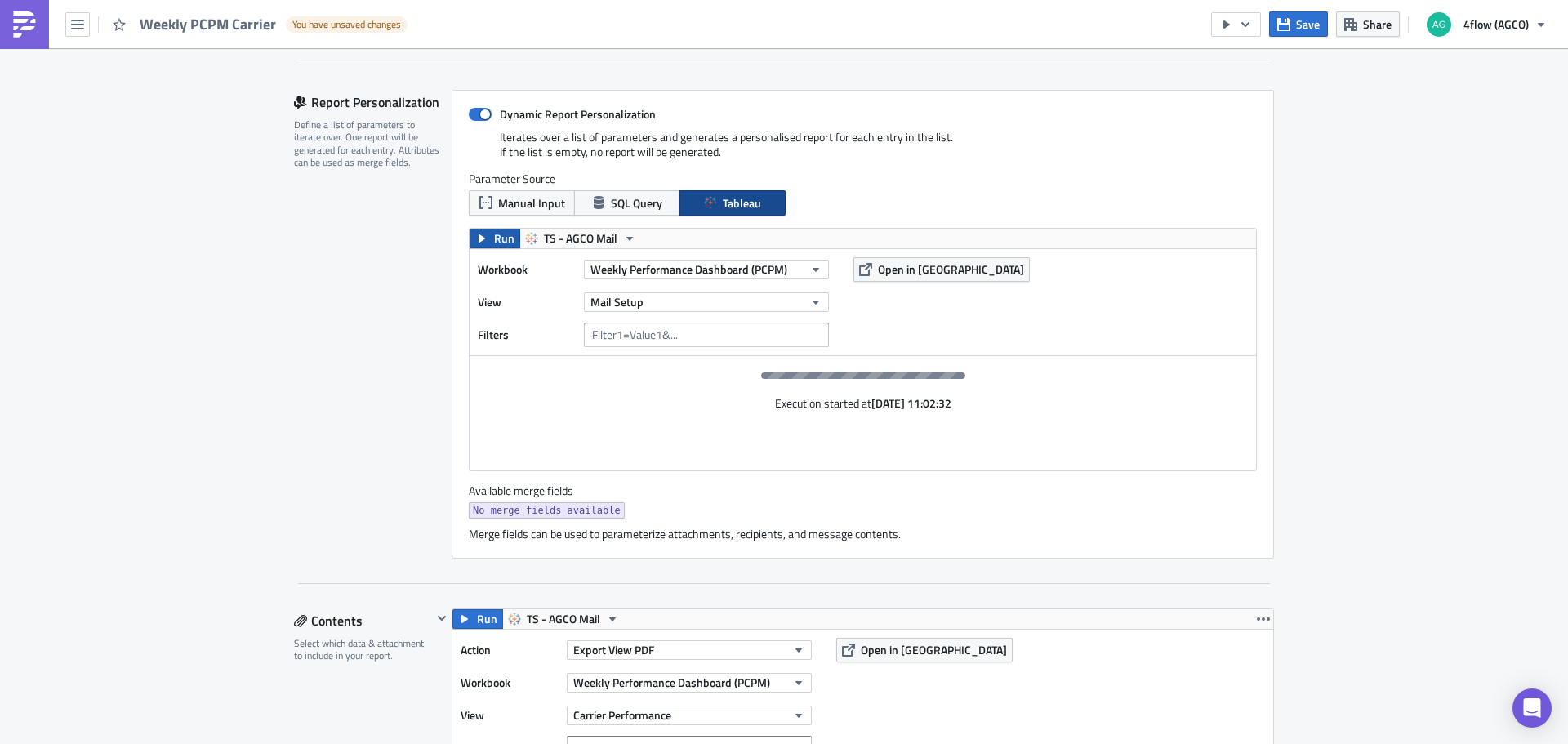
click at [487, 241] on button "Run" at bounding box center [495, 238] width 51 height 20
click at [345, 494] on div "Report Personalization Define a list of parameters to iterate over. One report …" at bounding box center [373, 325] width 158 height 469
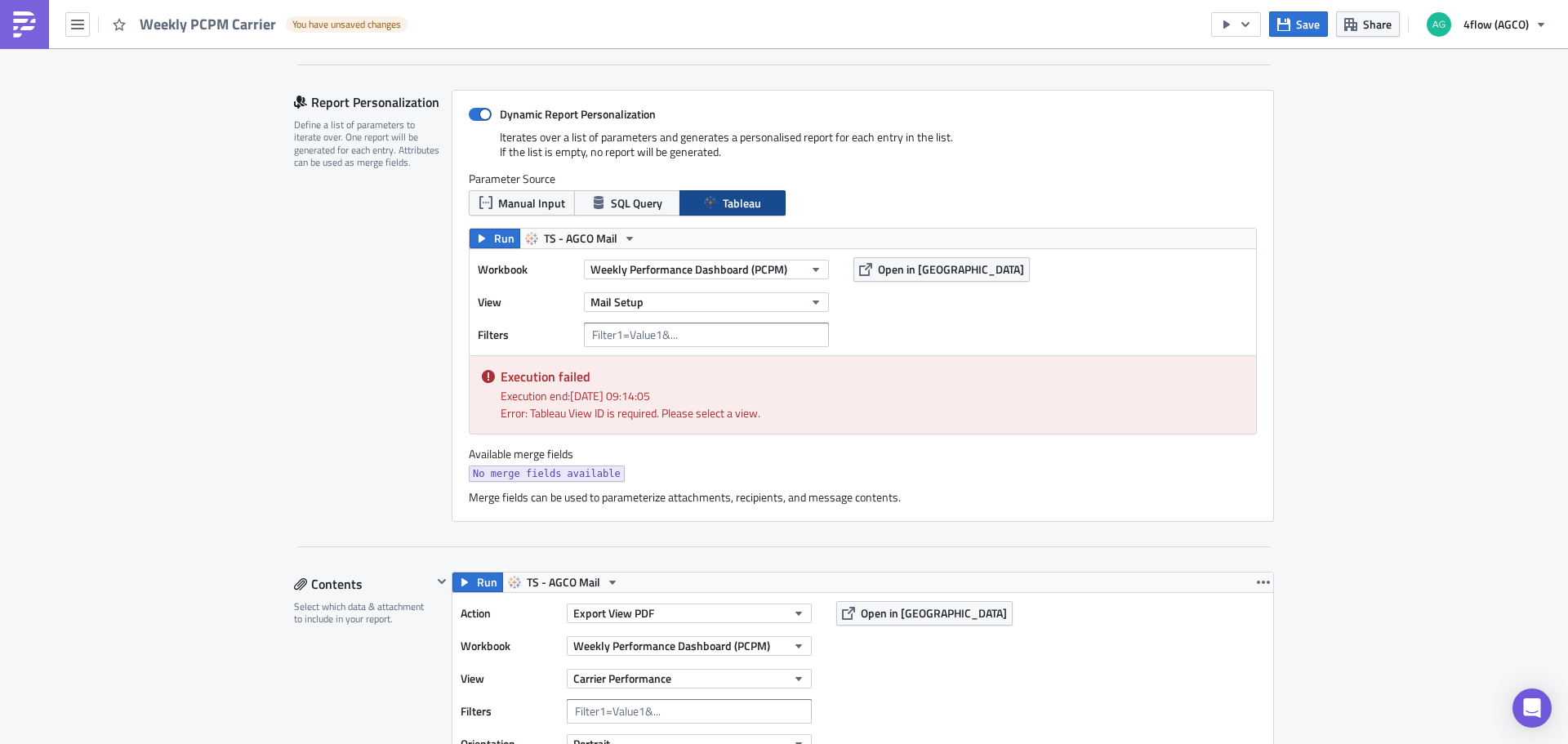
click at [705, 419] on div "Execution failed Execution end: 09/09/2025, 09:14:05 Error: Tableau View ID is …" at bounding box center [862, 394] width 786 height 78
click at [680, 270] on span "Weekly Performance Dashboard (PCPM)" at bounding box center [689, 269] width 197 height 17
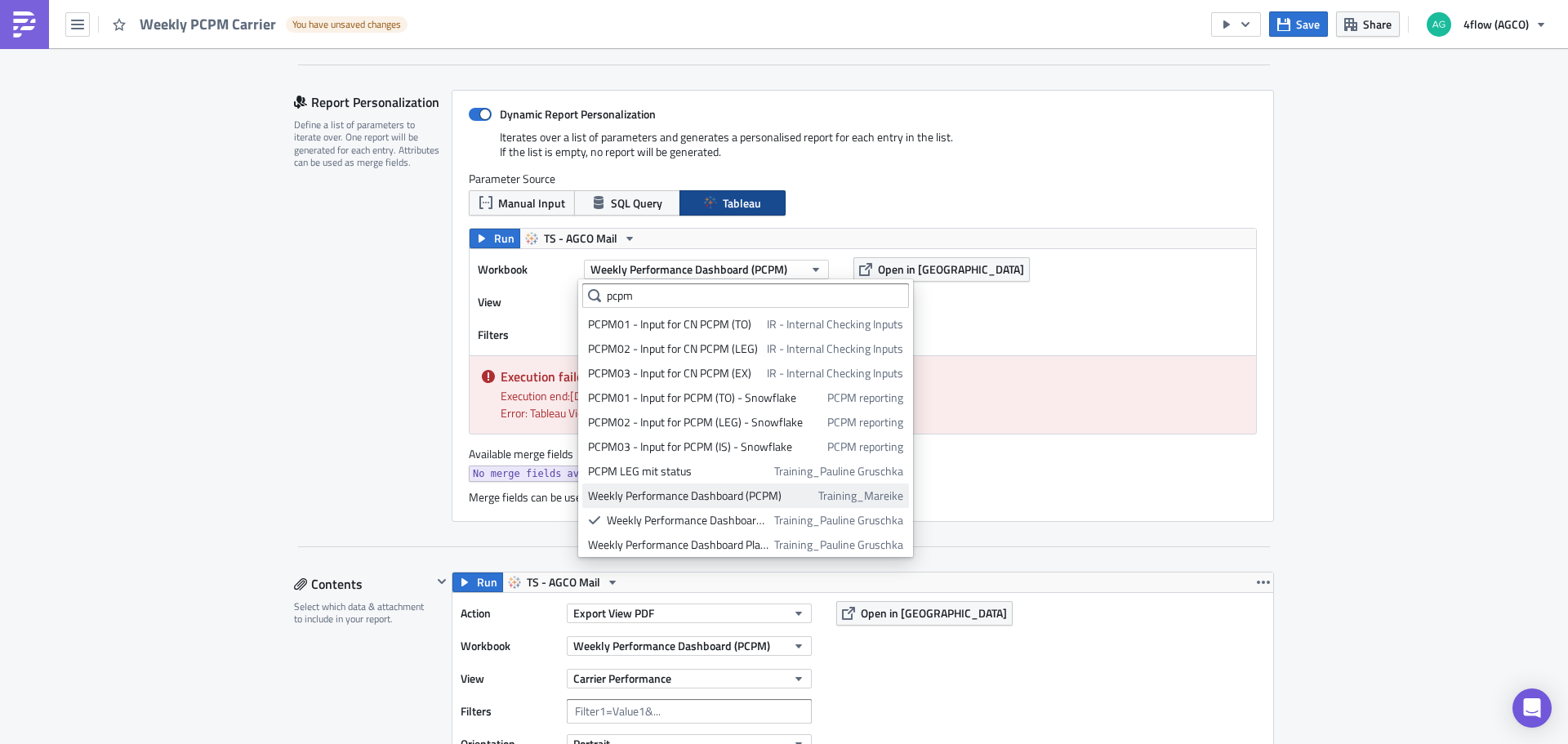
click at [738, 496] on div "Weekly Performance Dashboard (PCPM)" at bounding box center [700, 495] width 224 height 16
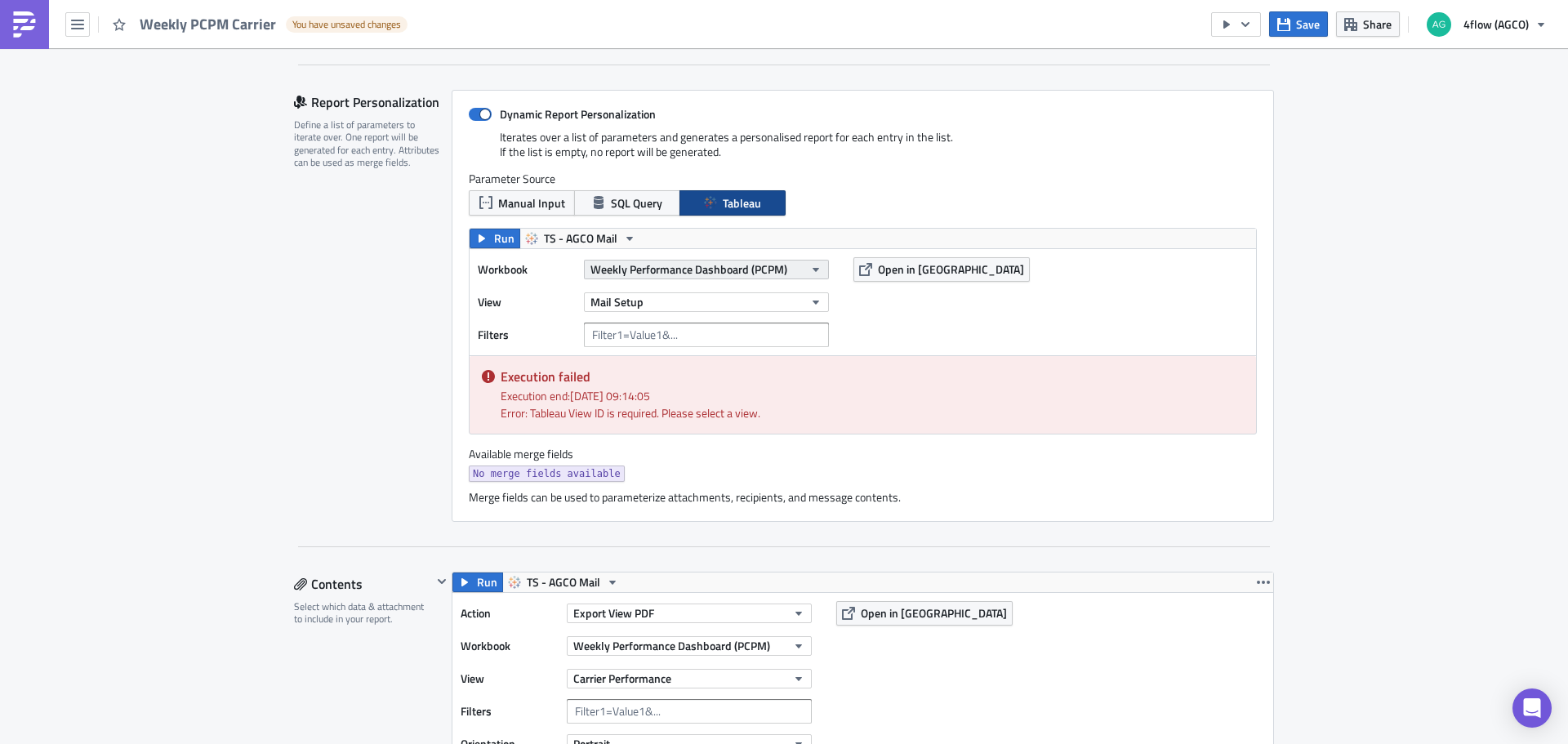
click at [732, 273] on span "Weekly Performance Dashboard (PCPM)" at bounding box center [689, 269] width 197 height 17
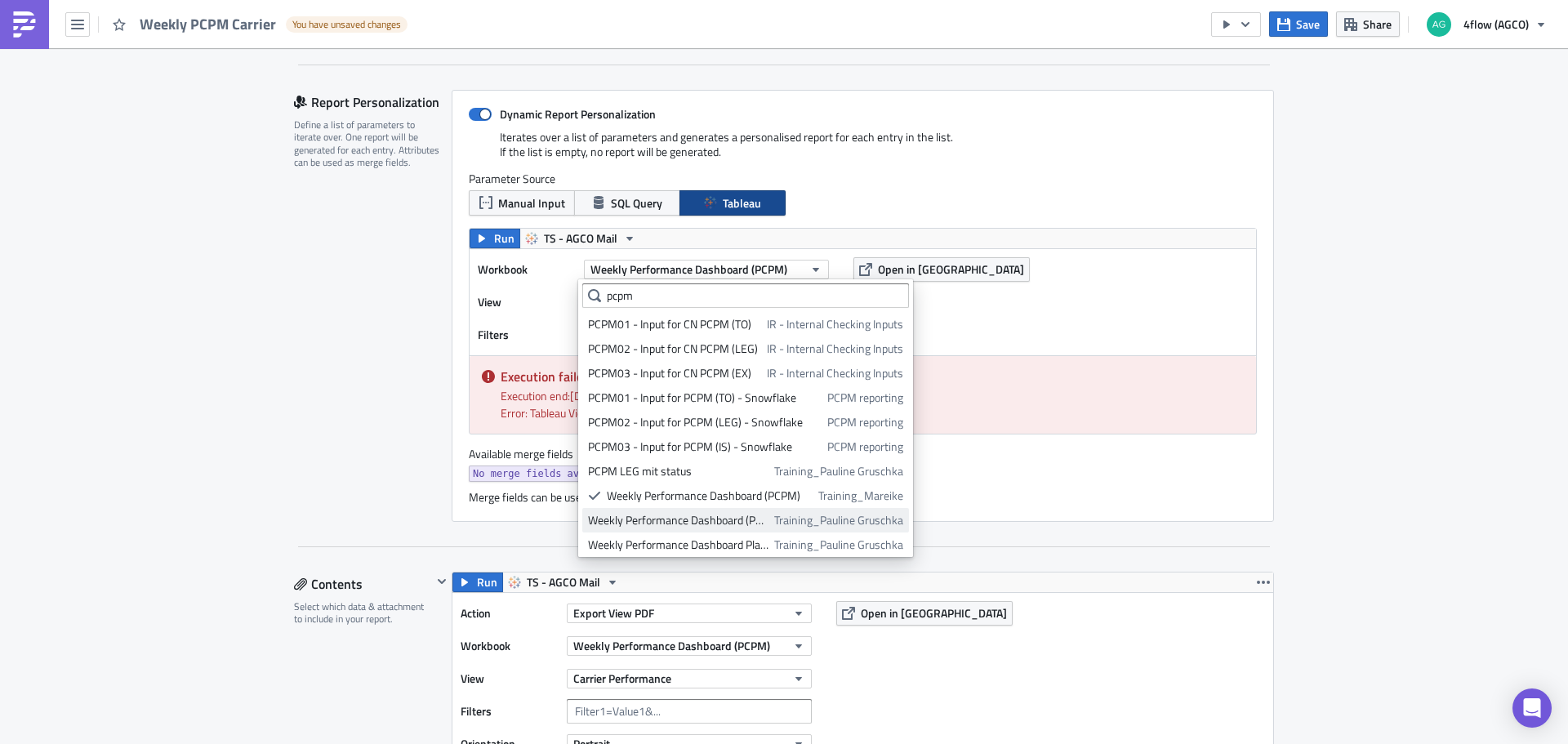
click at [738, 518] on div "Weekly Performance Dashboard (PCPM)" at bounding box center [678, 520] width 180 height 16
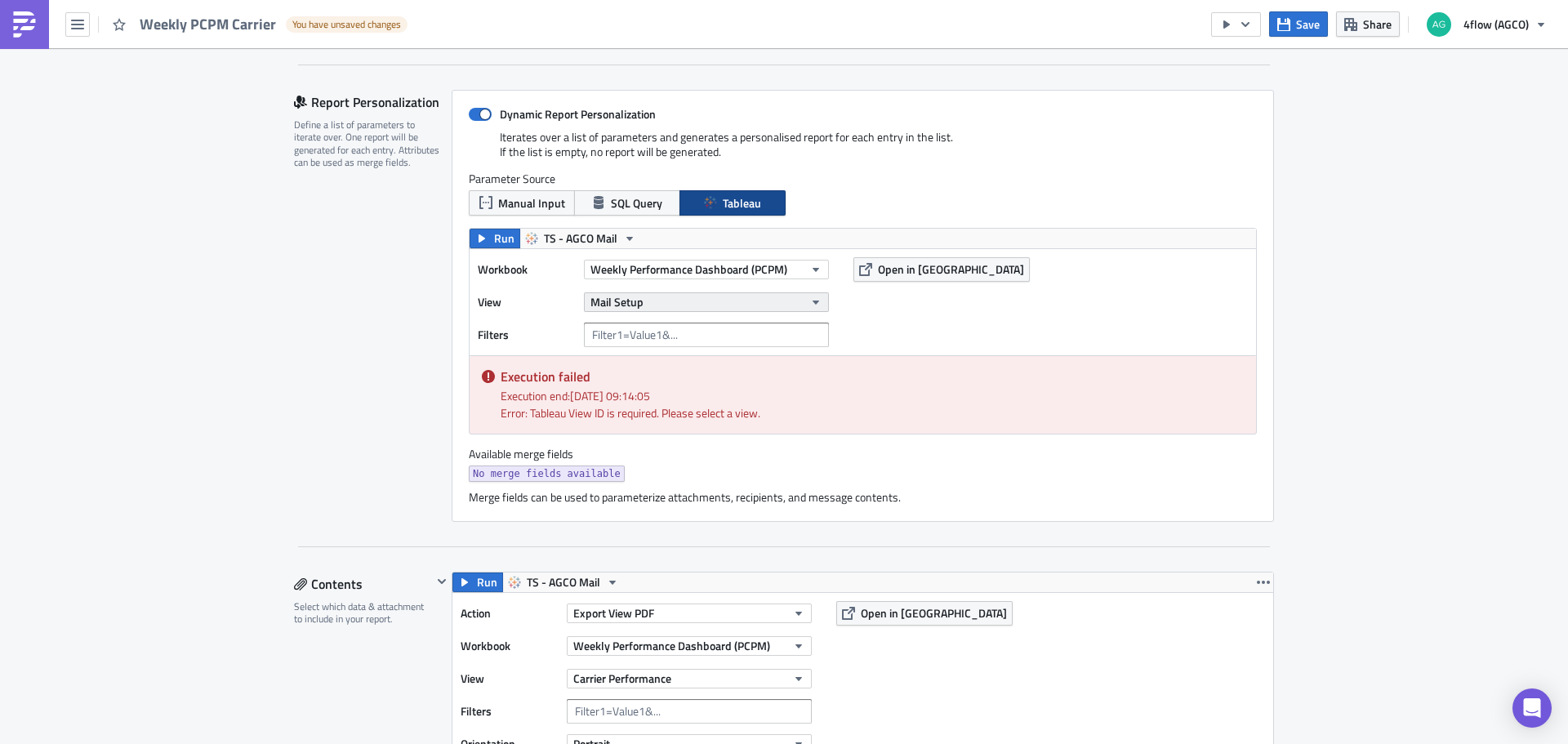
click at [797, 303] on button "Mail Setup" at bounding box center [706, 302] width 245 height 20
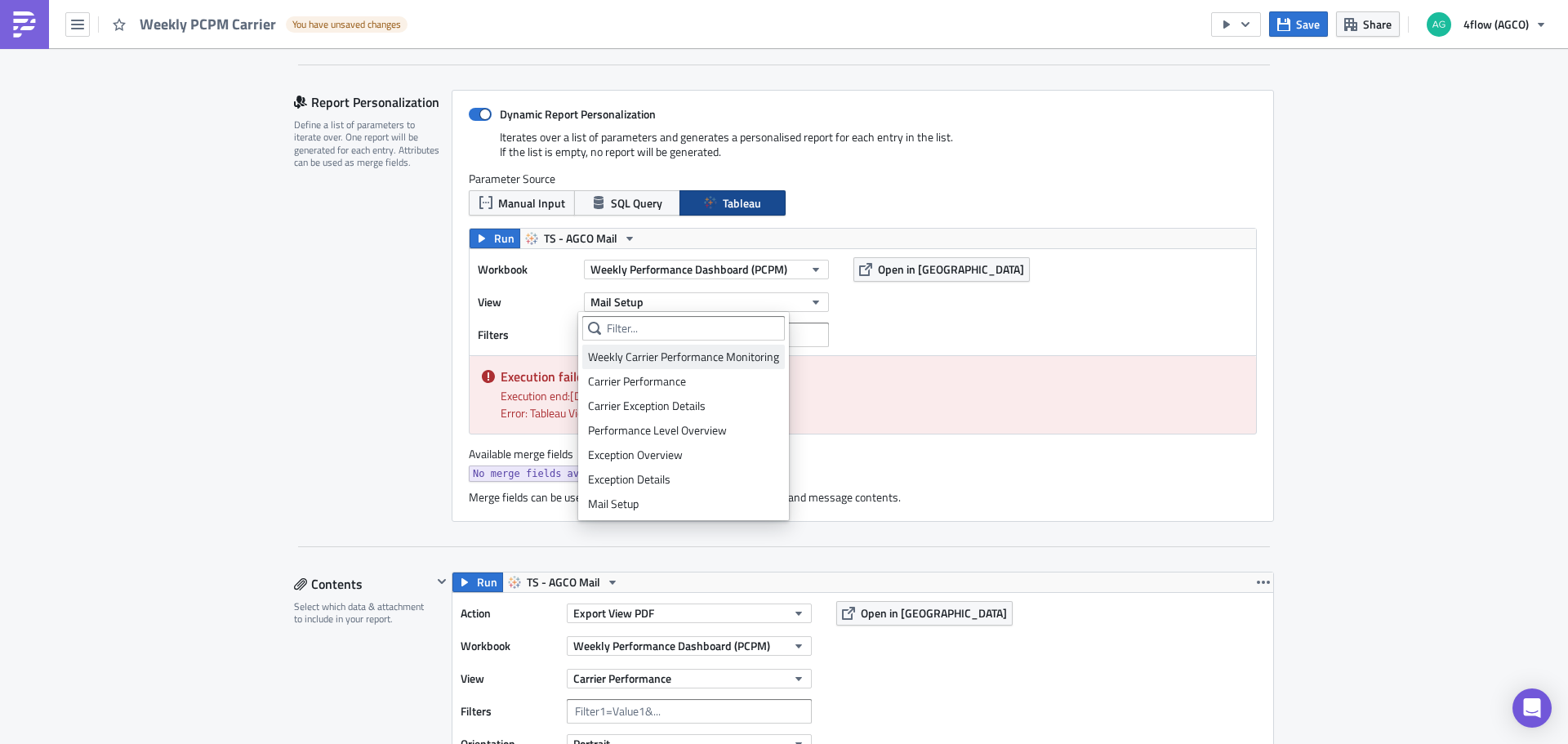
click at [711, 357] on div "Weekly Carrier Performance Monitoring" at bounding box center [684, 357] width 191 height 16
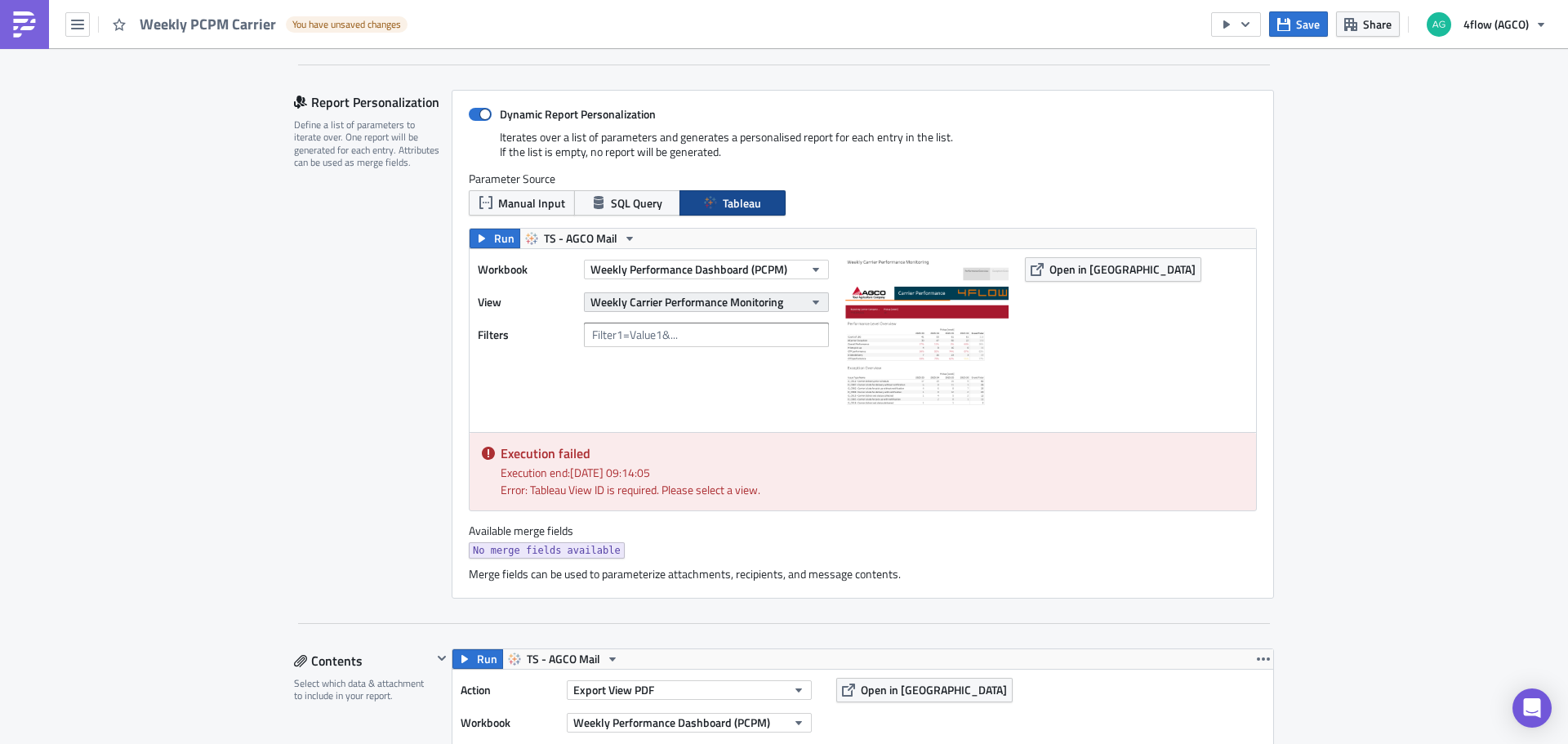
click at [725, 300] on span "Weekly Carrier Performance Monitoring" at bounding box center [686, 301] width 192 height 17
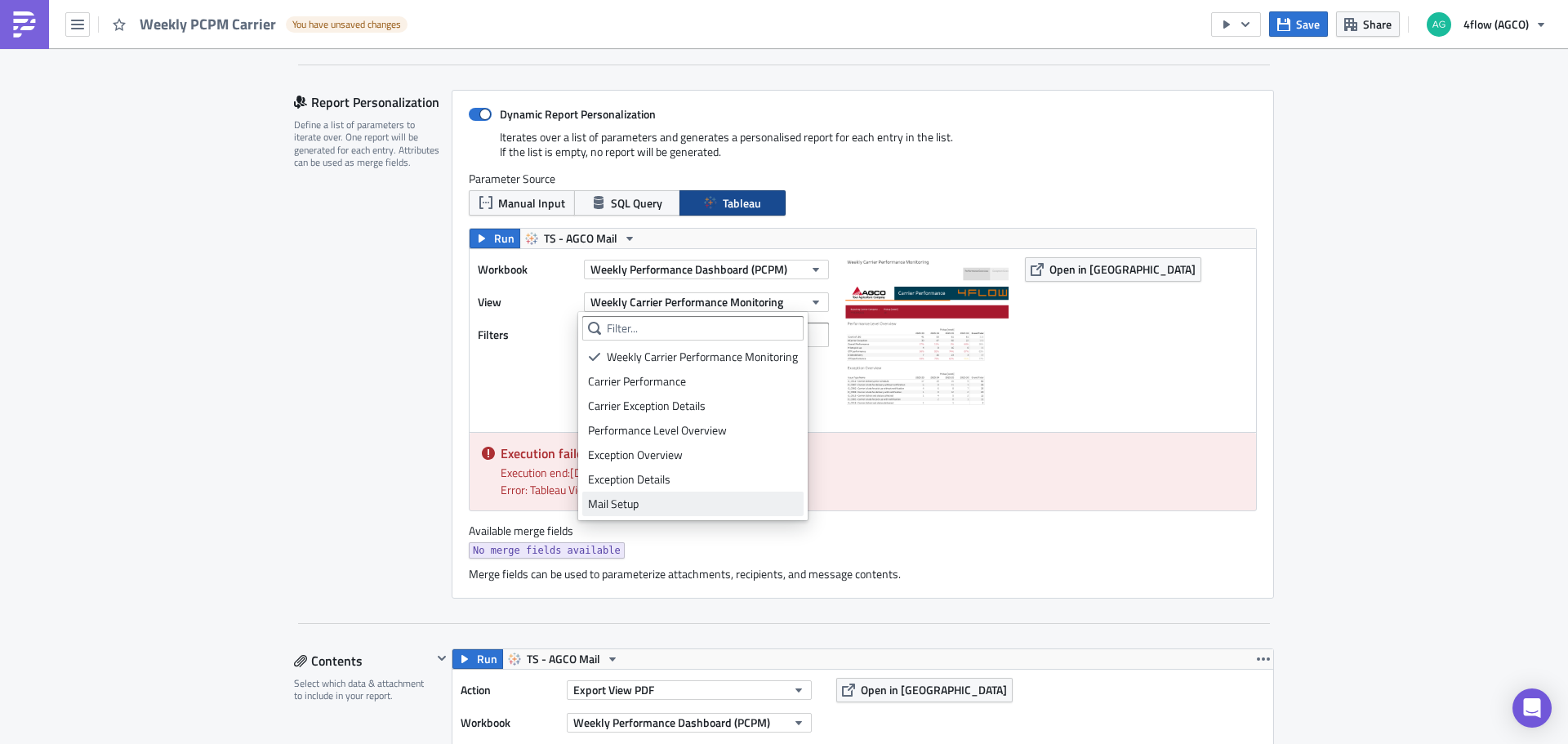
click at [647, 505] on div "Mail Setup" at bounding box center [693, 503] width 210 height 16
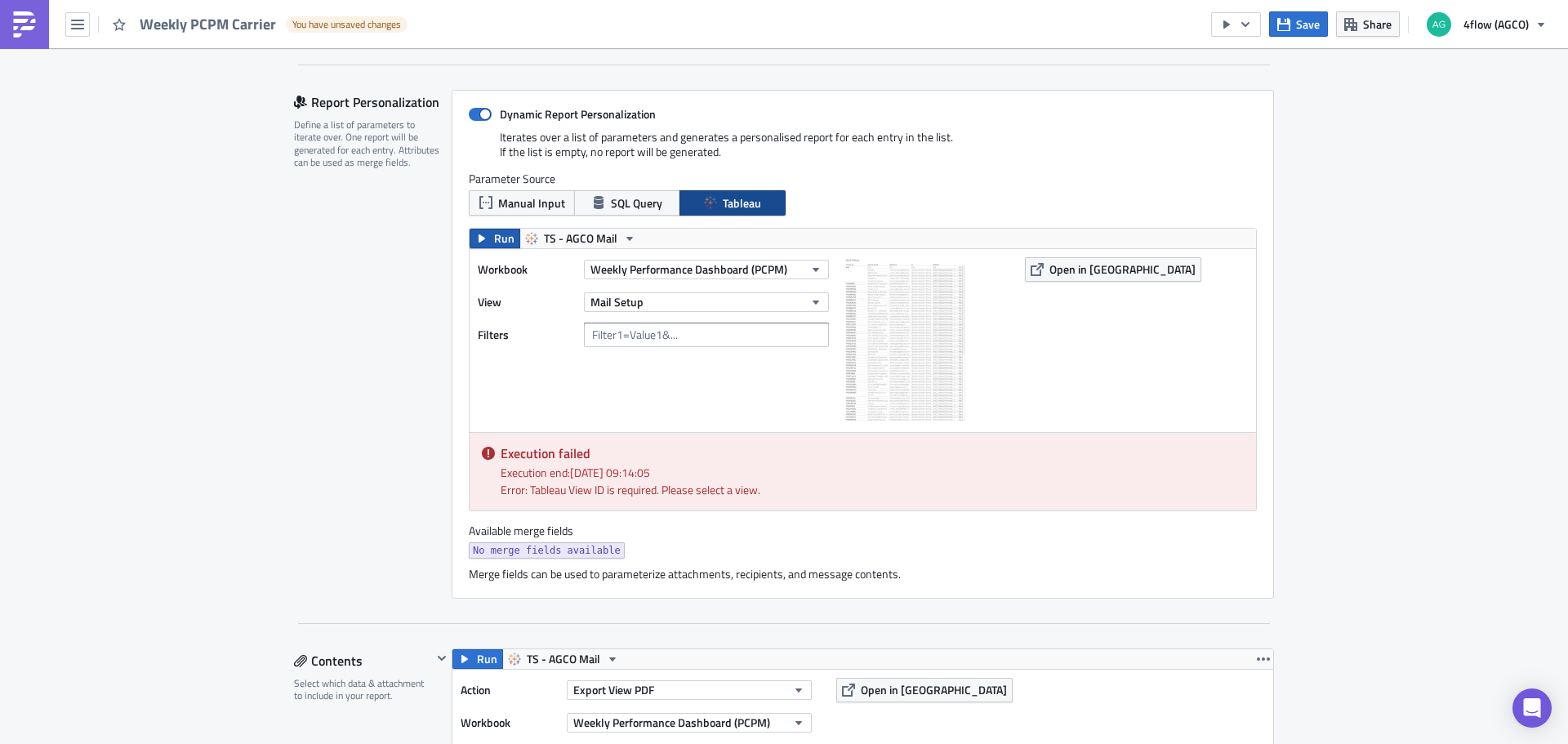
click at [495, 244] on span "Run" at bounding box center [505, 238] width 21 height 20
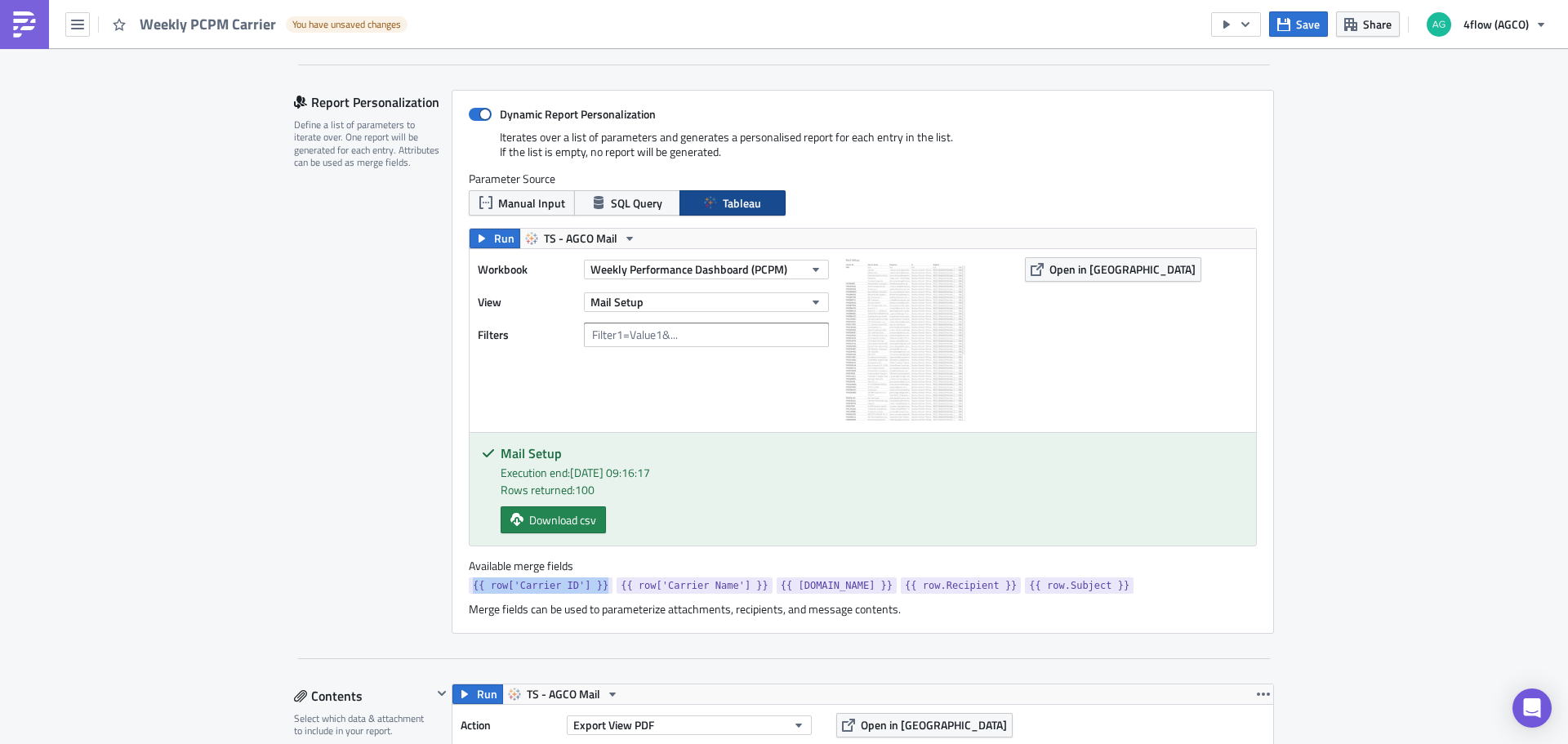
drag, startPoint x: 462, startPoint y: 588, endPoint x: 590, endPoint y: 584, distance: 128.1
click at [590, 584] on div "Dynamic Report Personalization Iterates over a list of parameters and generates…" at bounding box center [862, 362] width 822 height 544
copy span "{{ row['Carrier ID'] }}"
click at [658, 342] on input "text" at bounding box center [706, 335] width 245 height 24
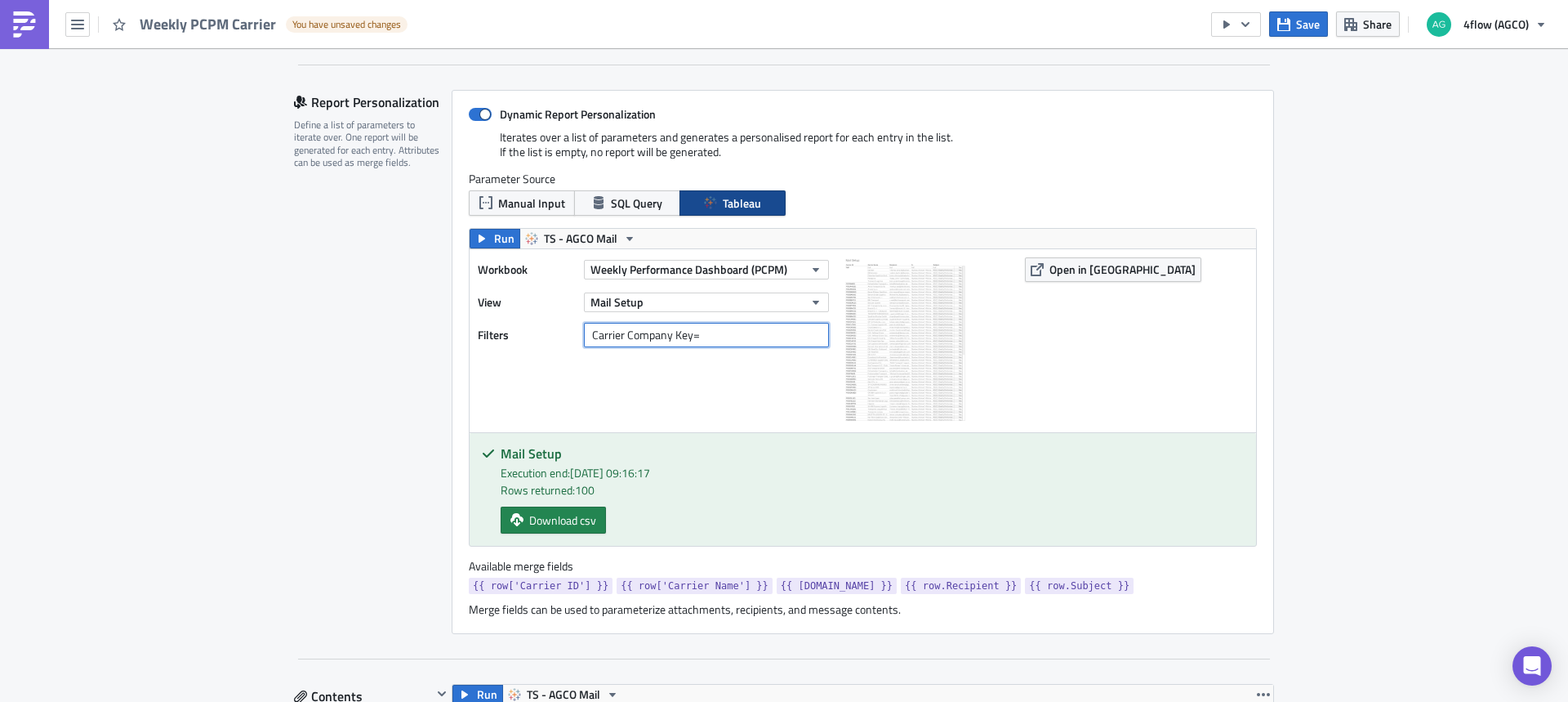
paste input "{{ row['Carrier ID'] }}"
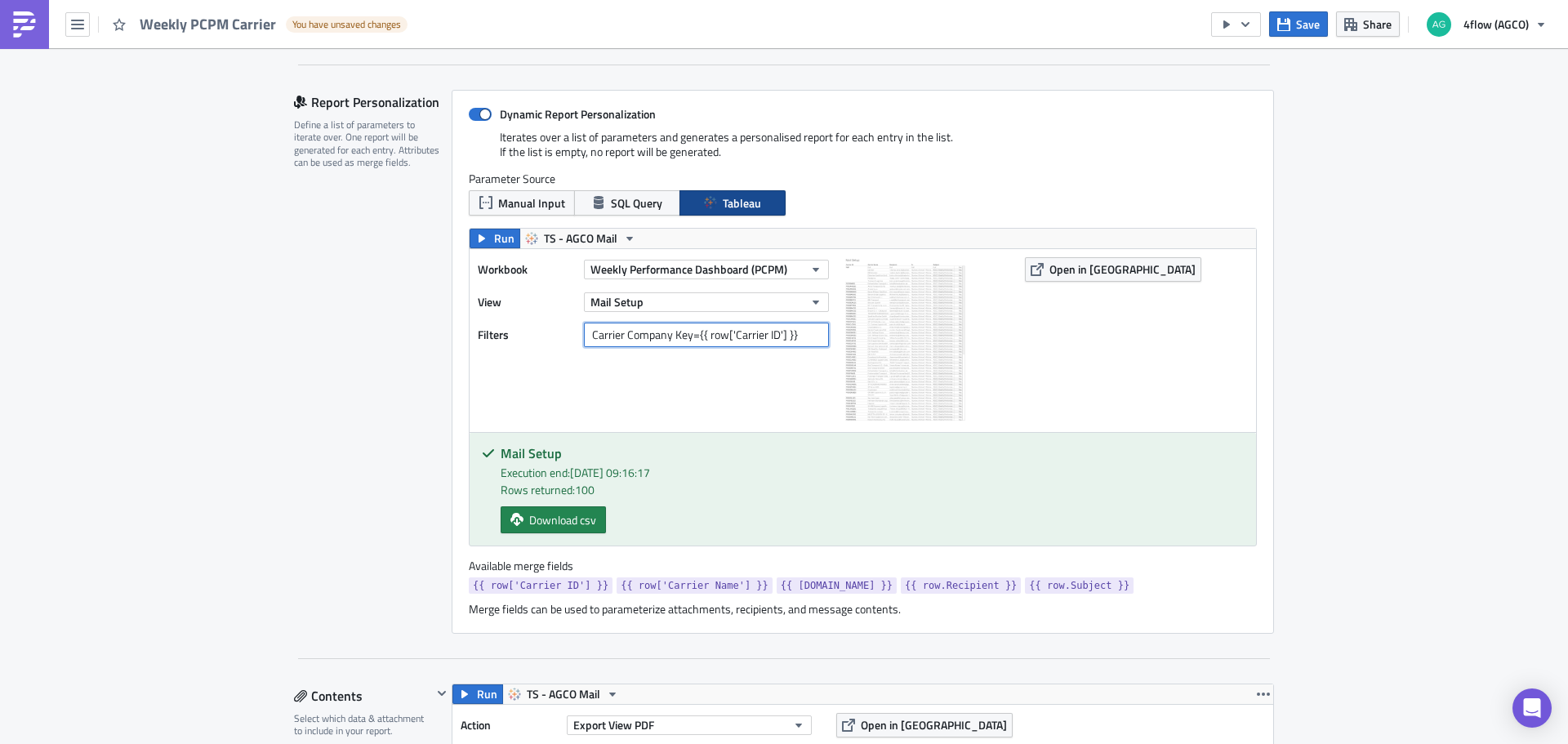
type input "Carrier Company Key={{ row['Carrier ID'] }}"
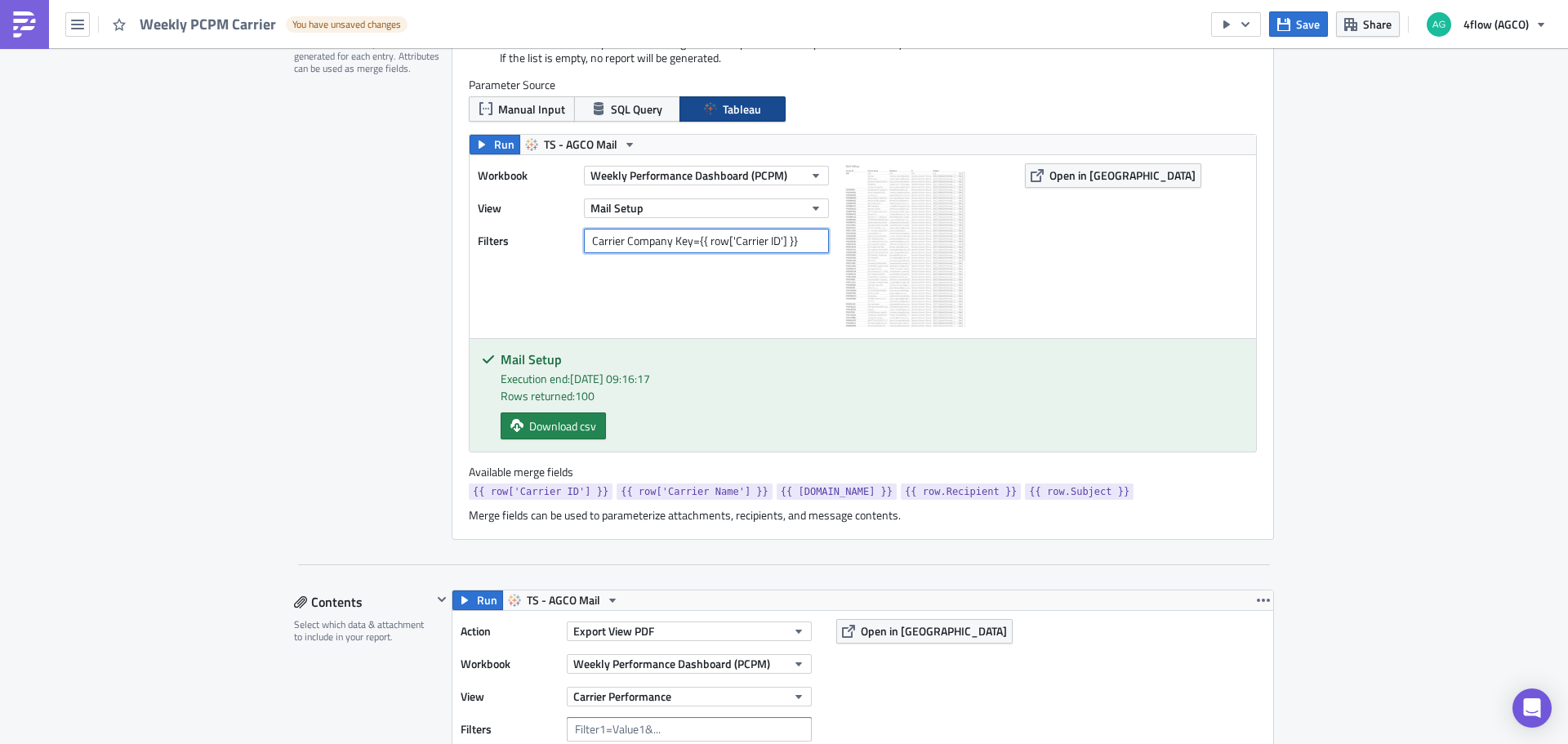
scroll to position [665, 0]
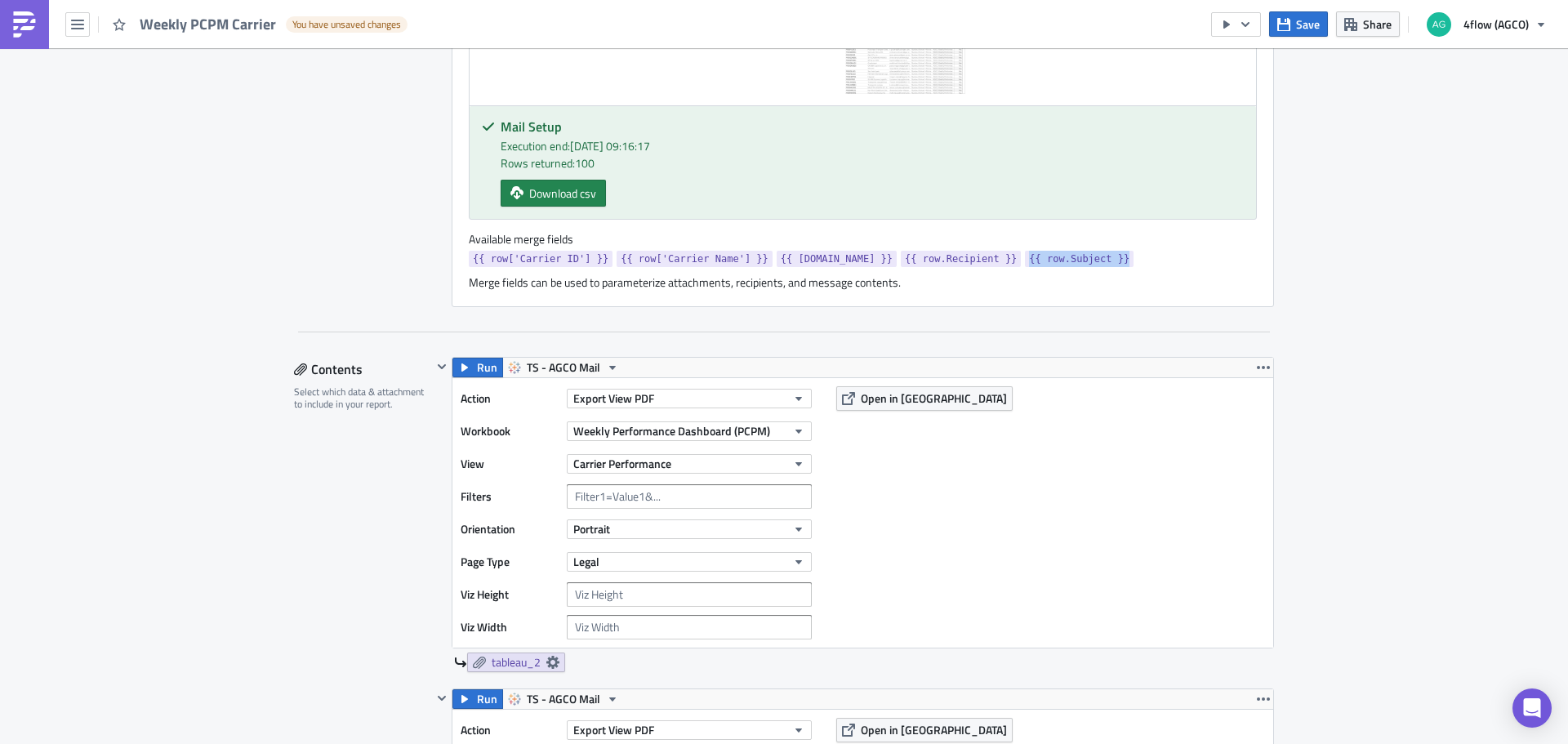
drag, startPoint x: 1038, startPoint y: 262, endPoint x: 941, endPoint y: 263, distance: 97.0
click at [941, 263] on div "{{ row['Carrier ID'] }} {{ row['Carrier Name'] }} {{ row.Cc }} {{ row.Recipient…" at bounding box center [863, 261] width 788 height 21
copy span "{{ row.Subject }}"
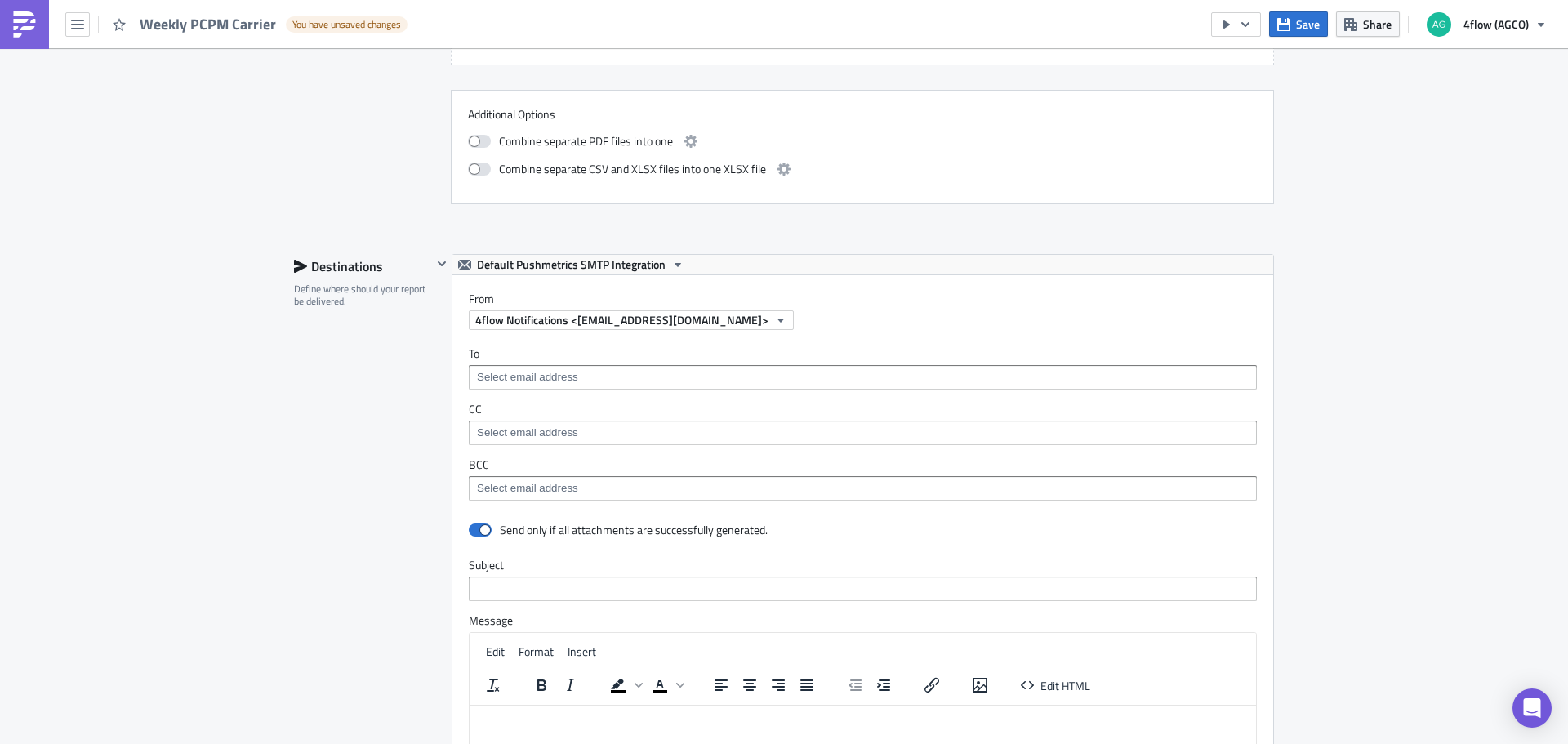
scroll to position [1727, 0]
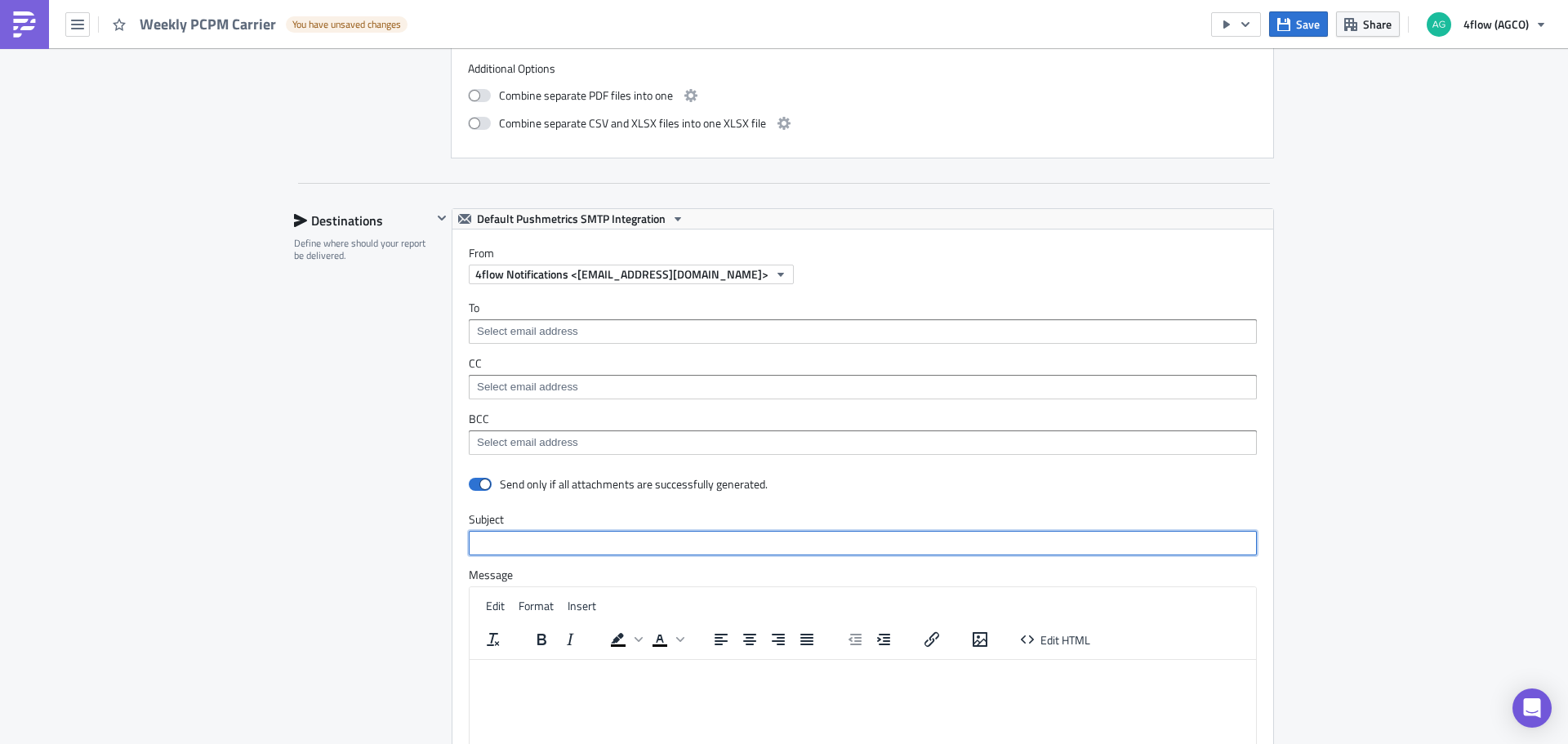
click at [543, 541] on input "text" at bounding box center [863, 543] width 788 height 24
paste input "{{ row.Subject }}"
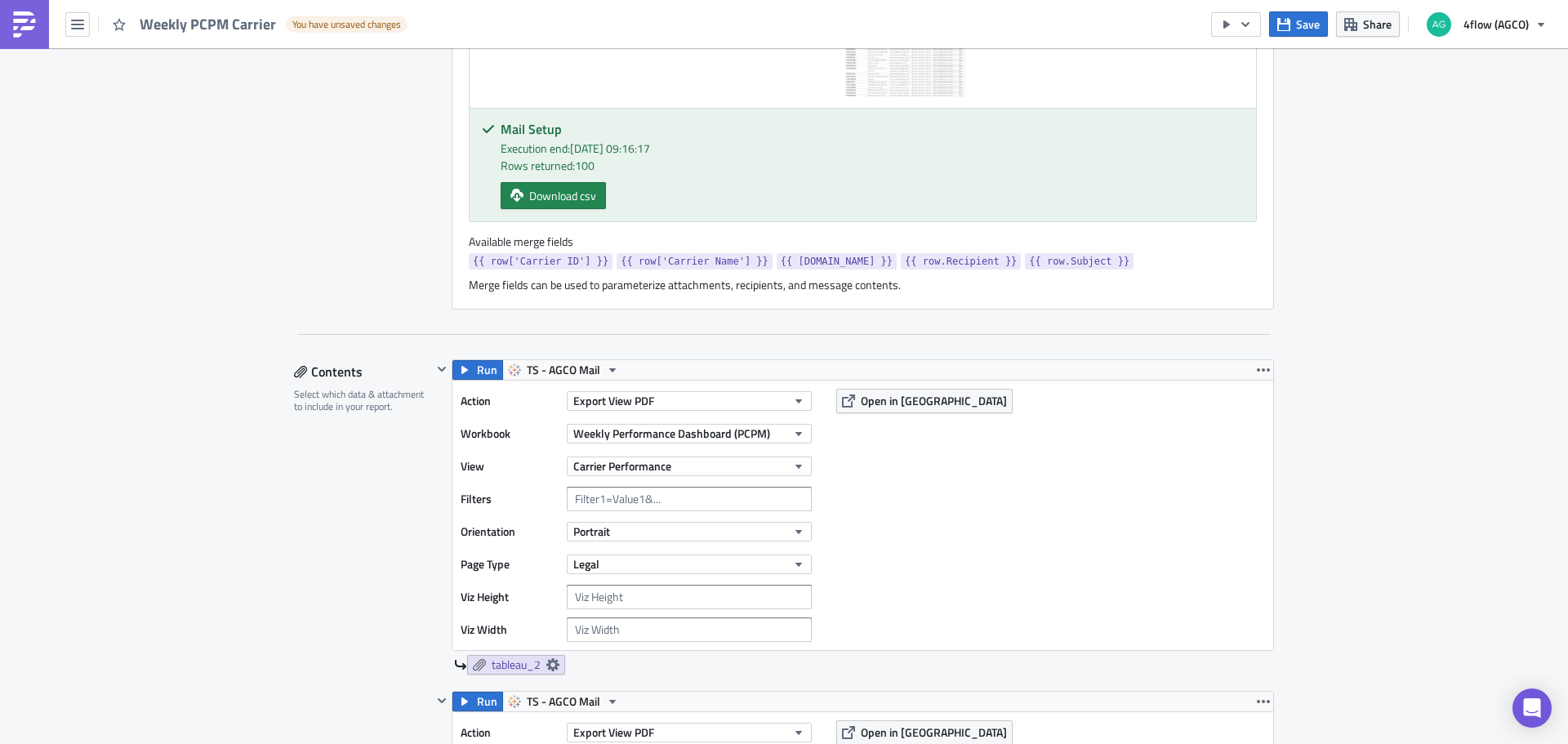
scroll to position [665, 0]
type input "{{ row.Subject }}"
drag, startPoint x: 935, startPoint y: 262, endPoint x: 828, endPoint y: 263, distance: 107.0
click at [828, 263] on div "{{ row['Carrier ID'] }} {{ row['Carrier Name'] }} {{ row.Cc }} {{ row.Recipient…" at bounding box center [863, 261] width 788 height 21
copy span "{{ row.Recipient }}"
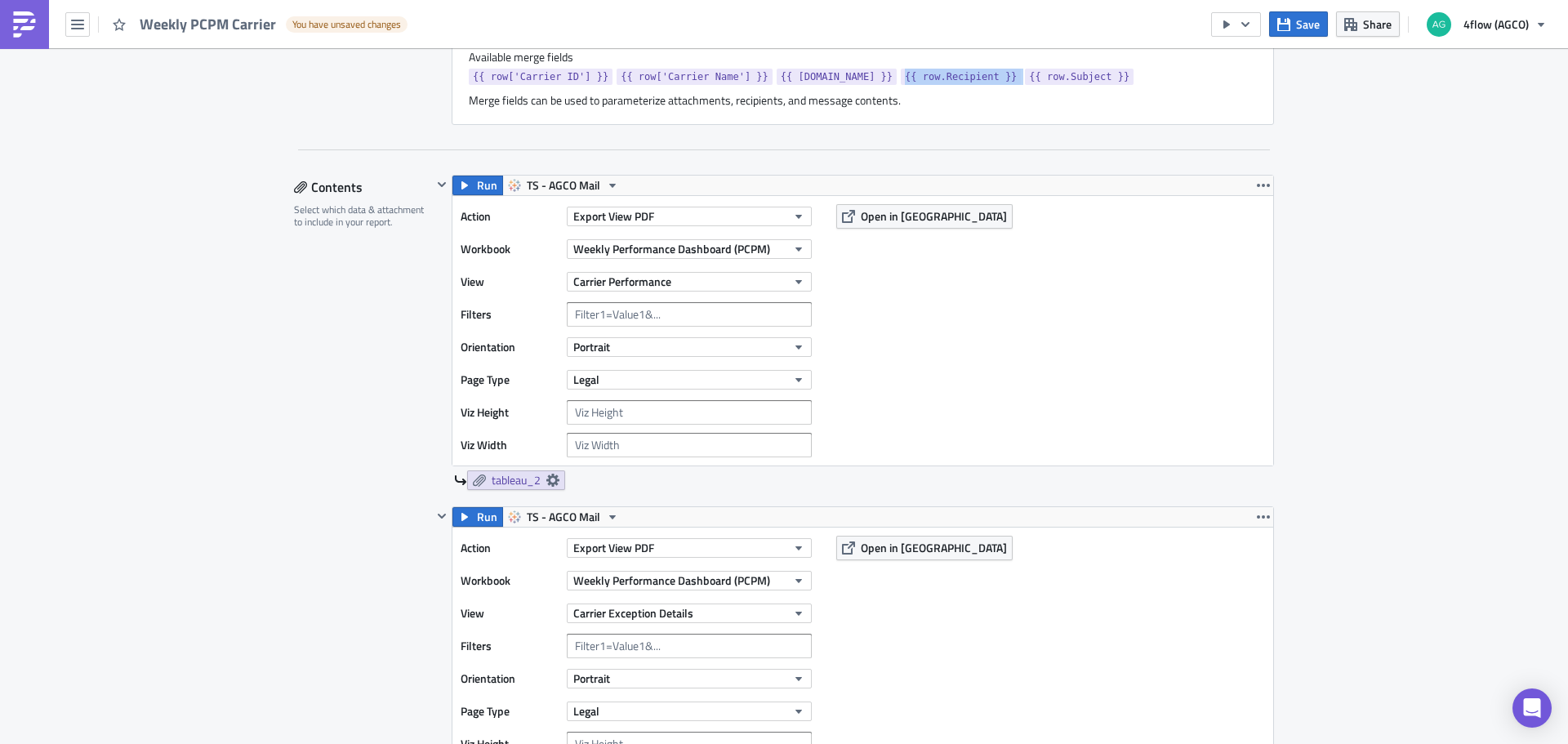
scroll to position [1646, 0]
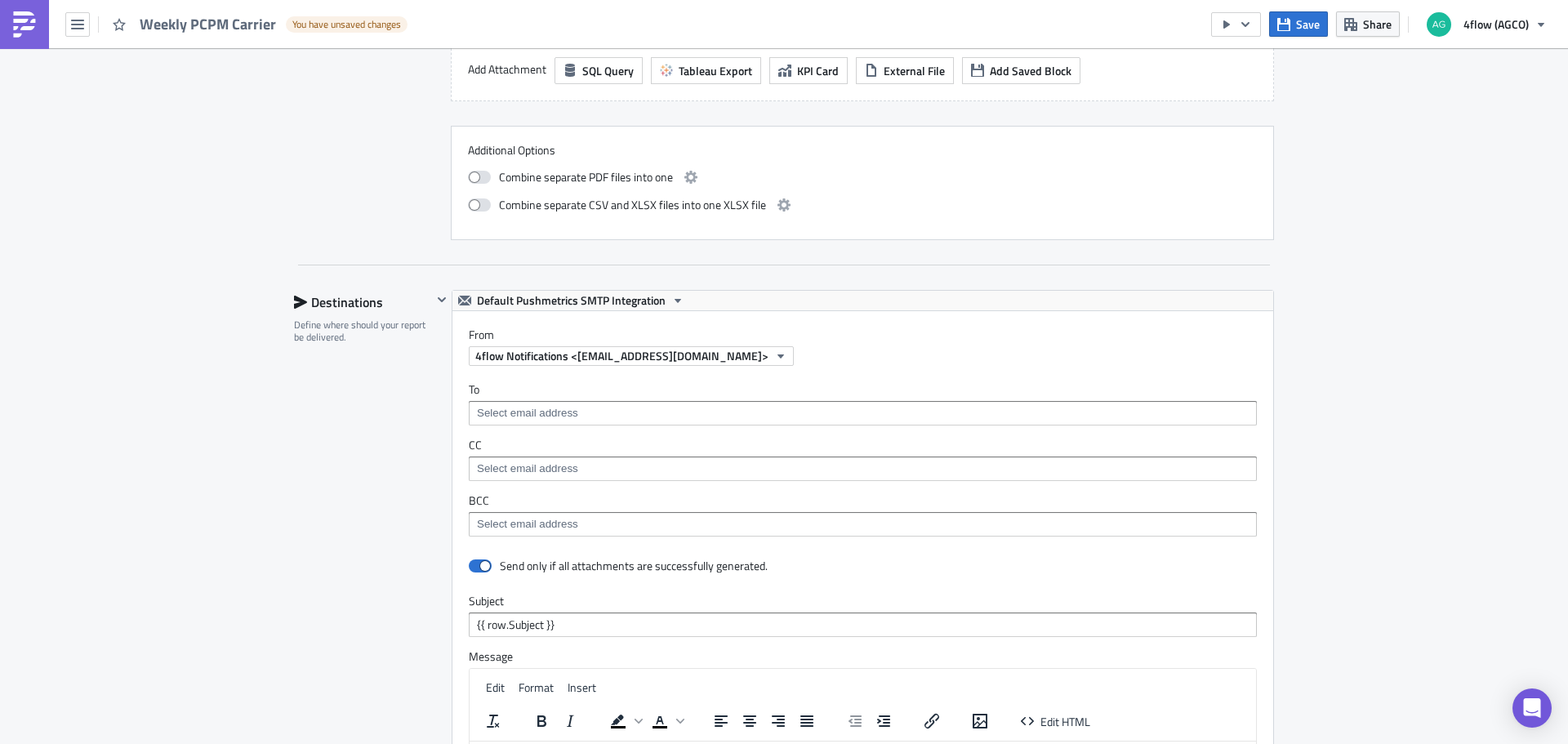
click at [532, 418] on input at bounding box center [861, 413] width 778 height 16
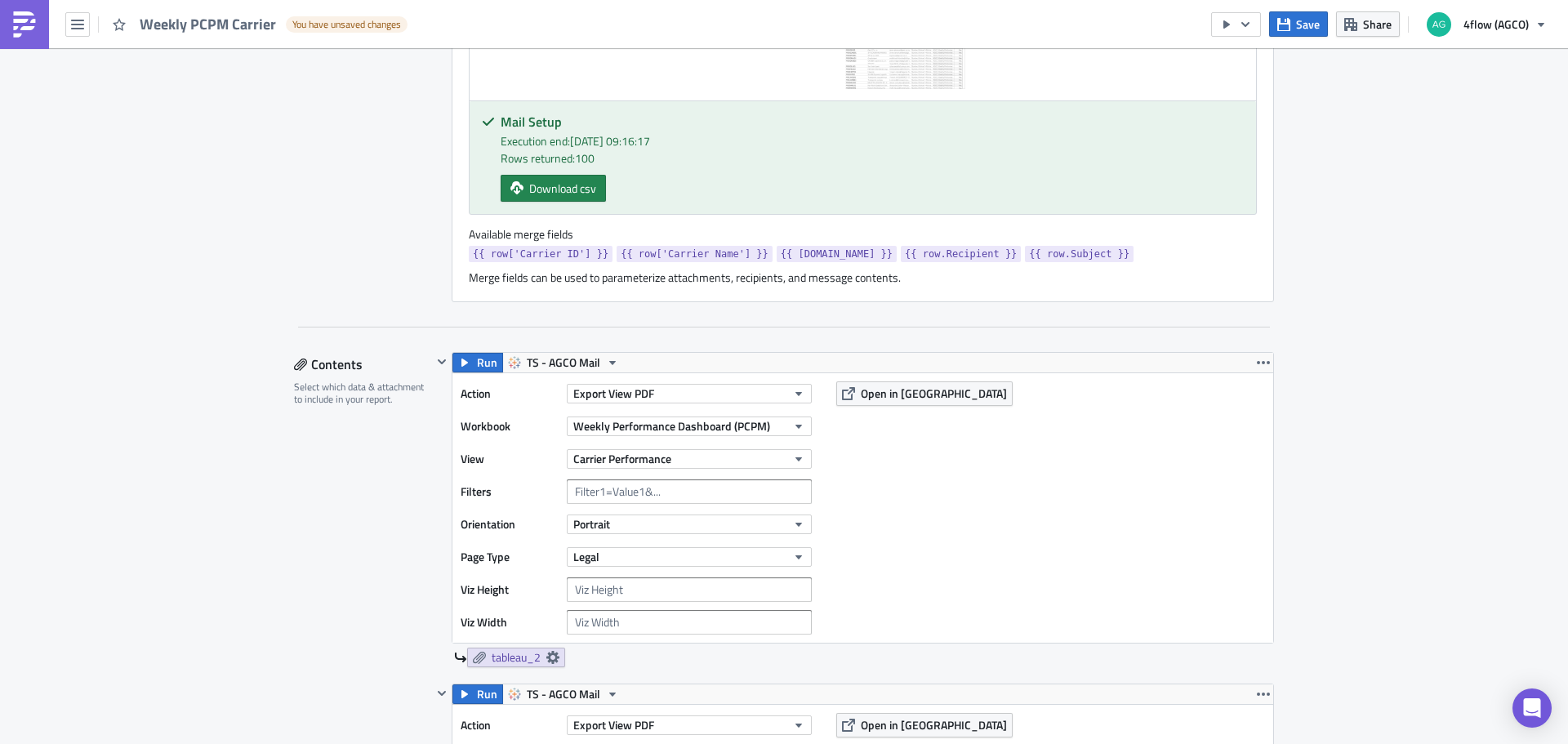
scroll to position [665, 0]
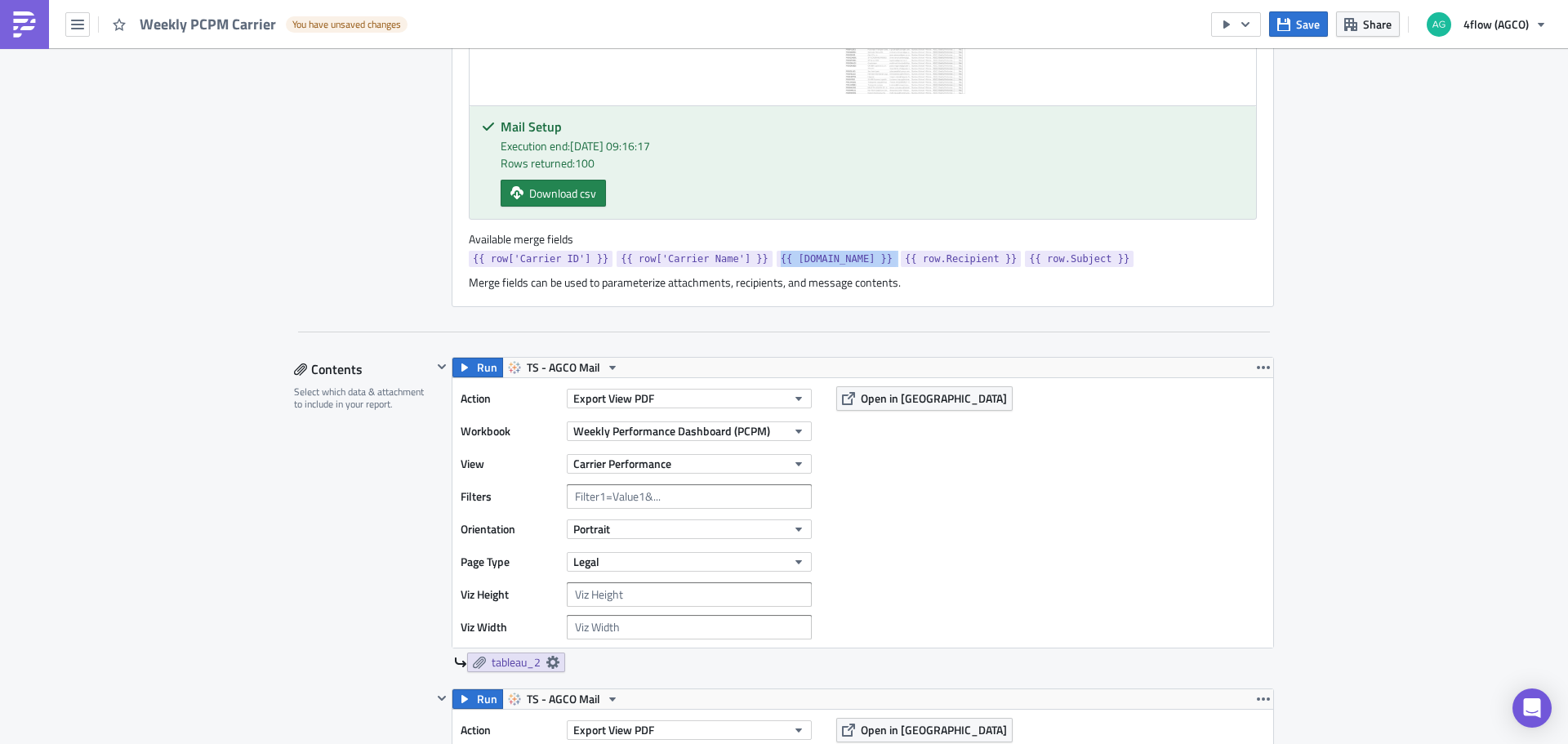
drag, startPoint x: 821, startPoint y: 262, endPoint x: 750, endPoint y: 260, distance: 71.0
click at [750, 260] on div "{{ row['Carrier ID'] }} {{ row['Carrier Name'] }} {{ row.Cc }} {{ row.Recipient…" at bounding box center [863, 261] width 788 height 21
copy span "{{ row.Cc }}"
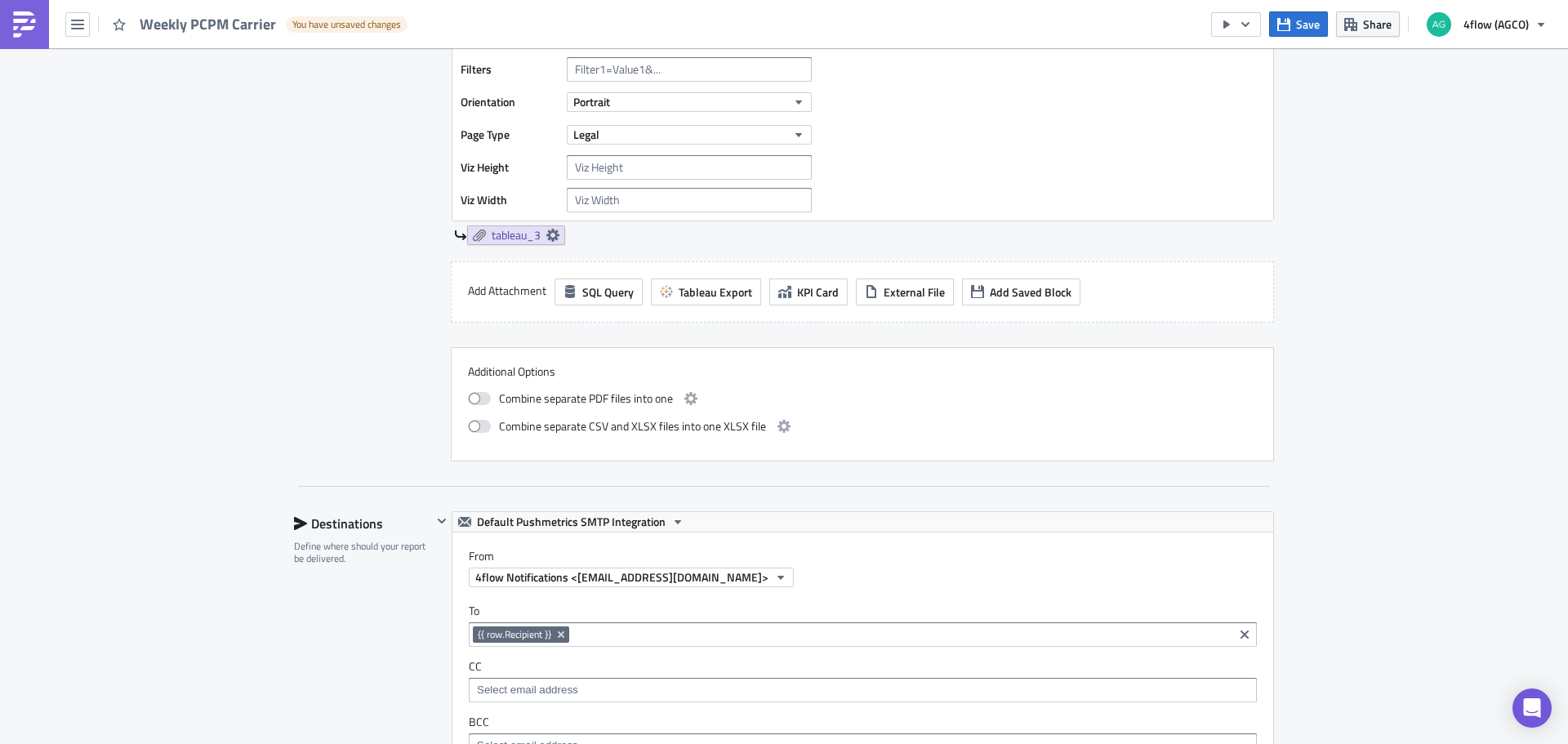
scroll to position [1564, 0]
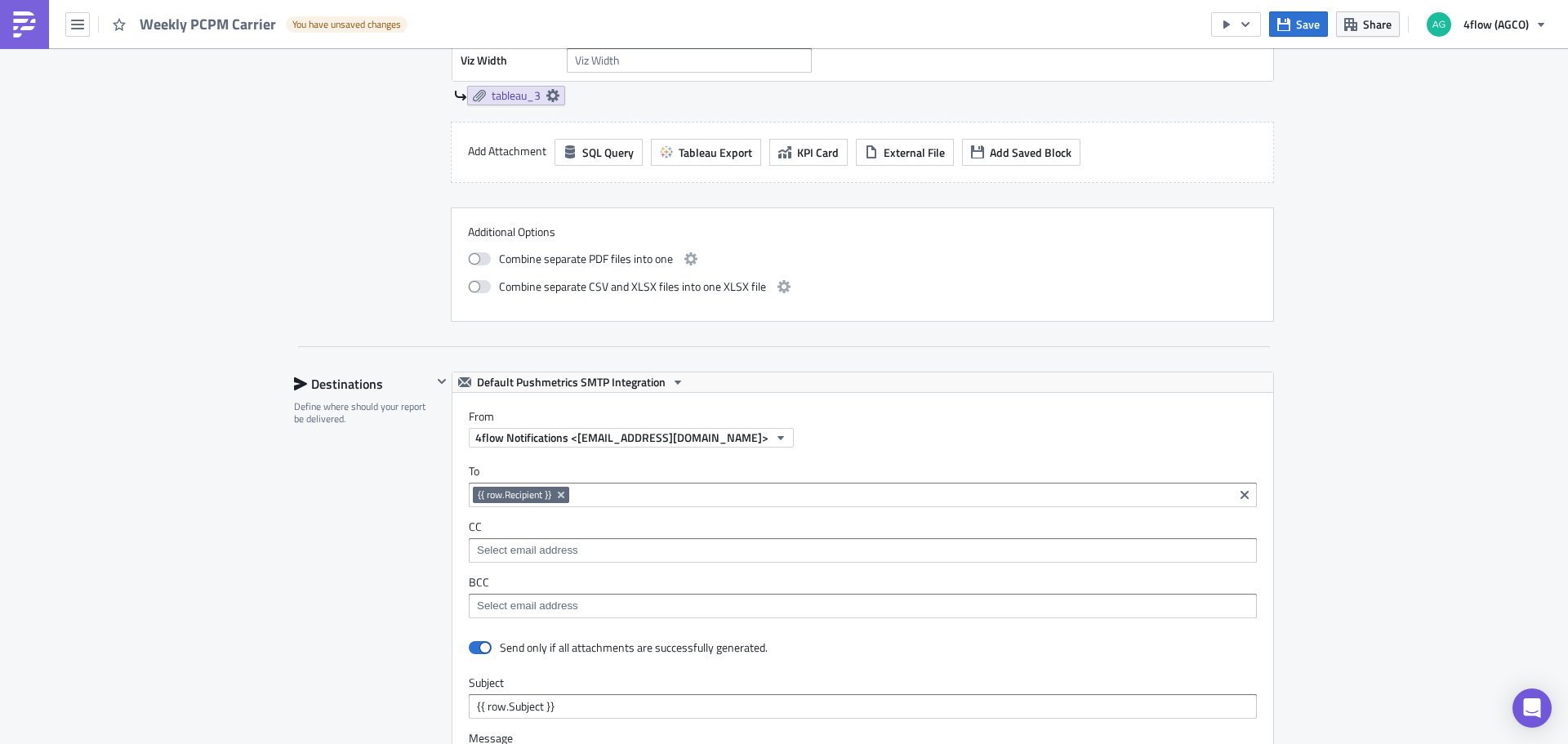
click at [569, 551] on input at bounding box center [861, 550] width 778 height 16
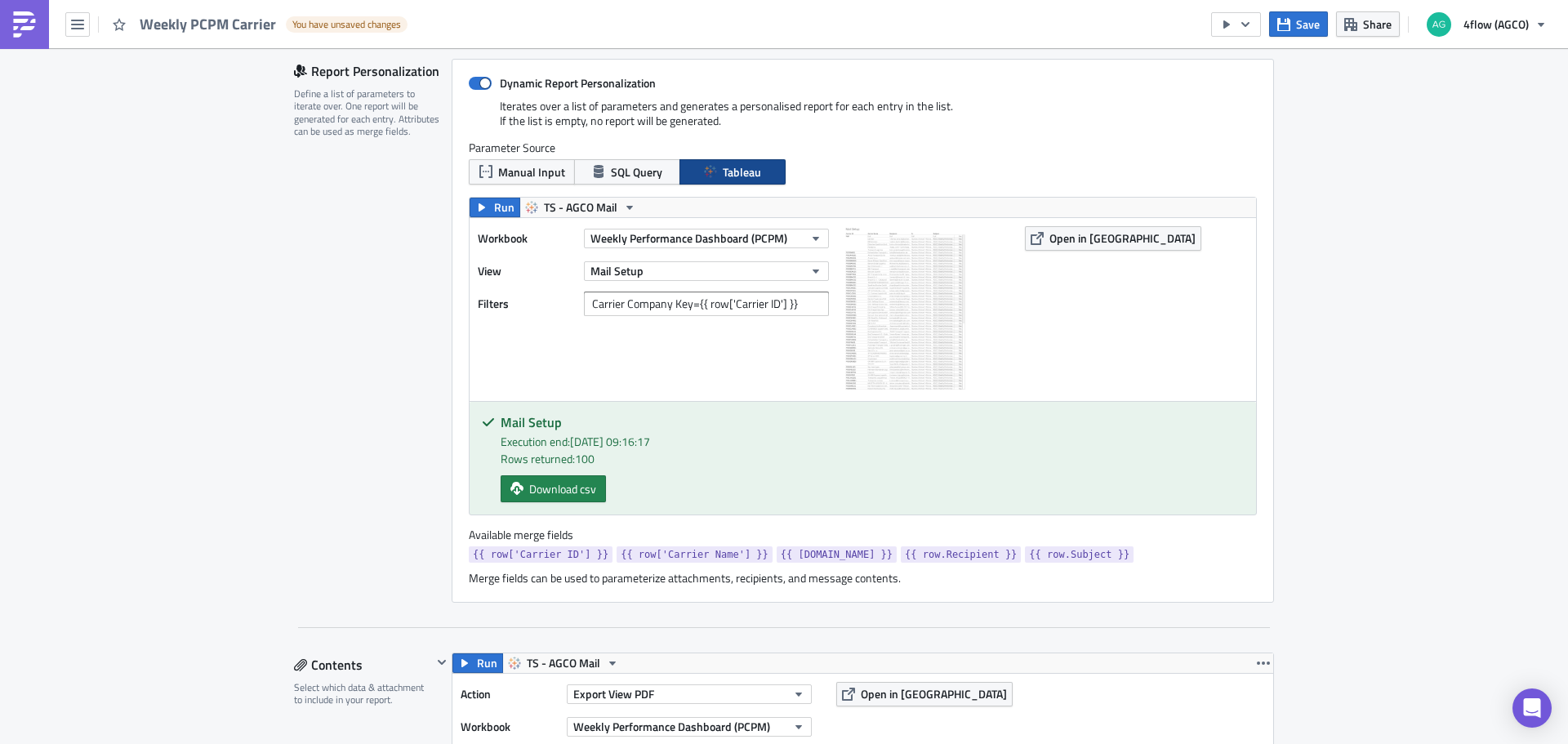
scroll to position [408, 0]
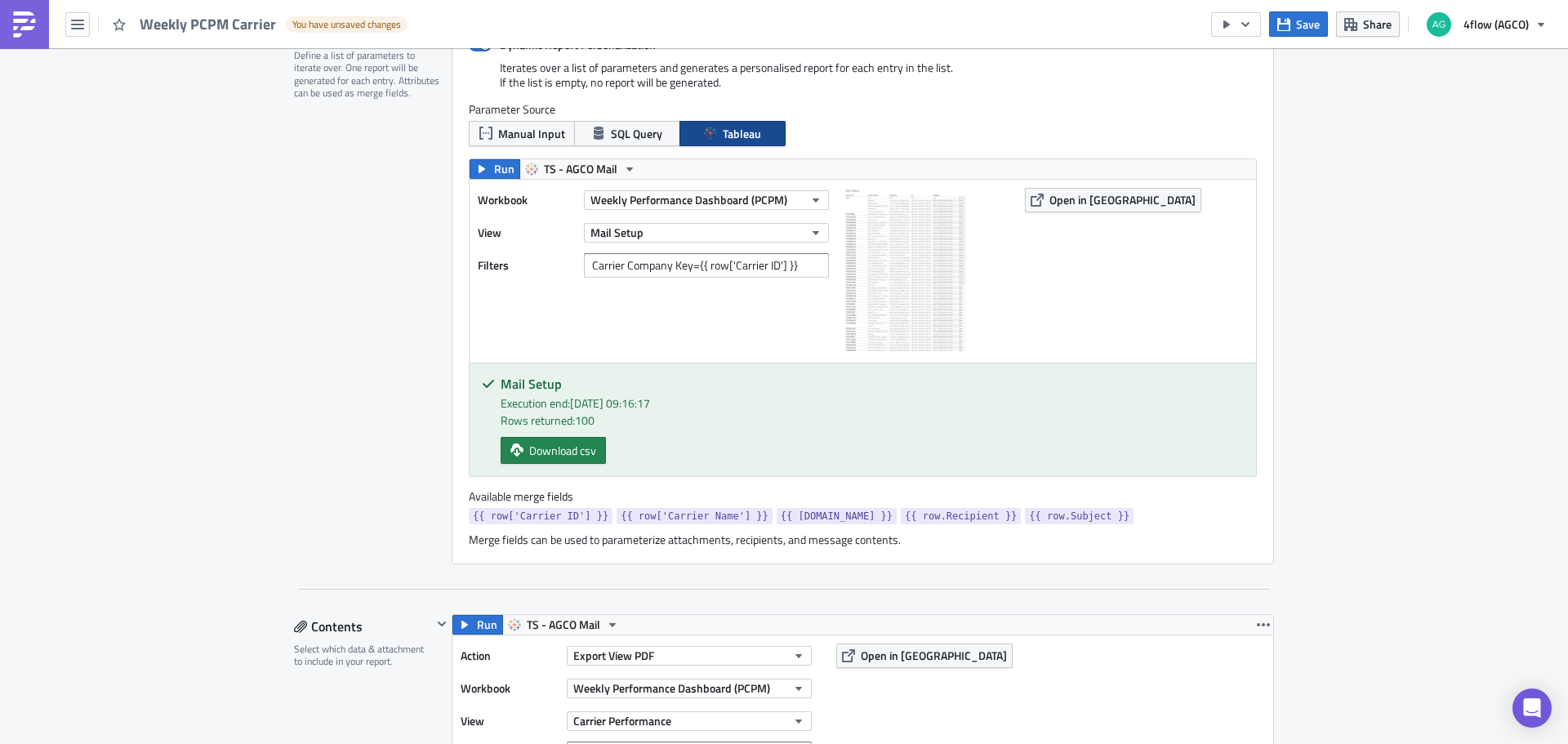
drag, startPoint x: 1295, startPoint y: 31, endPoint x: 1275, endPoint y: 48, distance: 26.2
click at [1296, 30] on button "Save" at bounding box center [1298, 23] width 59 height 25
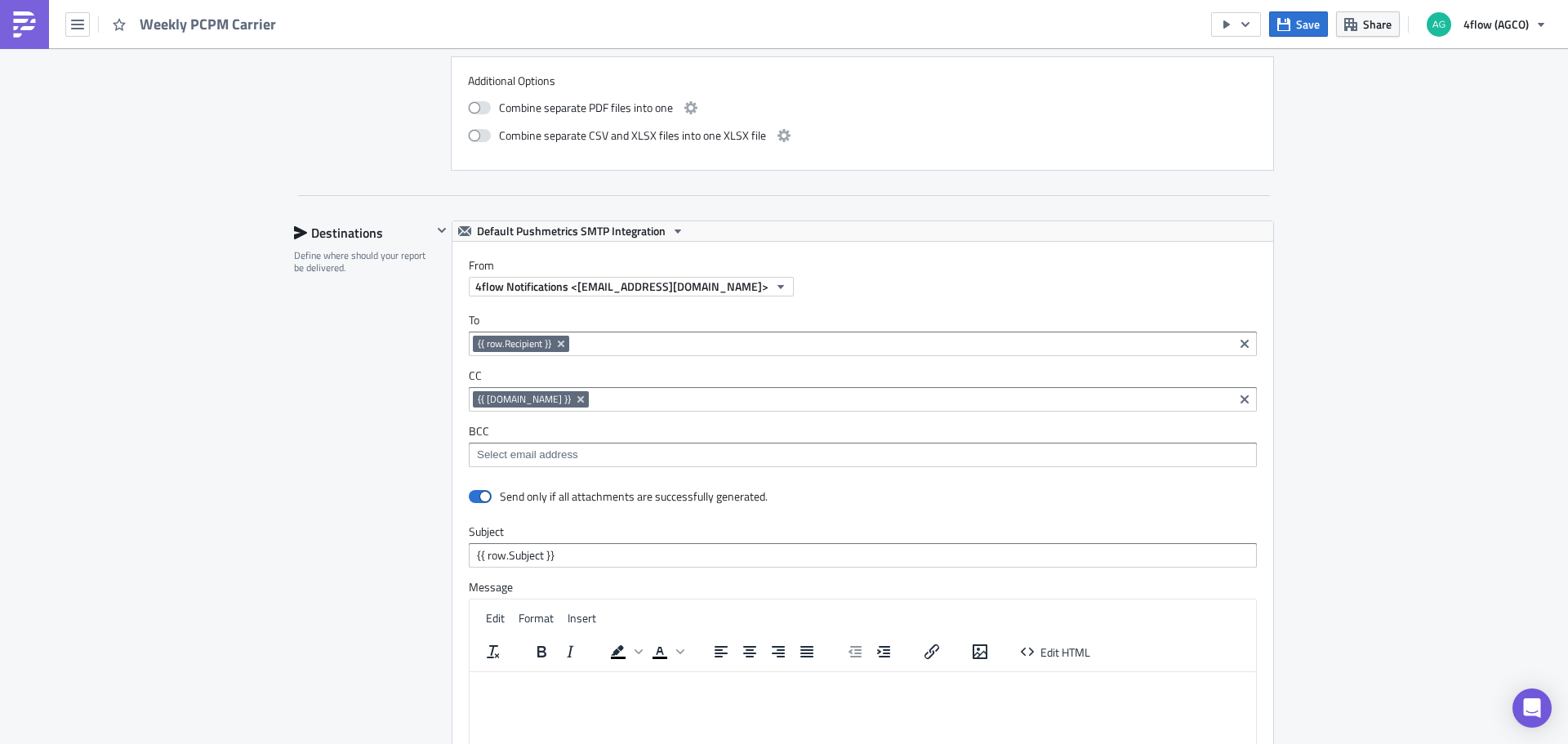
scroll to position [1143, 0]
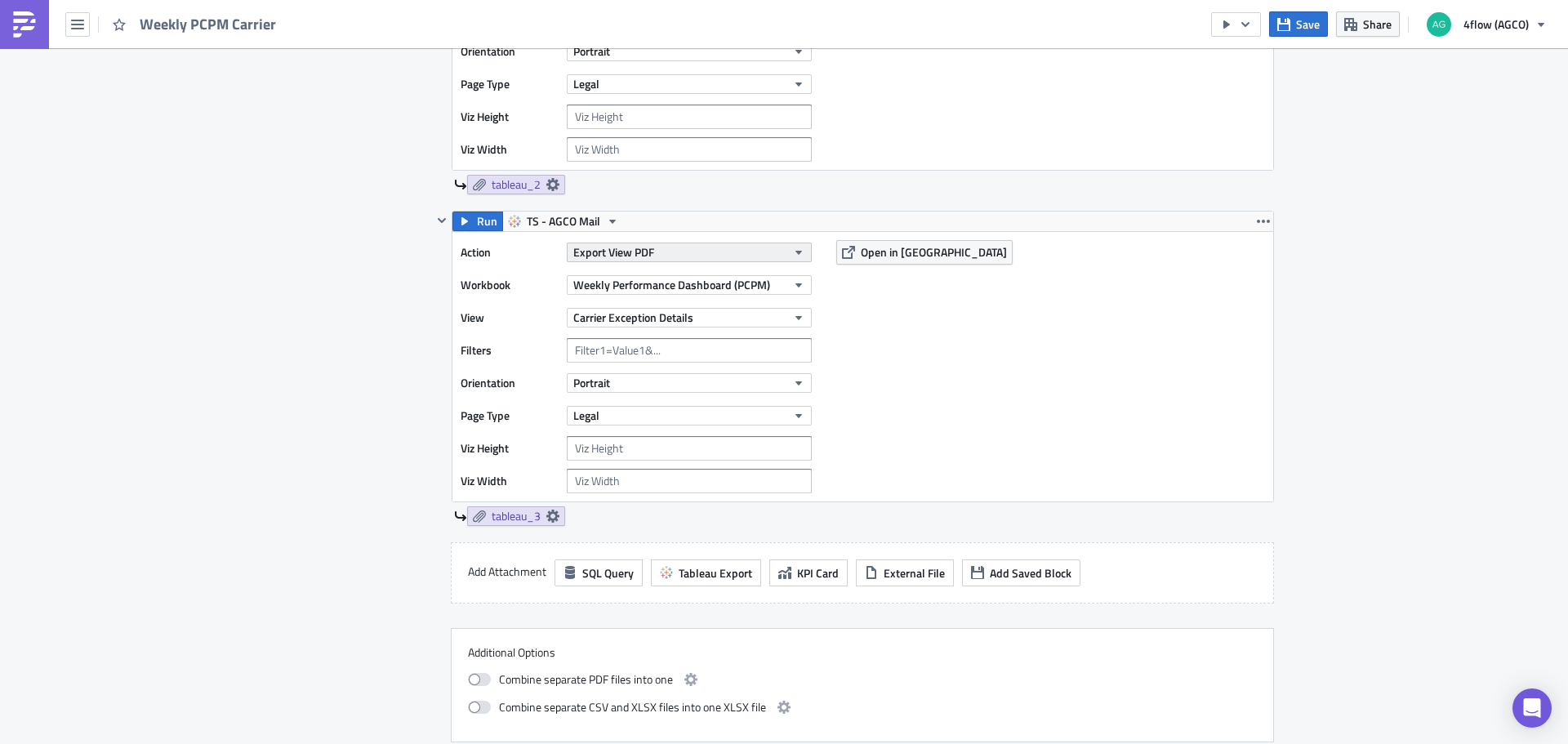
click at [675, 261] on button "Export View PDF" at bounding box center [689, 251] width 245 height 20
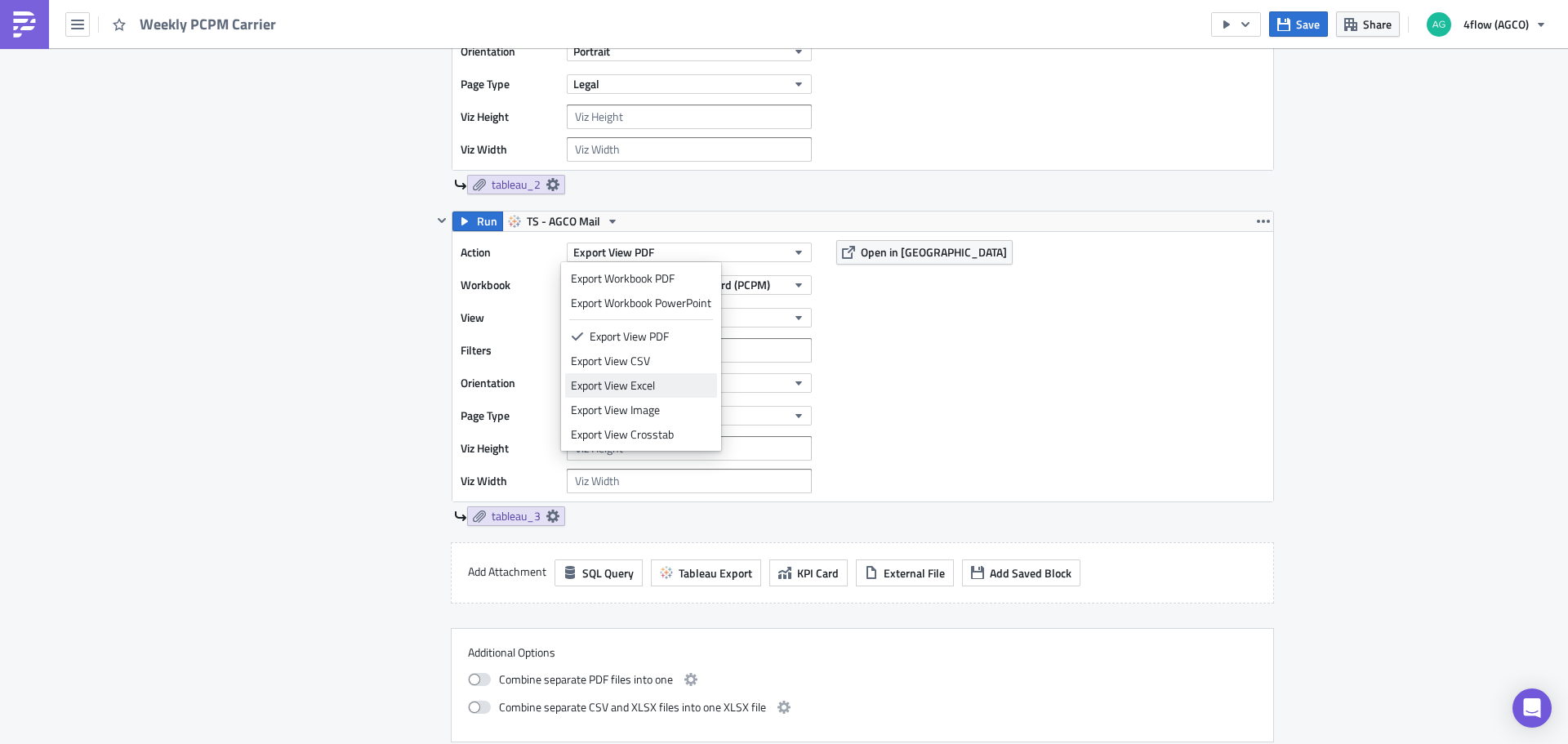
click at [674, 377] on div "Export View Excel" at bounding box center [641, 385] width 141 height 16
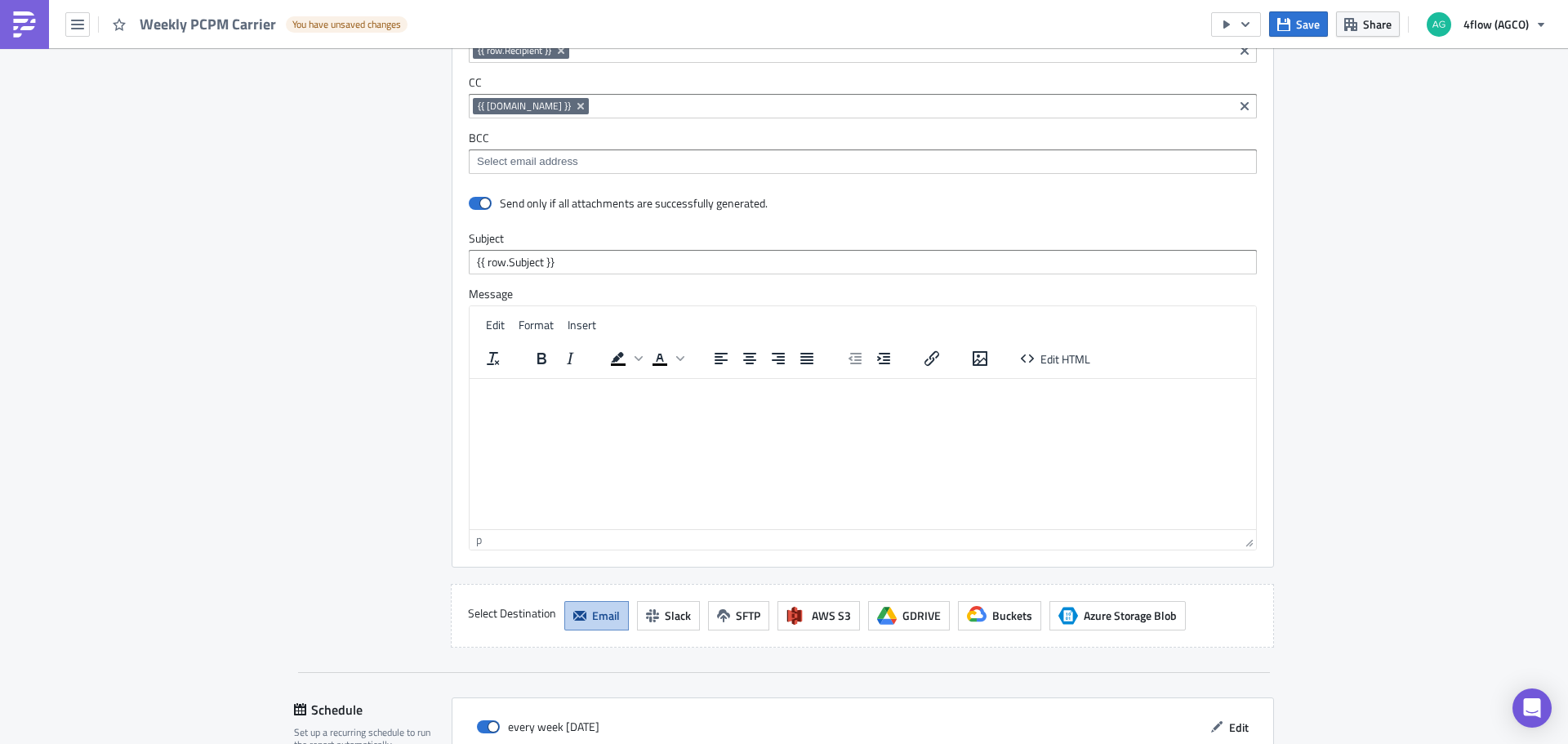
scroll to position [1878, 0]
click at [1306, 34] on button "Save" at bounding box center [1298, 23] width 59 height 25
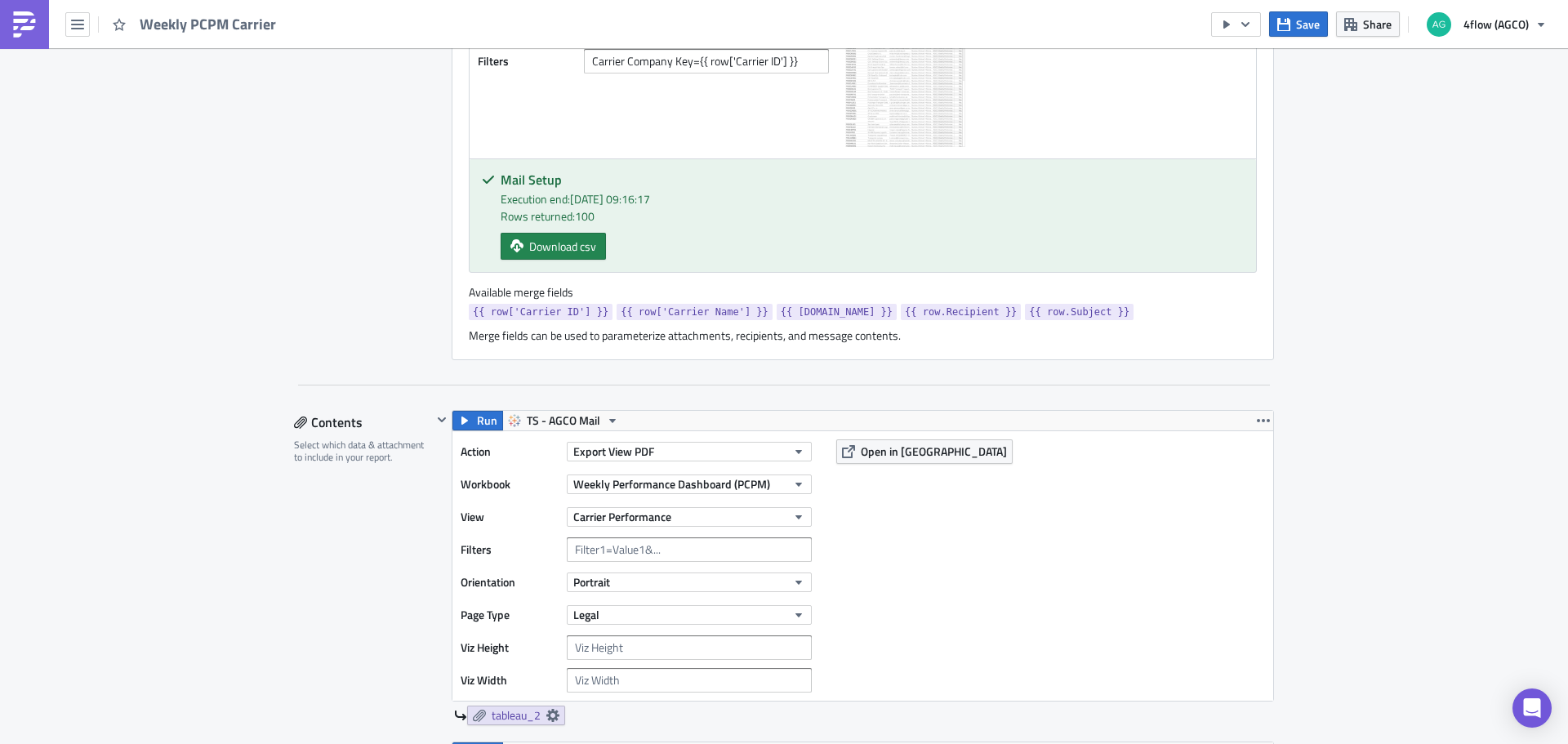
scroll to position [283, 0]
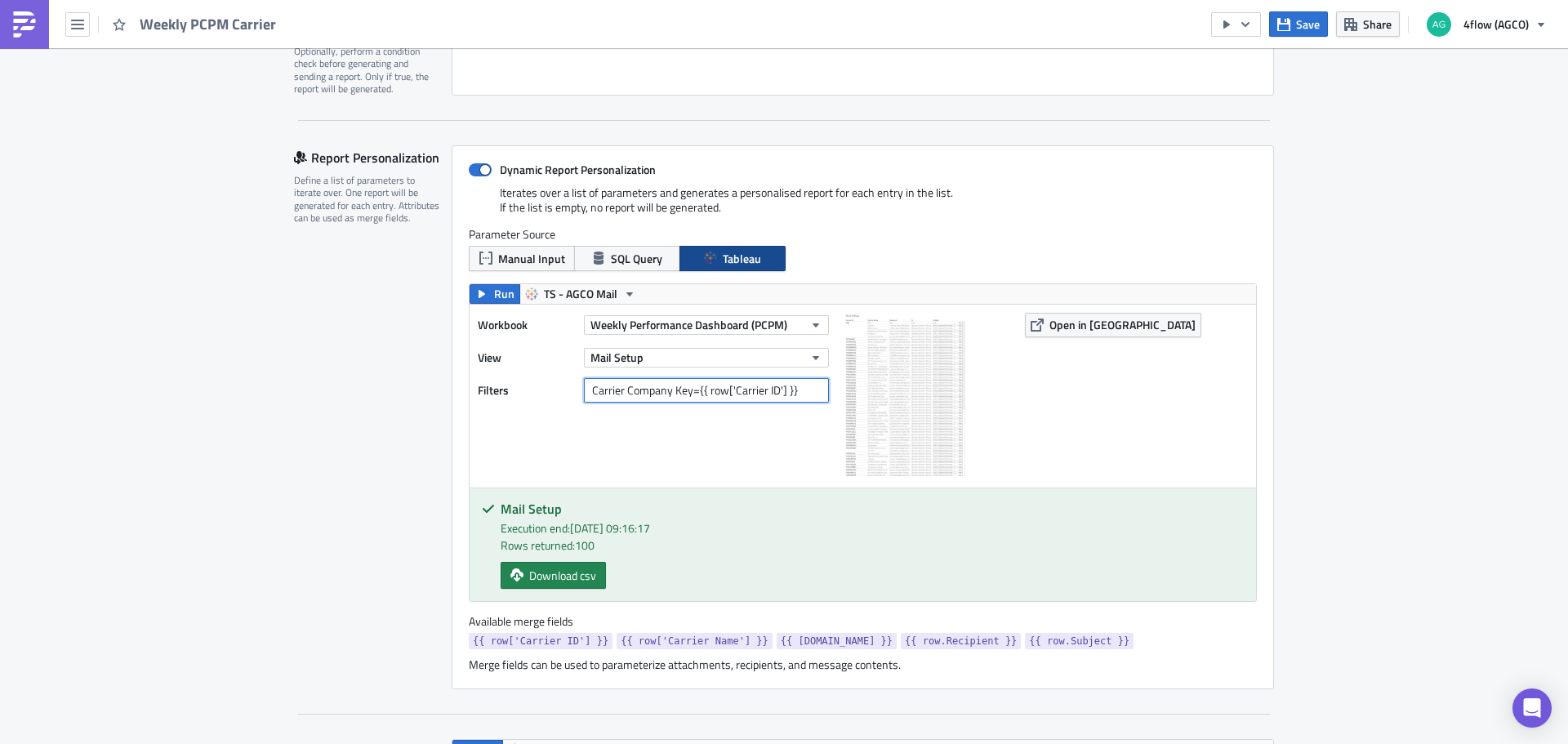
drag, startPoint x: 588, startPoint y: 388, endPoint x: 557, endPoint y: 391, distance: 31.1
click at [557, 391] on div "Filters Carrier Company Key={{ row['Carrier ID'] }}" at bounding box center [657, 390] width 359 height 24
type input "Rejecting Carrier Company Key={{ row['Carrier ID'] }}"
click at [1305, 34] on button "Save" at bounding box center [1298, 23] width 59 height 25
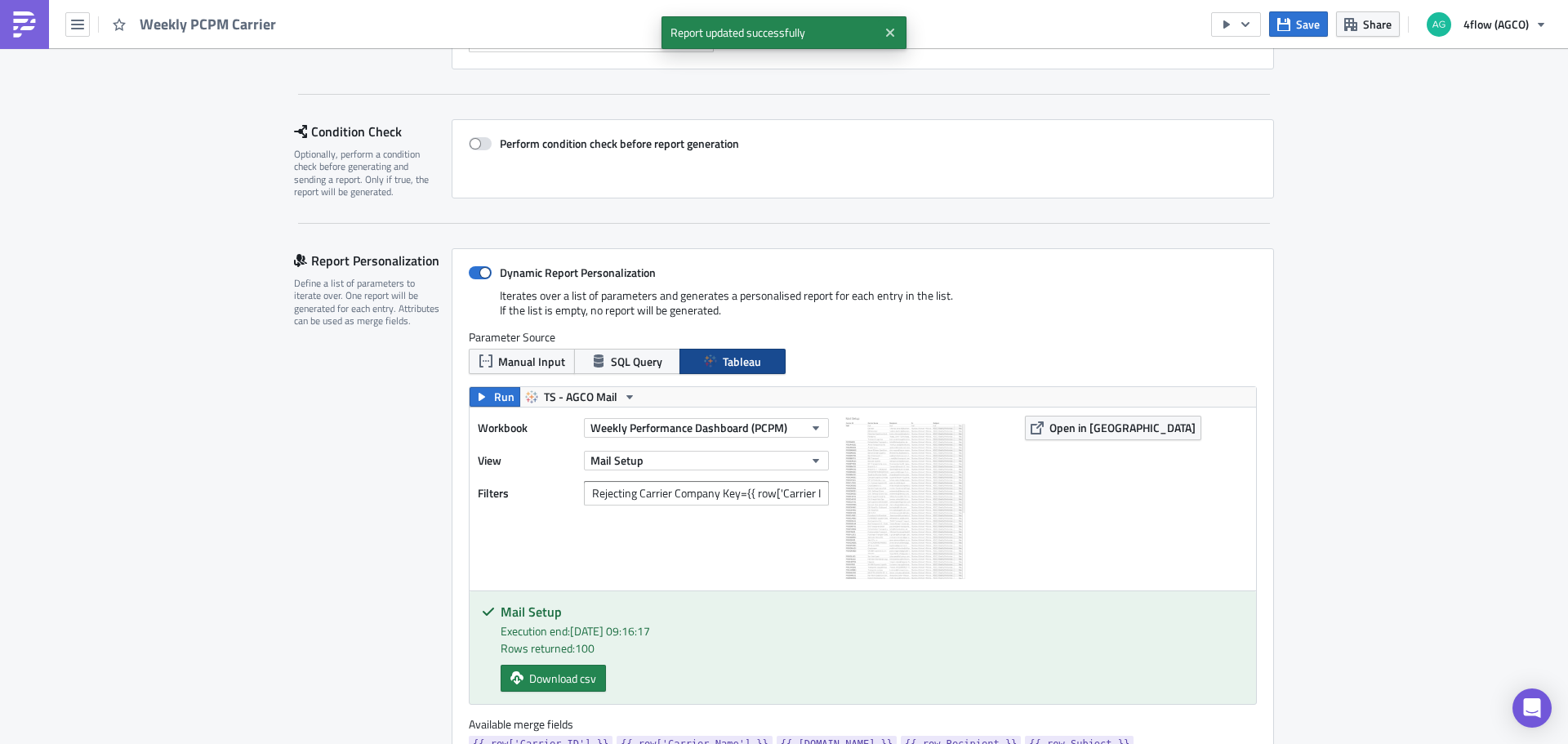
scroll to position [0, 0]
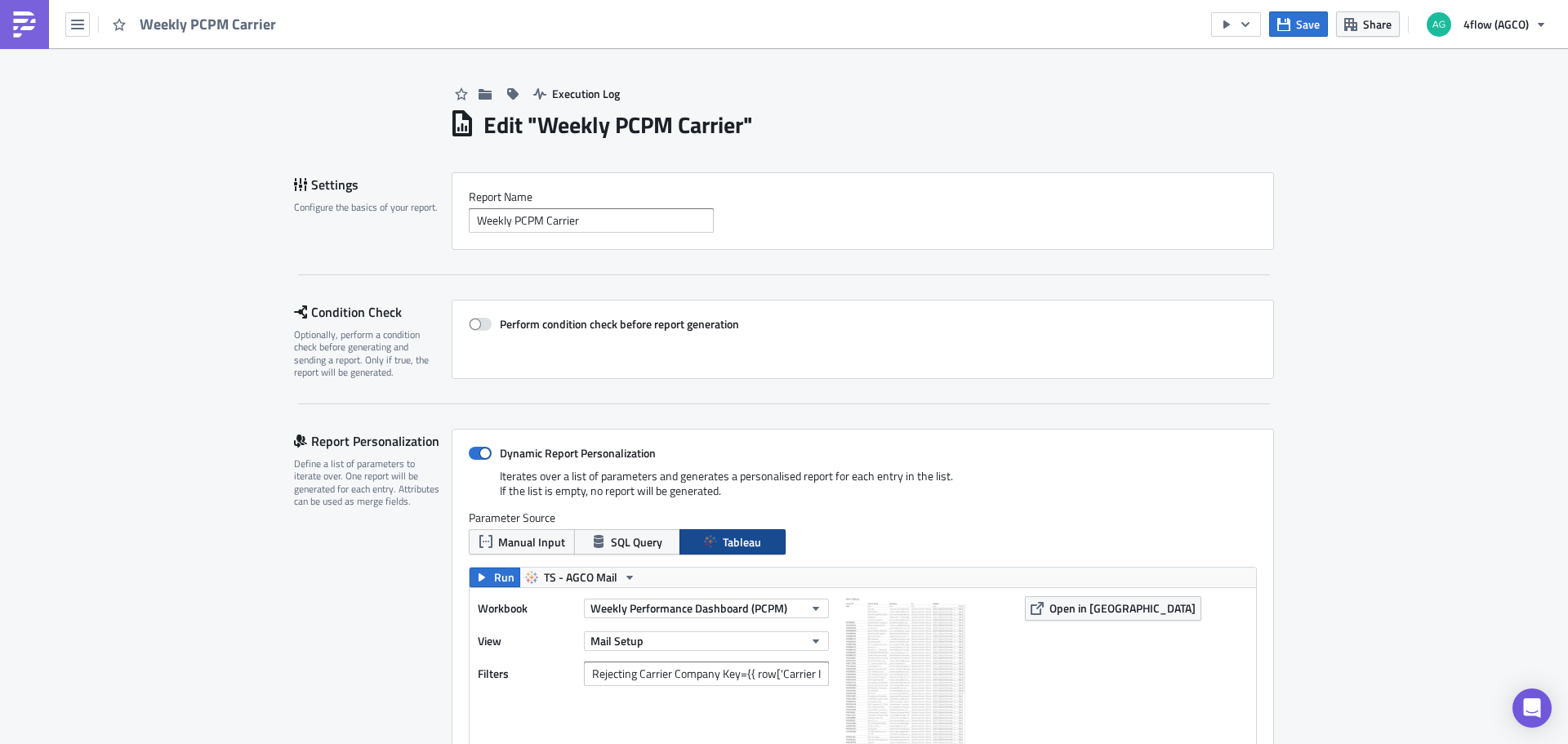
click at [166, 26] on span "Weekly PCPM Carrier" at bounding box center [208, 24] width 138 height 22
click at [78, 35] on button "button" at bounding box center [78, 24] width 24 height 24
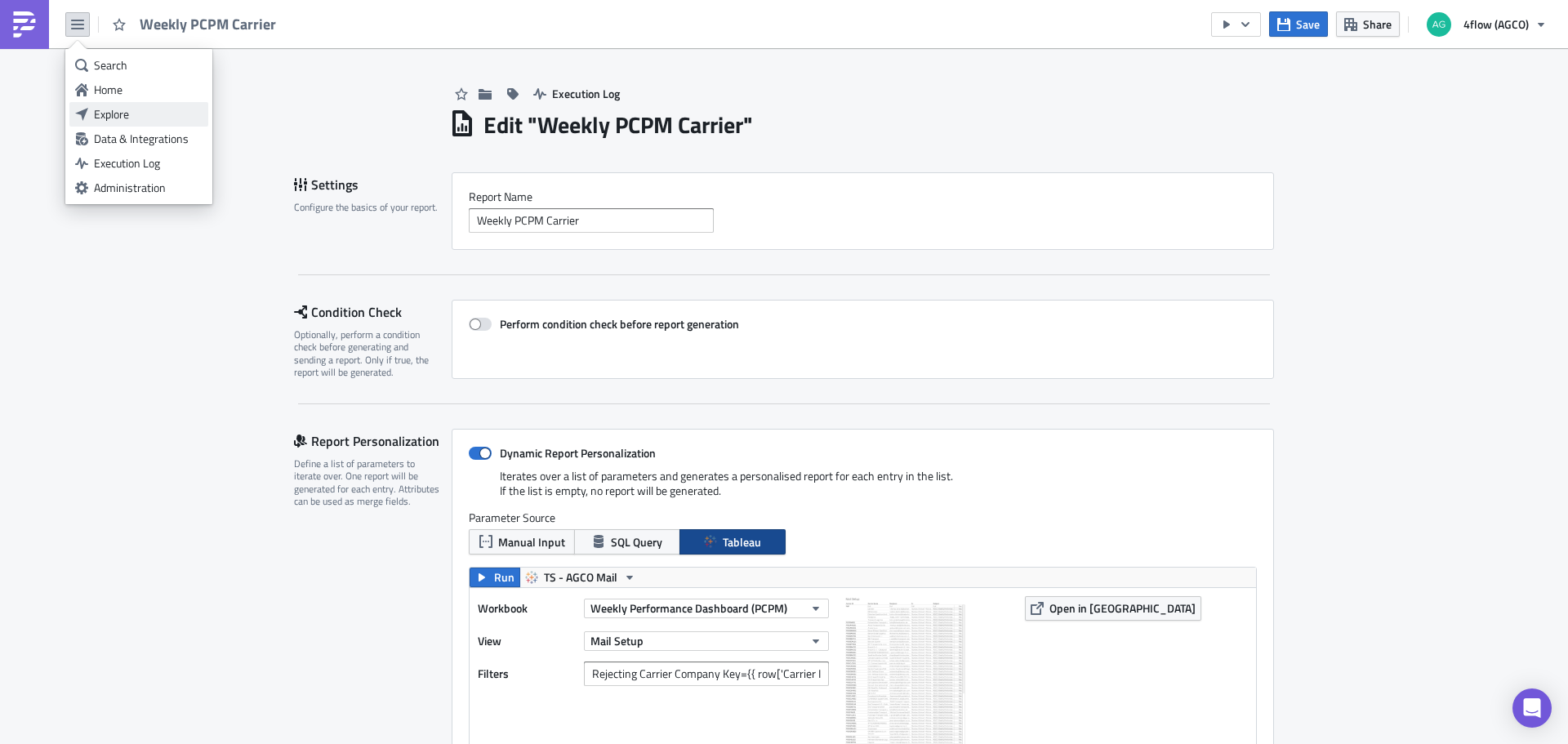
click at [115, 113] on div "Explore" at bounding box center [148, 114] width 109 height 16
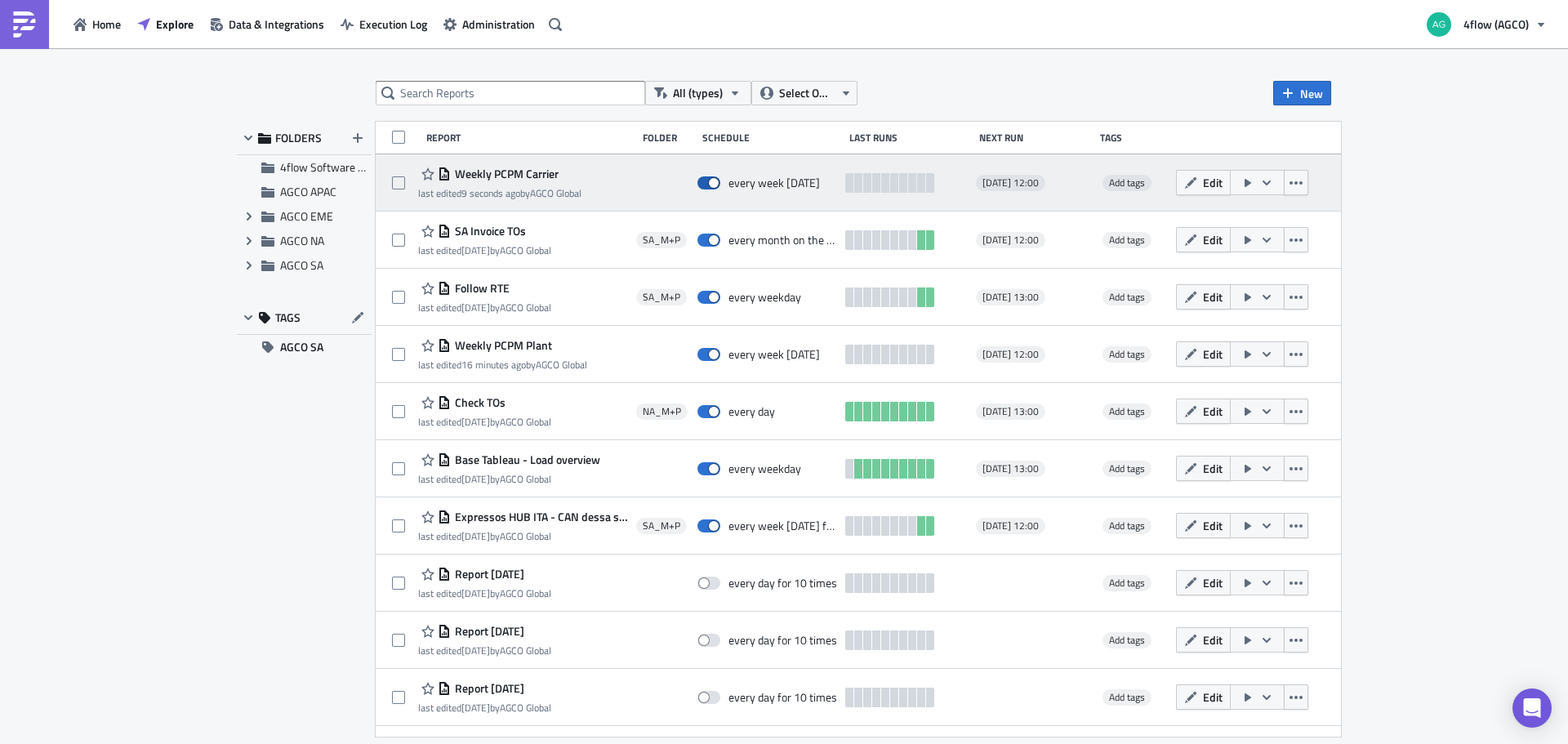
click at [720, 186] on span at bounding box center [708, 183] width 23 height 13
click at [711, 186] on input "checkbox" at bounding box center [706, 183] width 10 height 10
checkbox input "false"
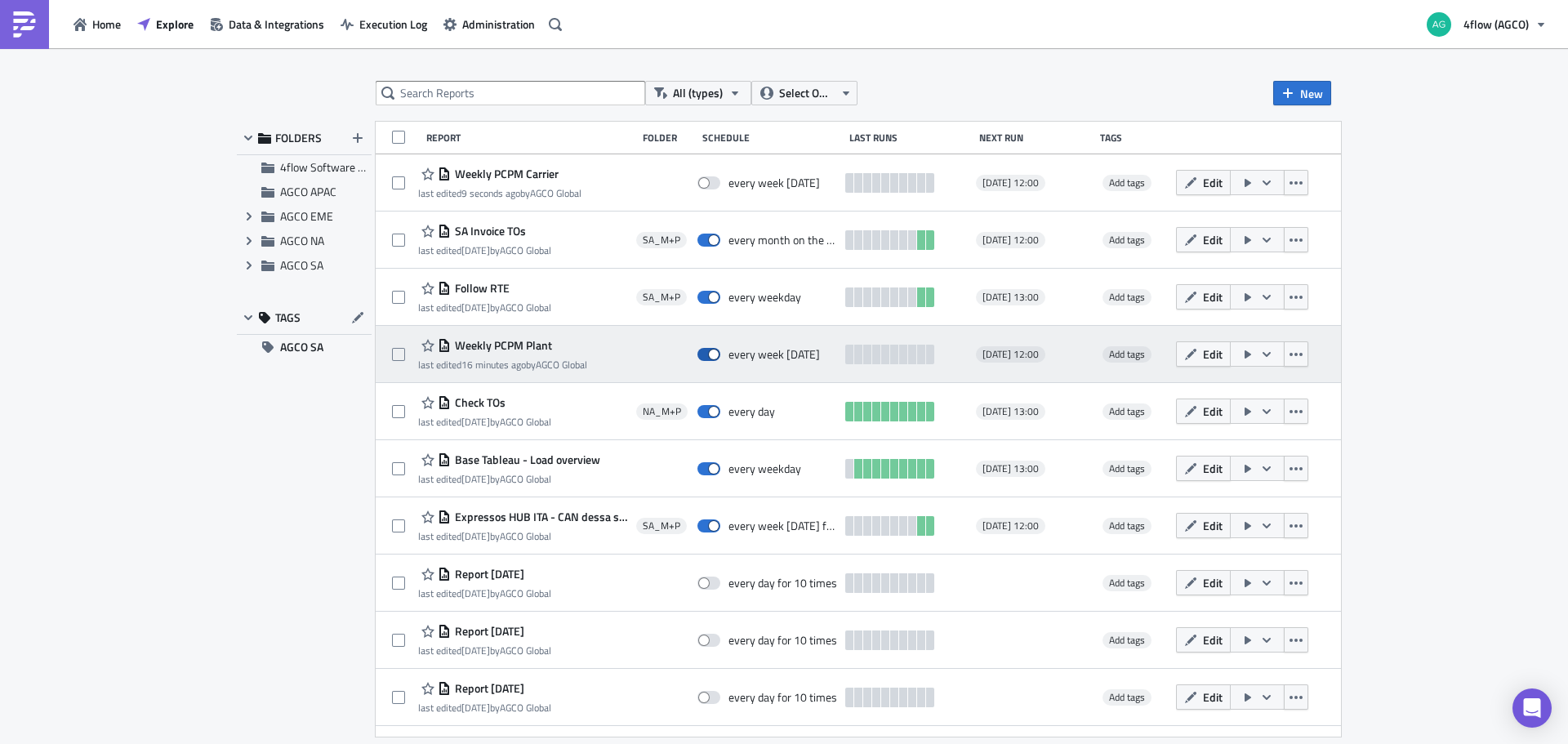
click at [721, 357] on span at bounding box center [708, 355] width 23 height 13
click at [711, 357] on input "checkbox" at bounding box center [706, 354] width 10 height 10
checkbox input "false"
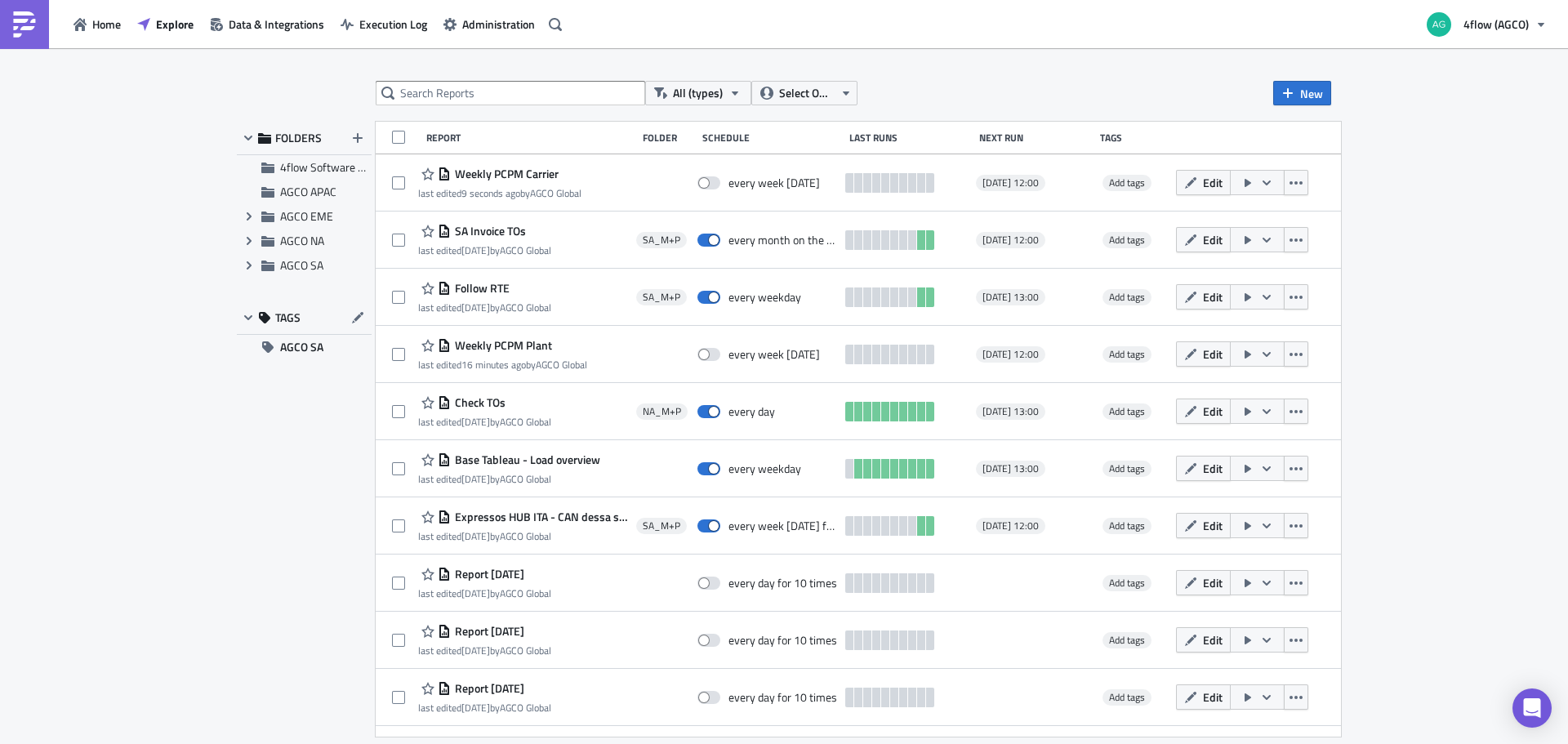
click at [261, 476] on div "FOLDERS 4flow Software KAM AGCO APAC Expand group AGCO EME Expand group AGCO NA…" at bounding box center [304, 429] width 135 height 615
drag, startPoint x: 1495, startPoint y: 274, endPoint x: 1495, endPoint y: 265, distance: 9.0
click at [1495, 274] on div "All (types) Select Owner New FOLDERS 4flow Software KAM AGCO APAC Expand group …" at bounding box center [784, 397] width 1568 height 698
drag, startPoint x: 1540, startPoint y: 205, endPoint x: 1429, endPoint y: 234, distance: 114.7
click at [1540, 207] on div "All (types) Select Owner New FOLDERS 4flow Software KAM AGCO APAC Expand group …" at bounding box center [784, 397] width 1568 height 698
